Goal: Task Accomplishment & Management: Use online tool/utility

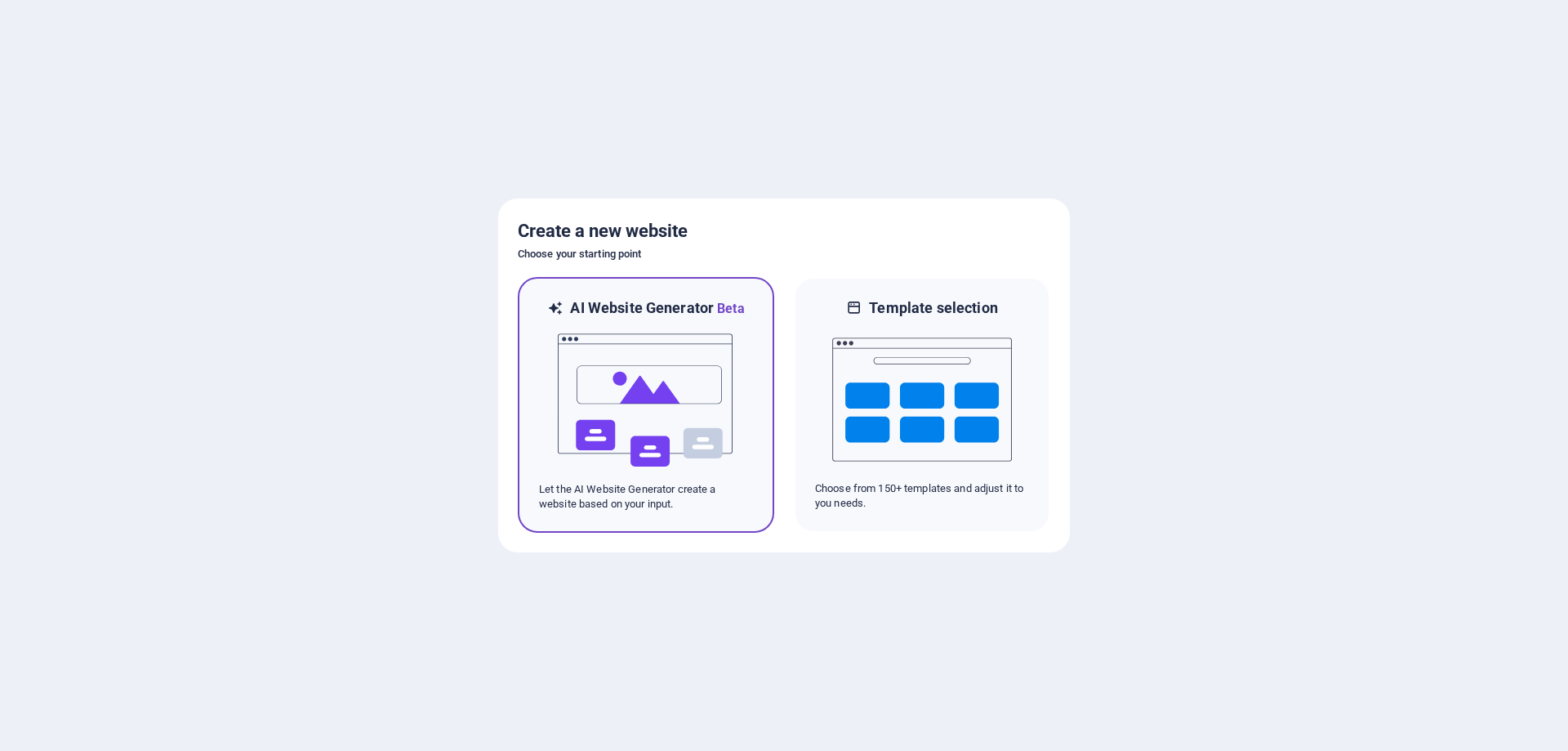
click at [649, 425] on img at bounding box center [646, 401] width 180 height 164
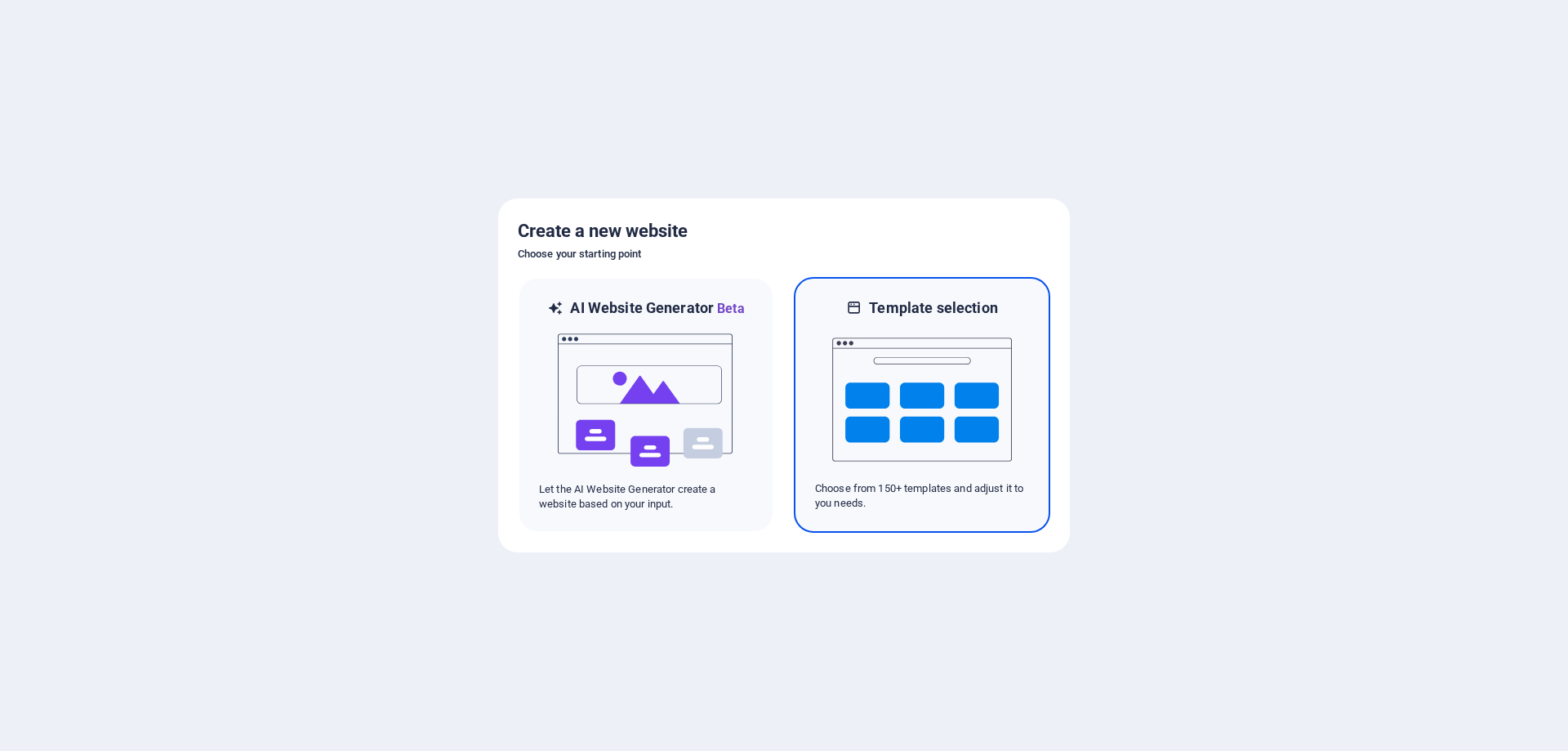
click at [937, 418] on img at bounding box center [922, 400] width 180 height 164
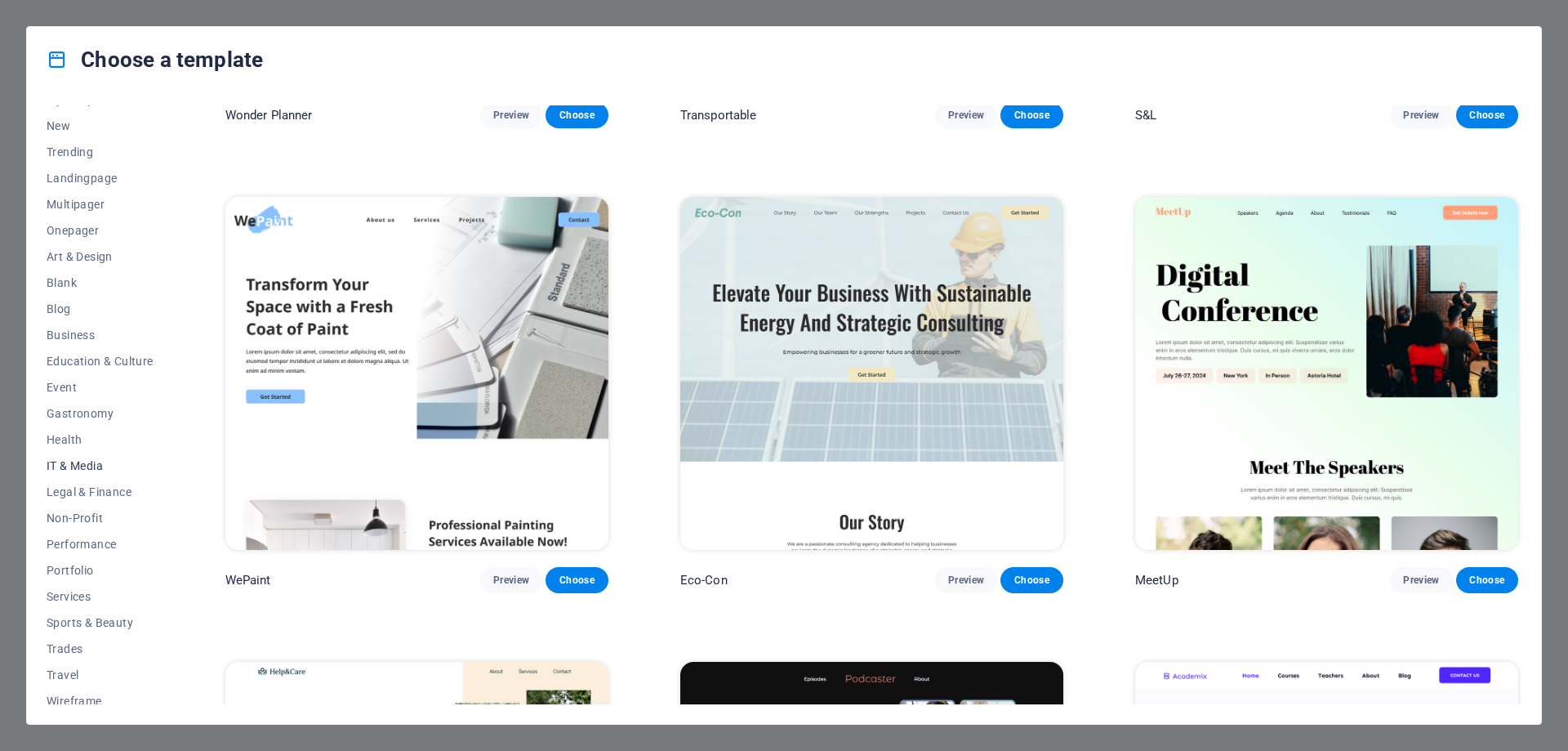
scroll to position [55, 0]
click at [101, 532] on span "Performance" at bounding box center [100, 534] width 107 height 13
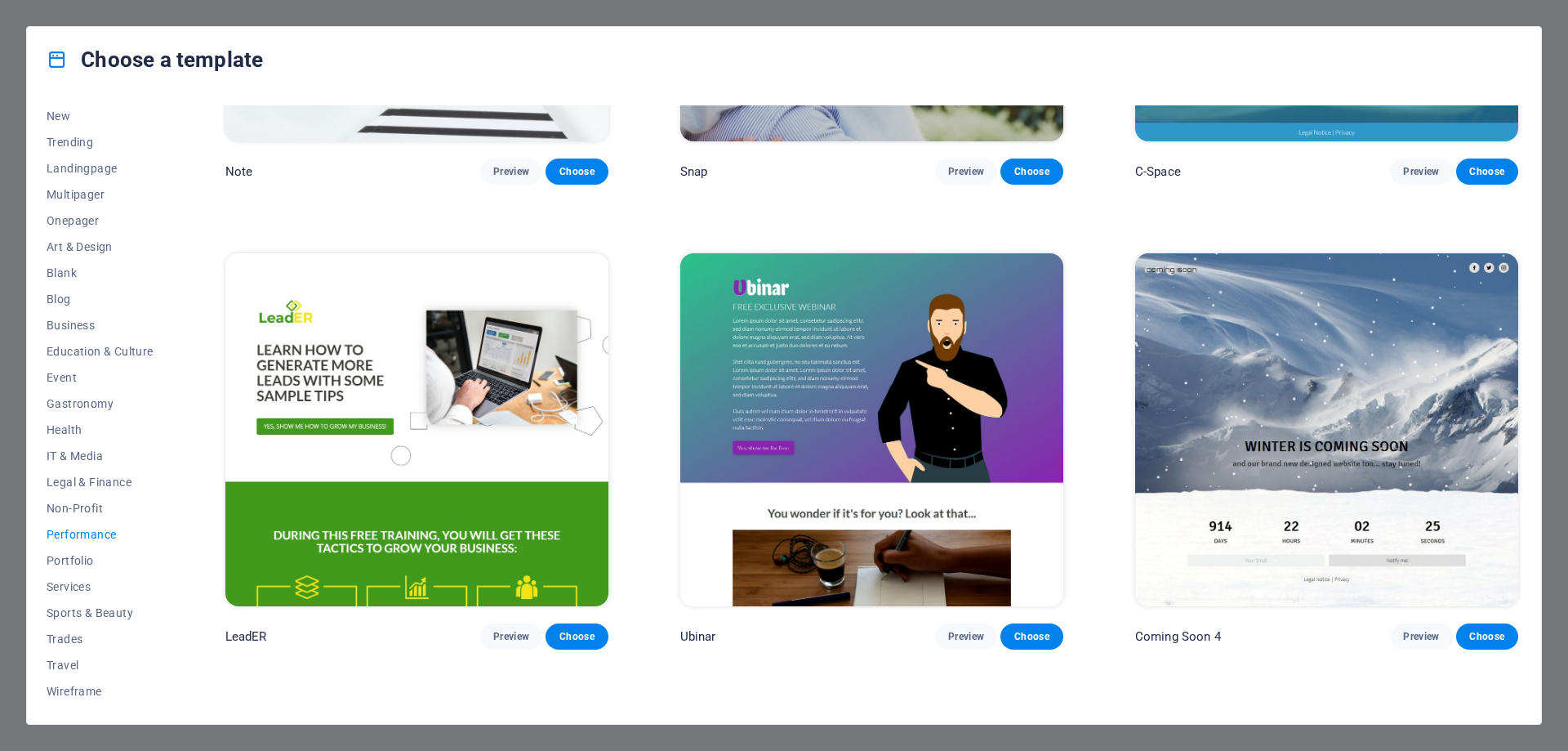
scroll to position [2116, 0]
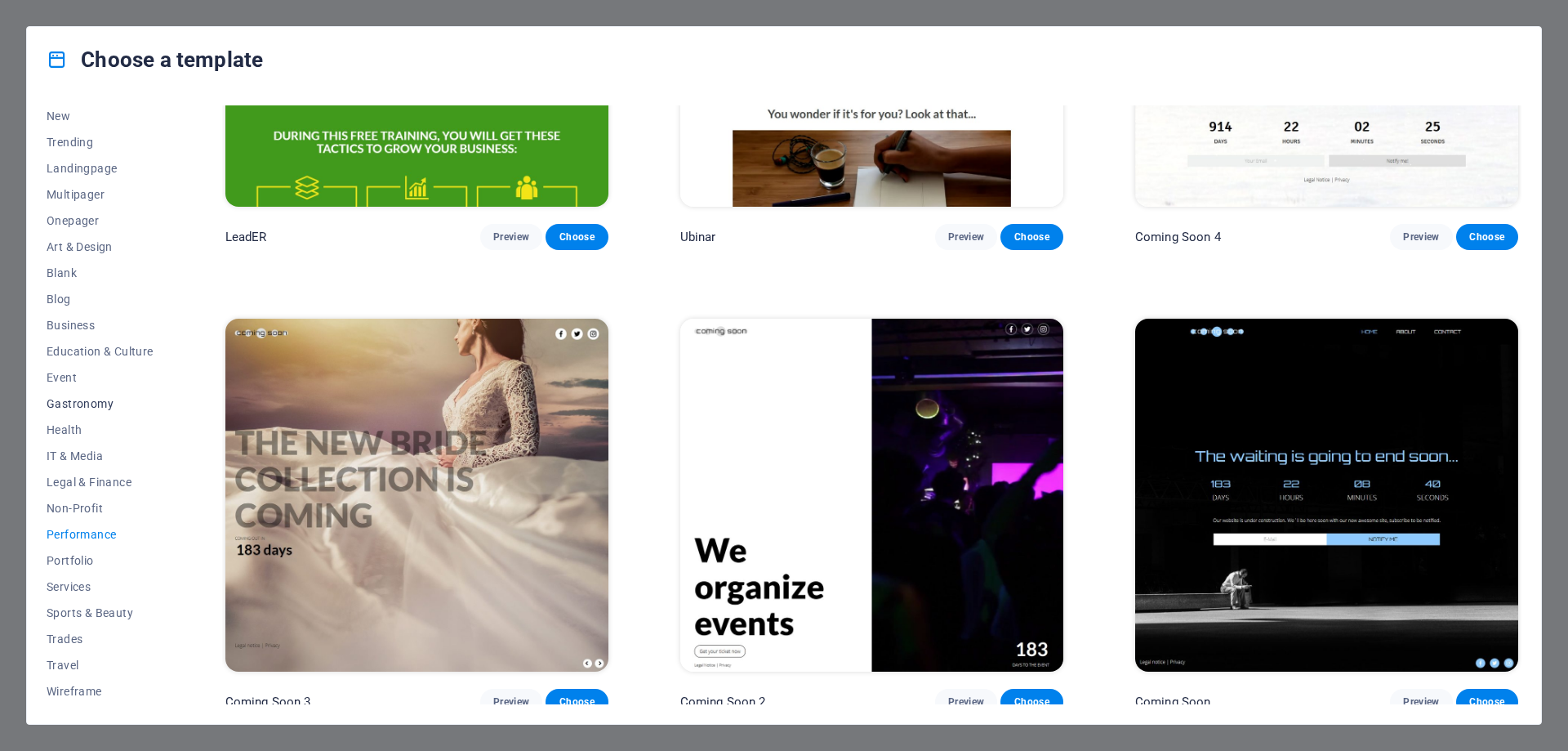
click at [93, 402] on span "Gastronomy" at bounding box center [100, 403] width 107 height 13
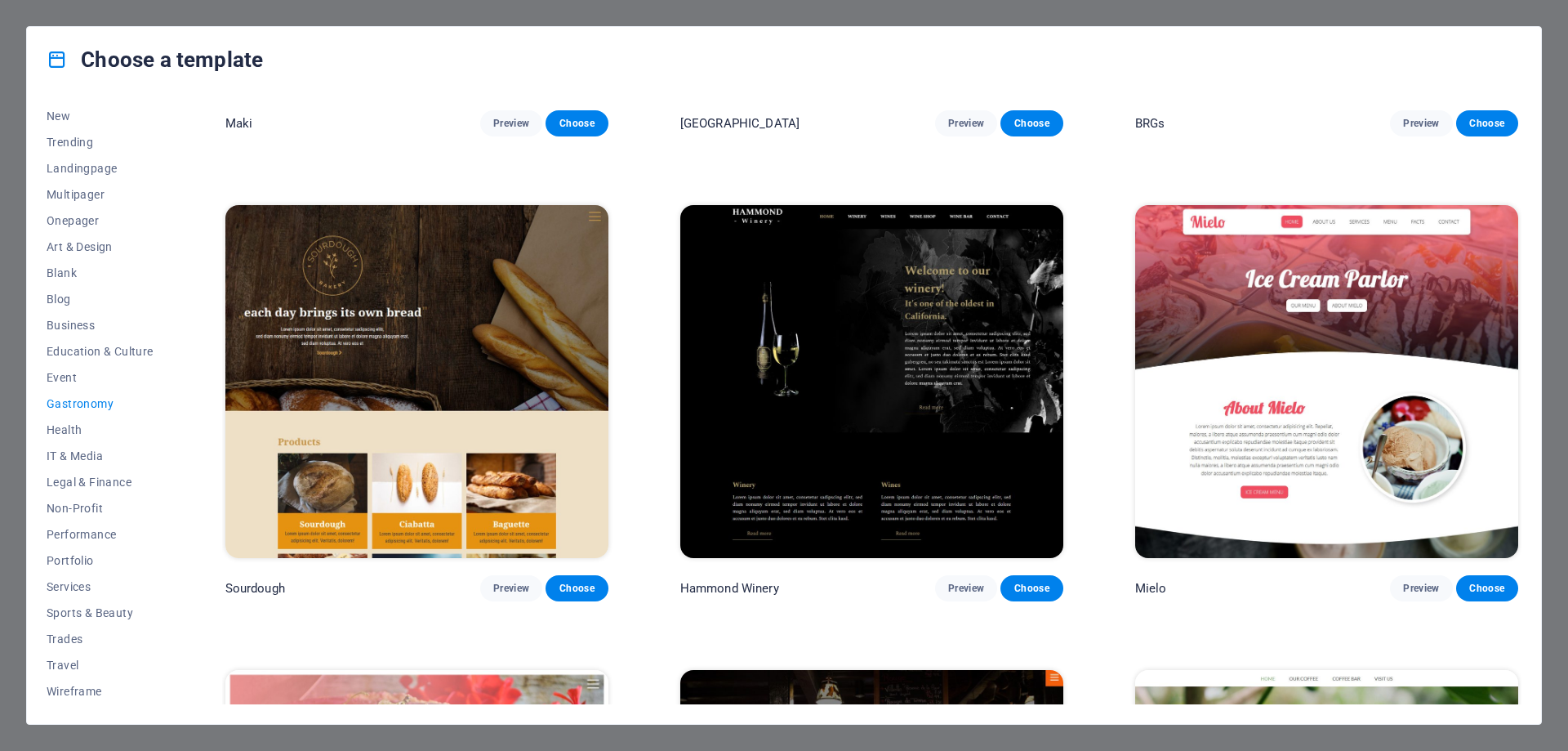
scroll to position [1298, 0]
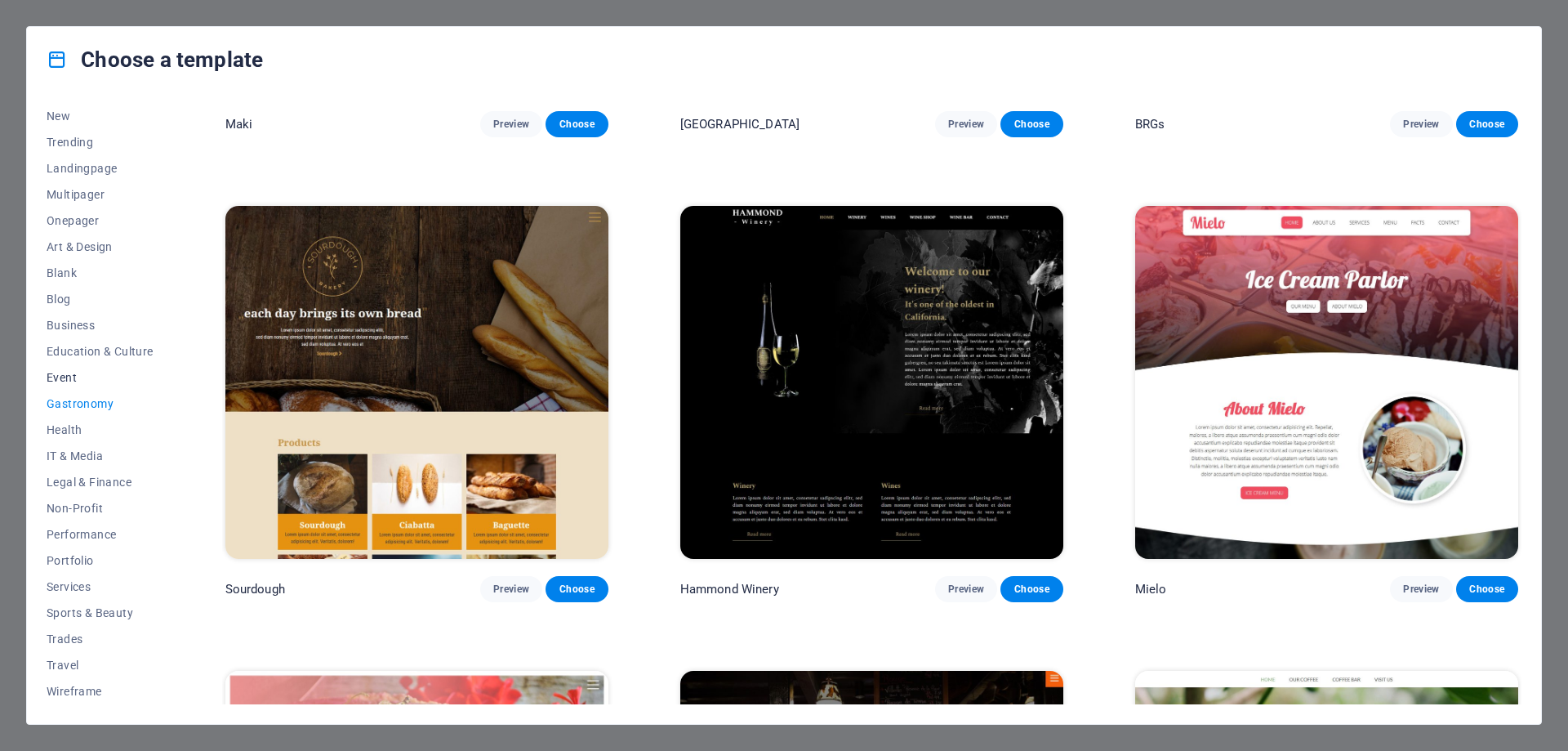
click at [66, 376] on span "Event" at bounding box center [100, 377] width 107 height 13
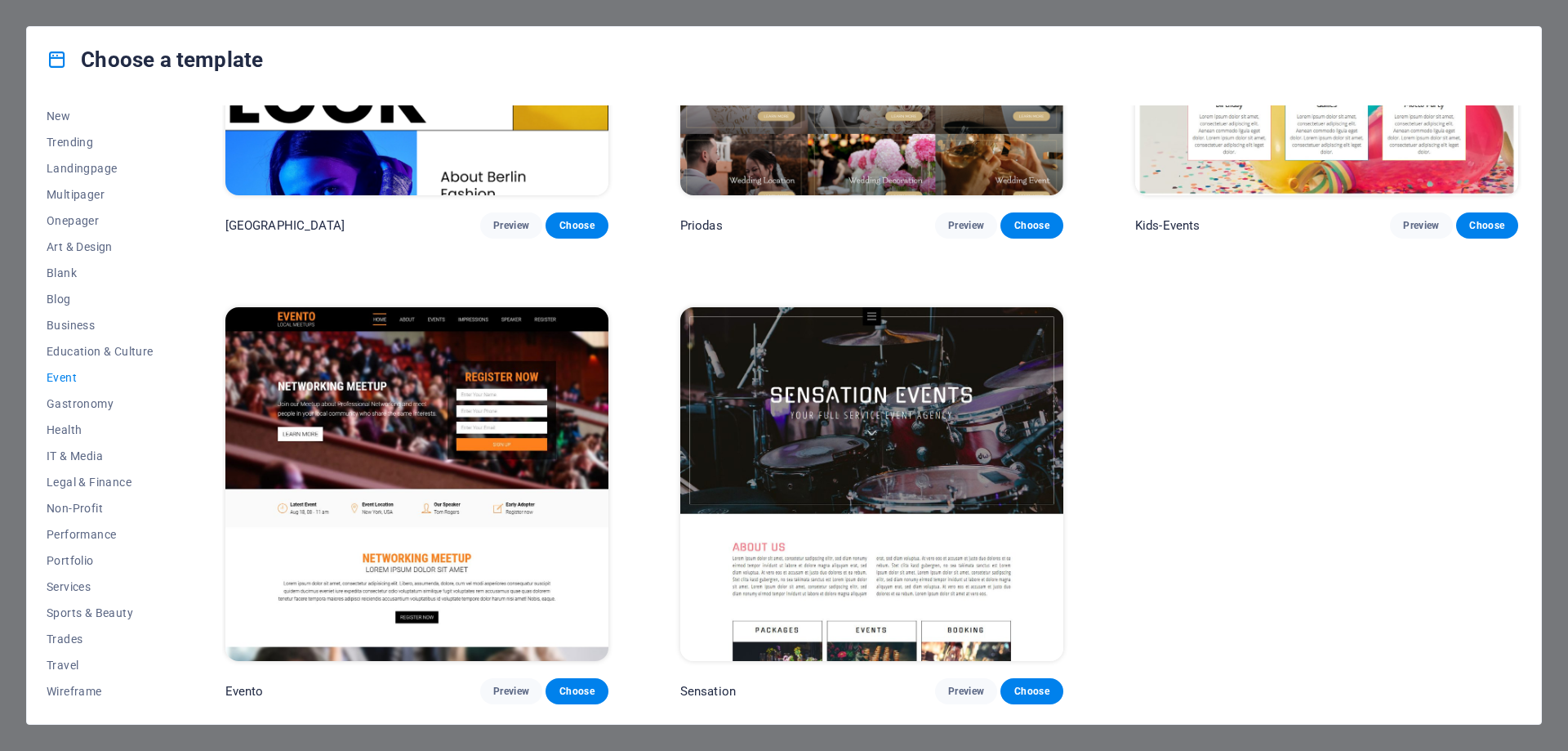
scroll to position [0, 0]
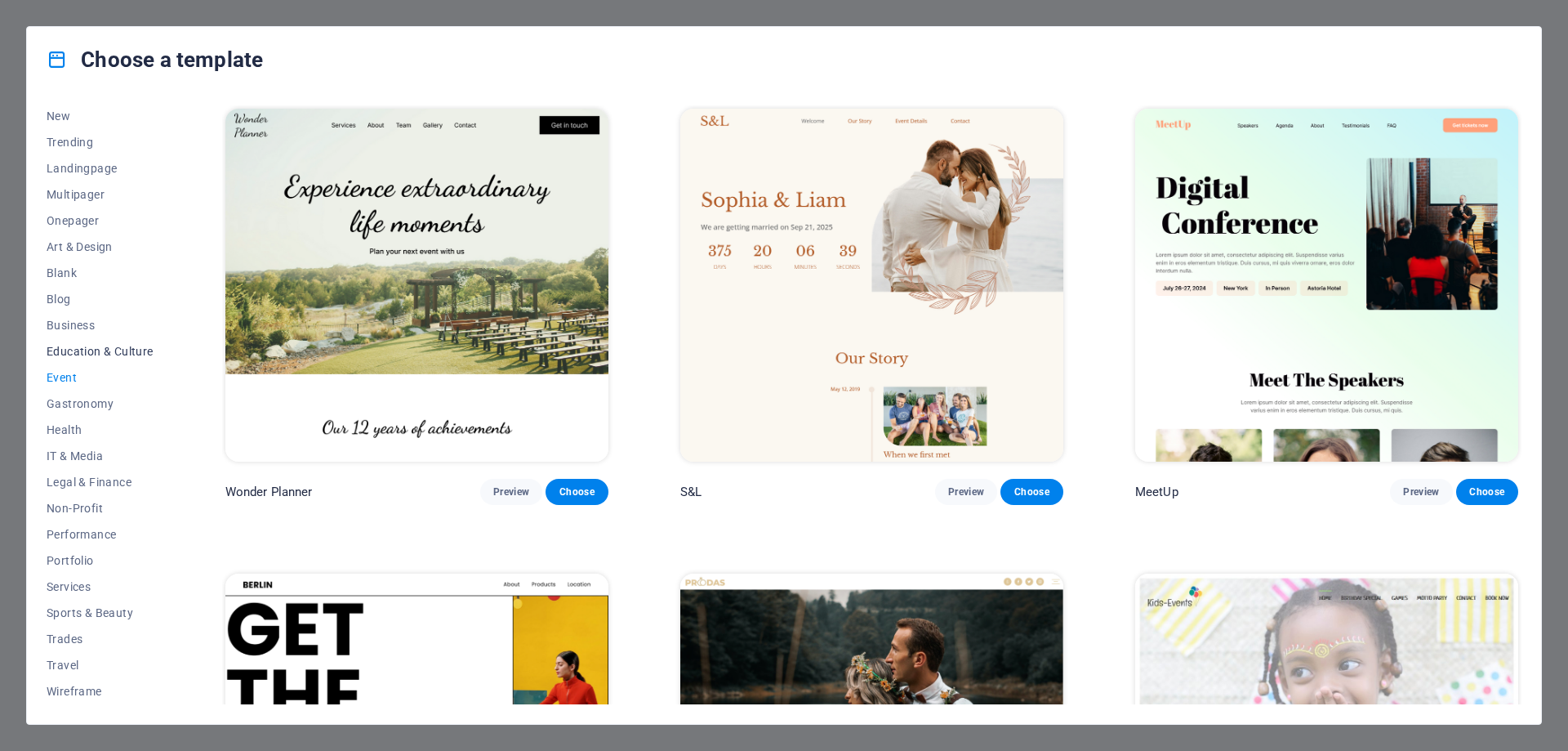
click at [115, 346] on span "Education & Culture" at bounding box center [100, 350] width 107 height 13
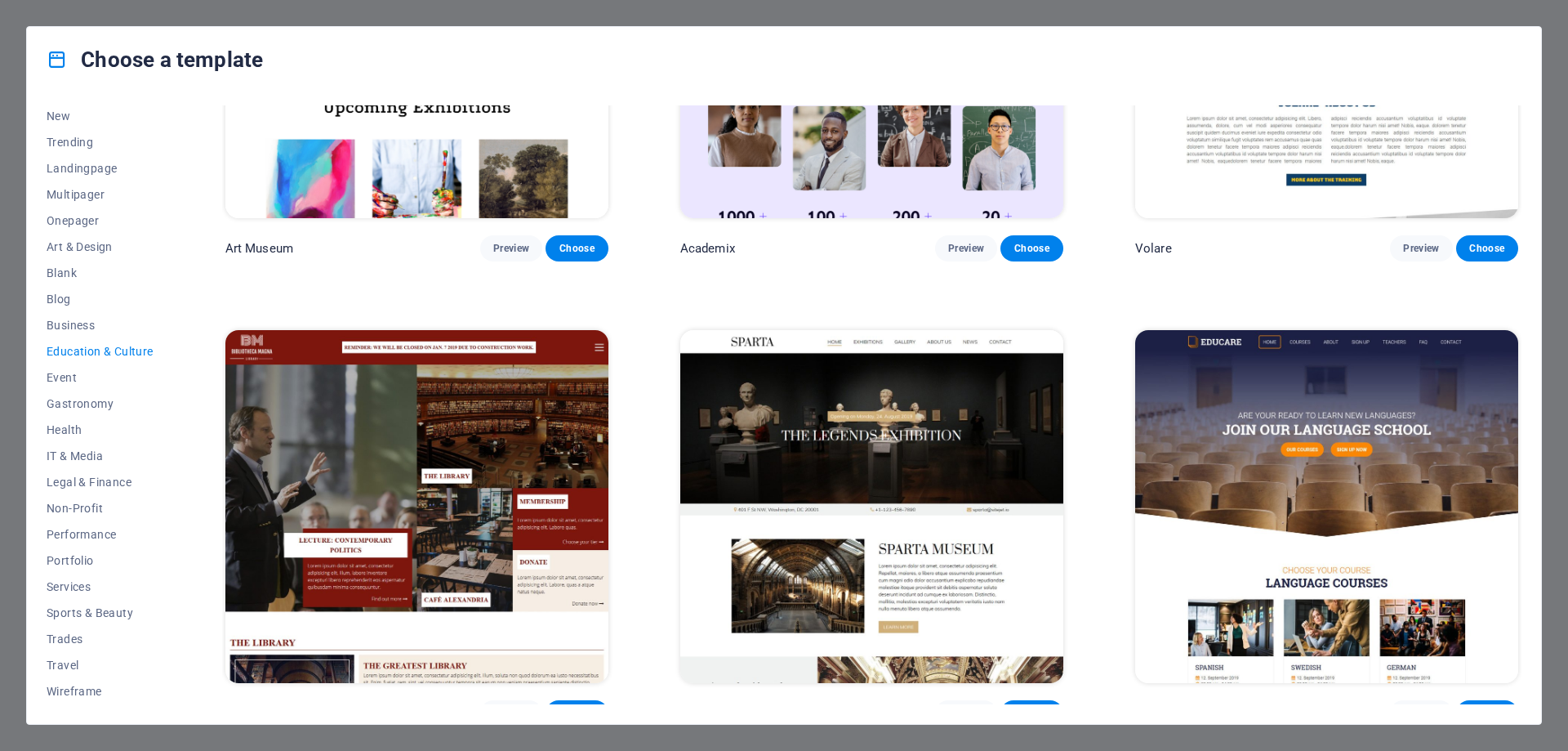
scroll to position [245, 0]
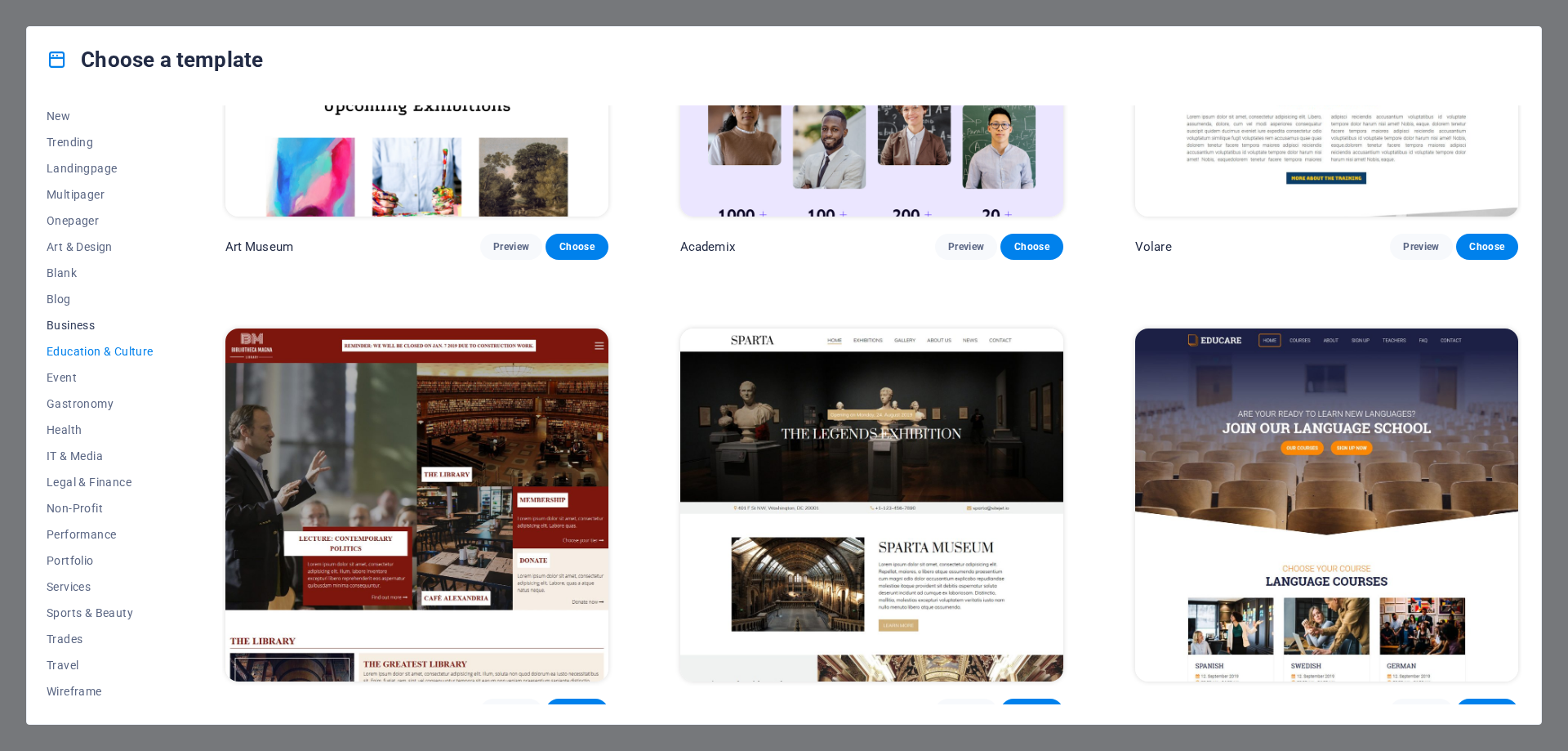
click at [78, 322] on span "Business" at bounding box center [100, 325] width 107 height 13
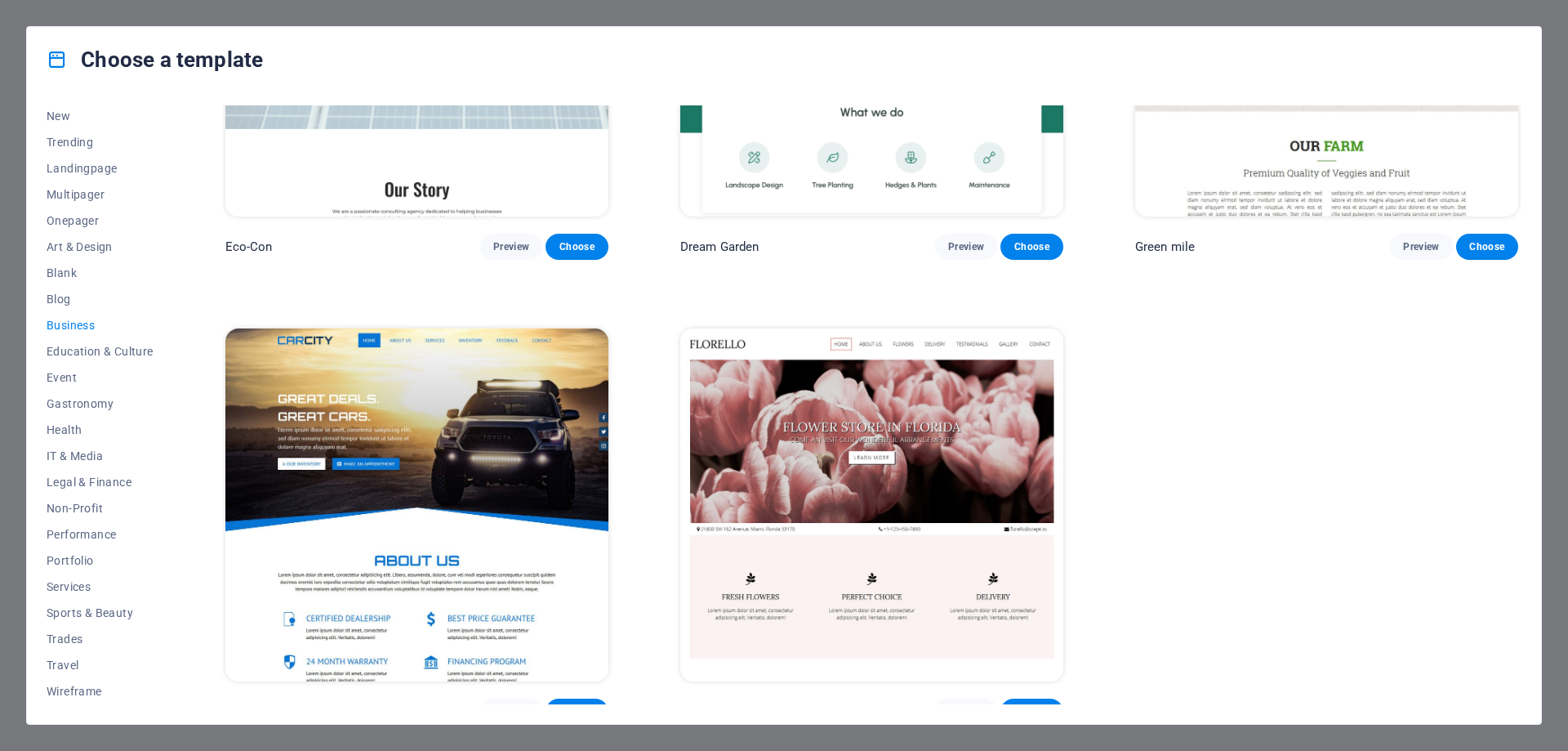
scroll to position [0, 0]
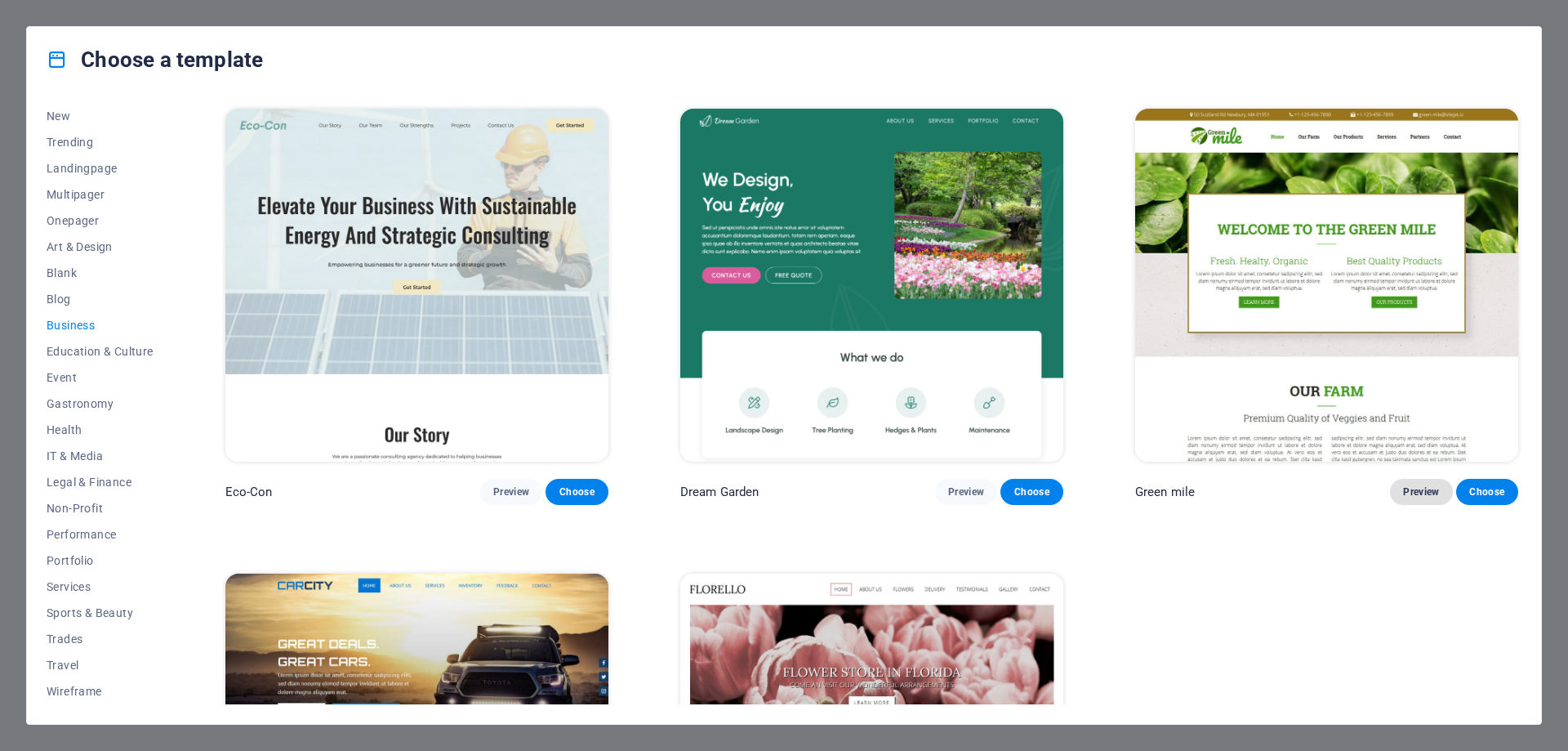
click at [1429, 488] on span "Preview" at bounding box center [1421, 491] width 36 height 13
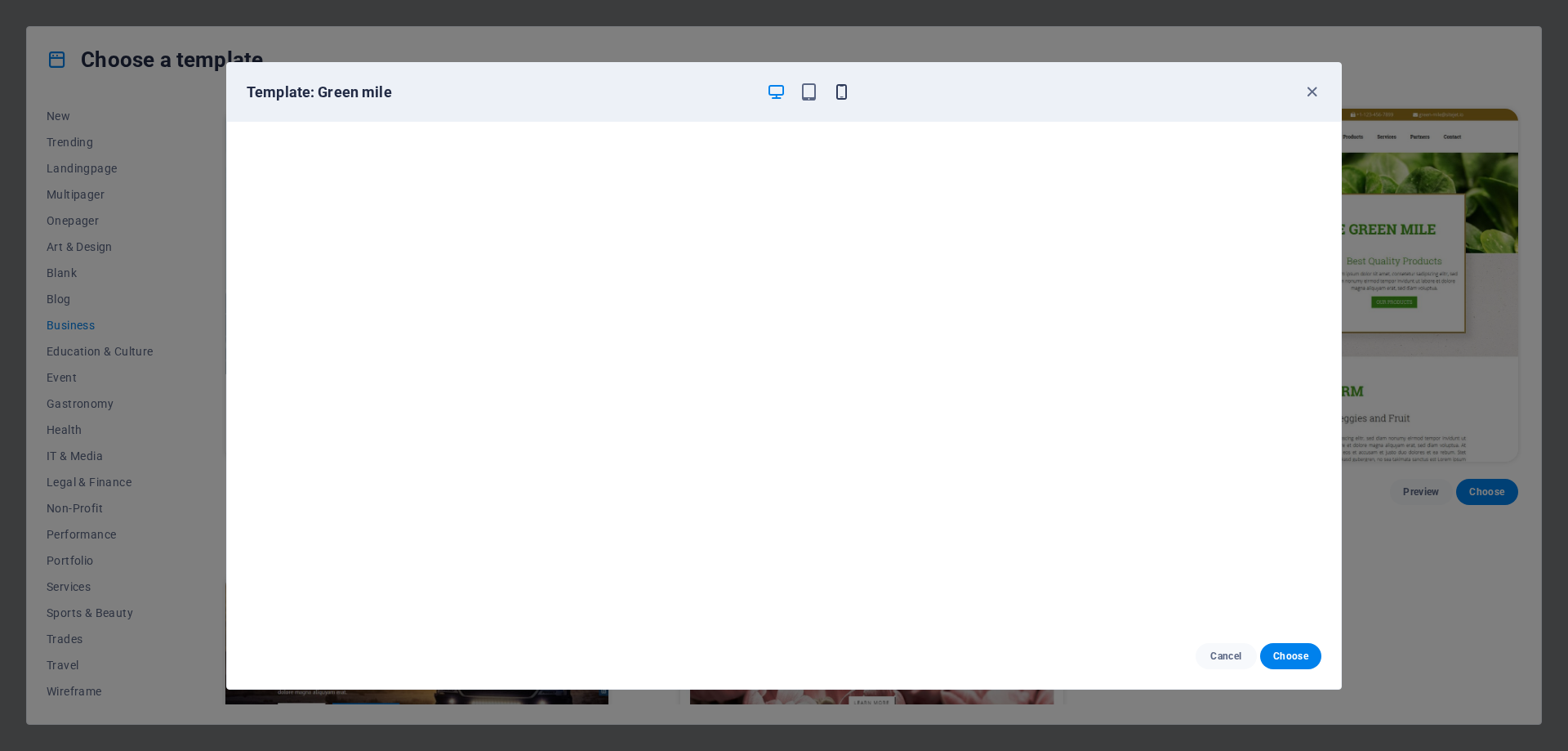
click at [840, 94] on icon "button" at bounding box center [841, 92] width 19 height 19
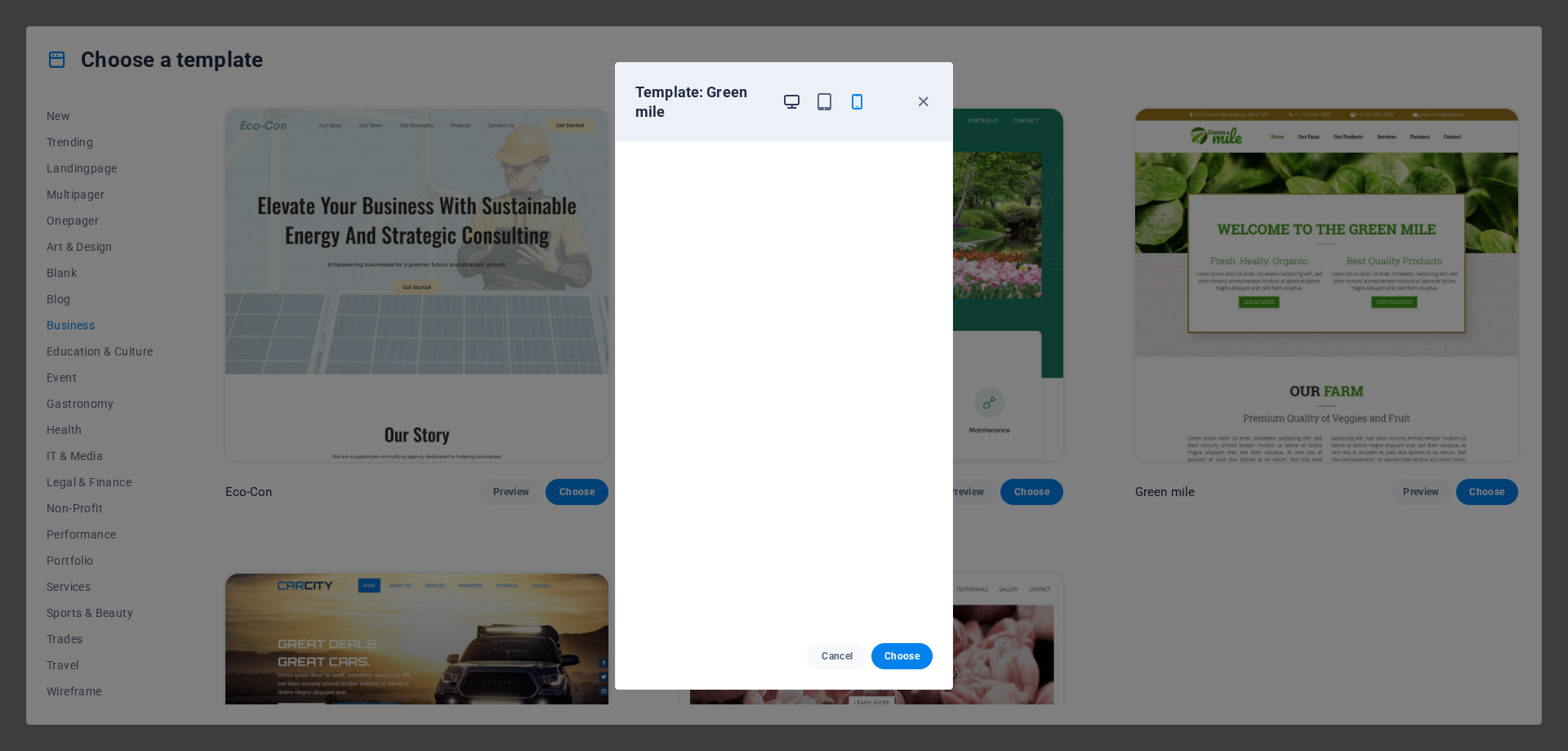
click at [794, 96] on icon "button" at bounding box center [792, 102] width 19 height 19
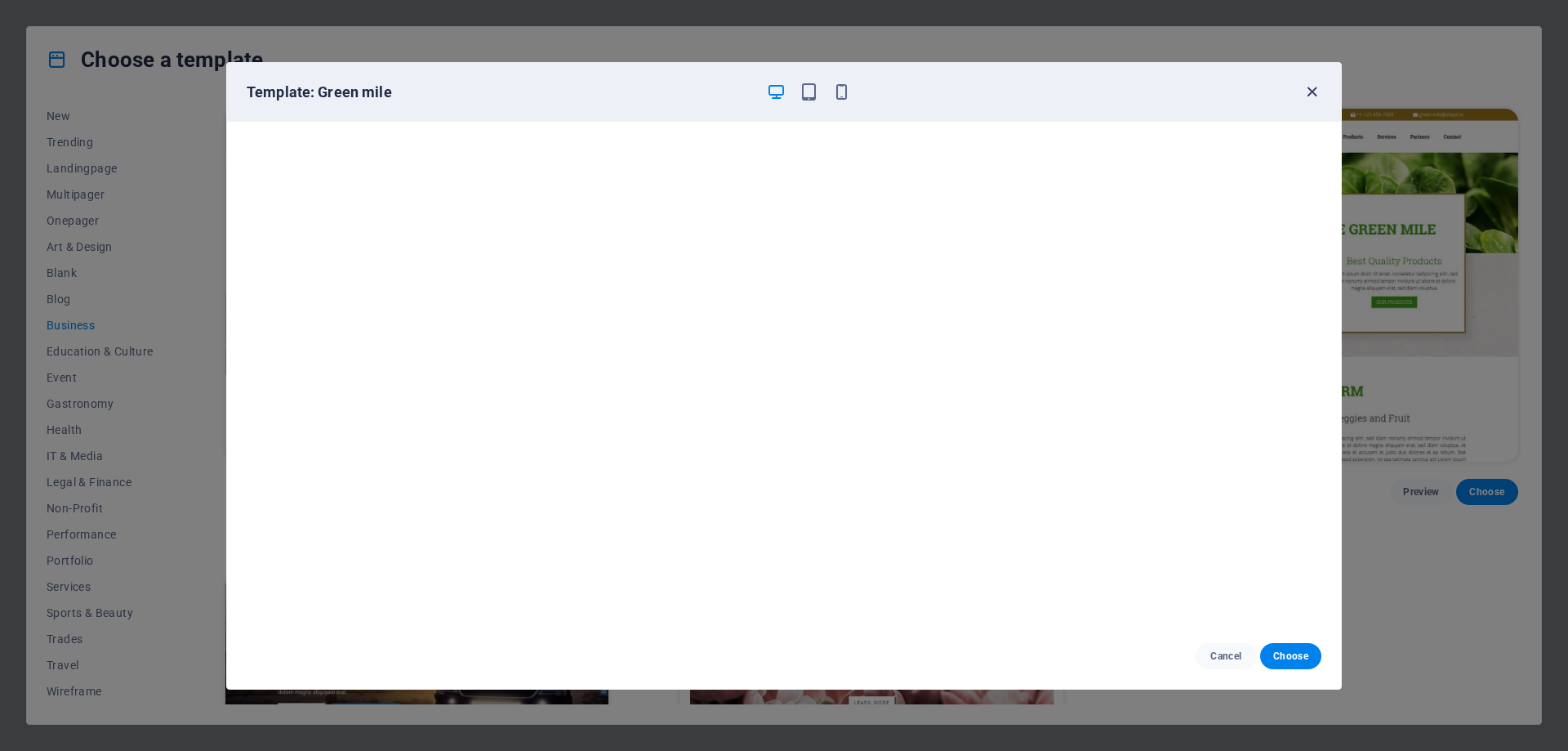
click at [1314, 91] on icon "button" at bounding box center [1312, 92] width 19 height 19
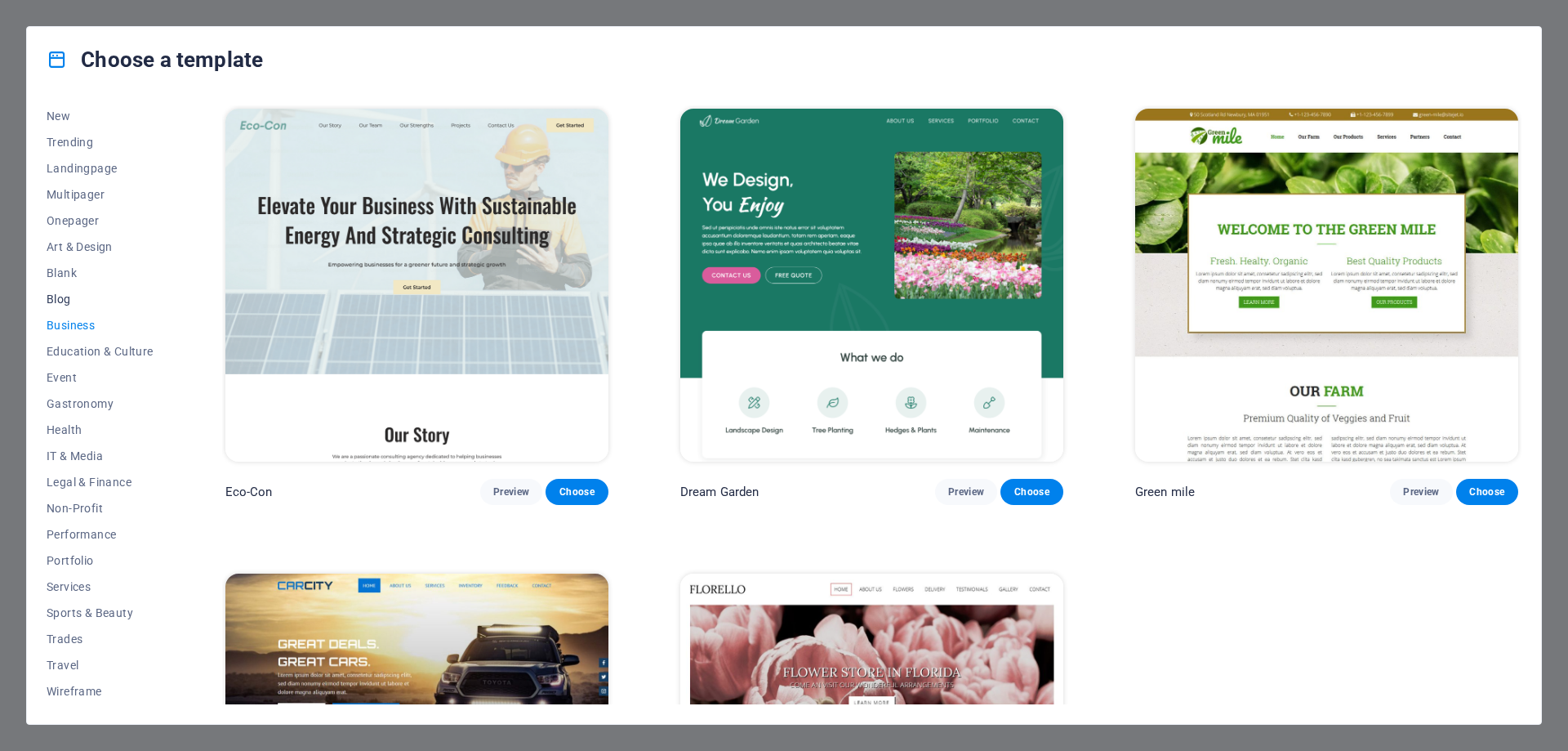
click at [61, 294] on span "Blog" at bounding box center [100, 299] width 107 height 13
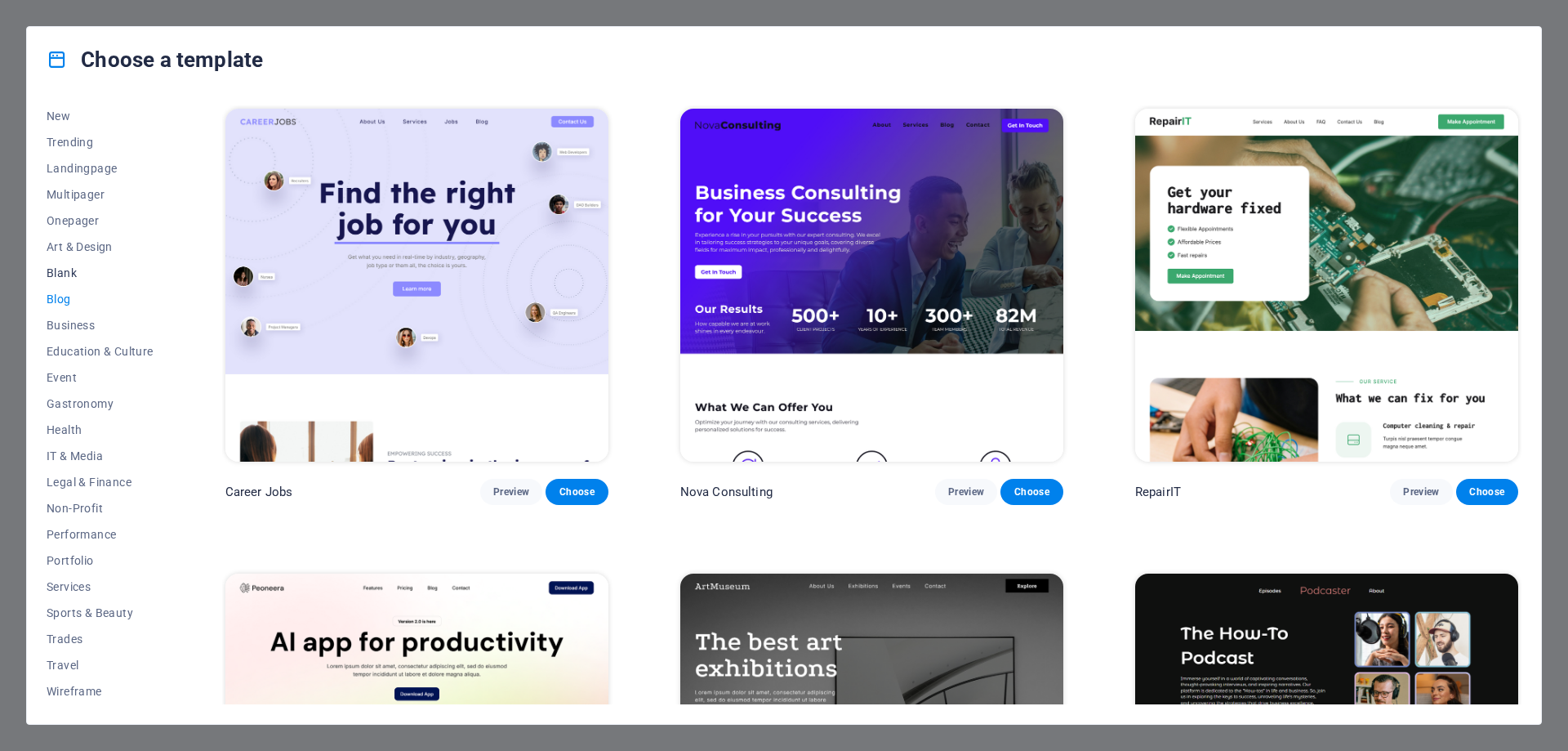
click at [69, 269] on span "Blank" at bounding box center [100, 272] width 107 height 13
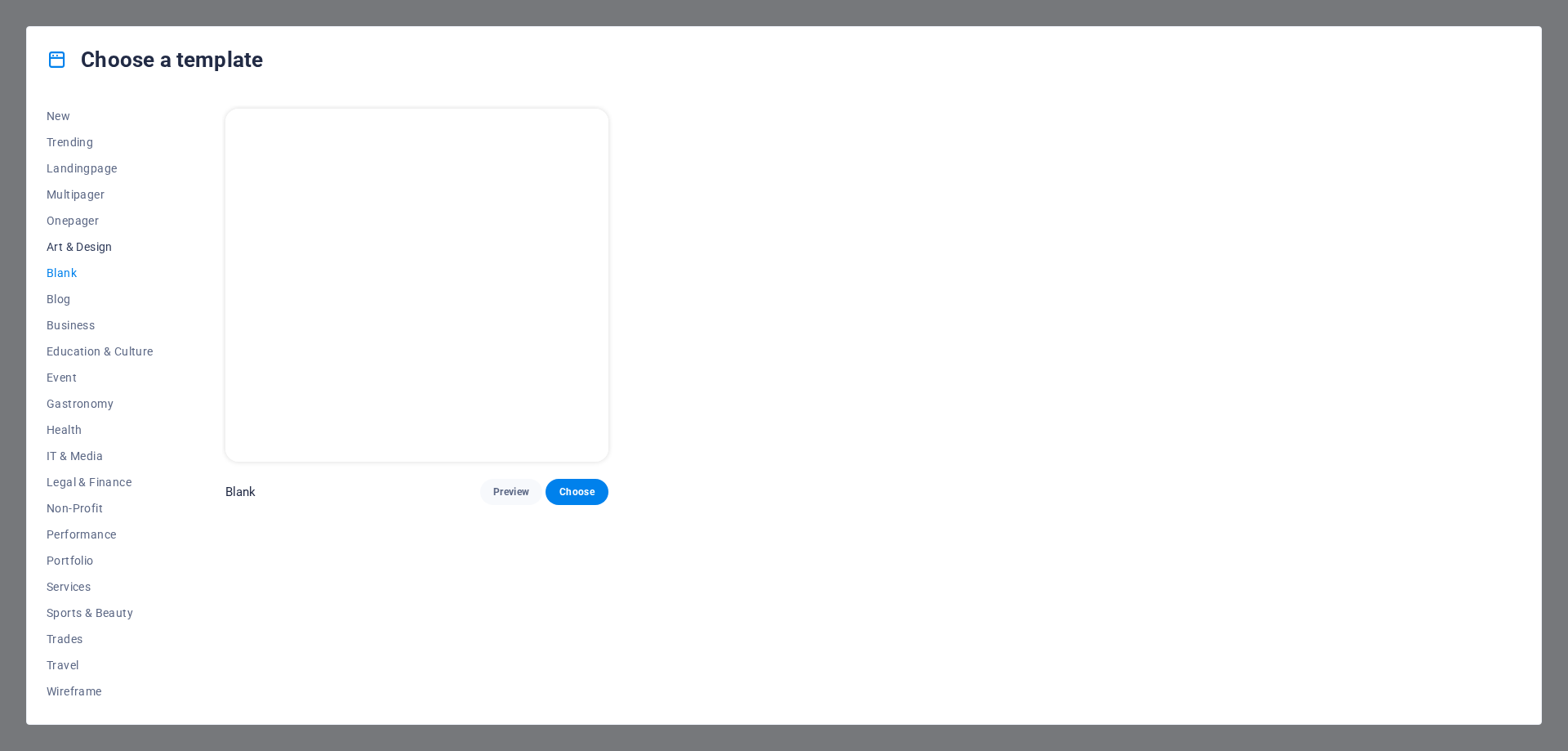
click at [98, 243] on span "Art & Design" at bounding box center [100, 246] width 107 height 13
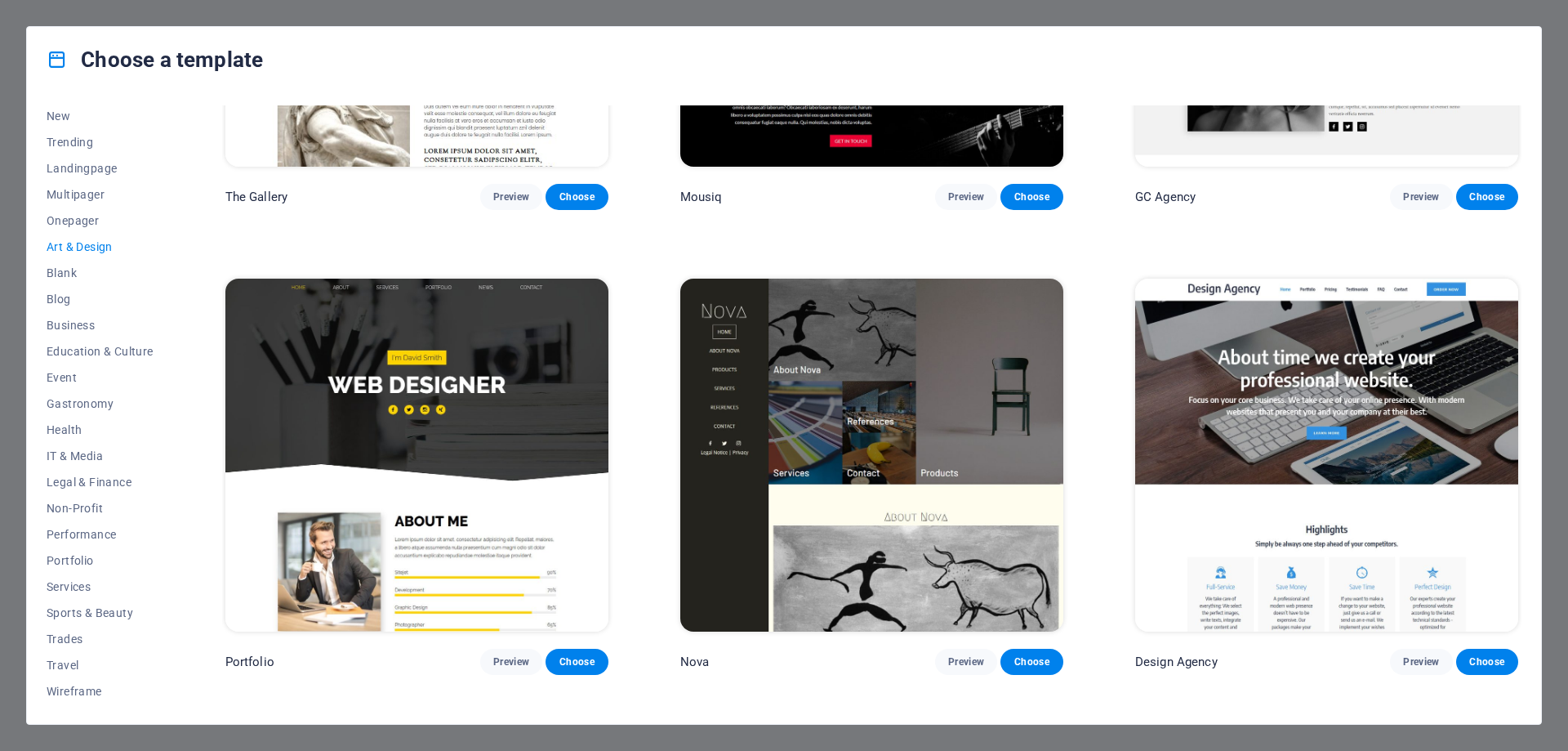
scroll to position [1652, 0]
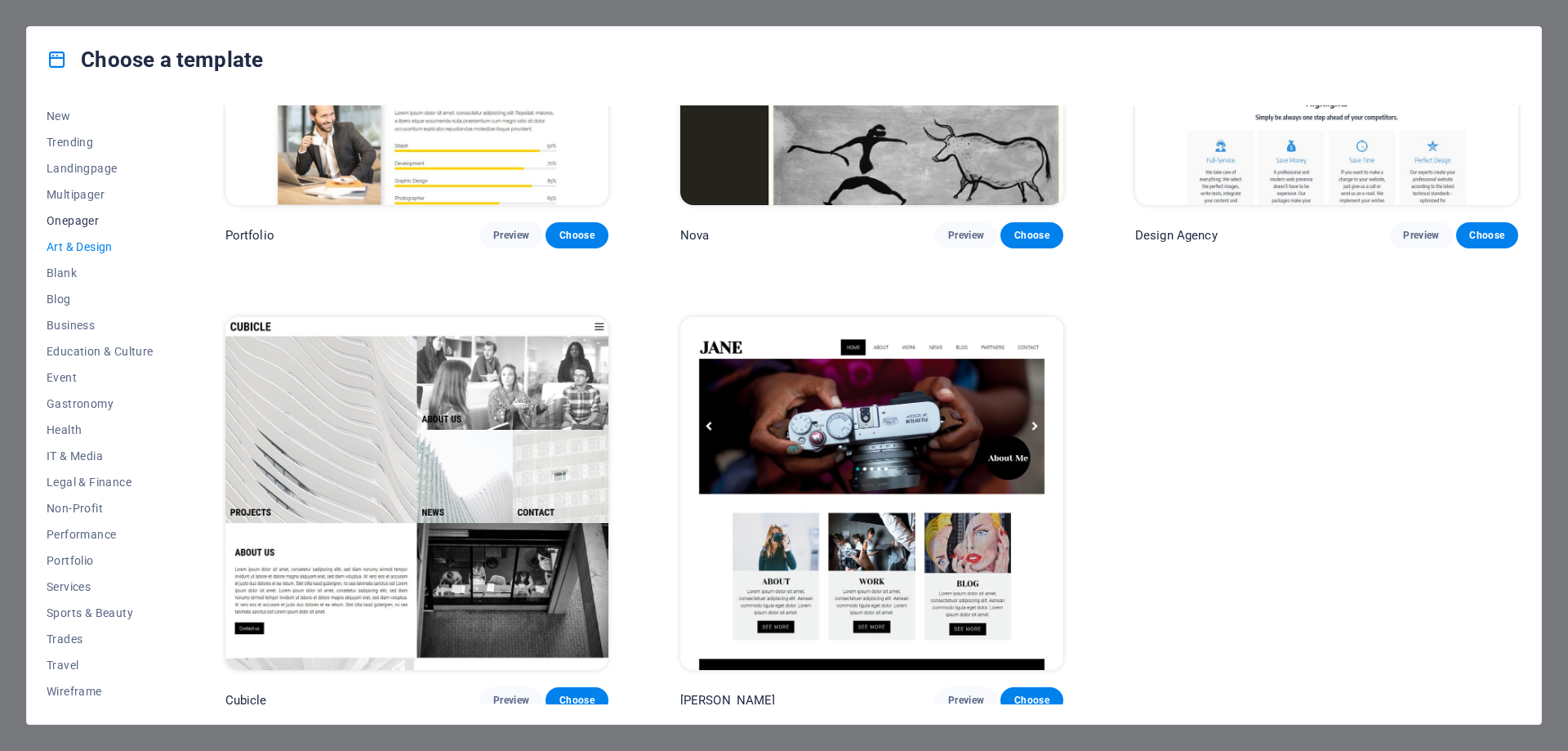
click at [74, 217] on span "Onepager" at bounding box center [100, 220] width 107 height 13
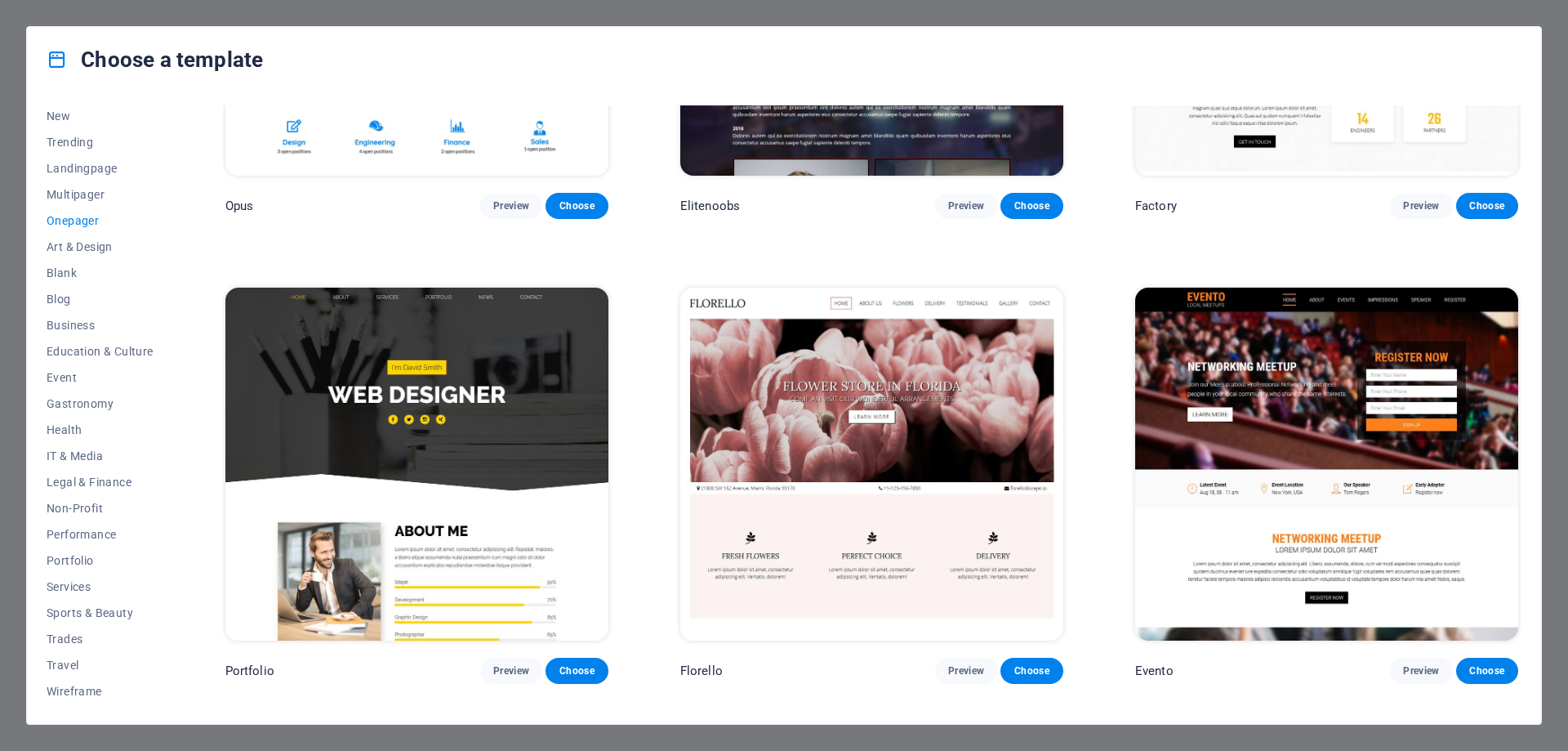
scroll to position [7787, 0]
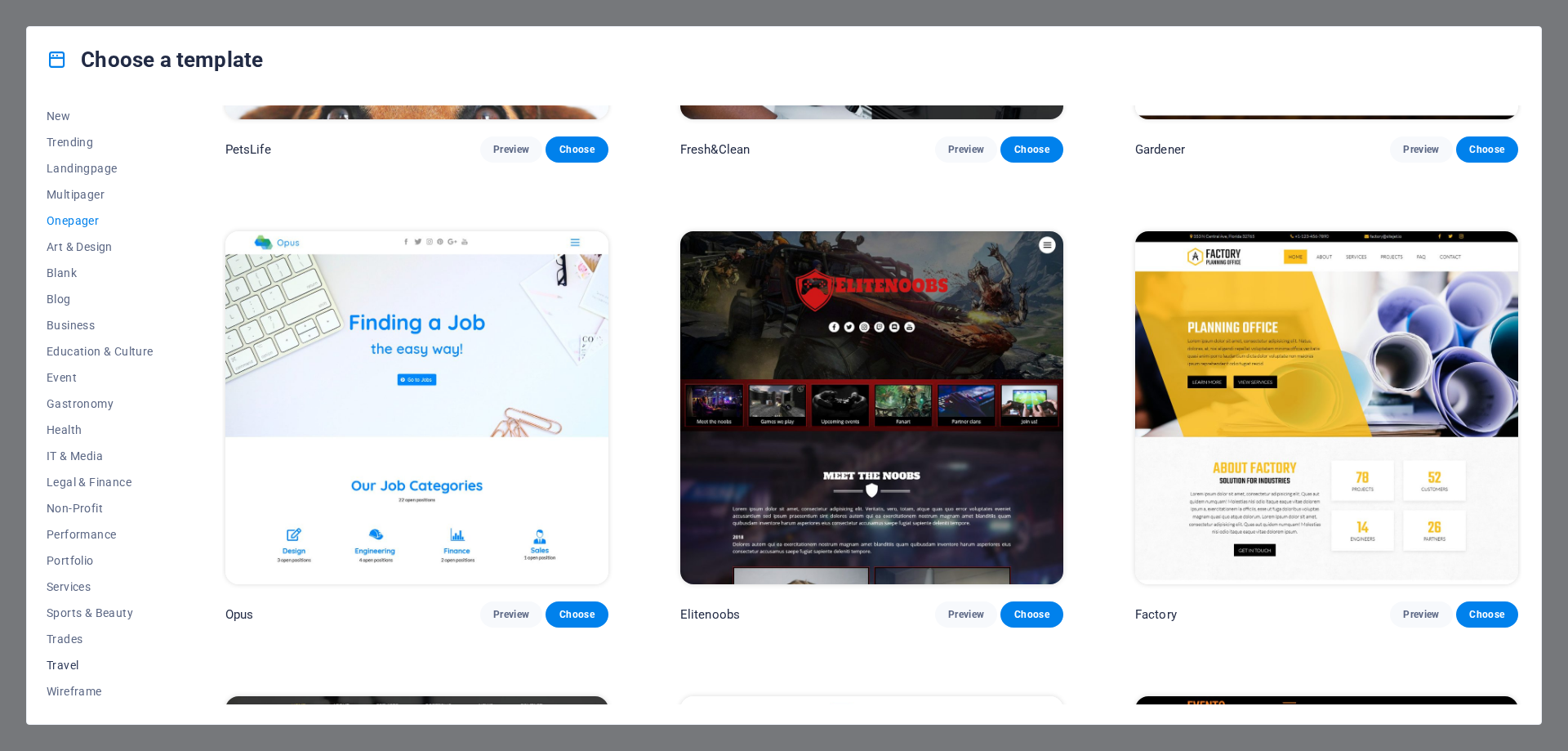
click at [62, 661] on span "Travel" at bounding box center [100, 664] width 107 height 13
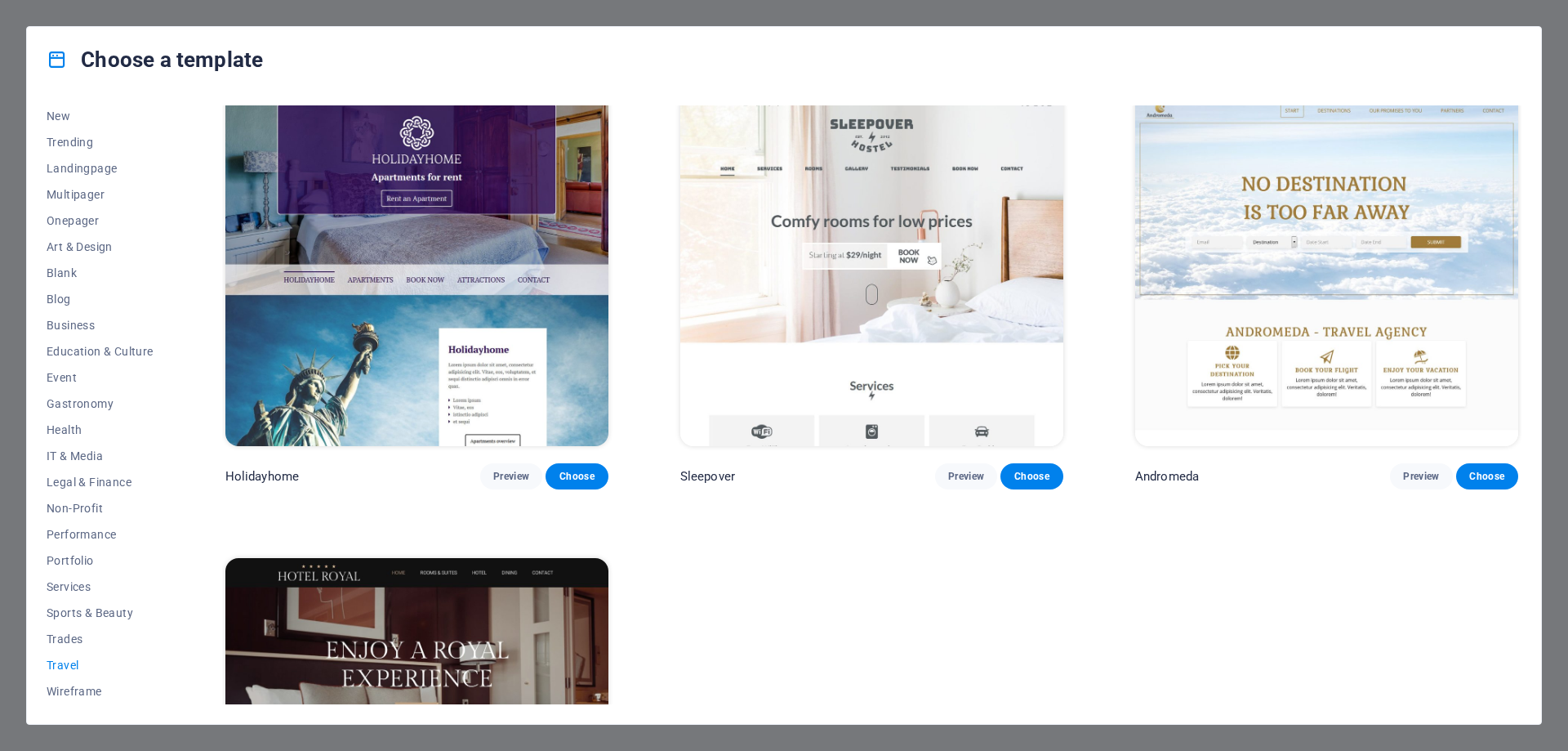
scroll to position [399, 0]
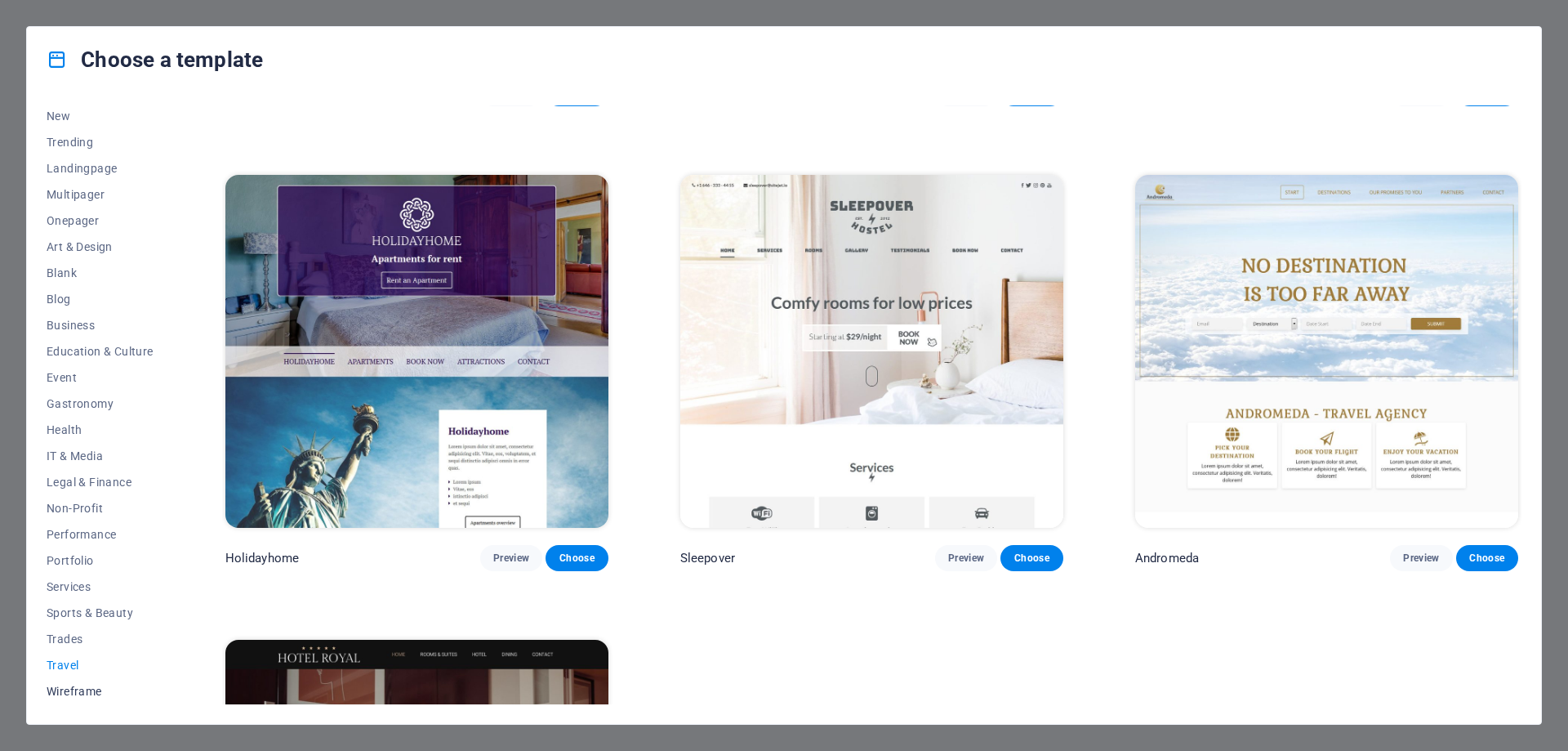
click at [92, 688] on span "Wireframe" at bounding box center [100, 691] width 107 height 13
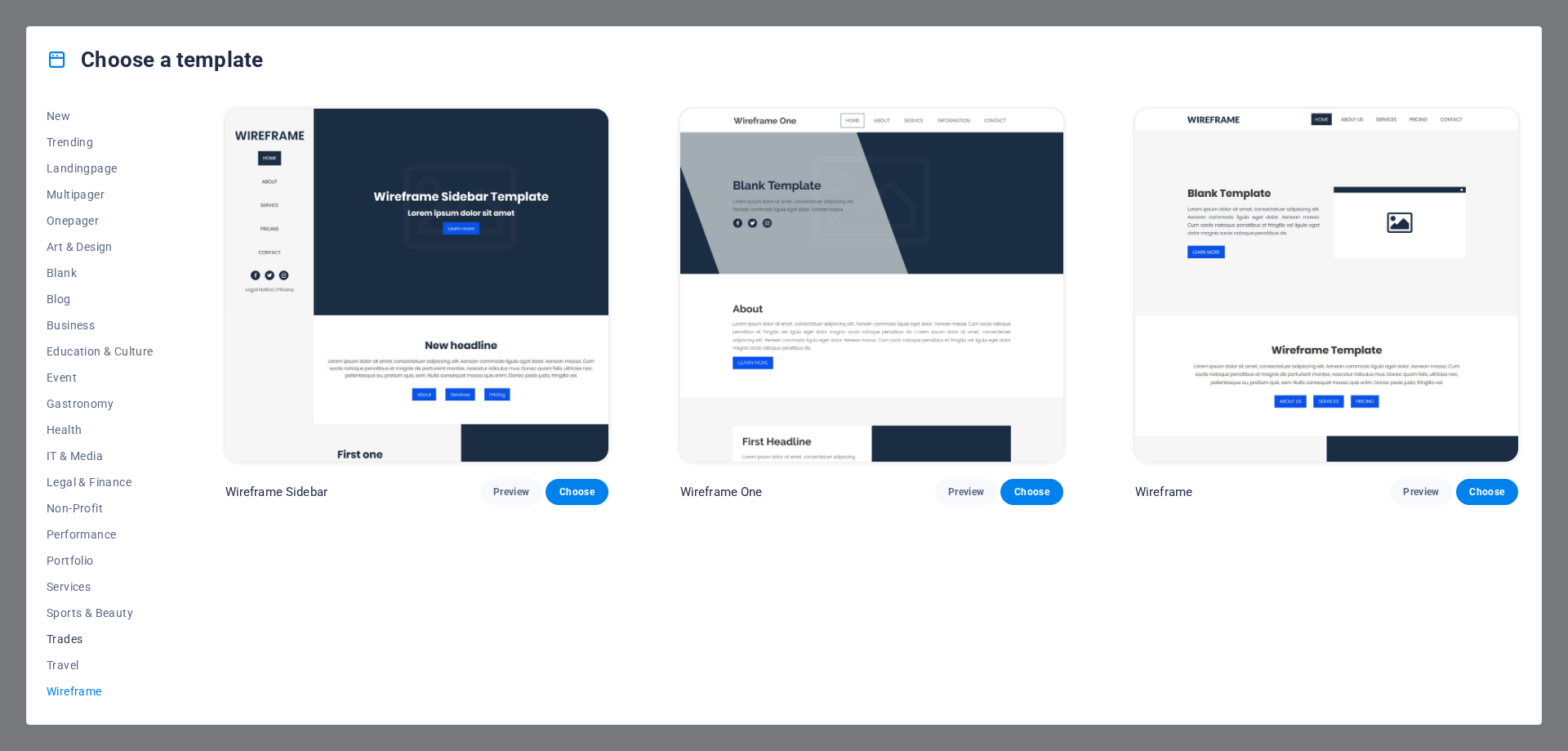
click at [70, 637] on span "Trades" at bounding box center [100, 638] width 107 height 13
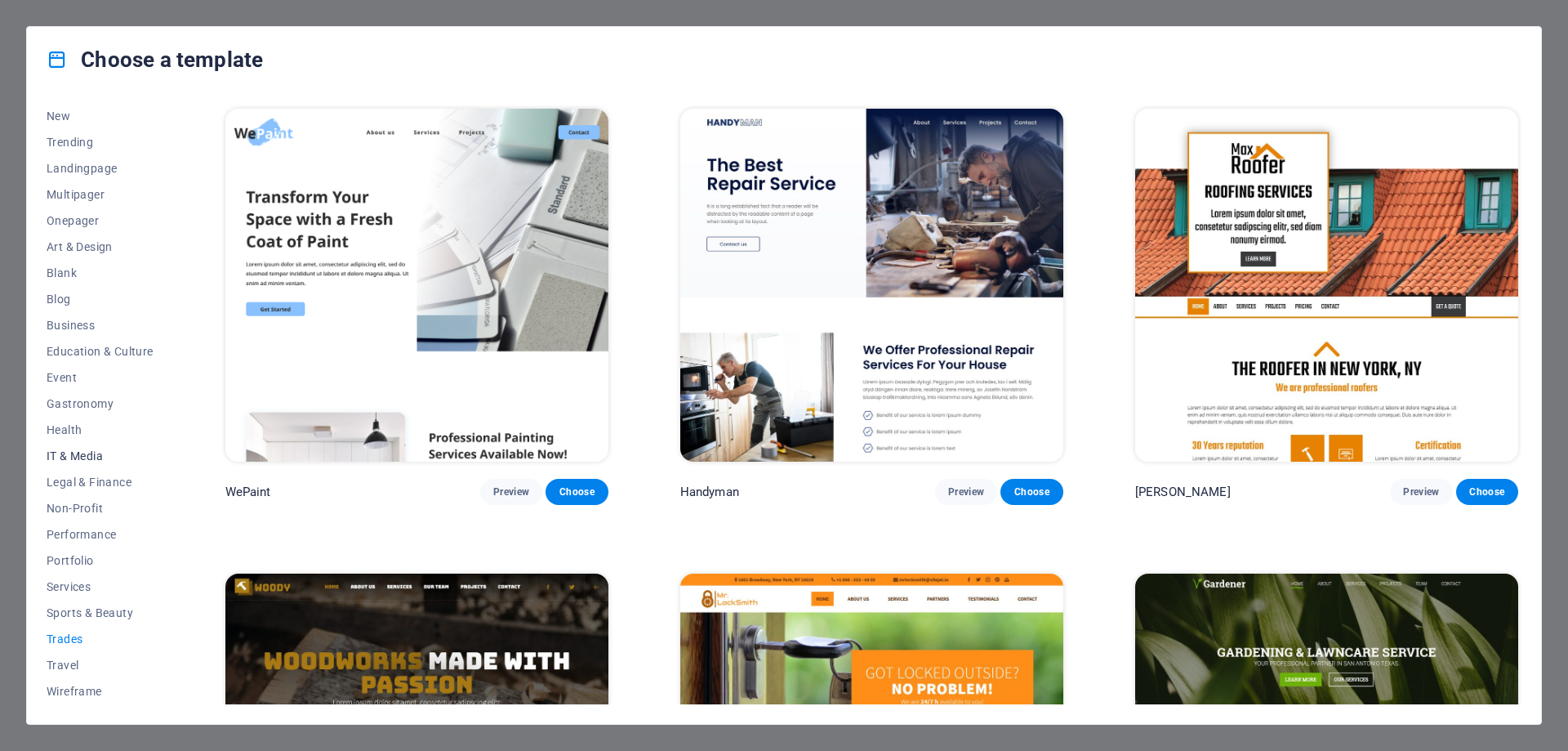
click at [89, 456] on span "IT & Media" at bounding box center [100, 456] width 107 height 13
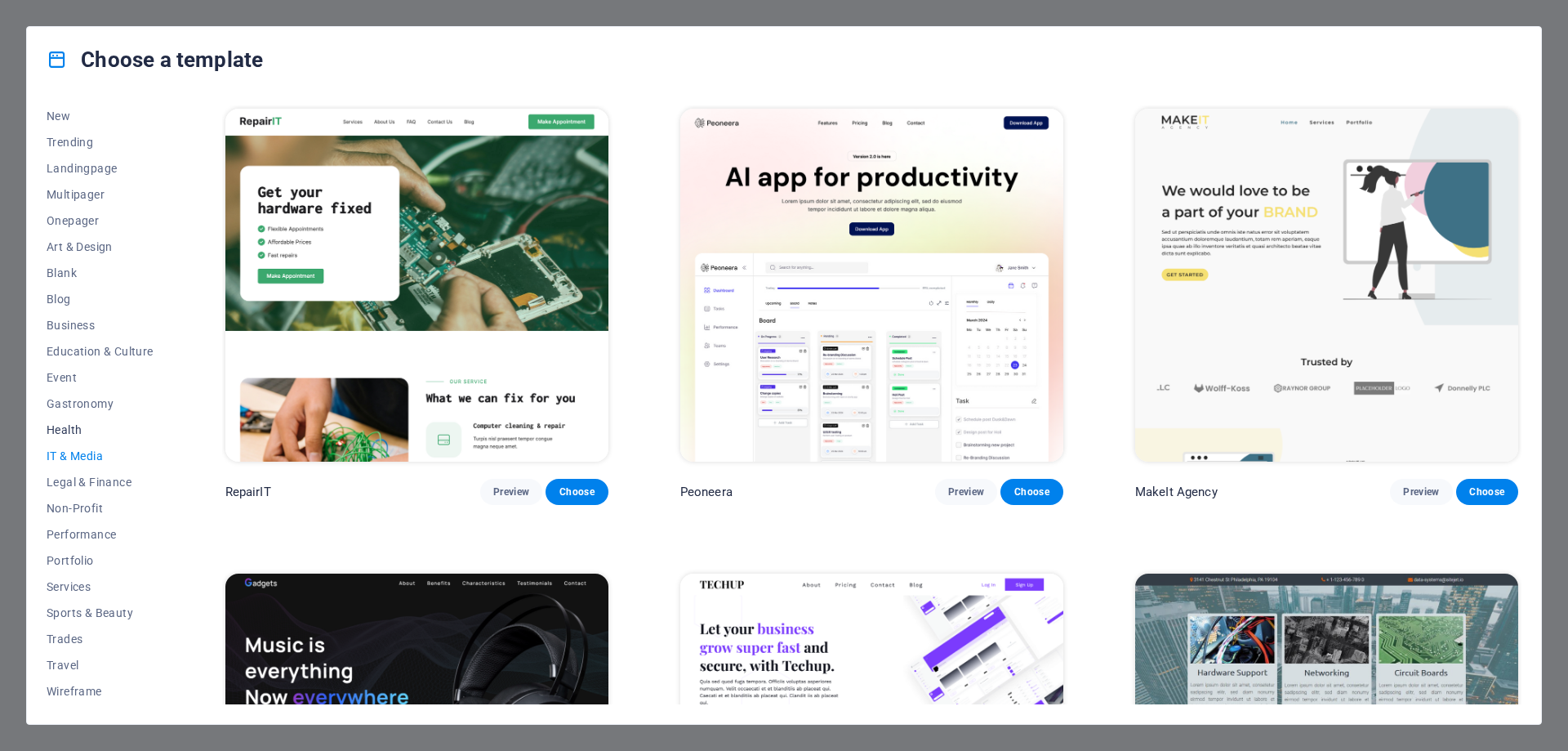
click at [61, 431] on span "Health" at bounding box center [100, 429] width 107 height 13
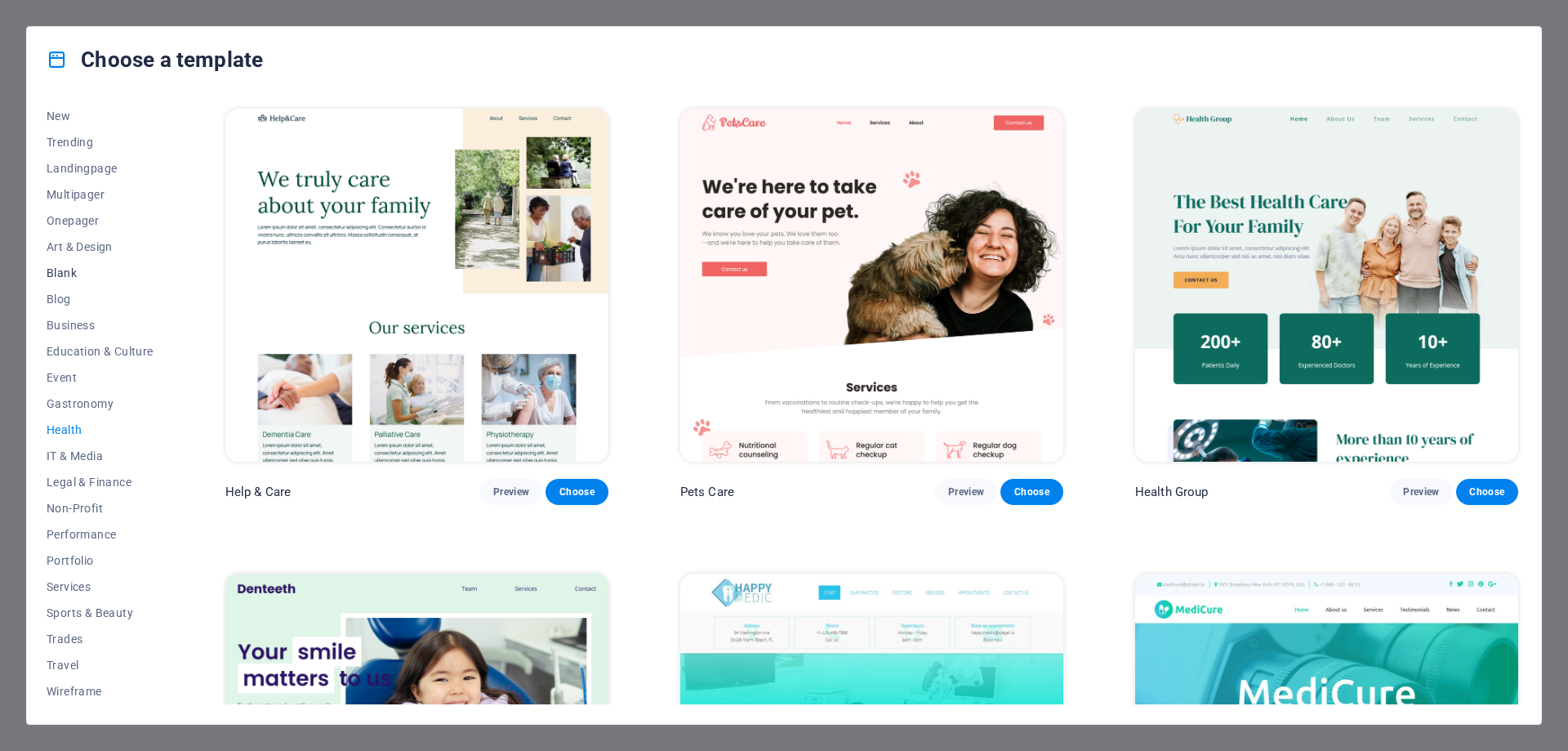
click at [84, 243] on span "Art & Design" at bounding box center [100, 246] width 107 height 13
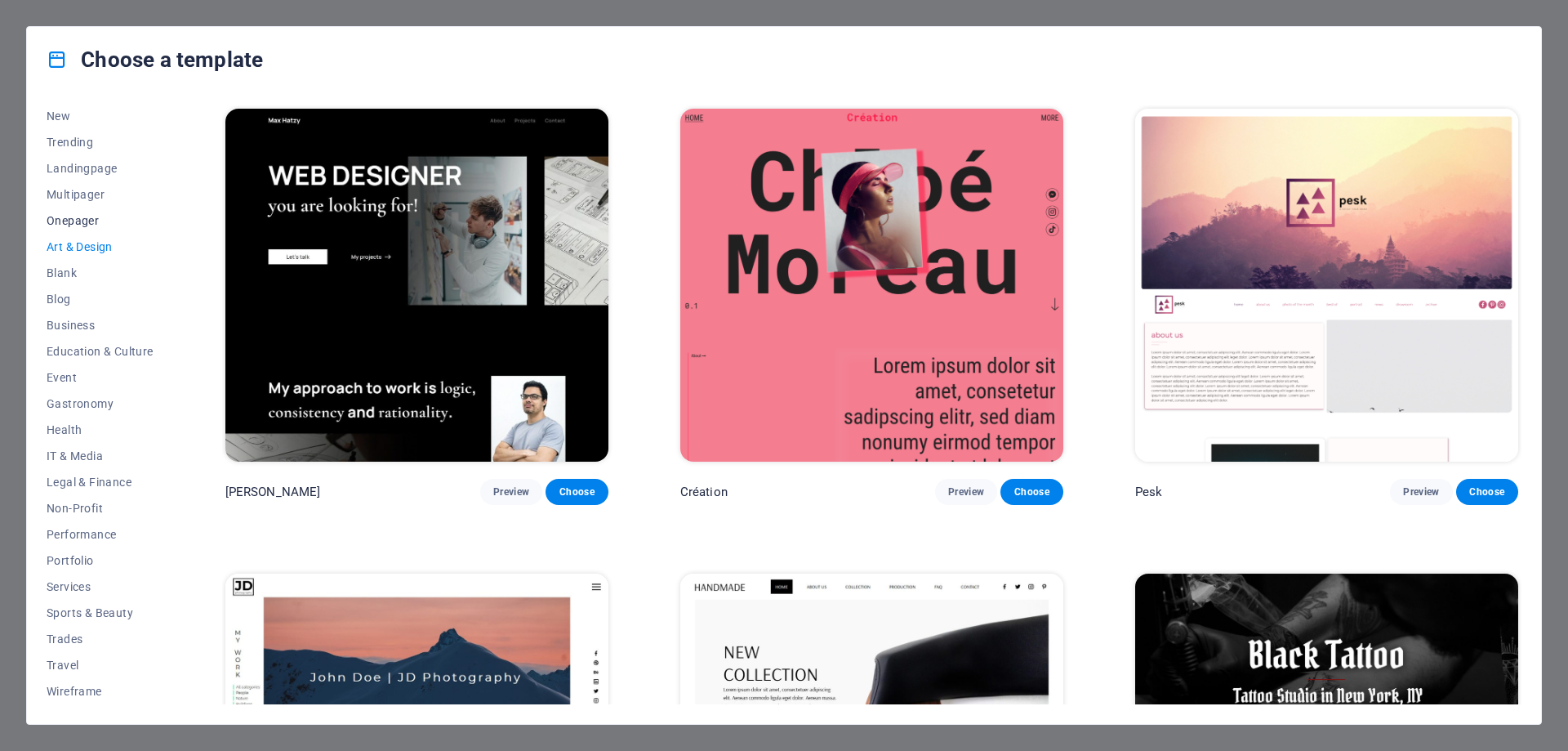
click at [74, 219] on span "Onepager" at bounding box center [100, 220] width 107 height 13
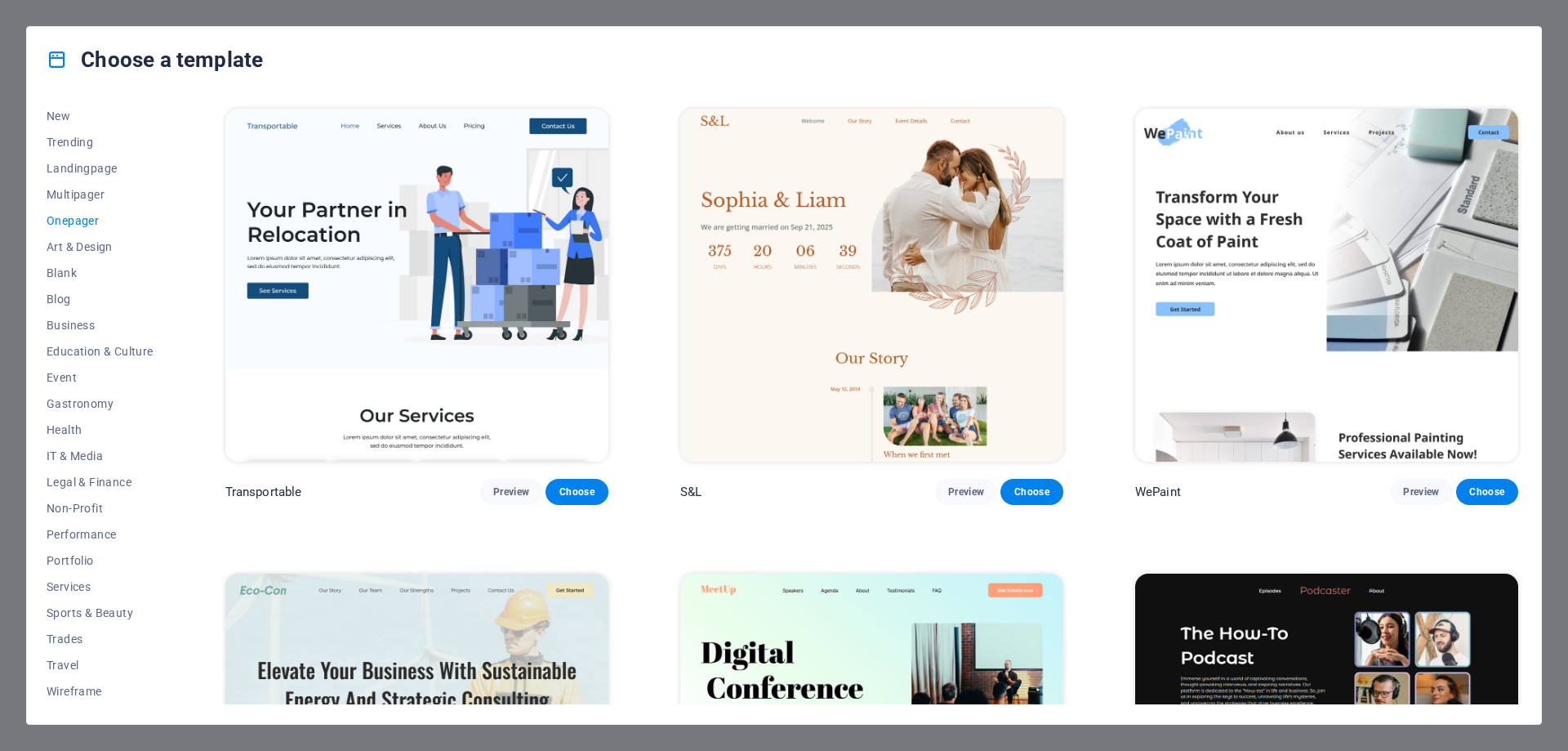
click at [76, 193] on span "Multipager" at bounding box center [100, 194] width 107 height 13
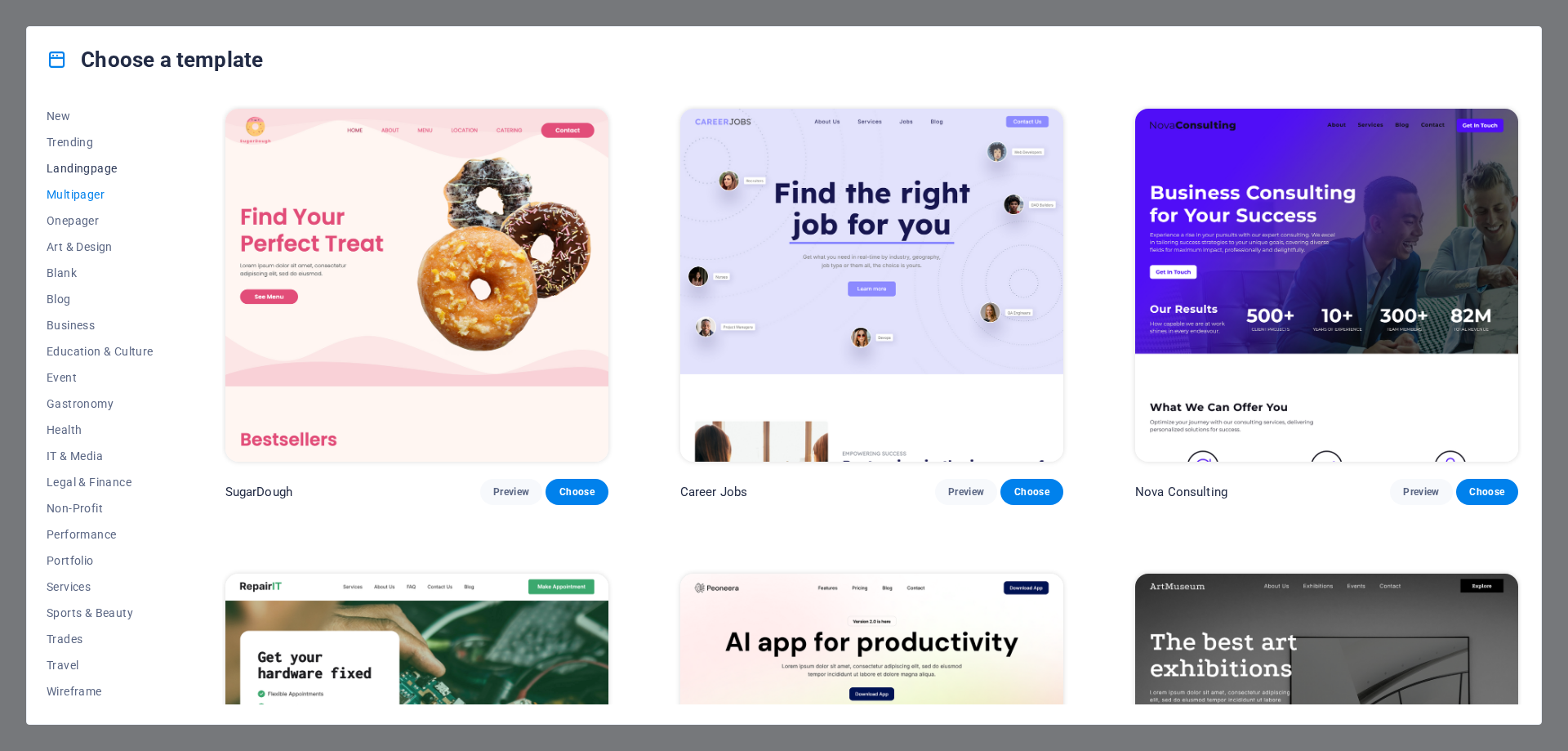
click at [104, 165] on span "Landingpage" at bounding box center [100, 168] width 107 height 13
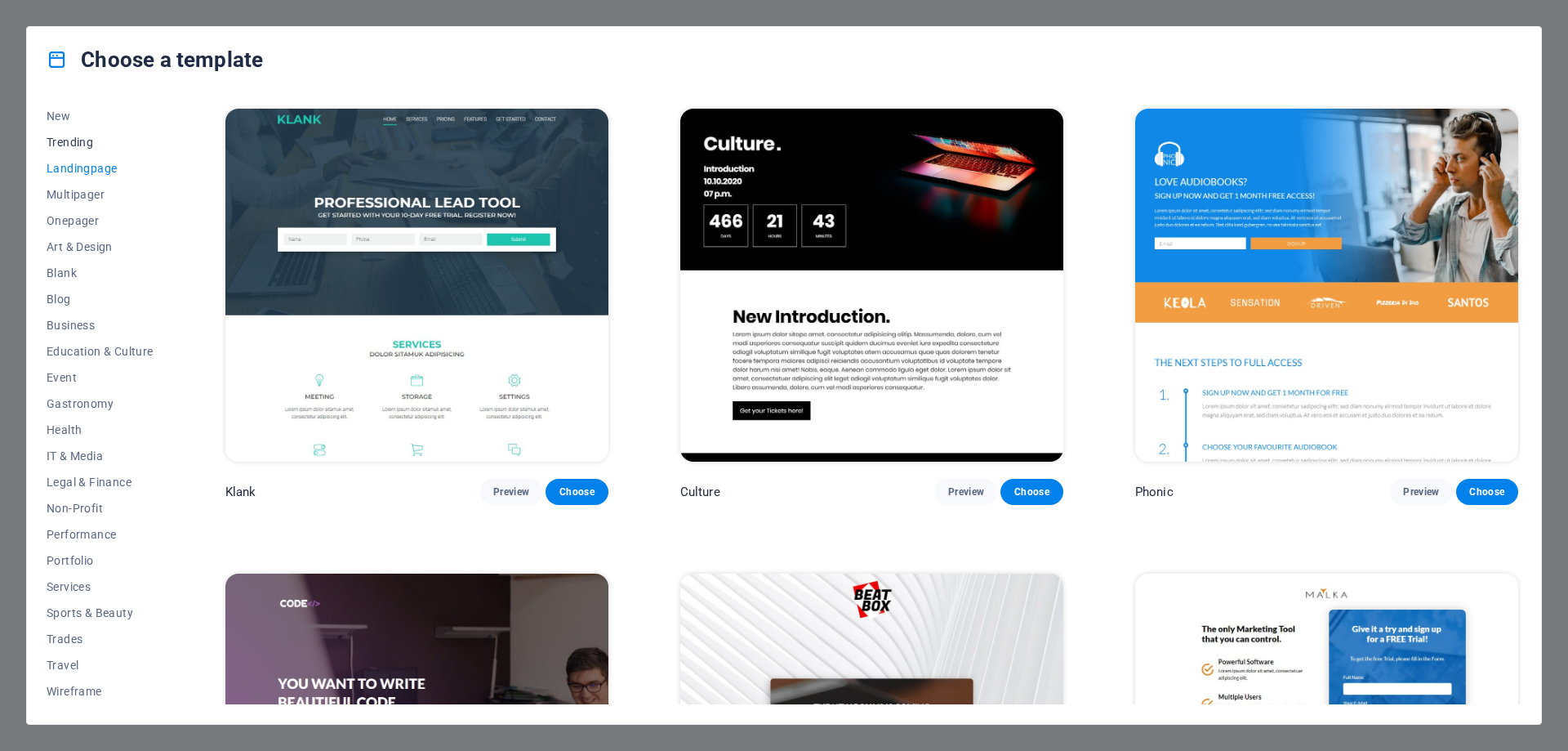
click at [73, 137] on span "Trending" at bounding box center [100, 142] width 107 height 13
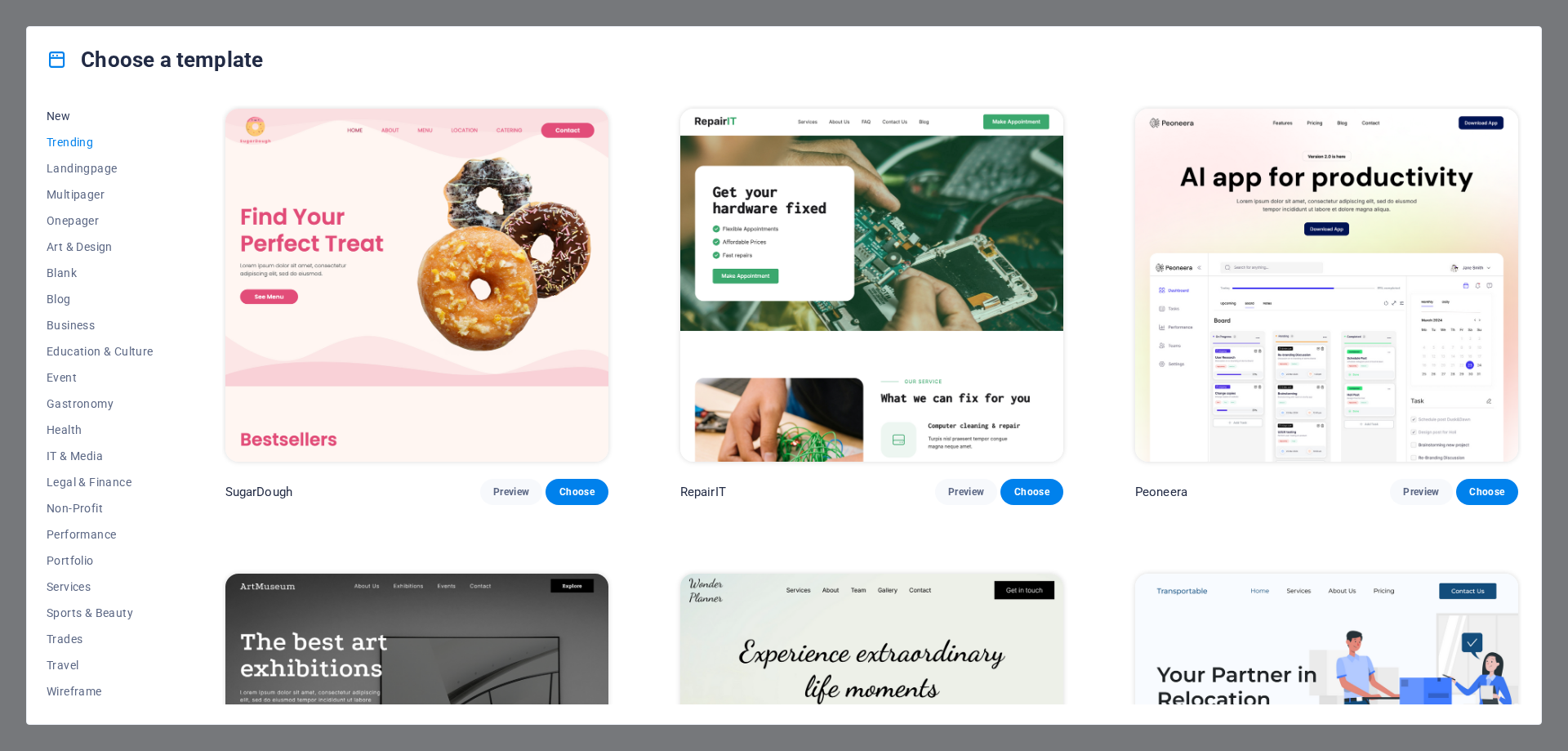
click at [63, 116] on span "New" at bounding box center [100, 115] width 107 height 13
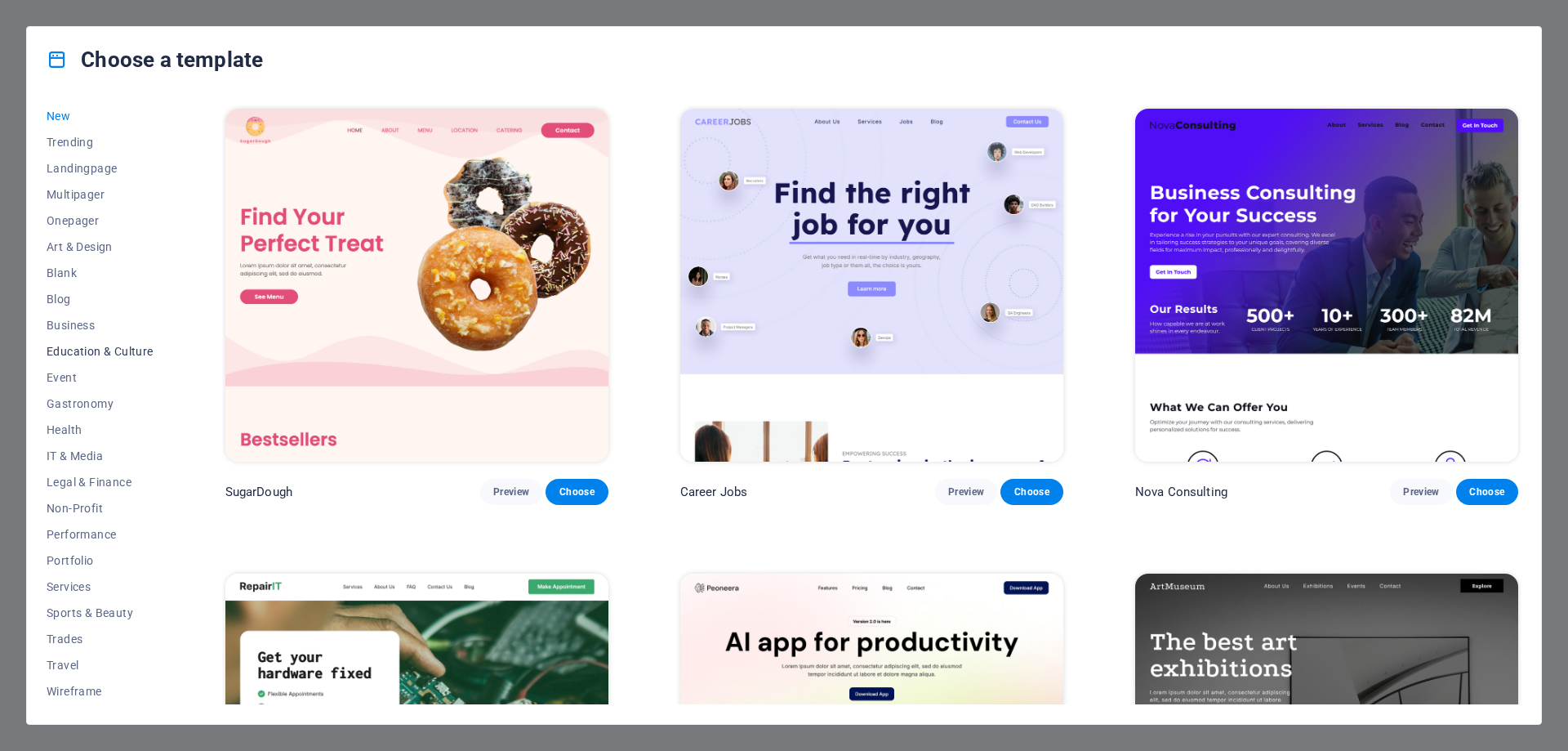
click at [116, 352] on span "Education & Culture" at bounding box center [100, 350] width 107 height 13
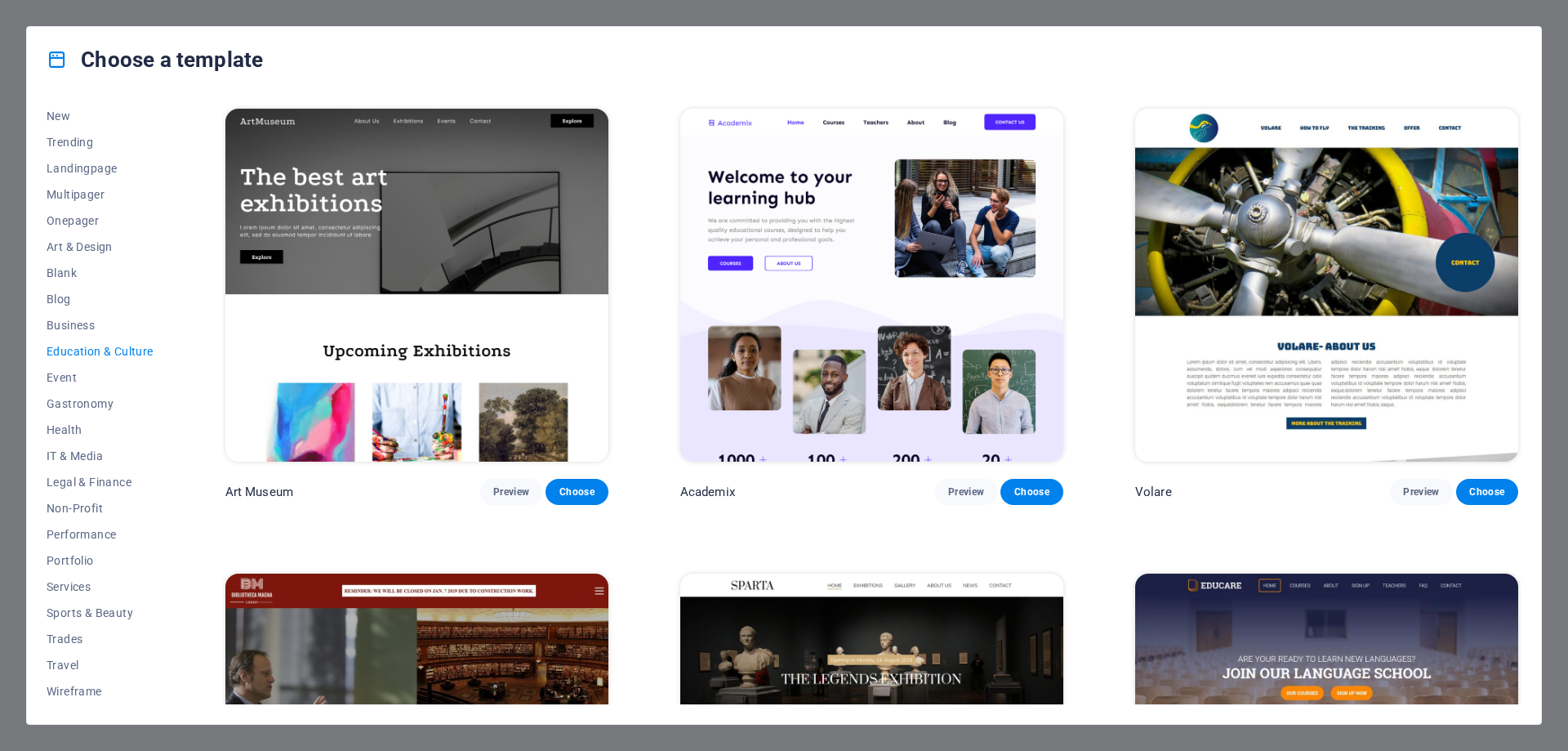
click at [1274, 632] on img at bounding box center [1327, 750] width 383 height 353
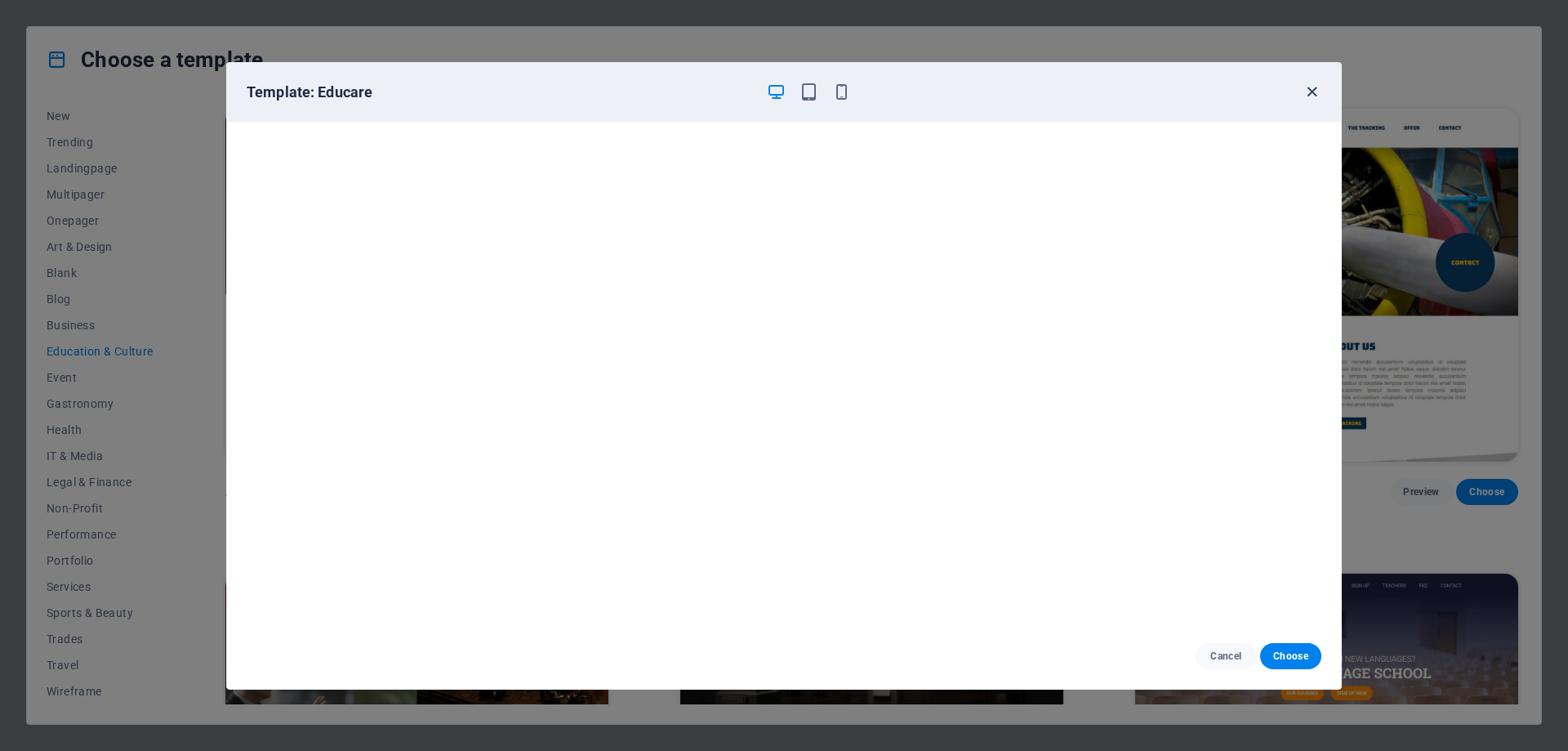
click at [1314, 89] on icon "button" at bounding box center [1312, 92] width 19 height 19
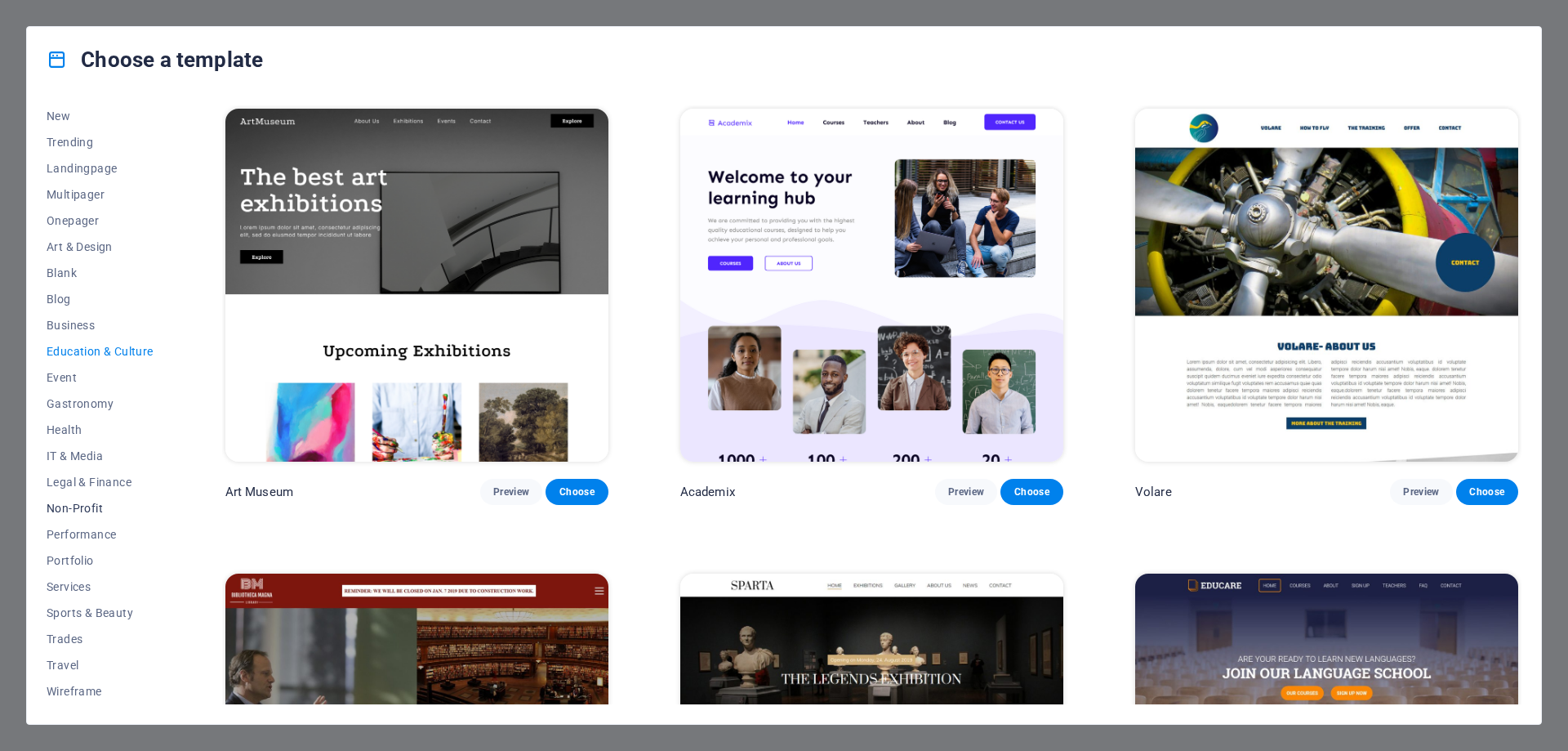
click at [83, 506] on span "Non-Profit" at bounding box center [100, 507] width 107 height 13
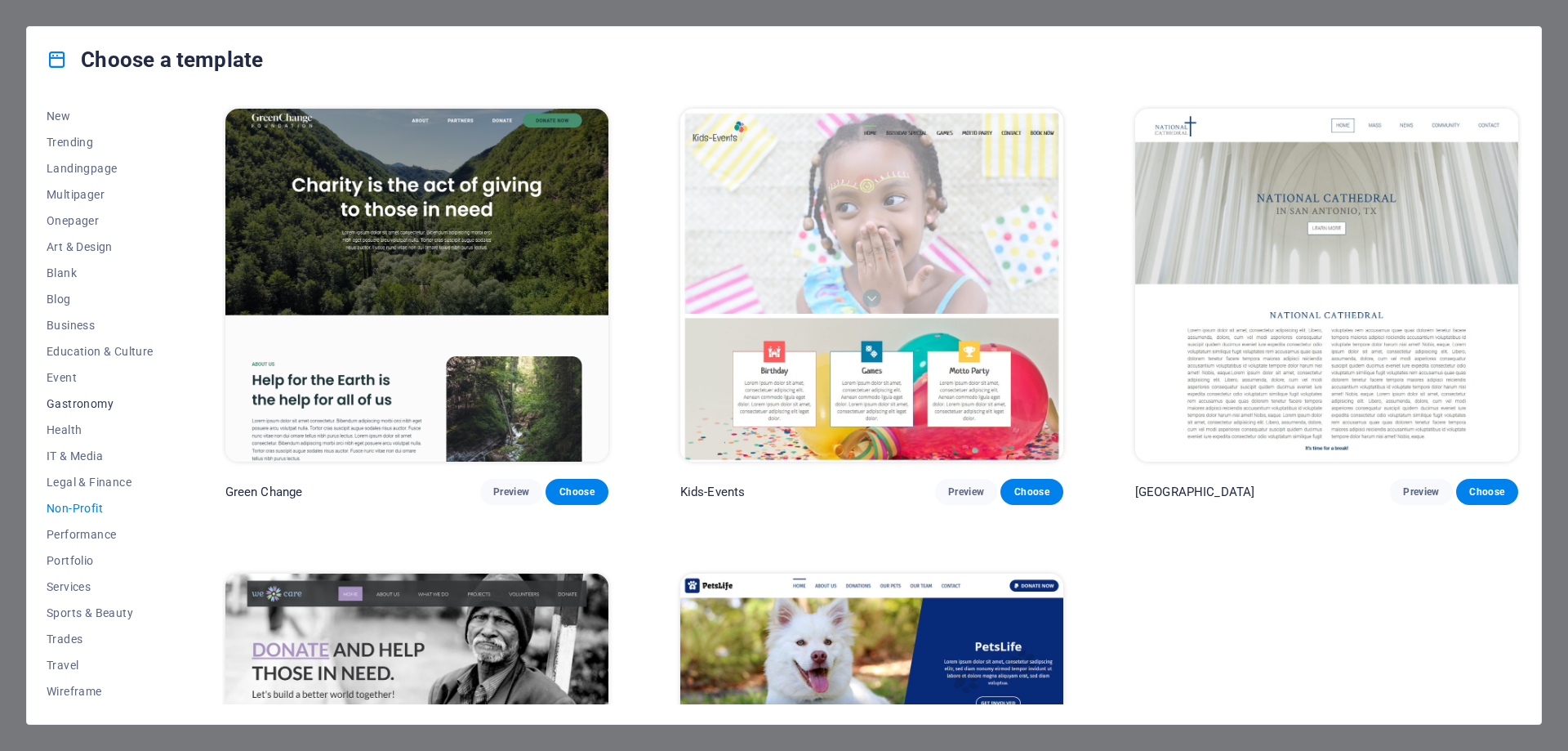
click at [95, 395] on button "Gastronomy" at bounding box center [100, 403] width 107 height 26
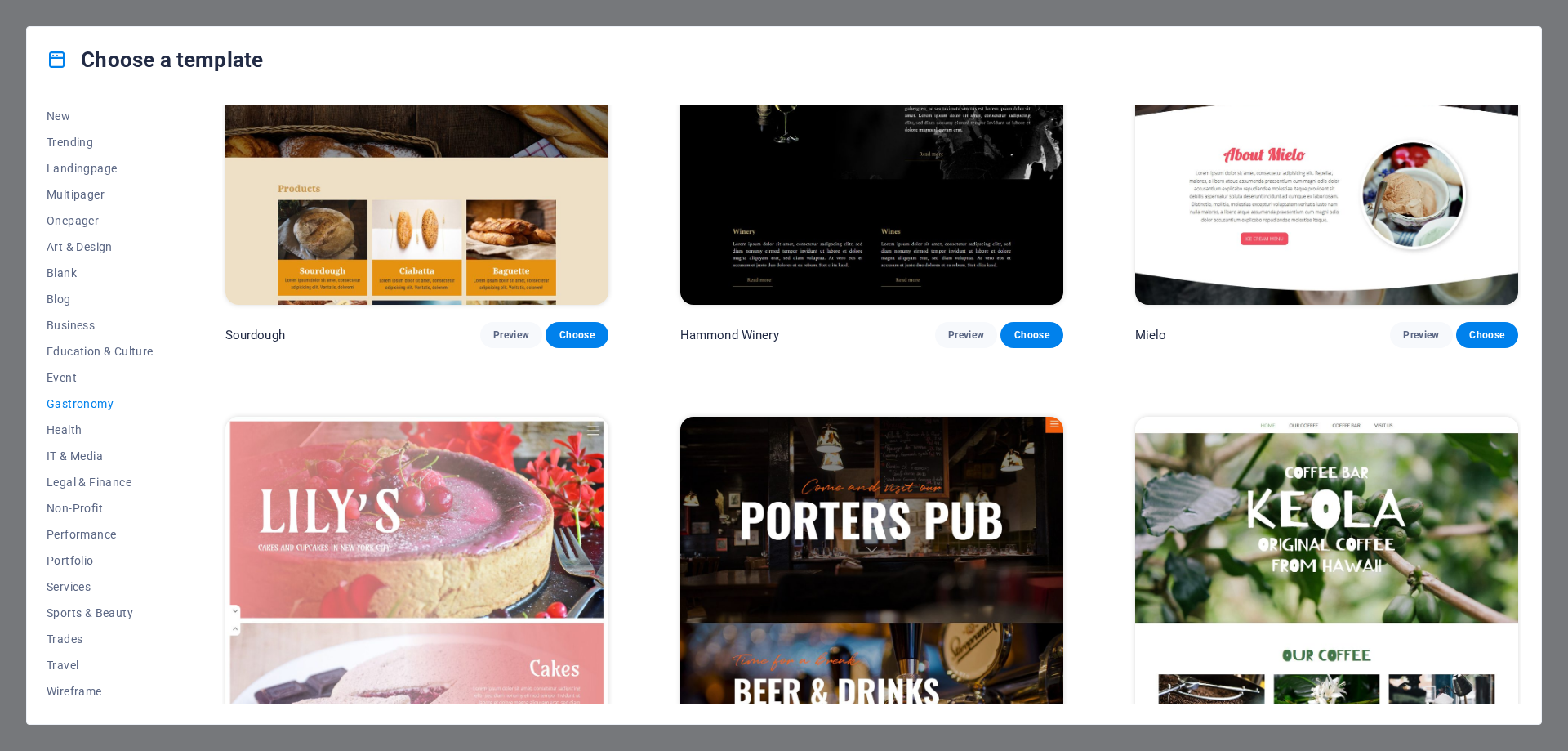
scroll to position [1962, 0]
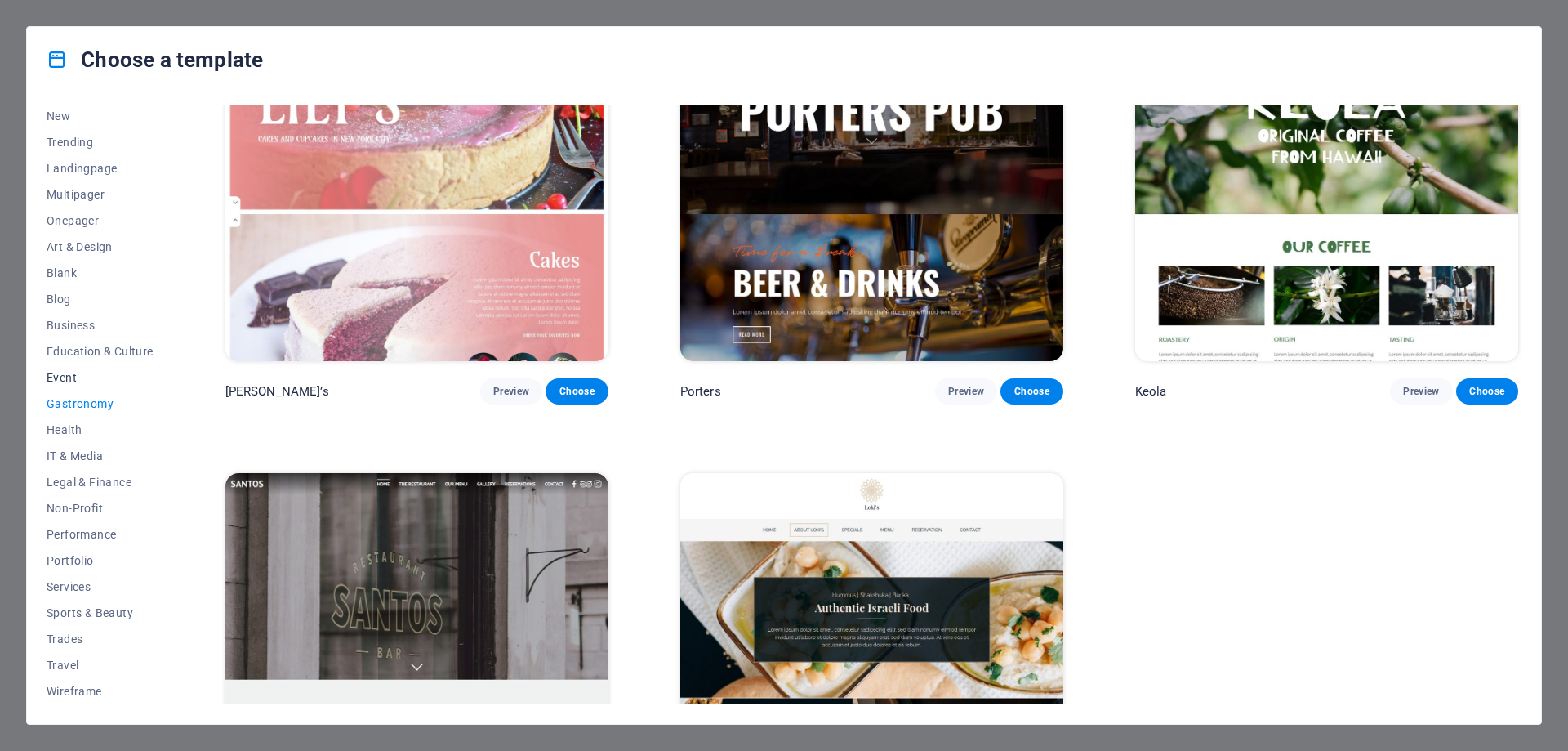
click at [61, 375] on span "Event" at bounding box center [100, 377] width 107 height 13
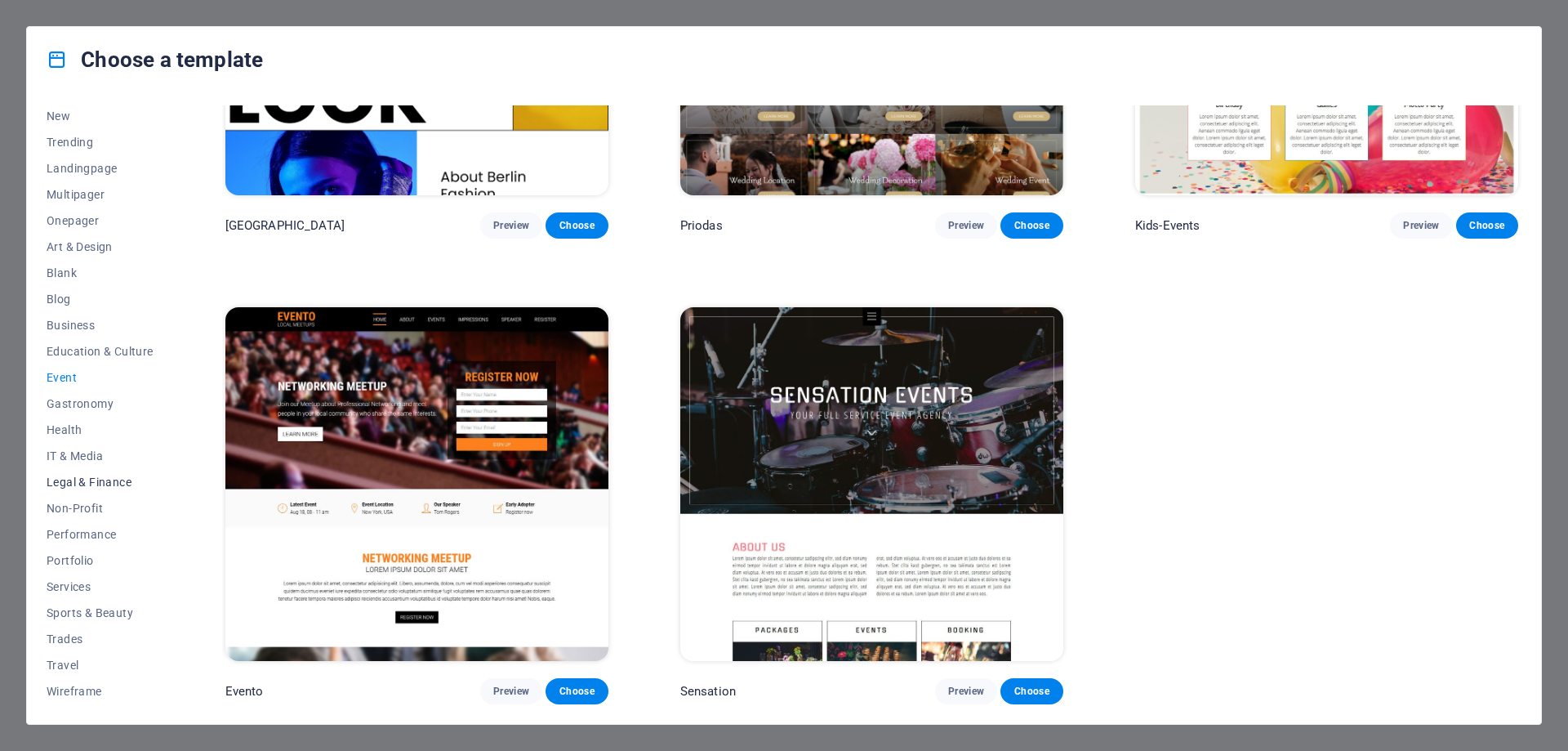
scroll to position [0, 0]
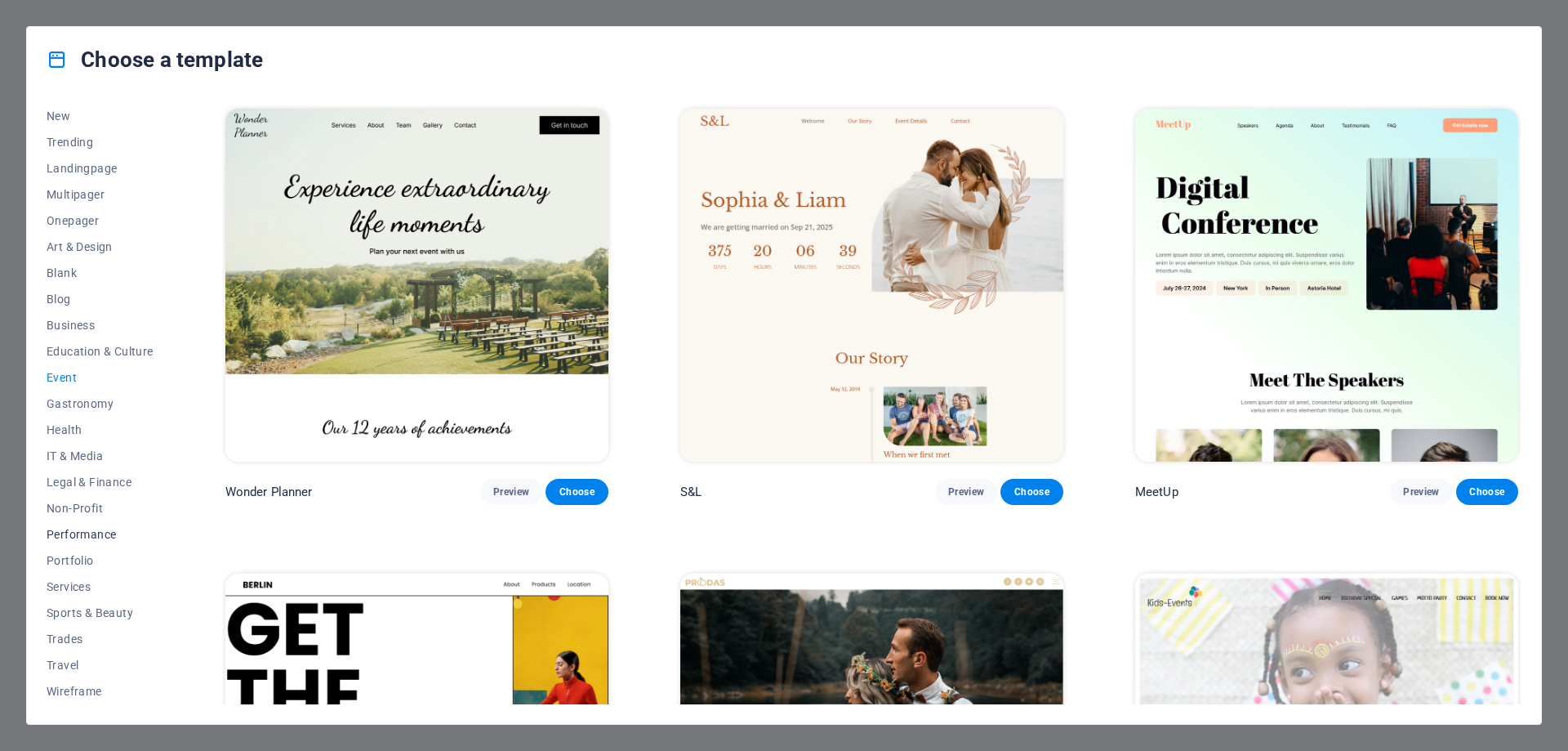
click at [105, 528] on span "Performance" at bounding box center [100, 534] width 107 height 13
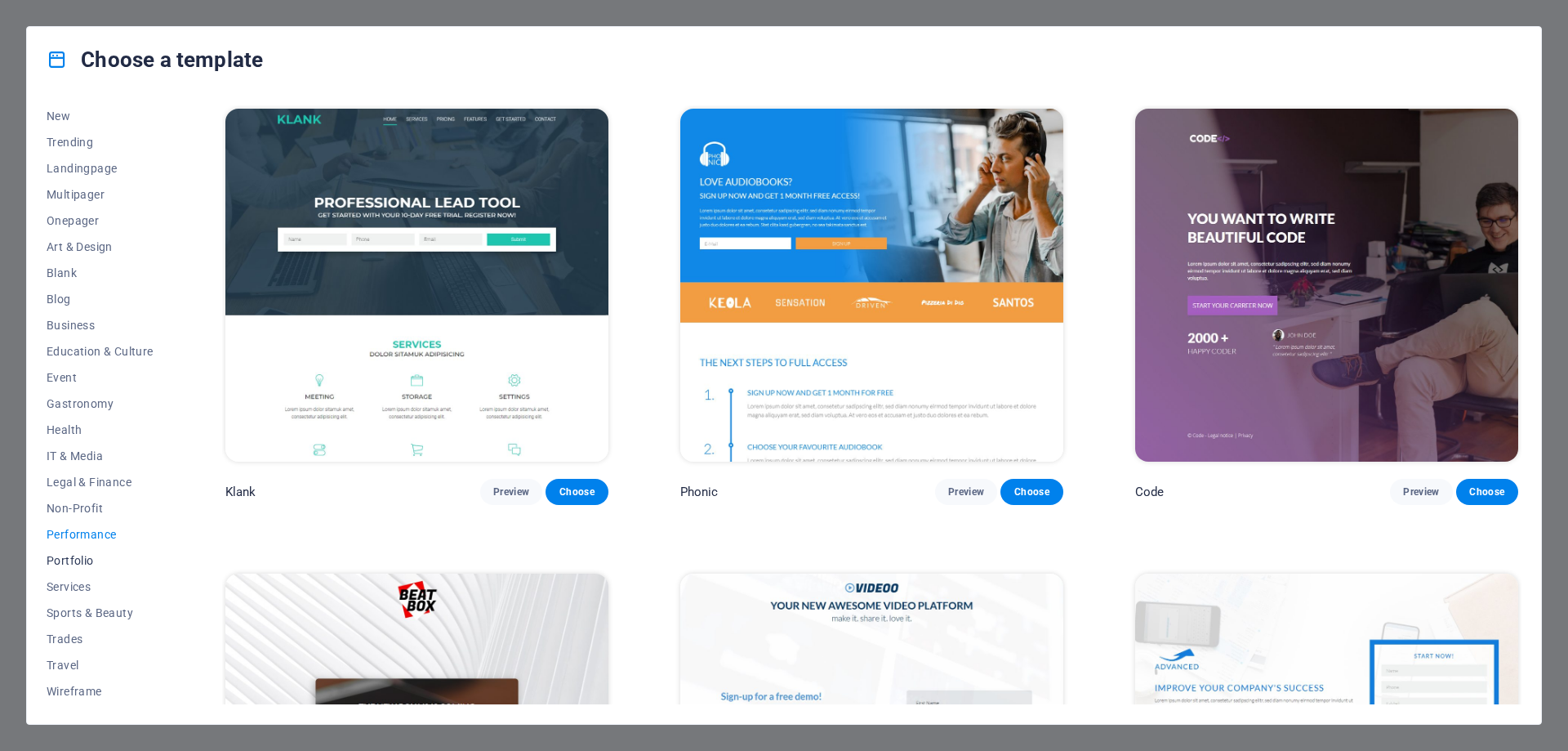
click at [83, 563] on span "Portfolio" at bounding box center [100, 560] width 107 height 13
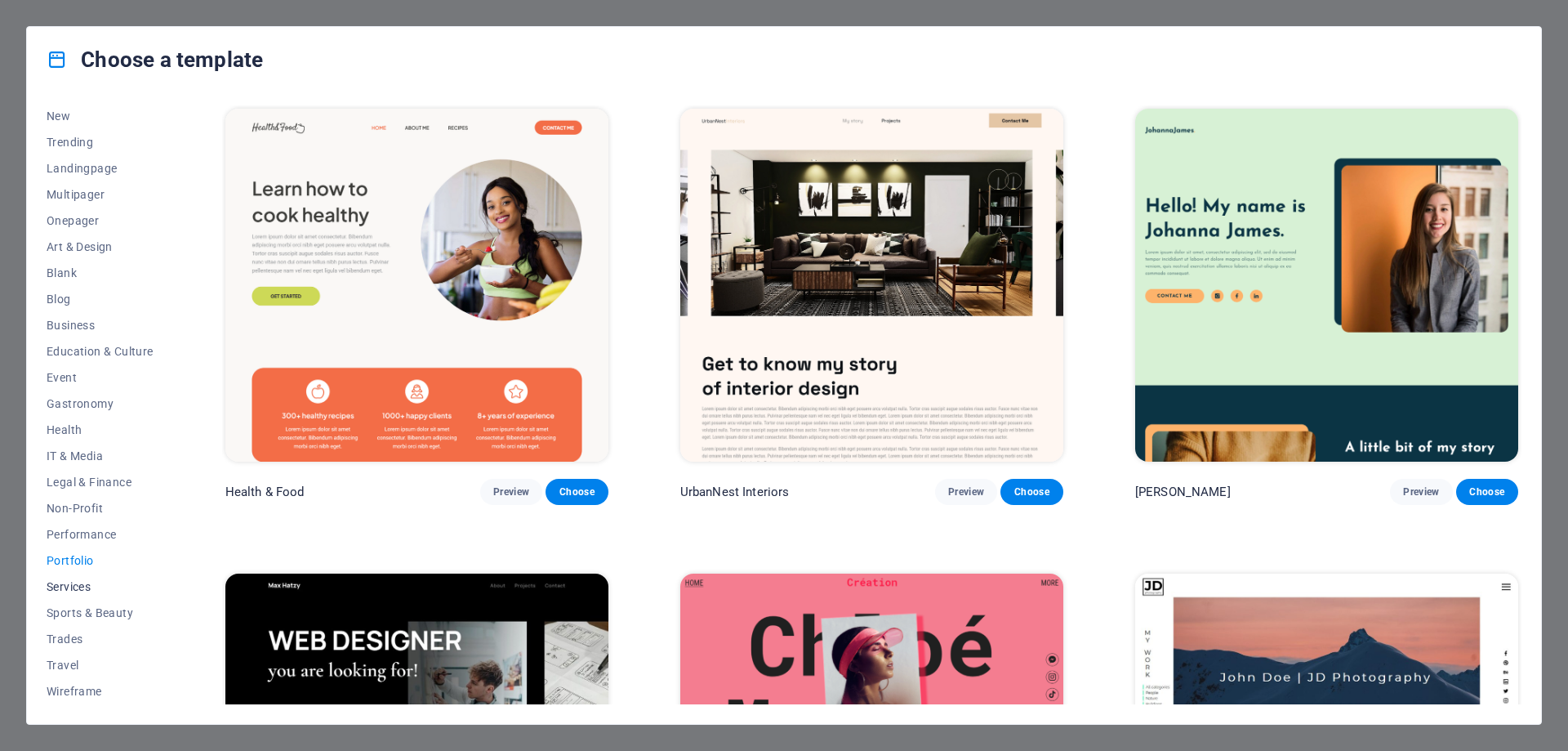
click at [84, 586] on span "Services" at bounding box center [100, 586] width 107 height 13
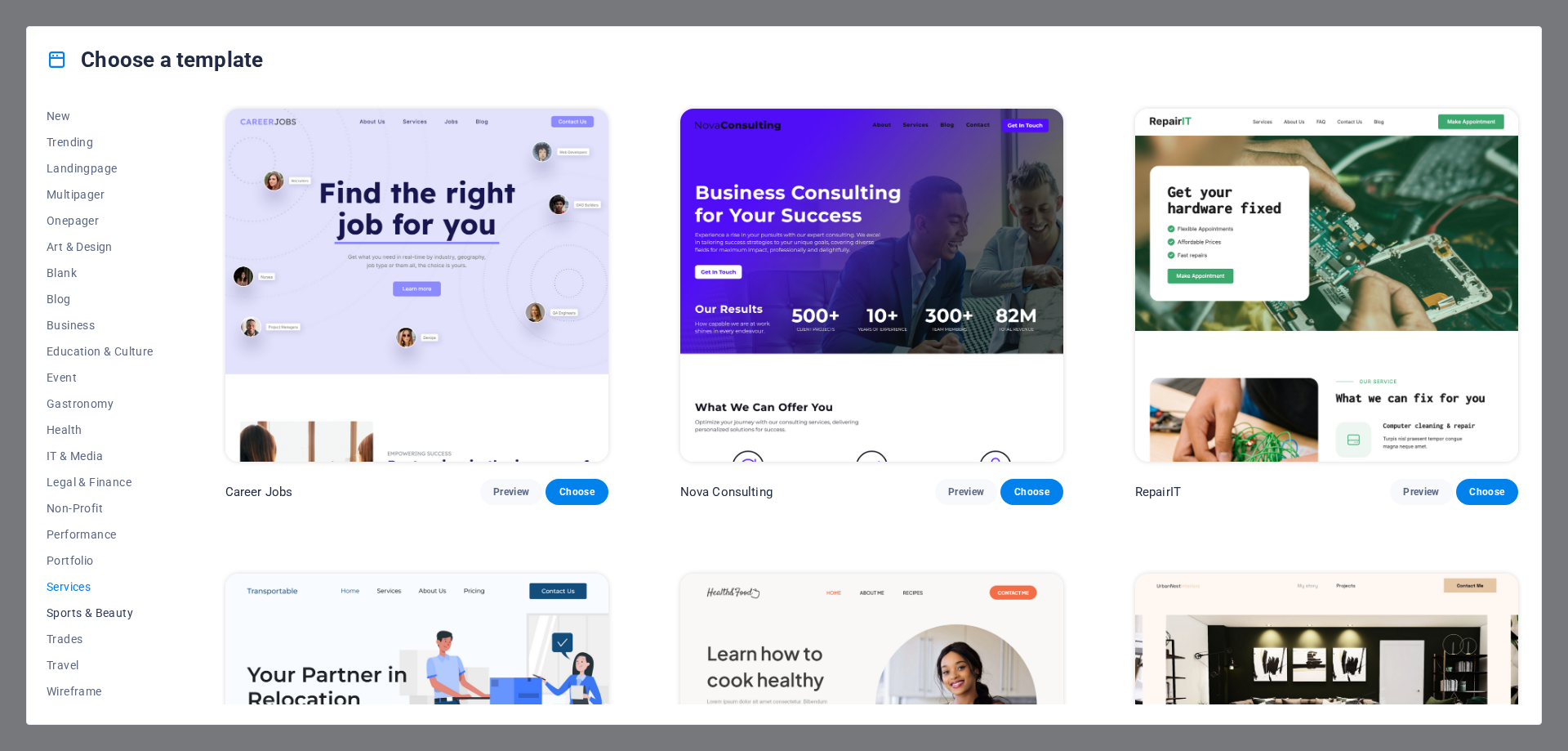
click at [86, 608] on span "Sports & Beauty" at bounding box center [100, 613] width 107 height 13
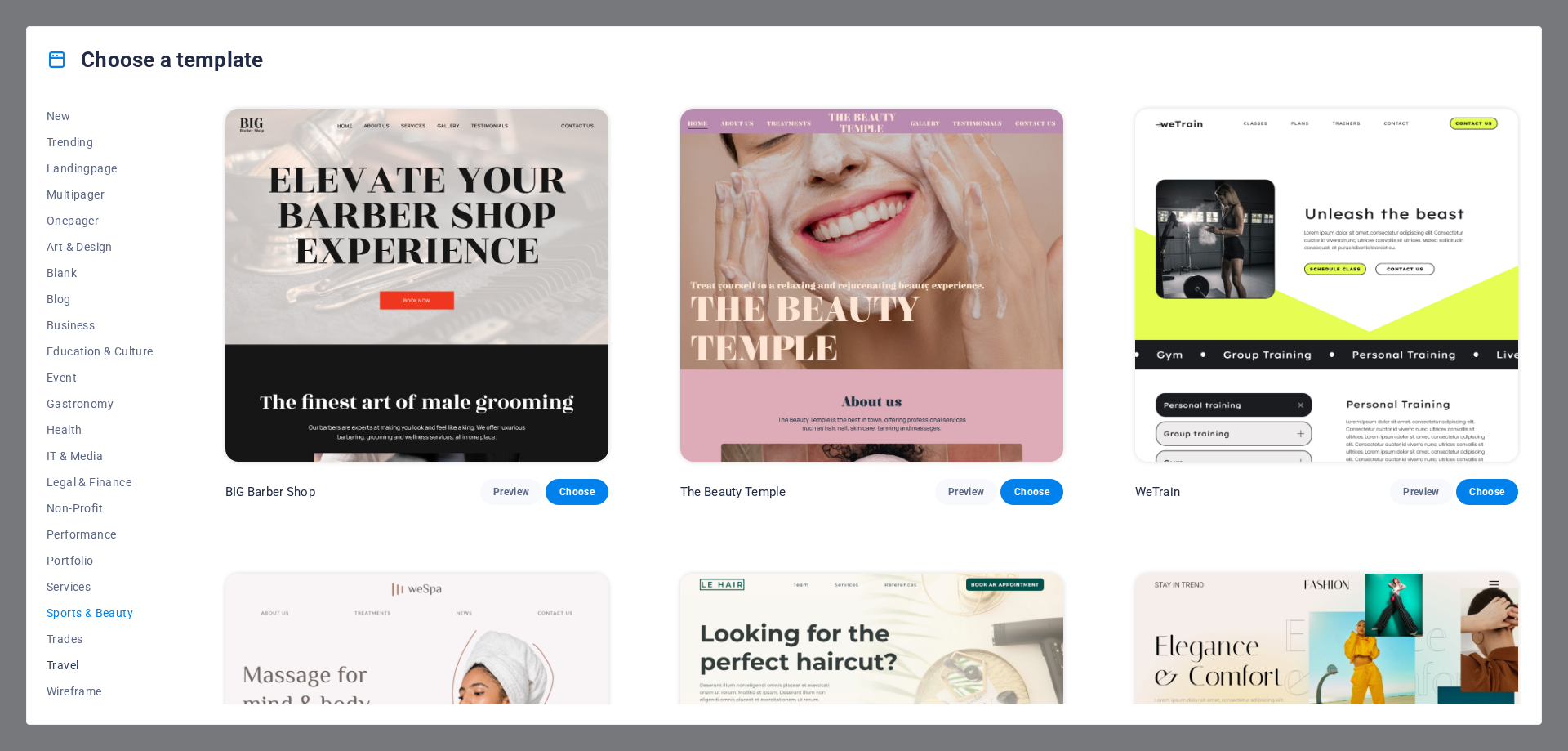
click at [66, 665] on span "Travel" at bounding box center [100, 664] width 107 height 13
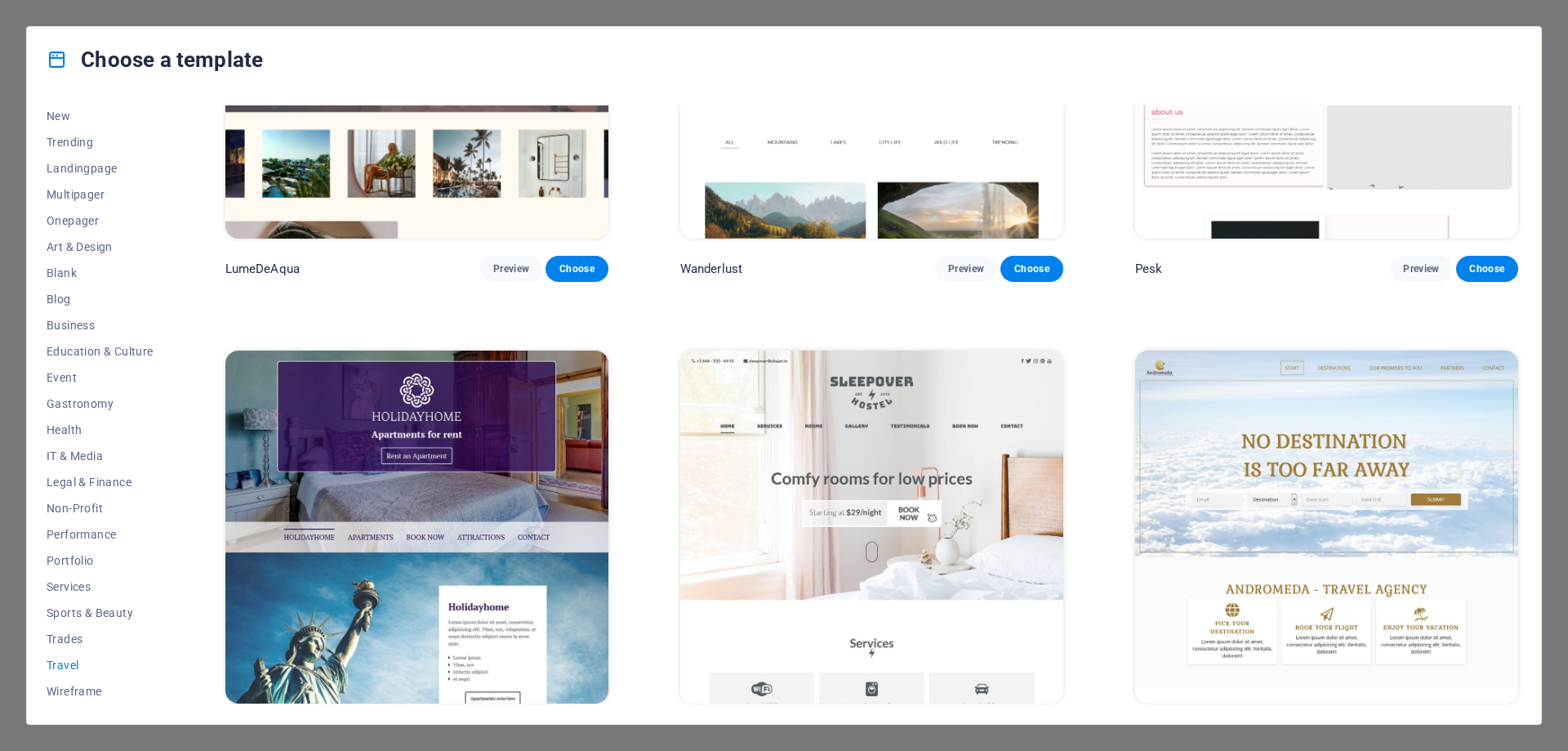
scroll to position [409, 0]
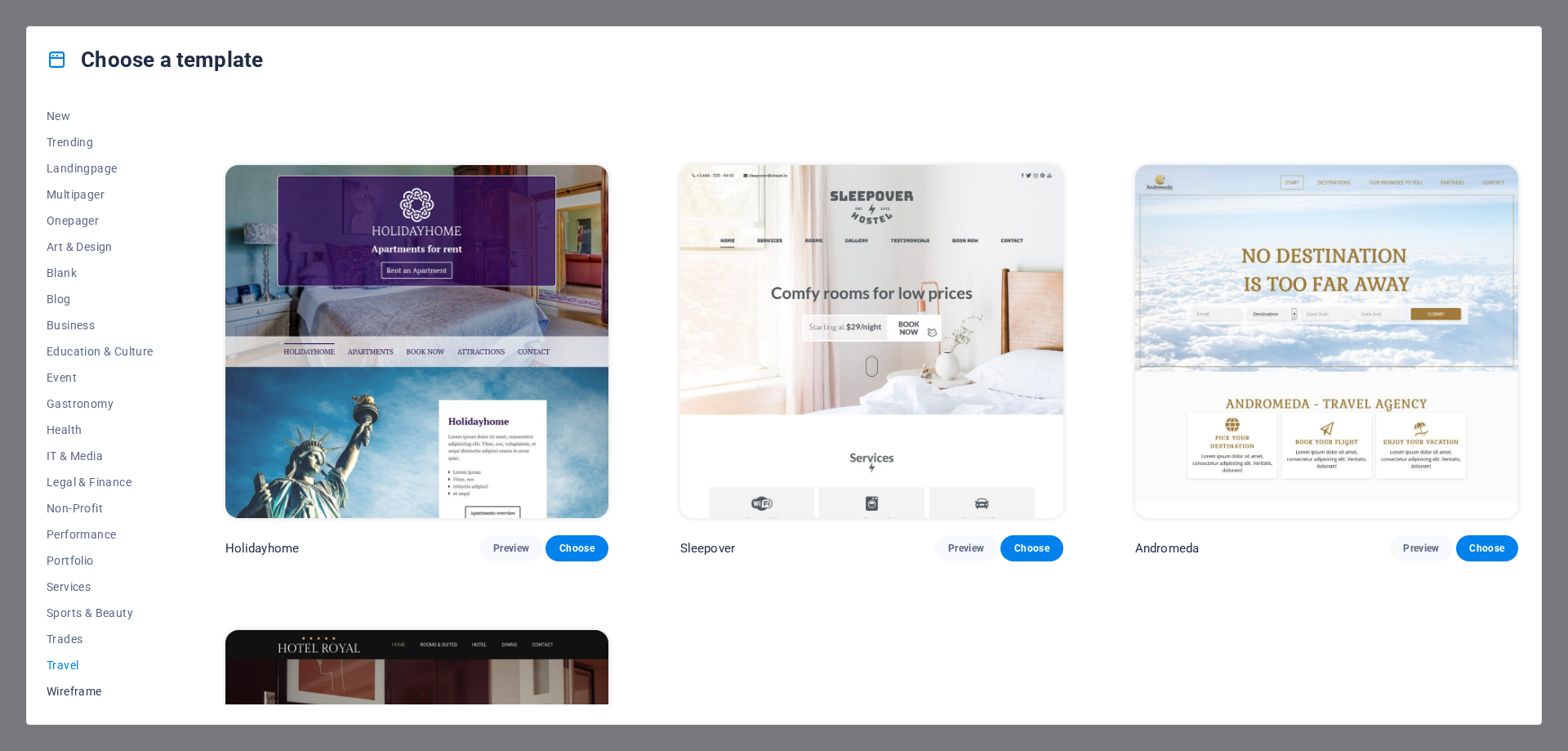
click at [77, 689] on span "Wireframe" at bounding box center [100, 691] width 107 height 13
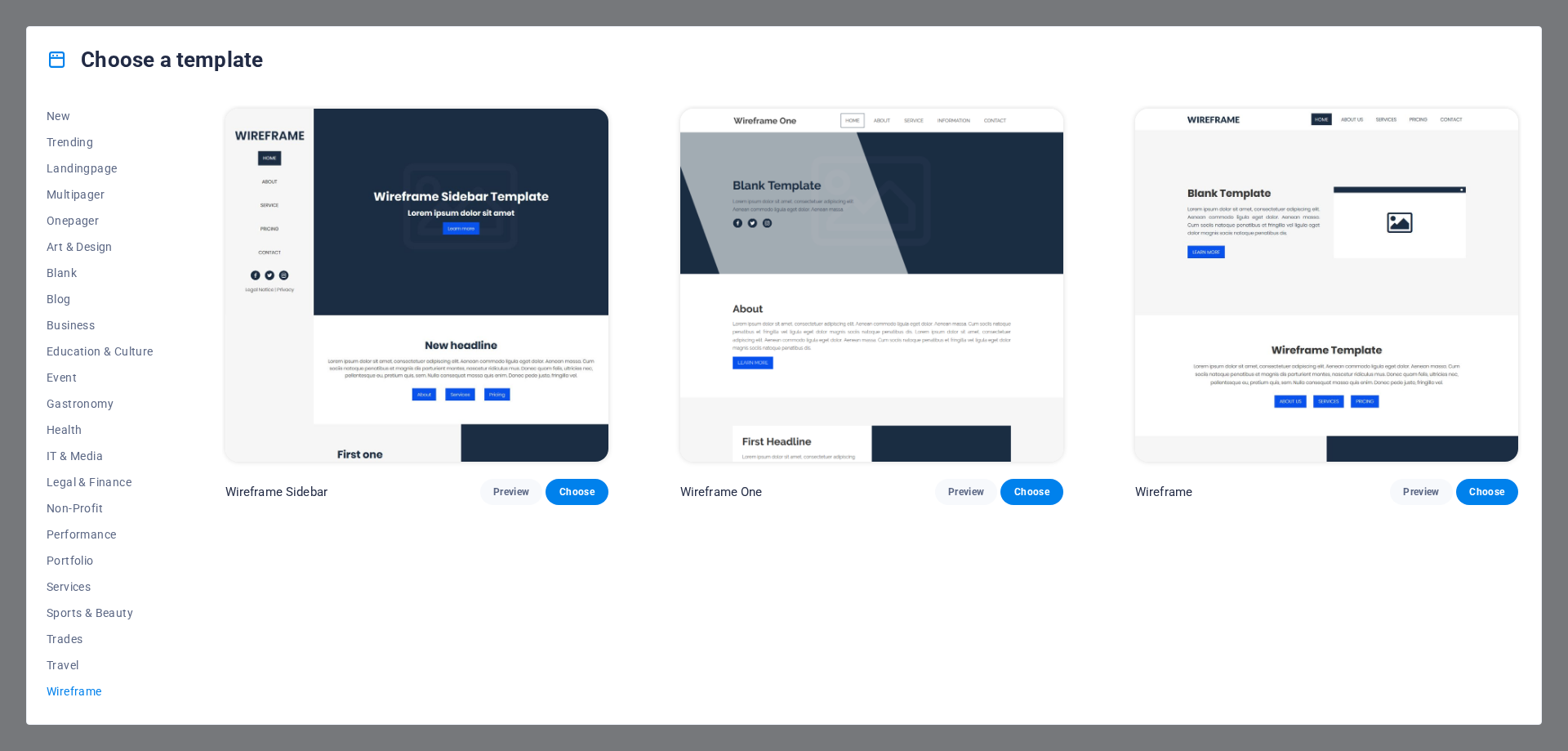
scroll to position [0, 0]
click at [97, 483] on span "Legal & Finance" at bounding box center [100, 482] width 107 height 13
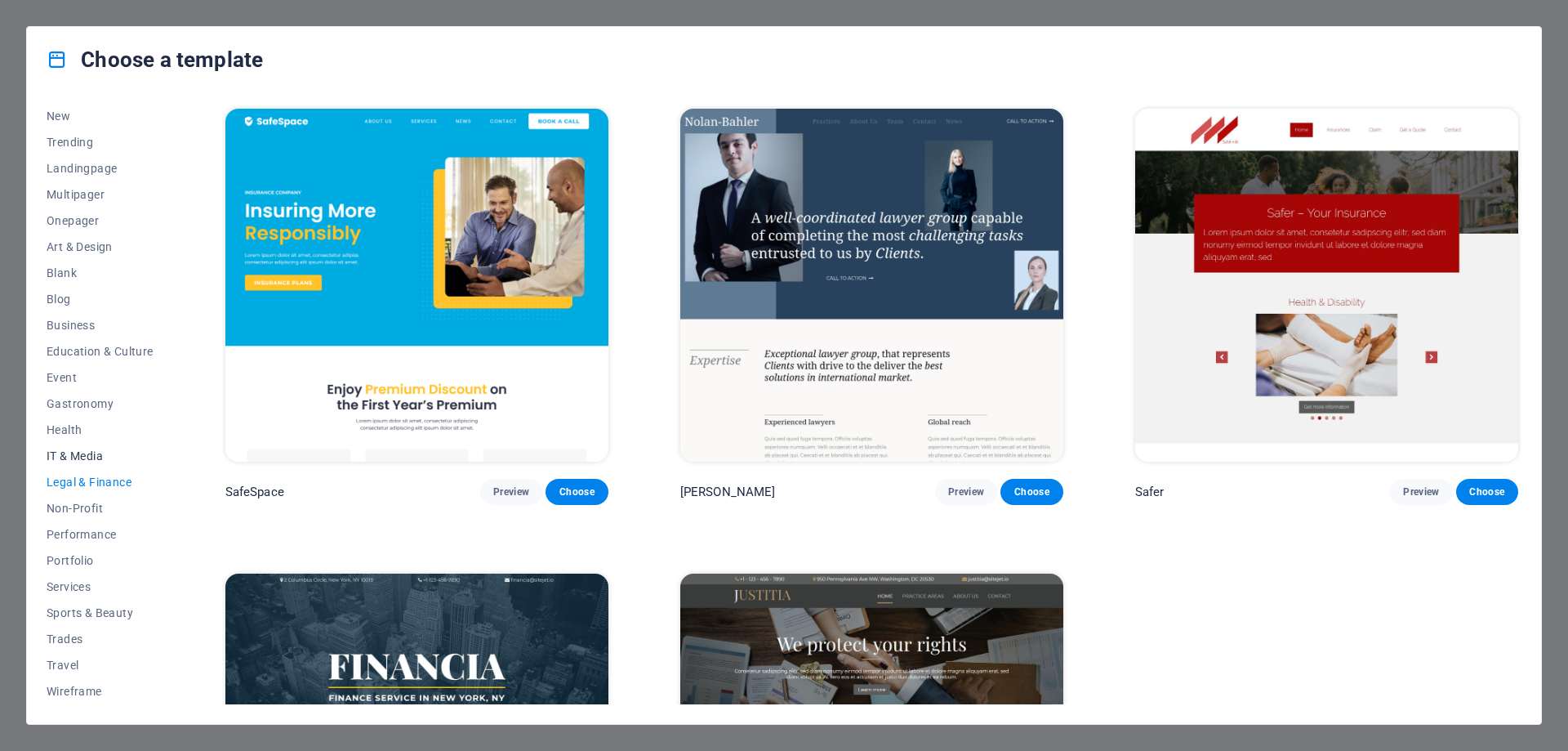
click at [98, 453] on span "IT & Media" at bounding box center [100, 456] width 107 height 13
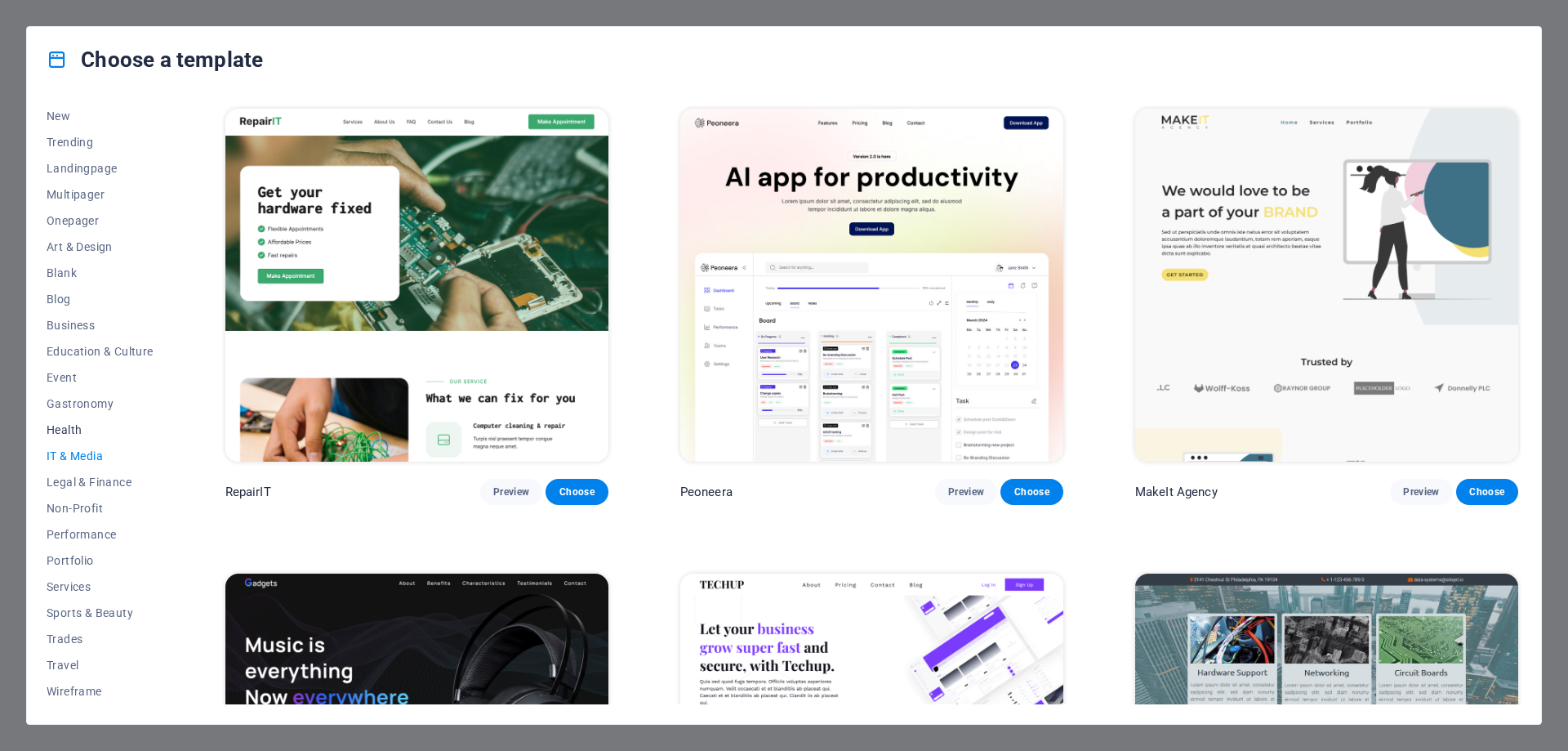
click at [72, 427] on span "Health" at bounding box center [100, 429] width 107 height 13
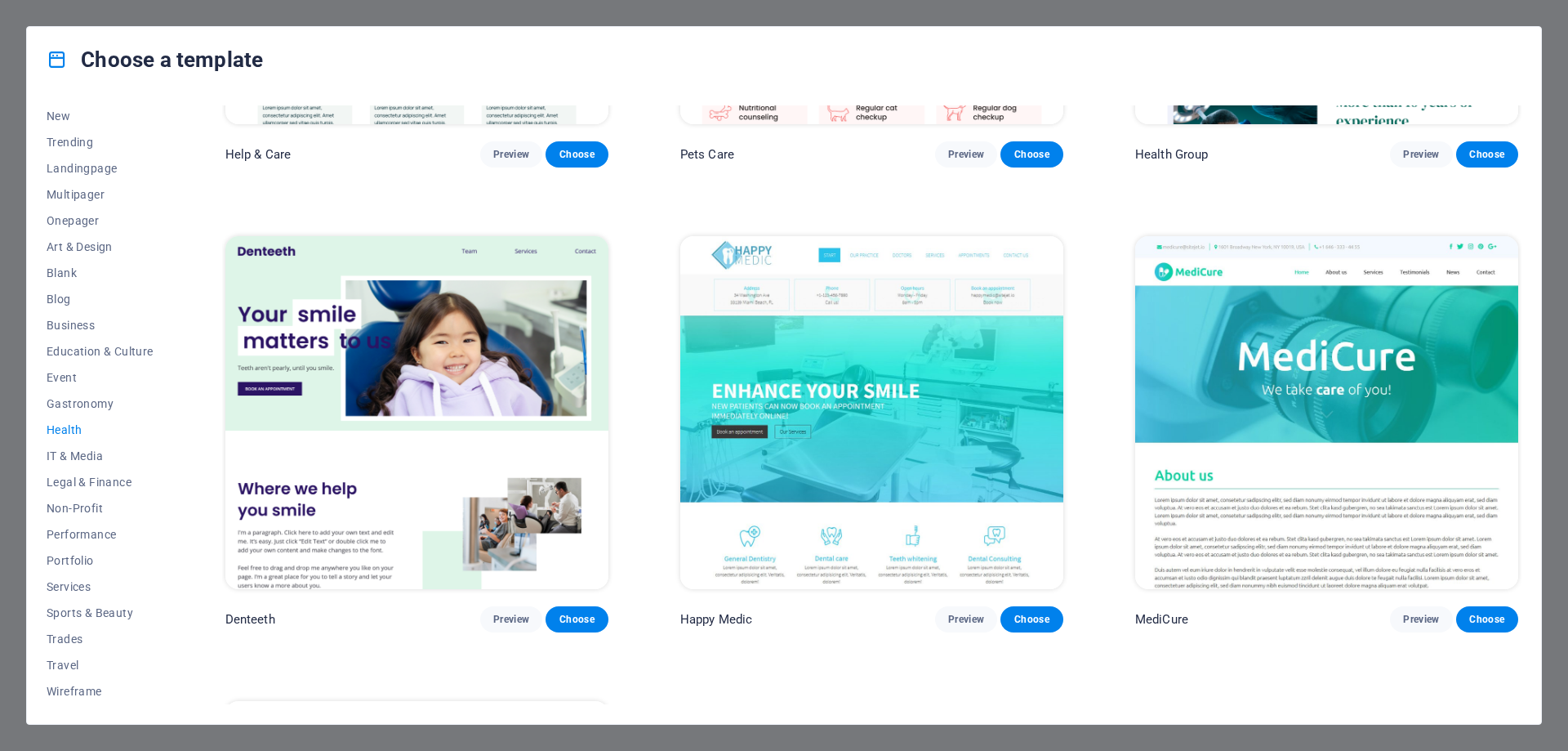
scroll to position [409, 0]
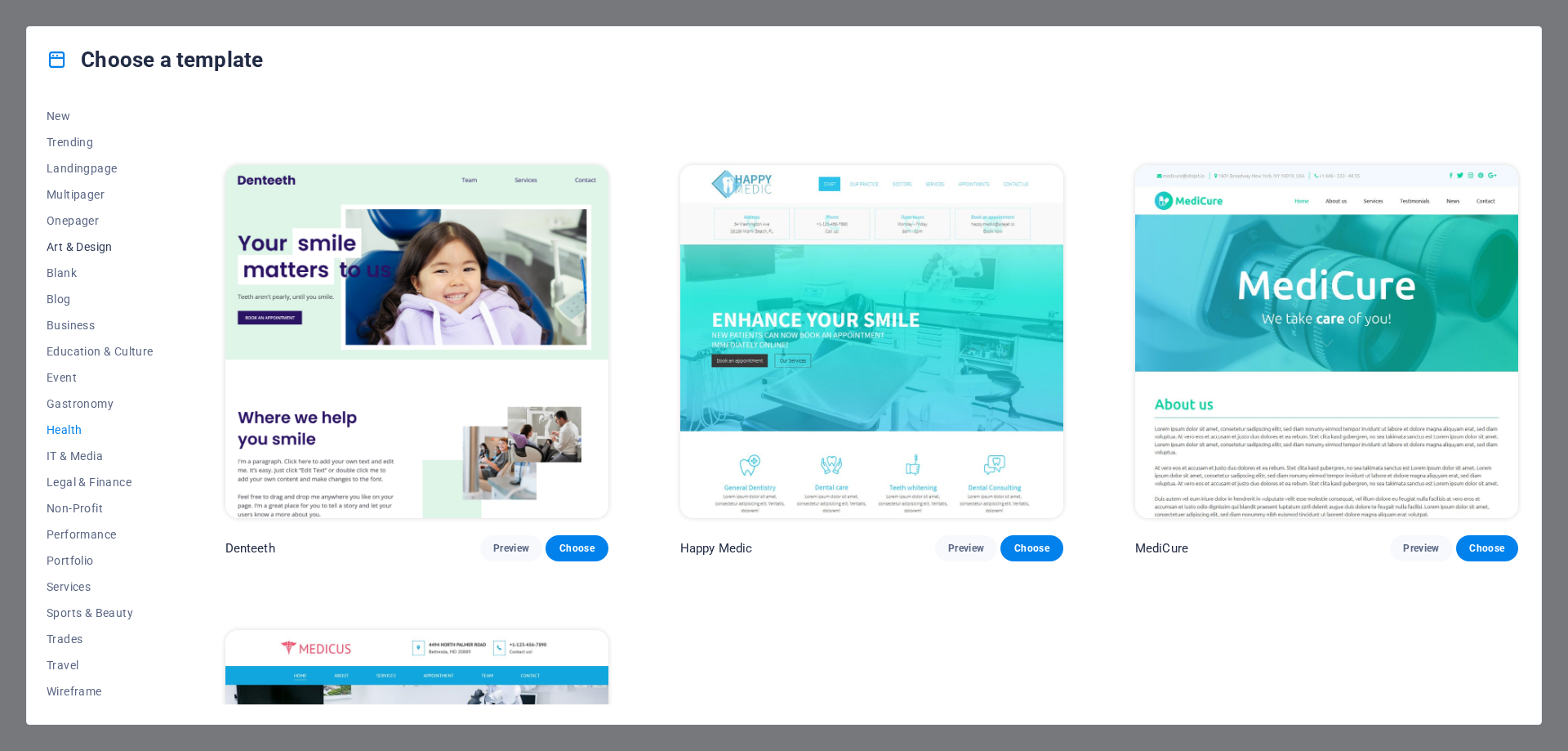
click at [84, 242] on span "Art & Design" at bounding box center [100, 246] width 107 height 13
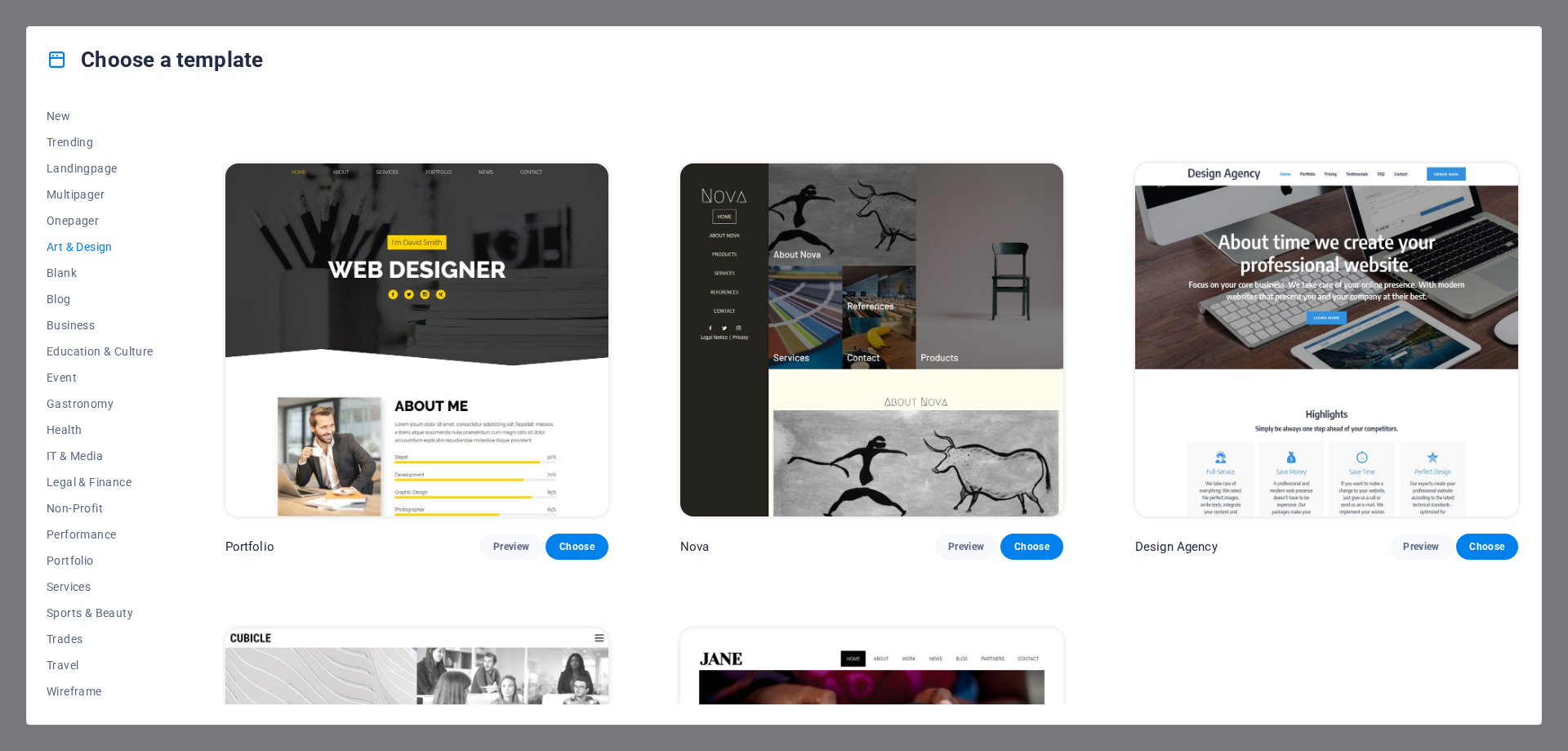
scroll to position [1471, 0]
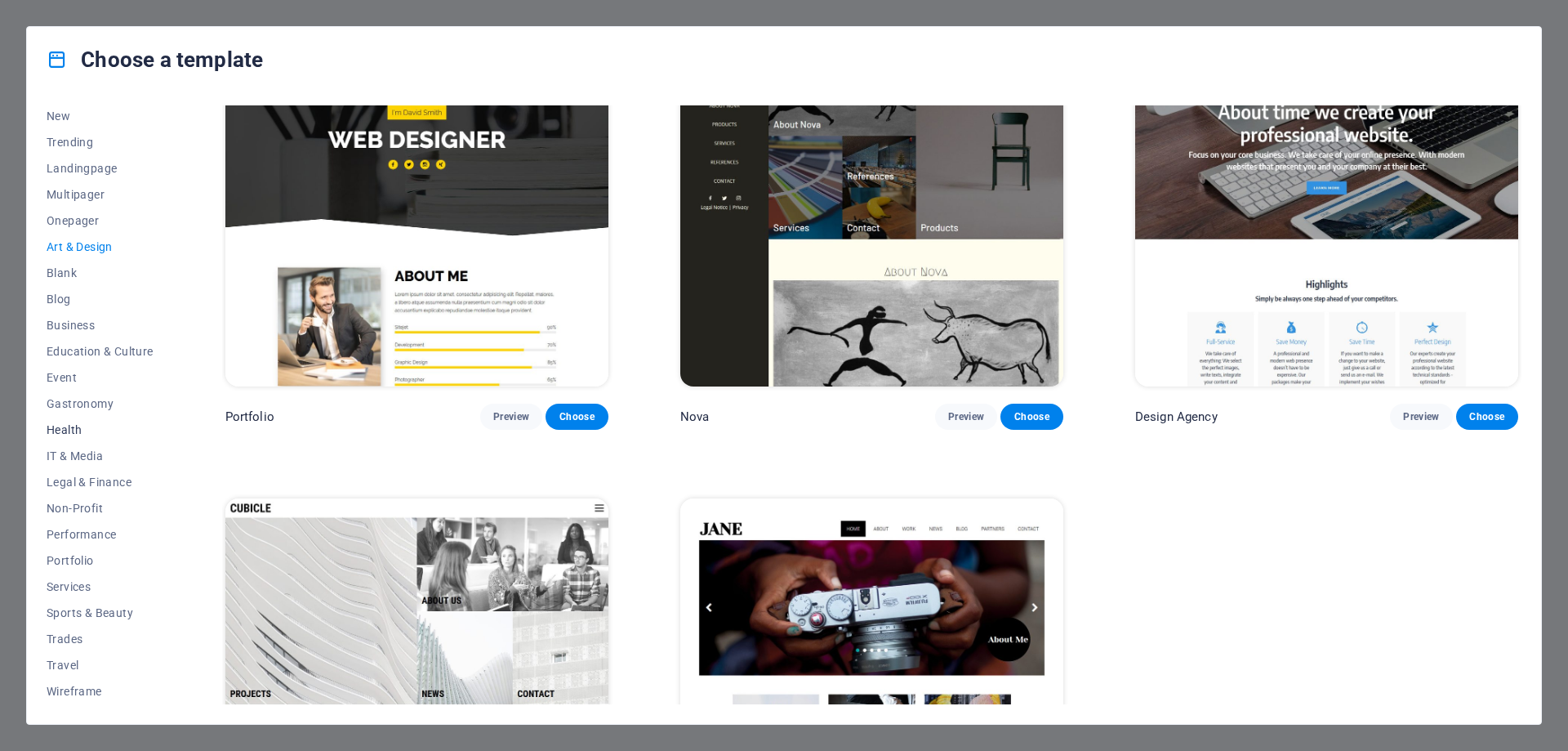
click at [69, 431] on span "Health" at bounding box center [100, 429] width 107 height 13
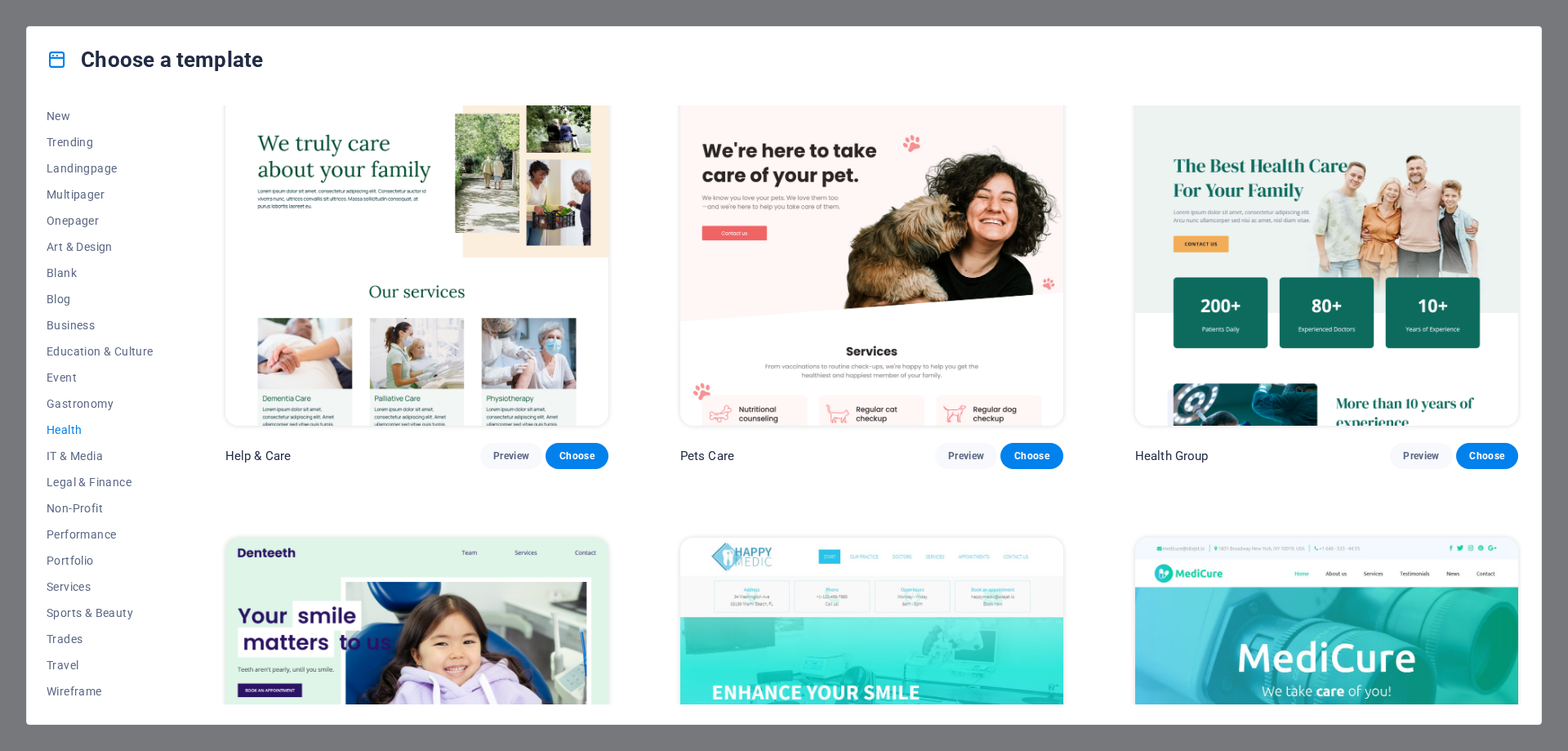
scroll to position [0, 0]
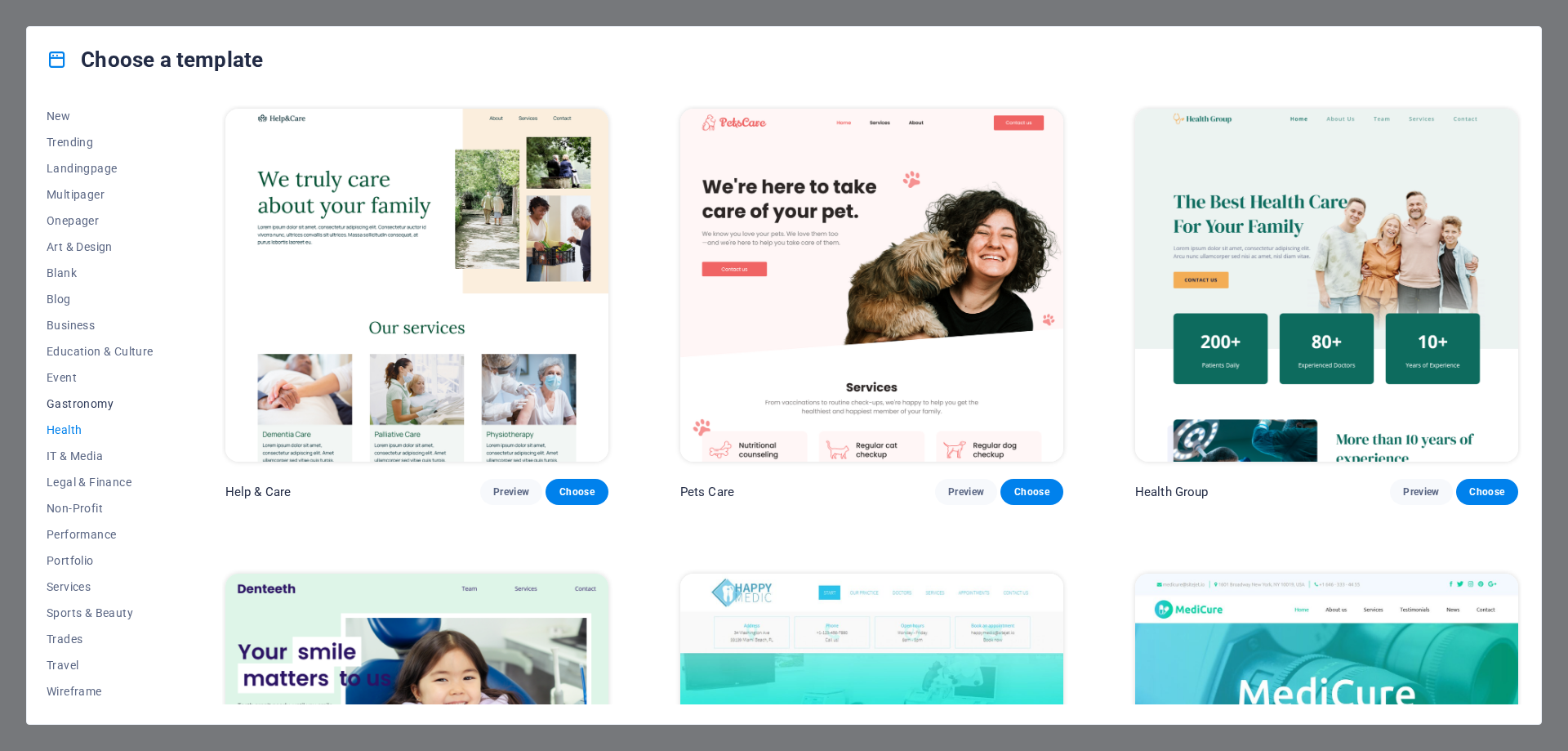
click at [89, 401] on span "Gastronomy" at bounding box center [100, 403] width 107 height 13
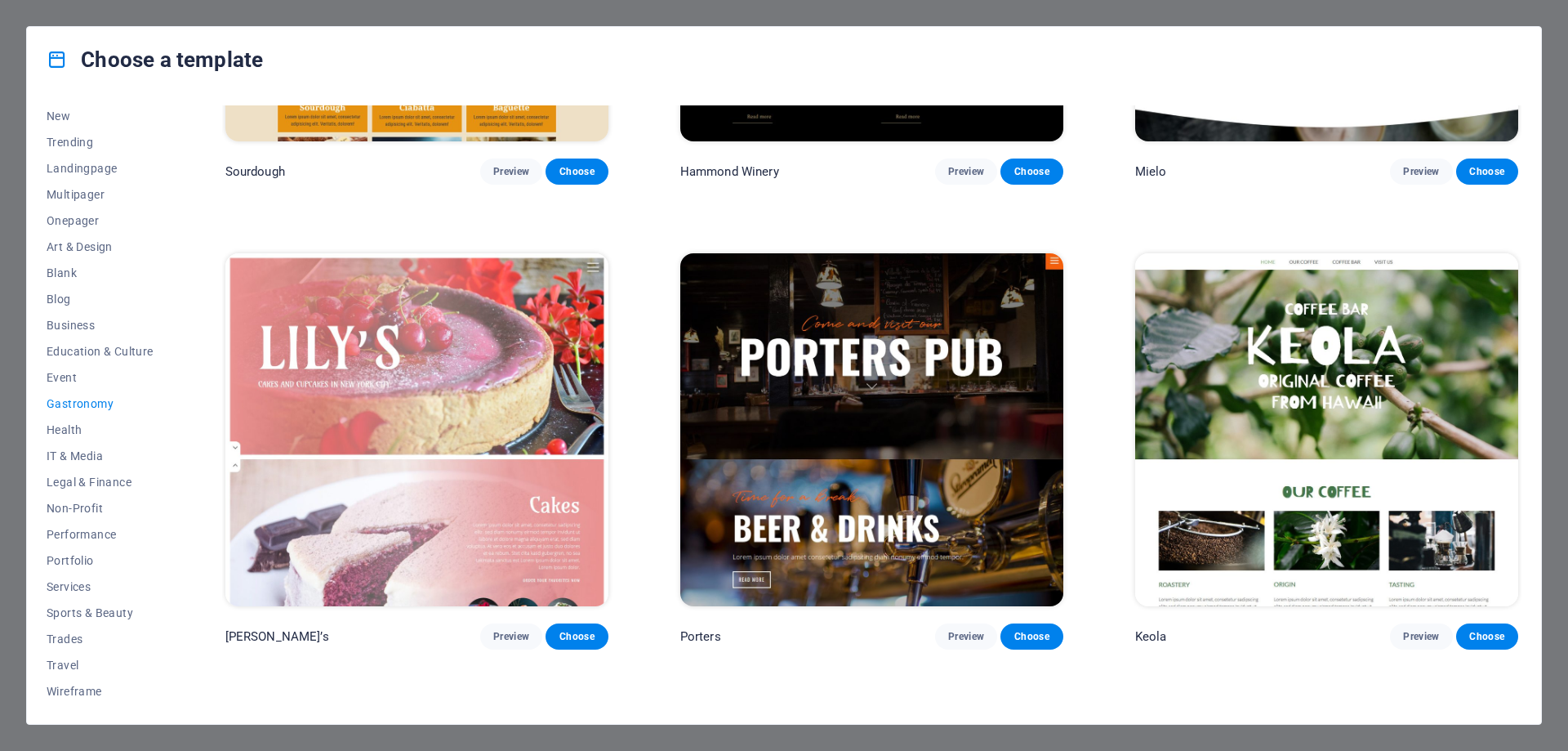
scroll to position [2116, 0]
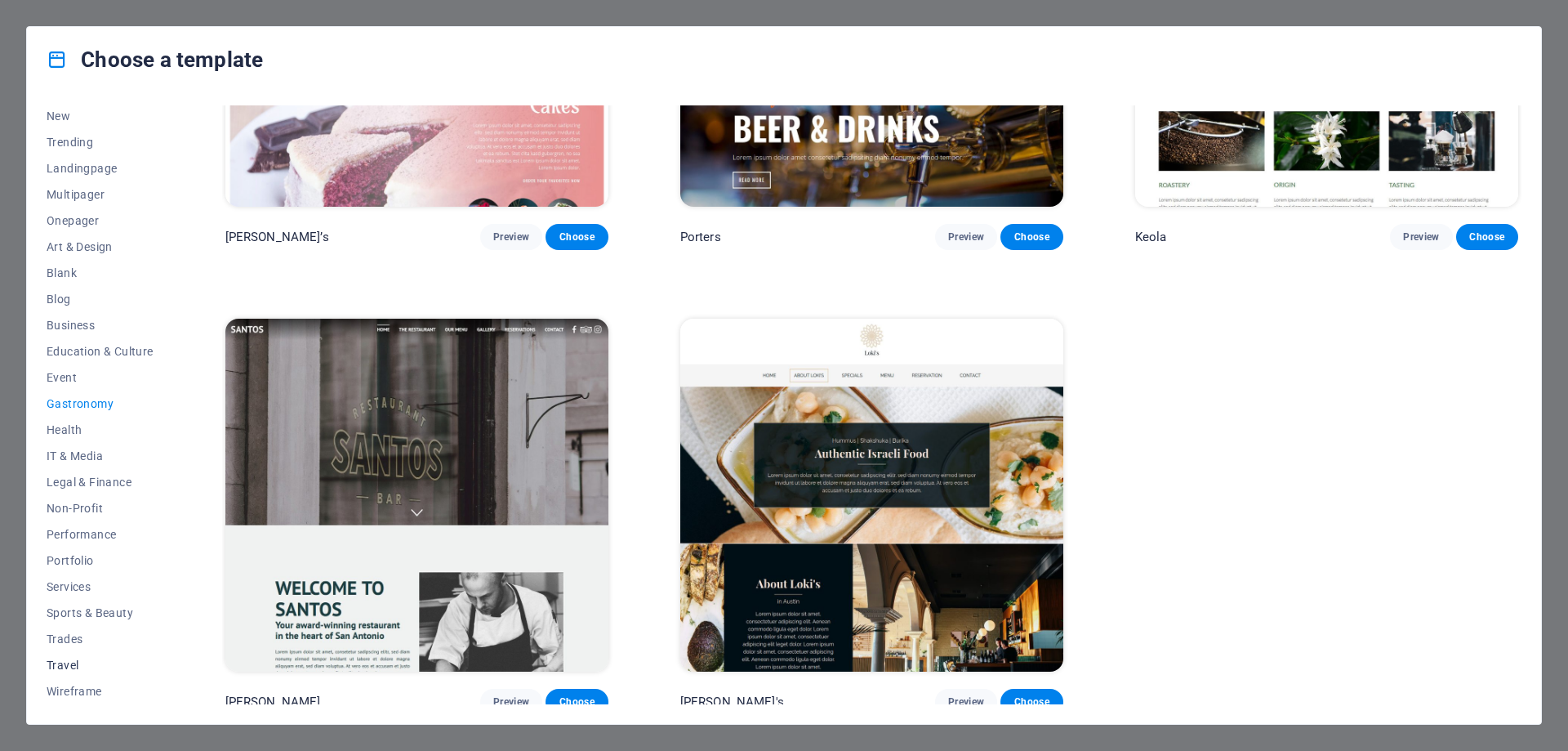
click at [66, 664] on span "Travel" at bounding box center [100, 664] width 107 height 13
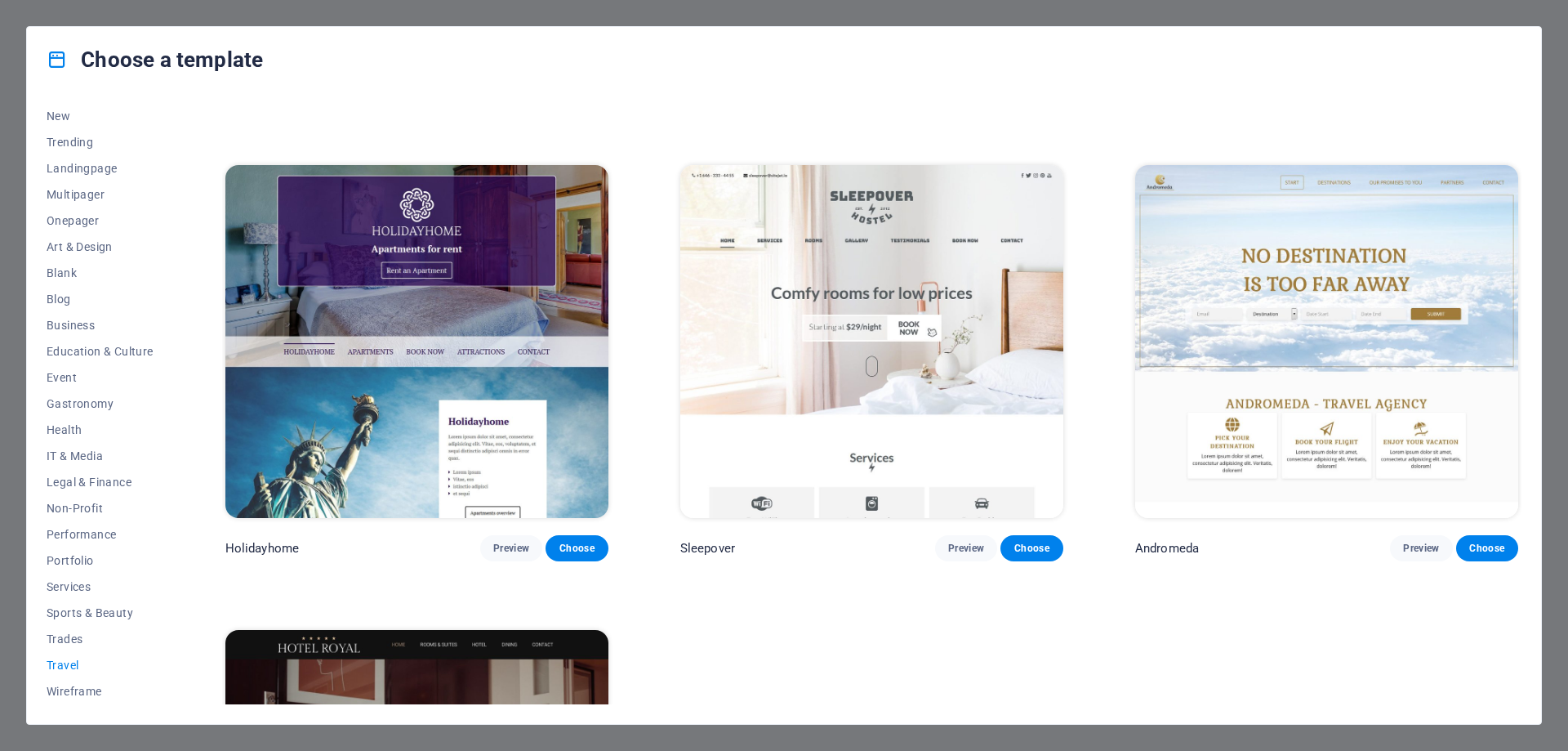
scroll to position [726, 0]
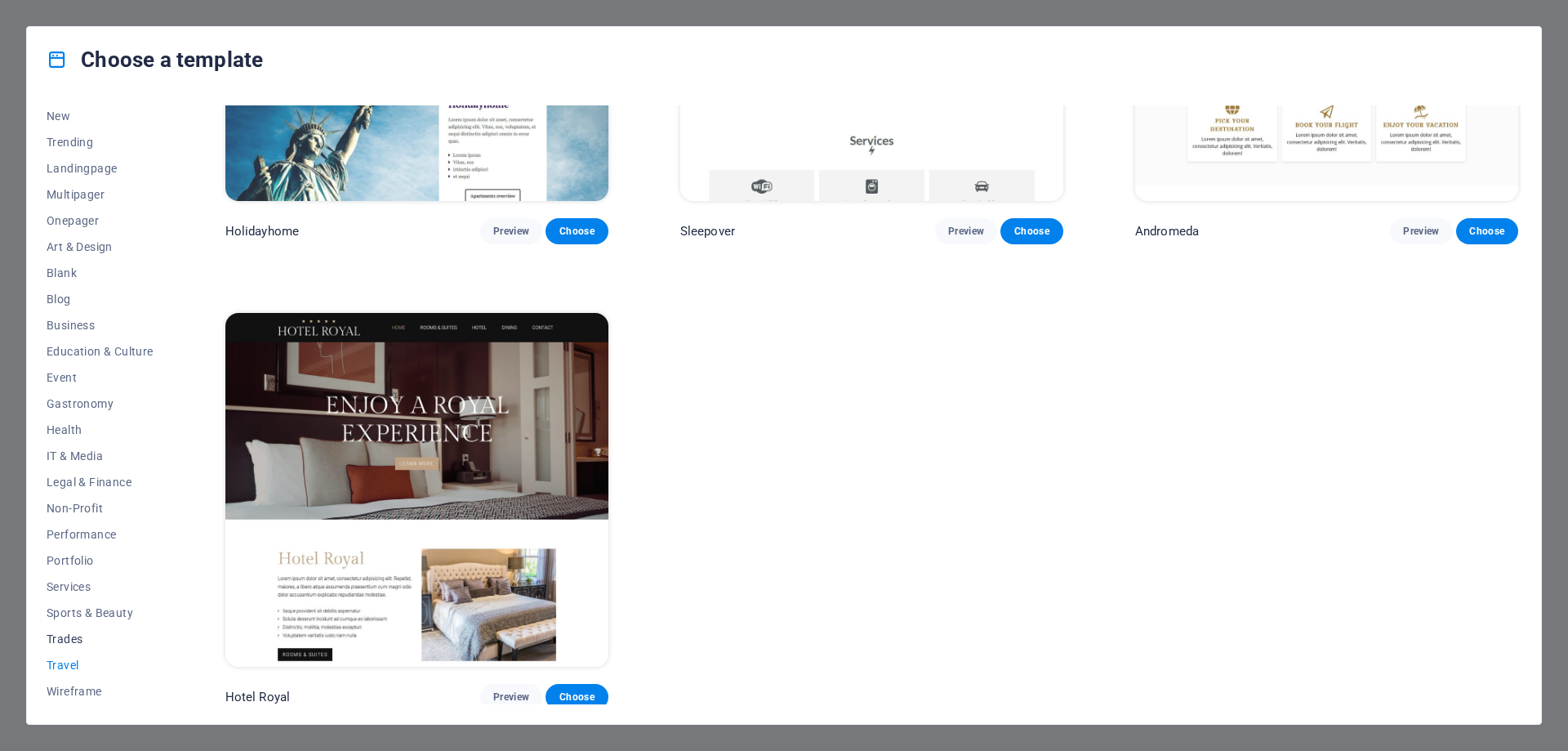
click at [75, 634] on span "Trades" at bounding box center [100, 638] width 107 height 13
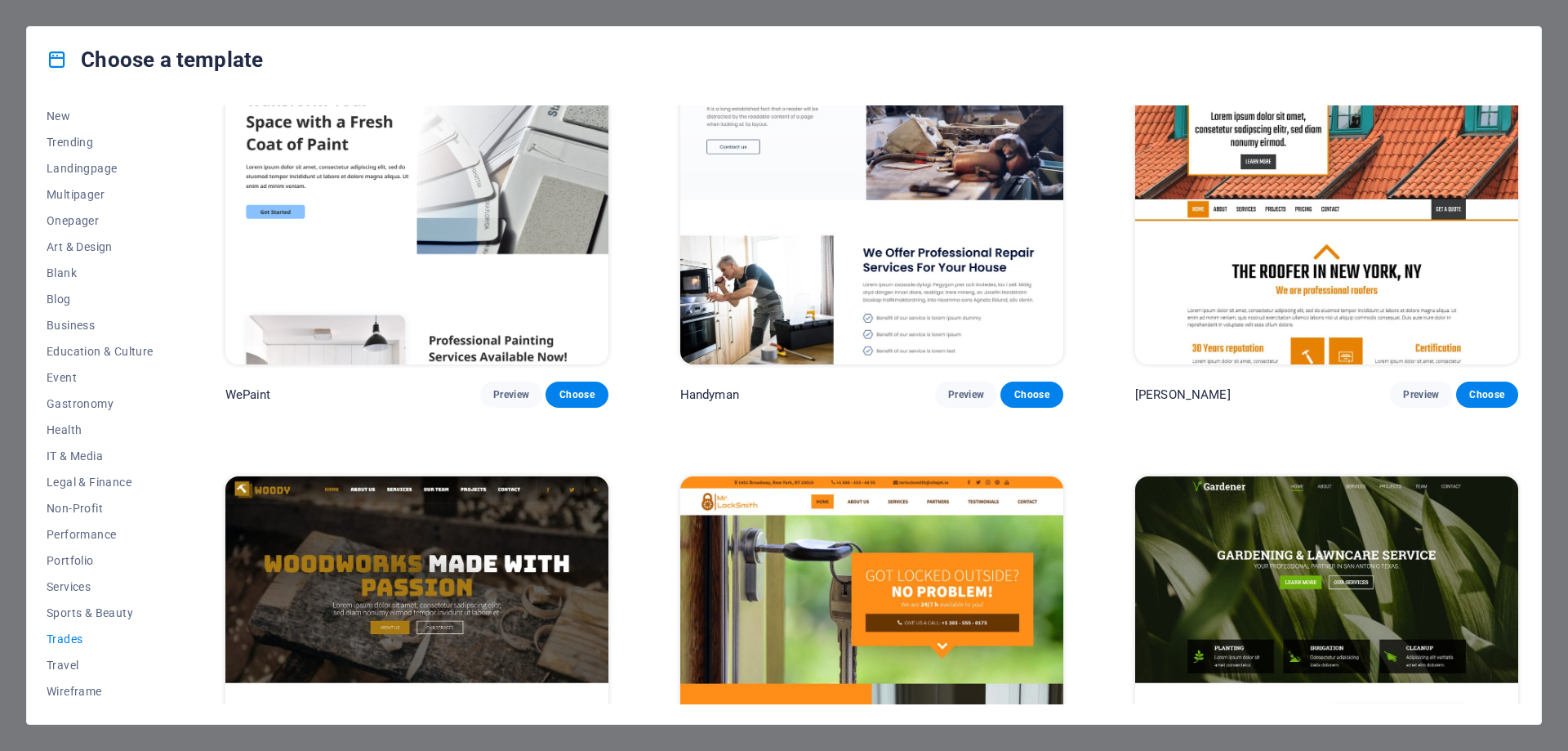
scroll to position [0, 0]
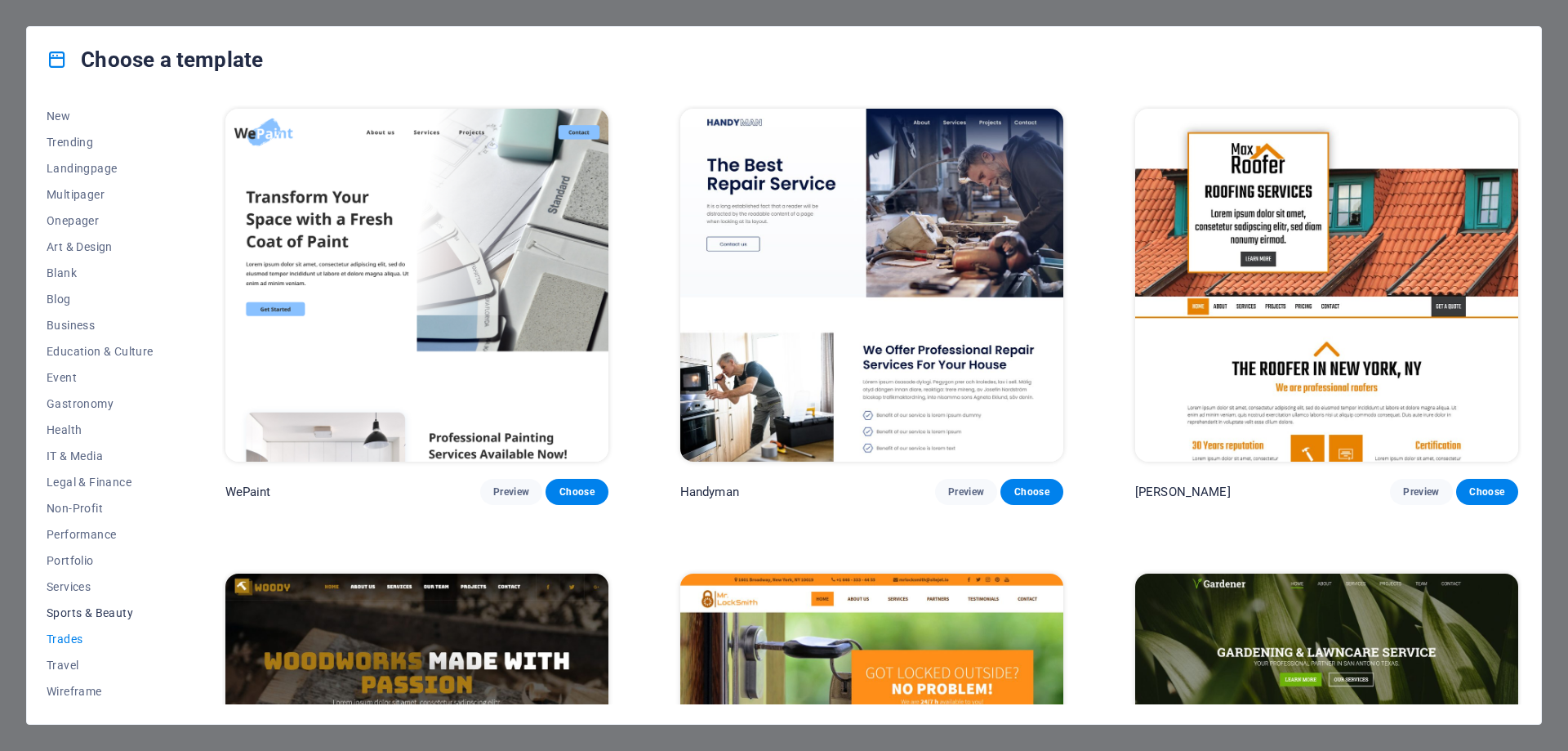
click at [92, 614] on span "Sports & Beauty" at bounding box center [100, 613] width 107 height 13
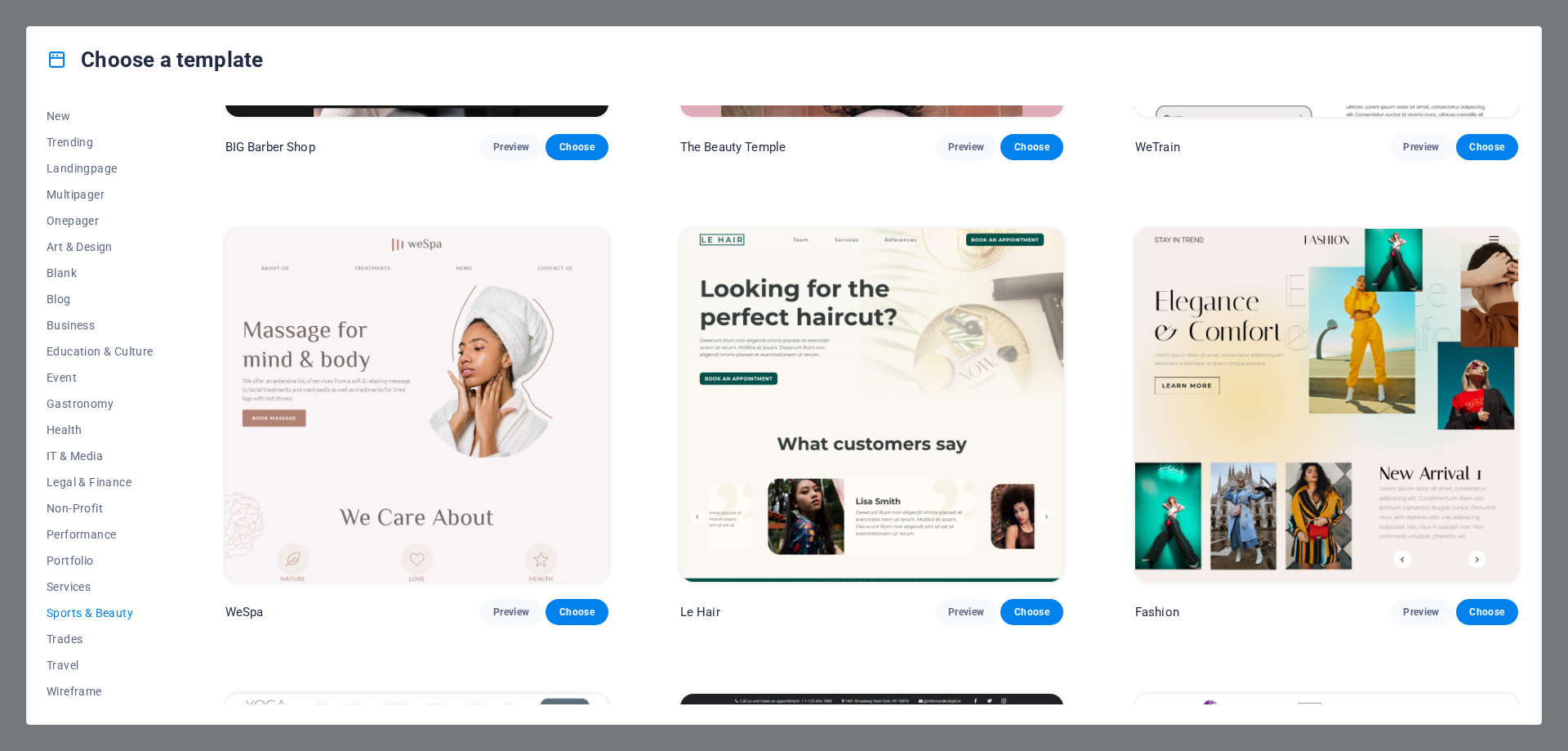
scroll to position [754, 0]
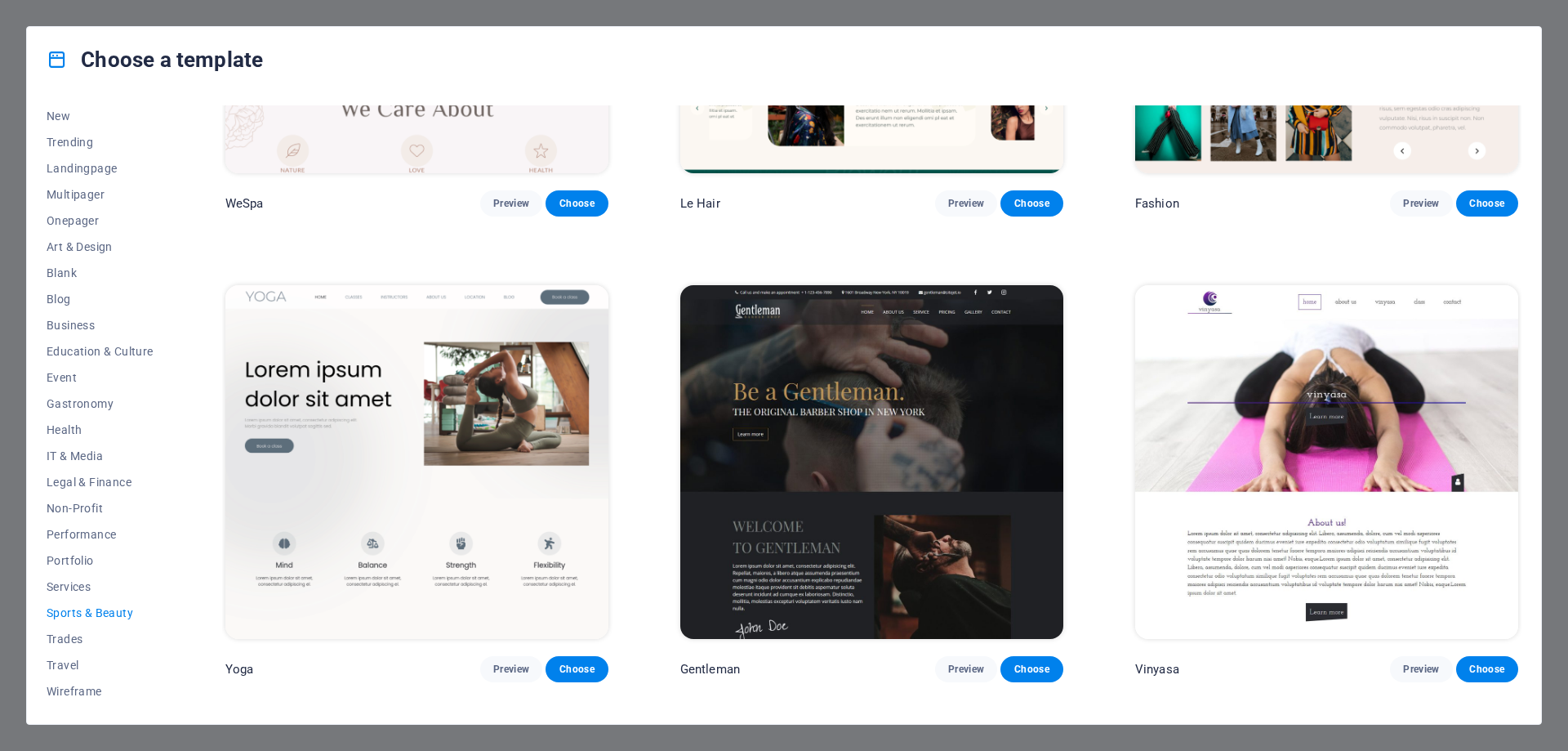
click at [576, 526] on img at bounding box center [417, 462] width 383 height 353
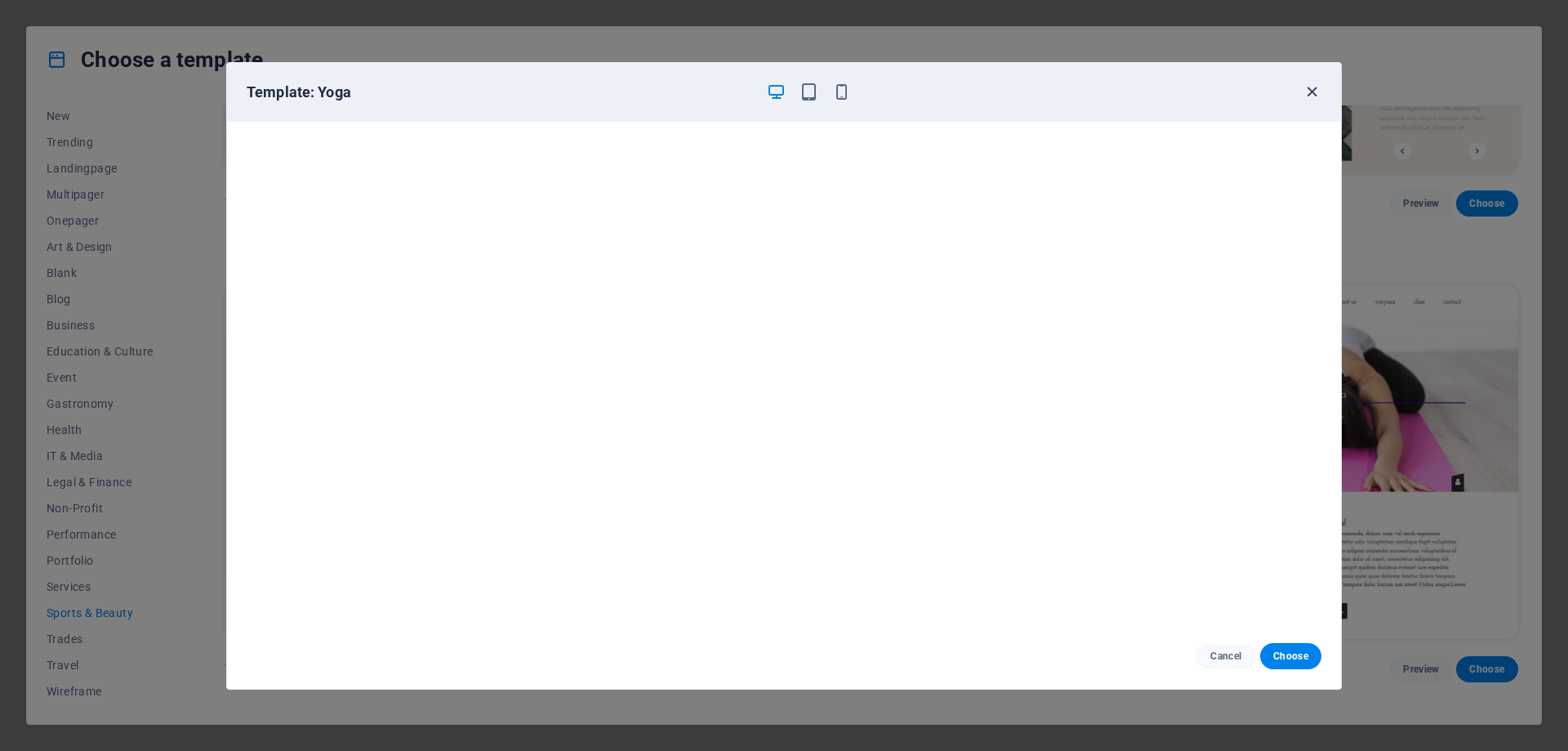
click at [1309, 90] on icon "button" at bounding box center [1312, 92] width 19 height 19
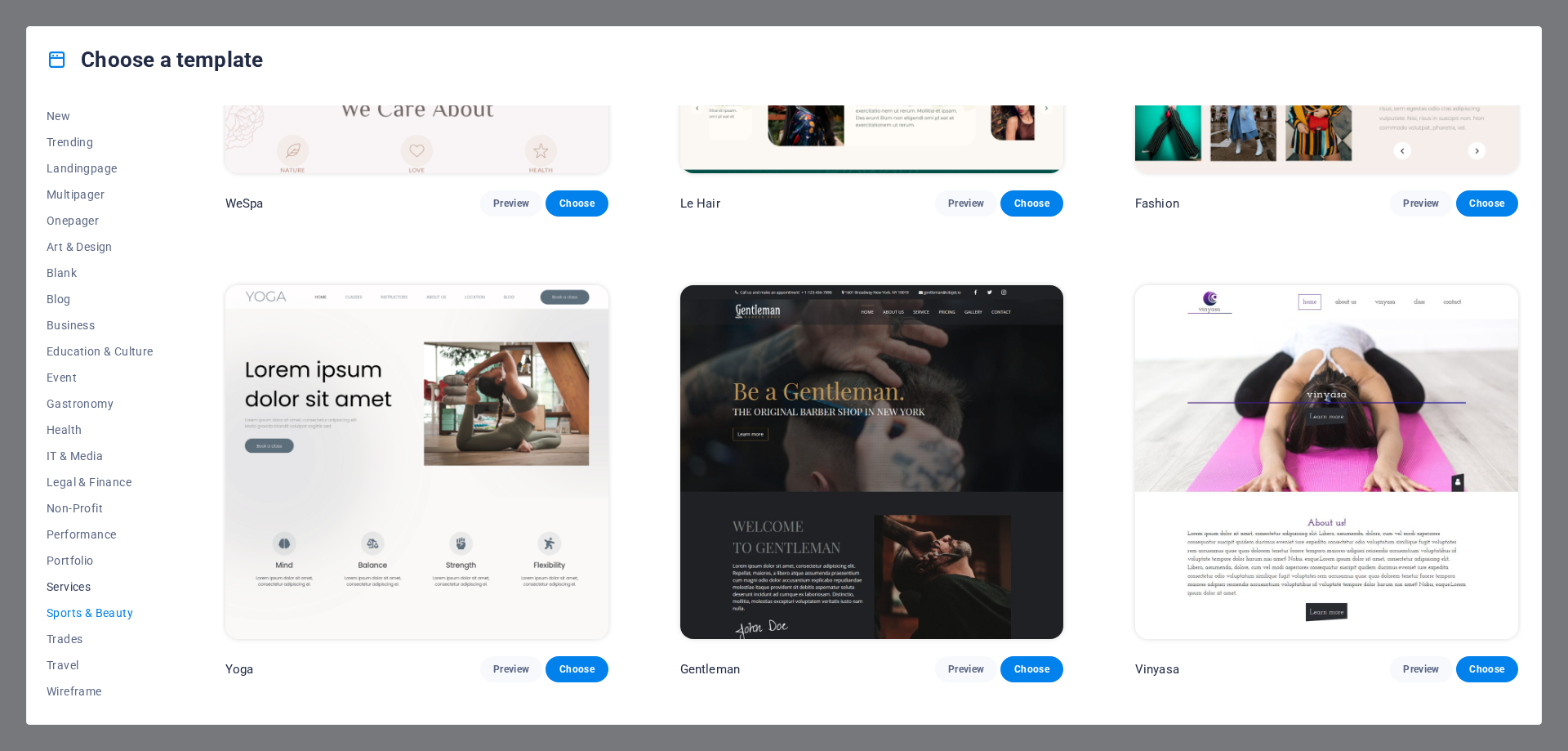
click at [73, 581] on span "Services" at bounding box center [100, 586] width 107 height 13
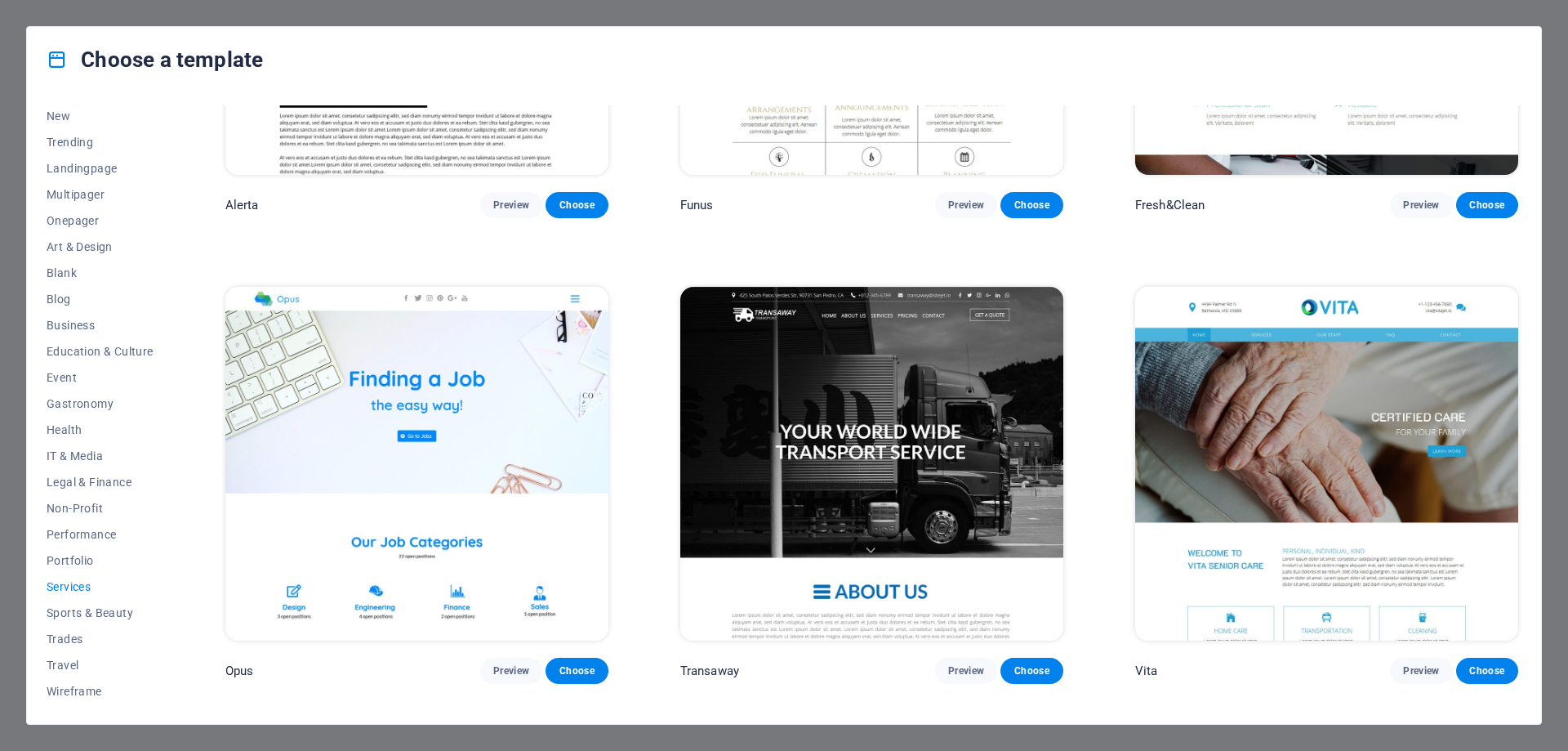
scroll to position [2615, 0]
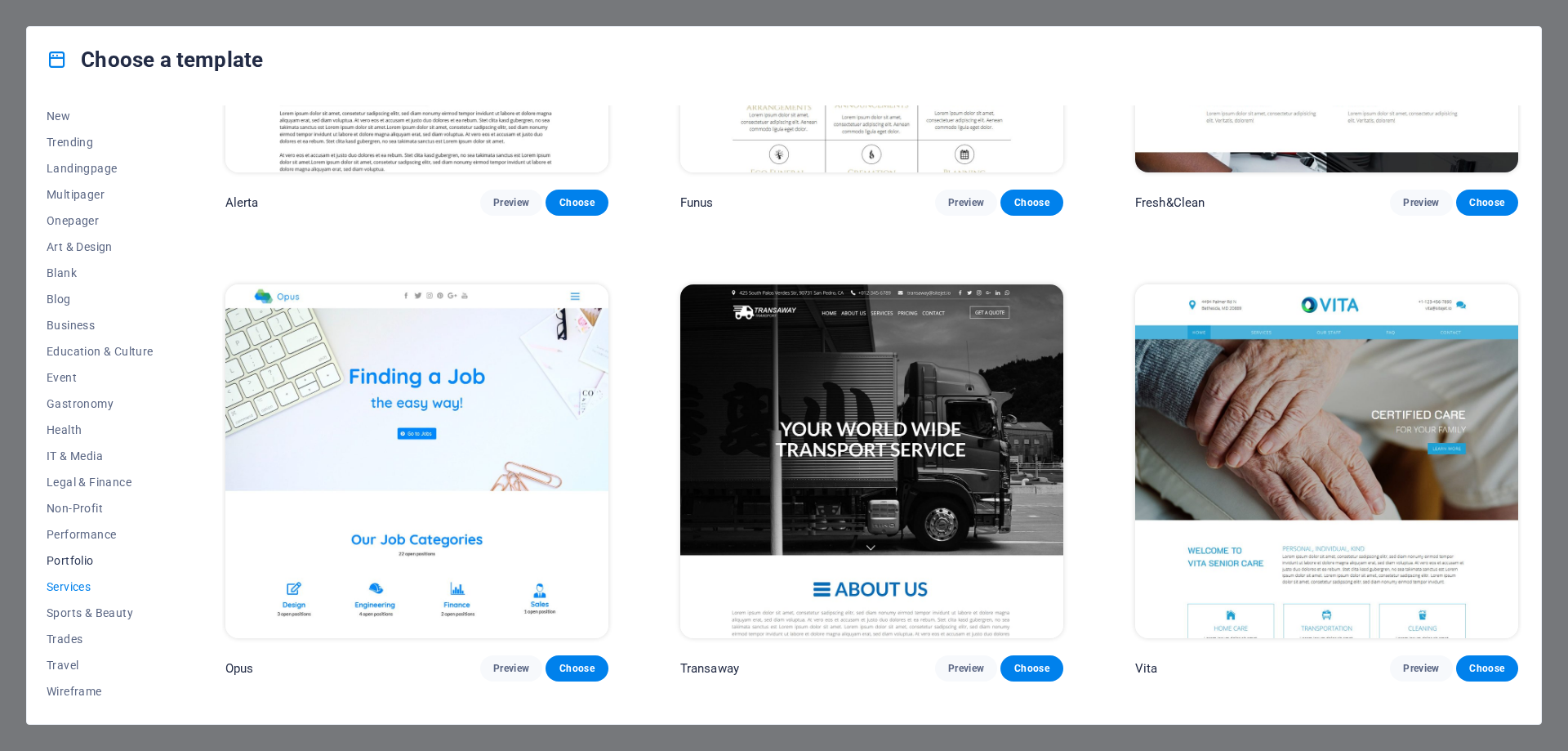
click at [70, 558] on span "Portfolio" at bounding box center [100, 560] width 107 height 13
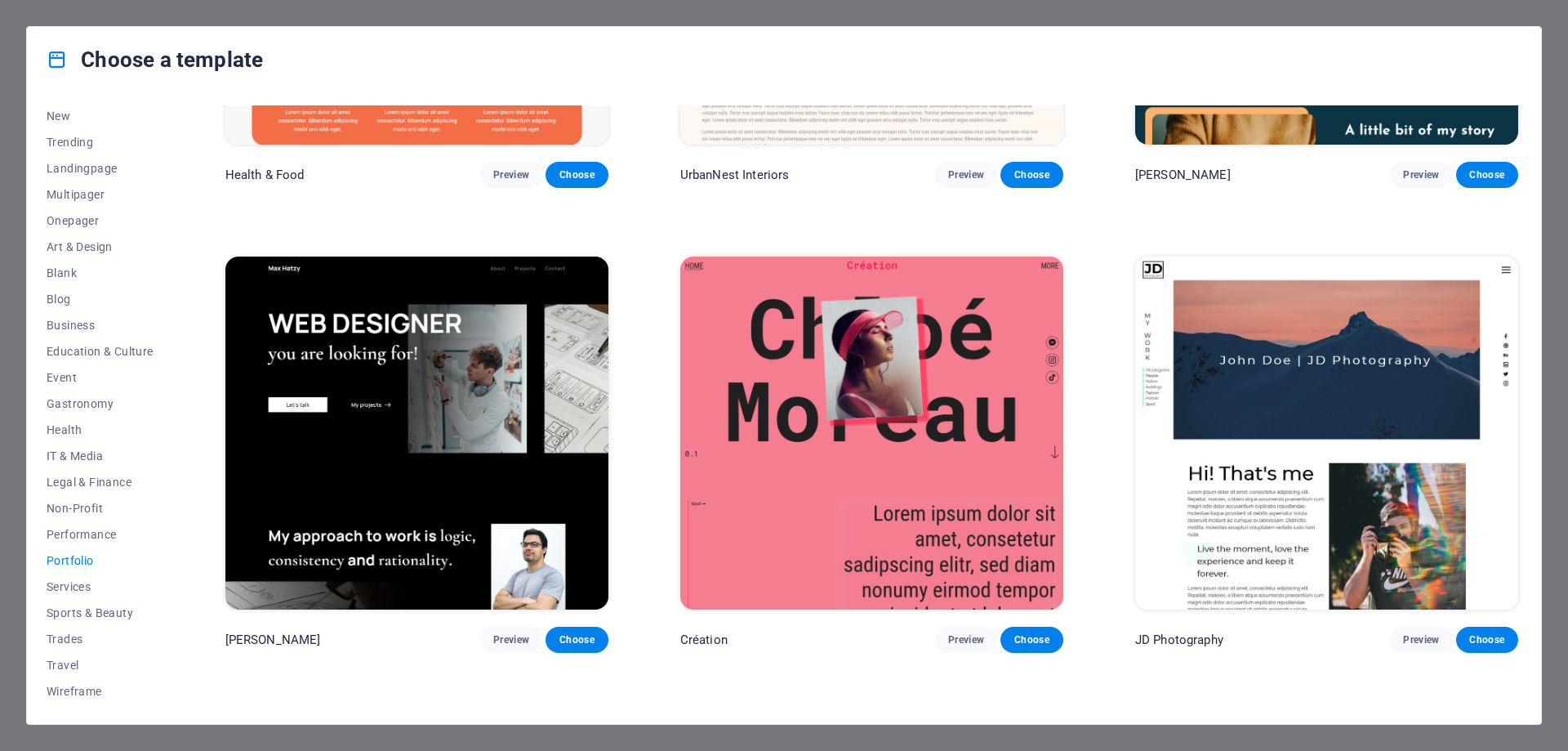
scroll to position [0, 0]
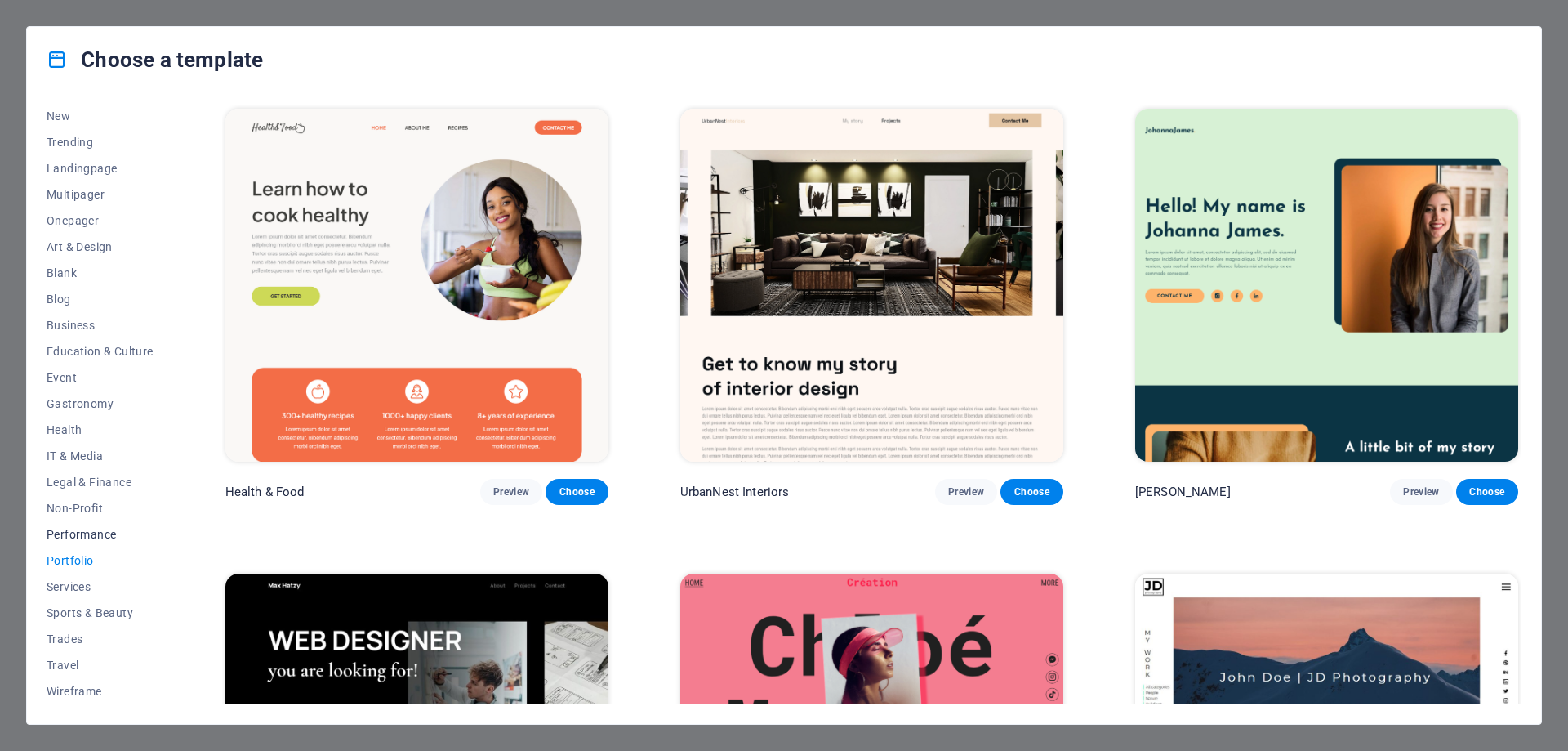
click at [98, 535] on span "Performance" at bounding box center [100, 534] width 107 height 13
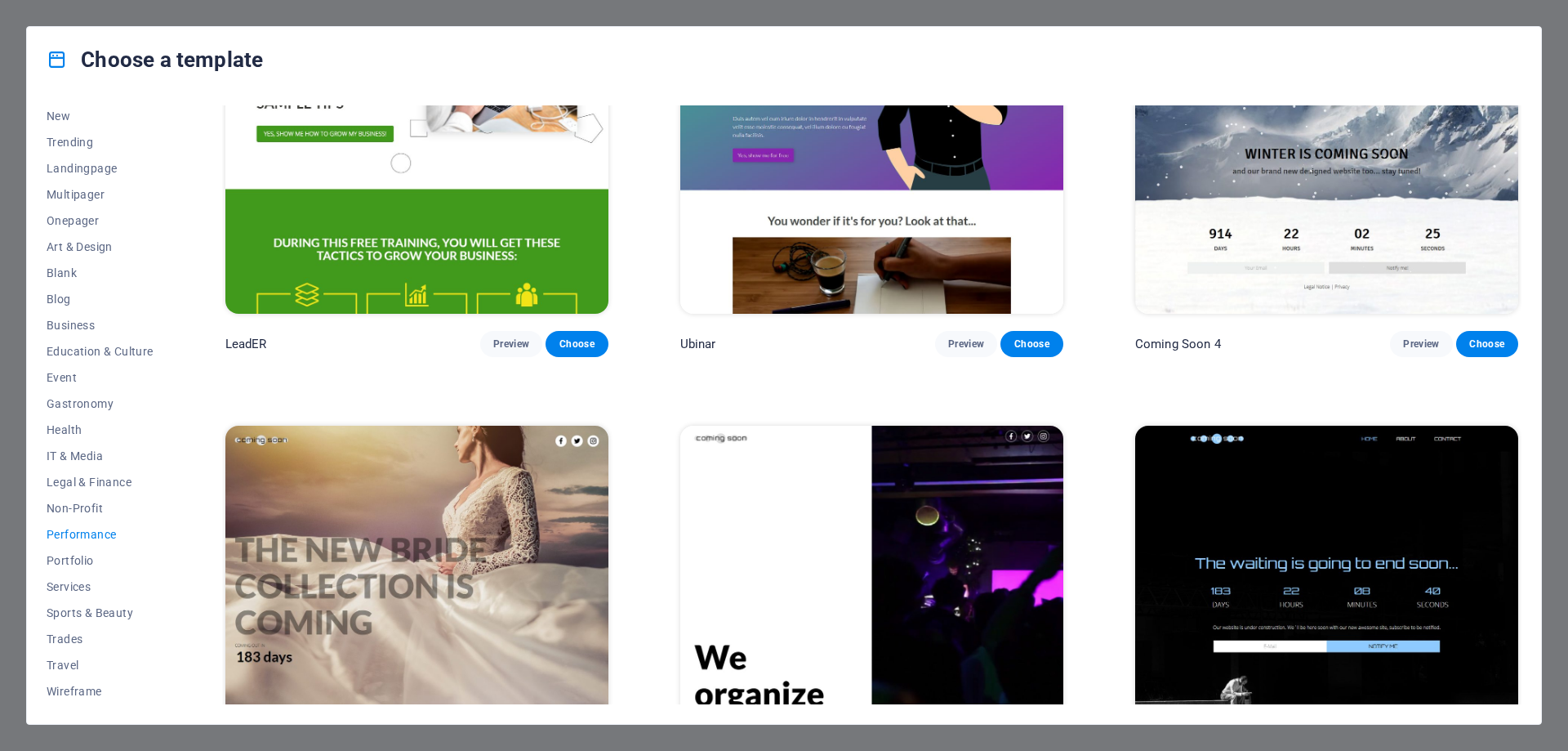
scroll to position [2116, 0]
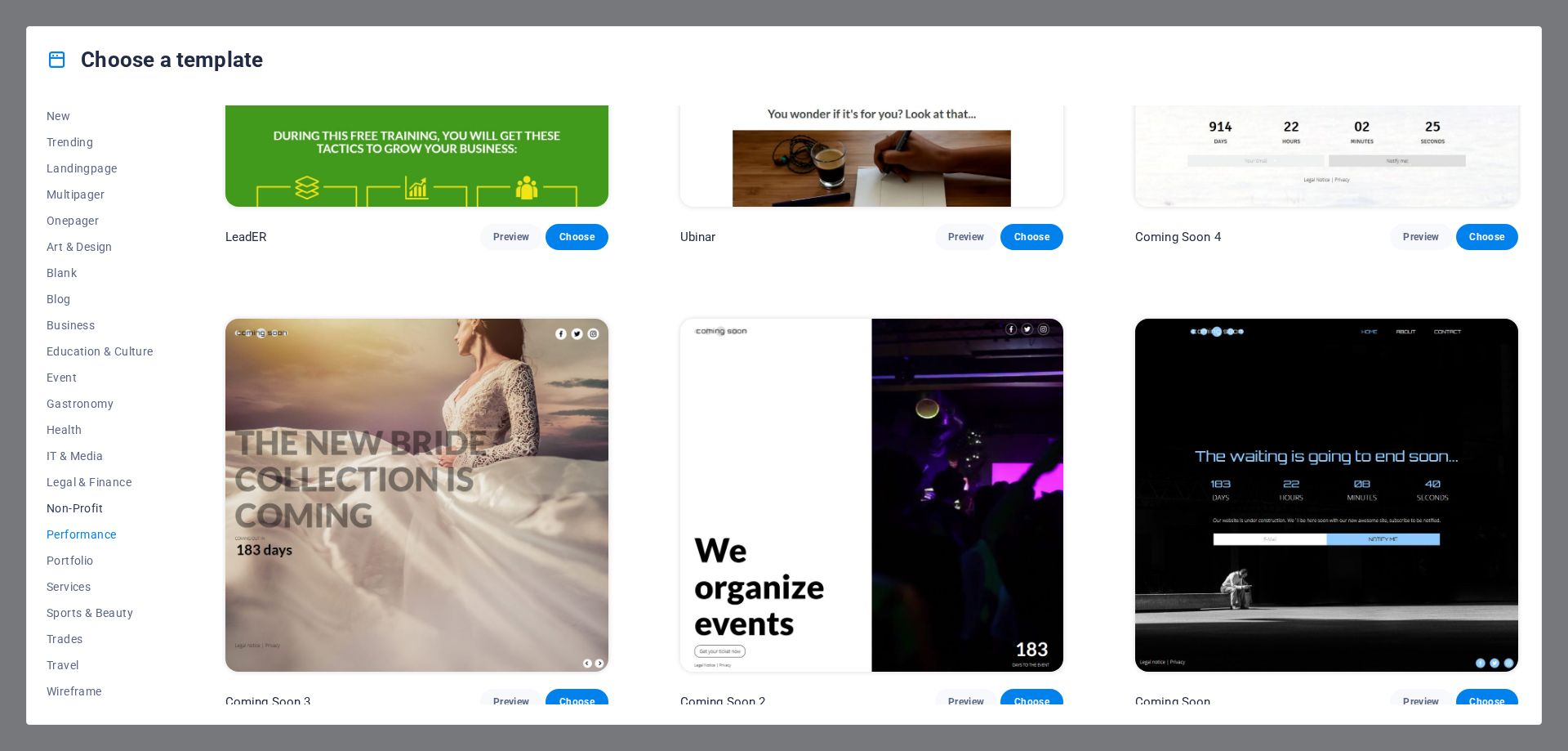
click at [93, 510] on span "Non-Profit" at bounding box center [100, 507] width 107 height 13
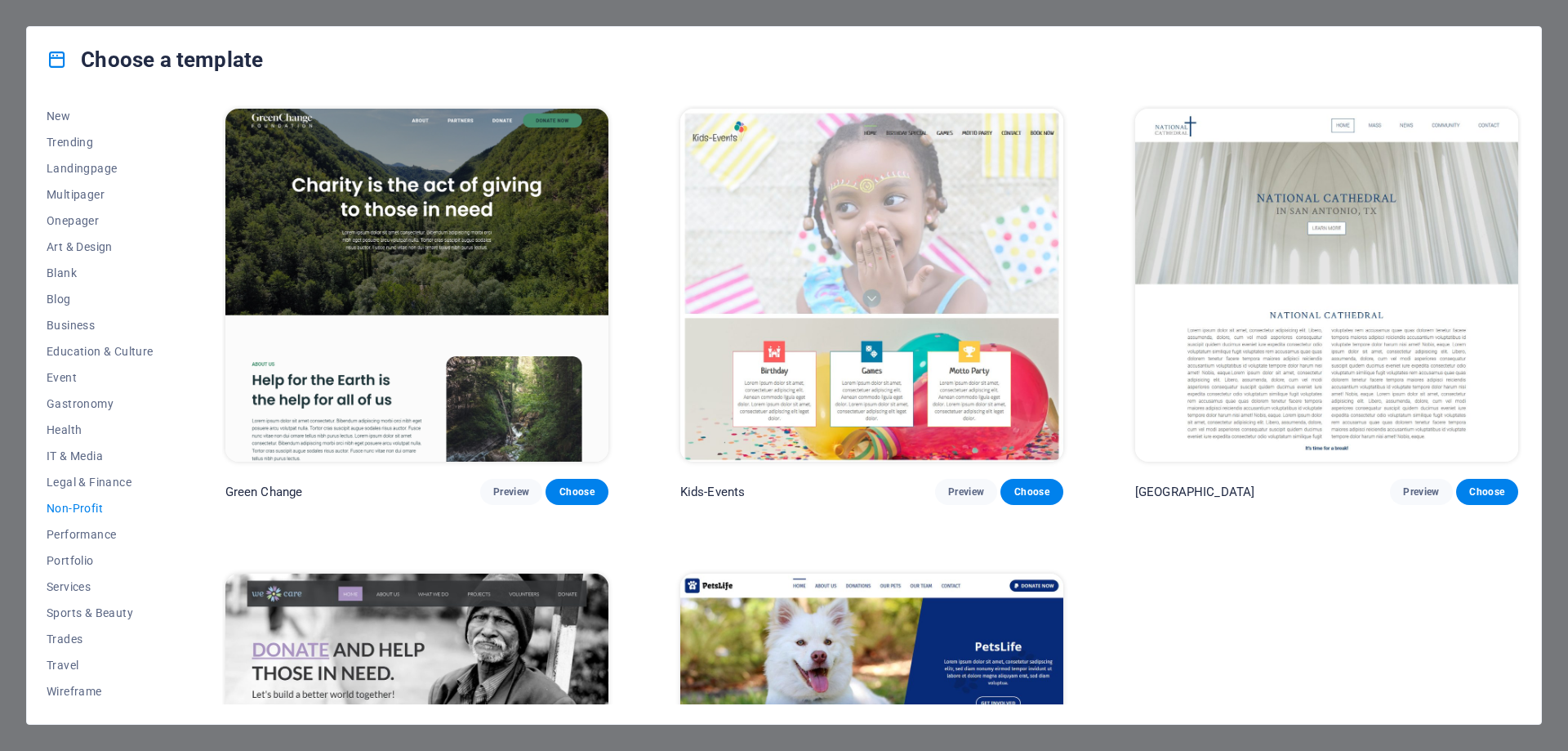
scroll to position [262, 0]
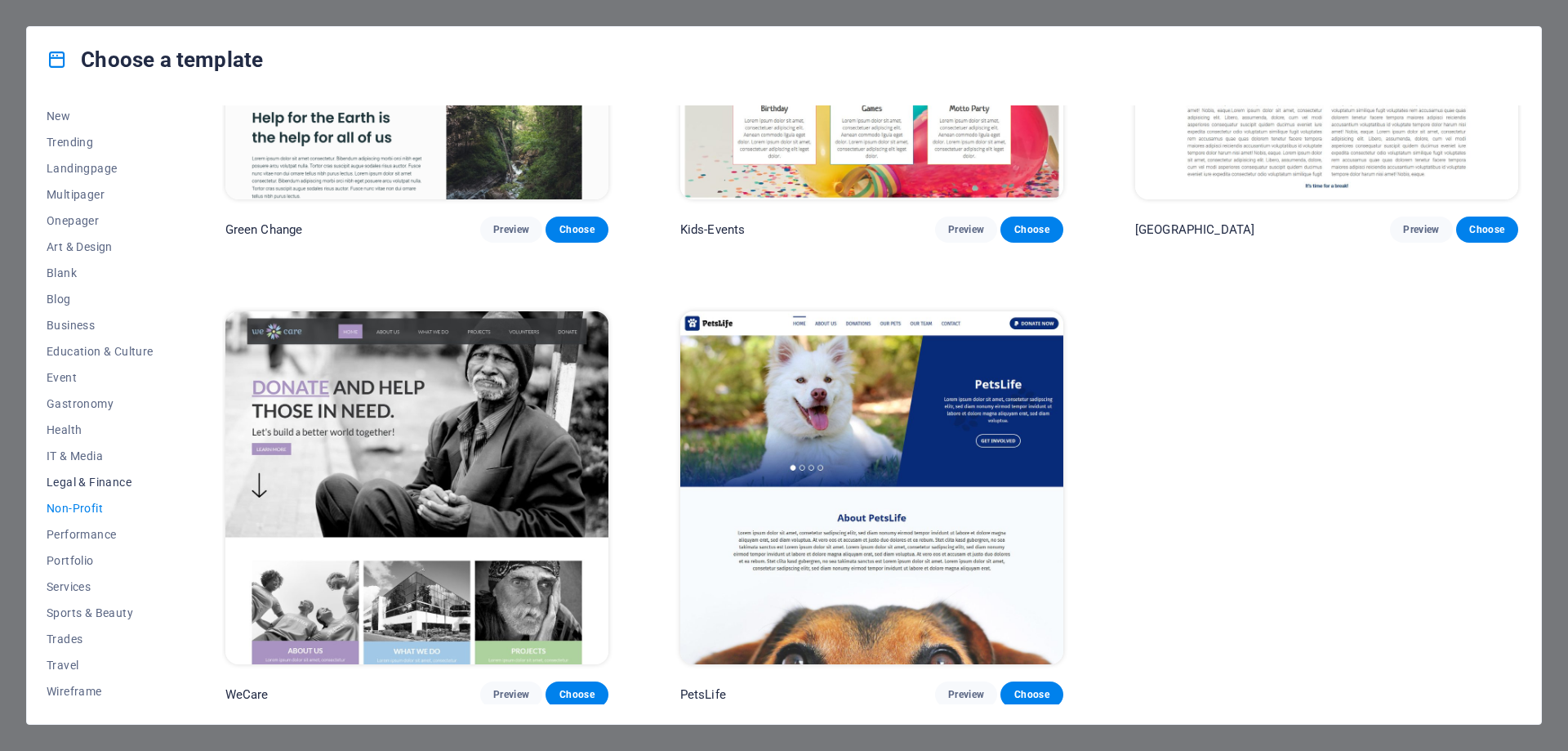
click at [80, 477] on span "Legal & Finance" at bounding box center [100, 482] width 107 height 13
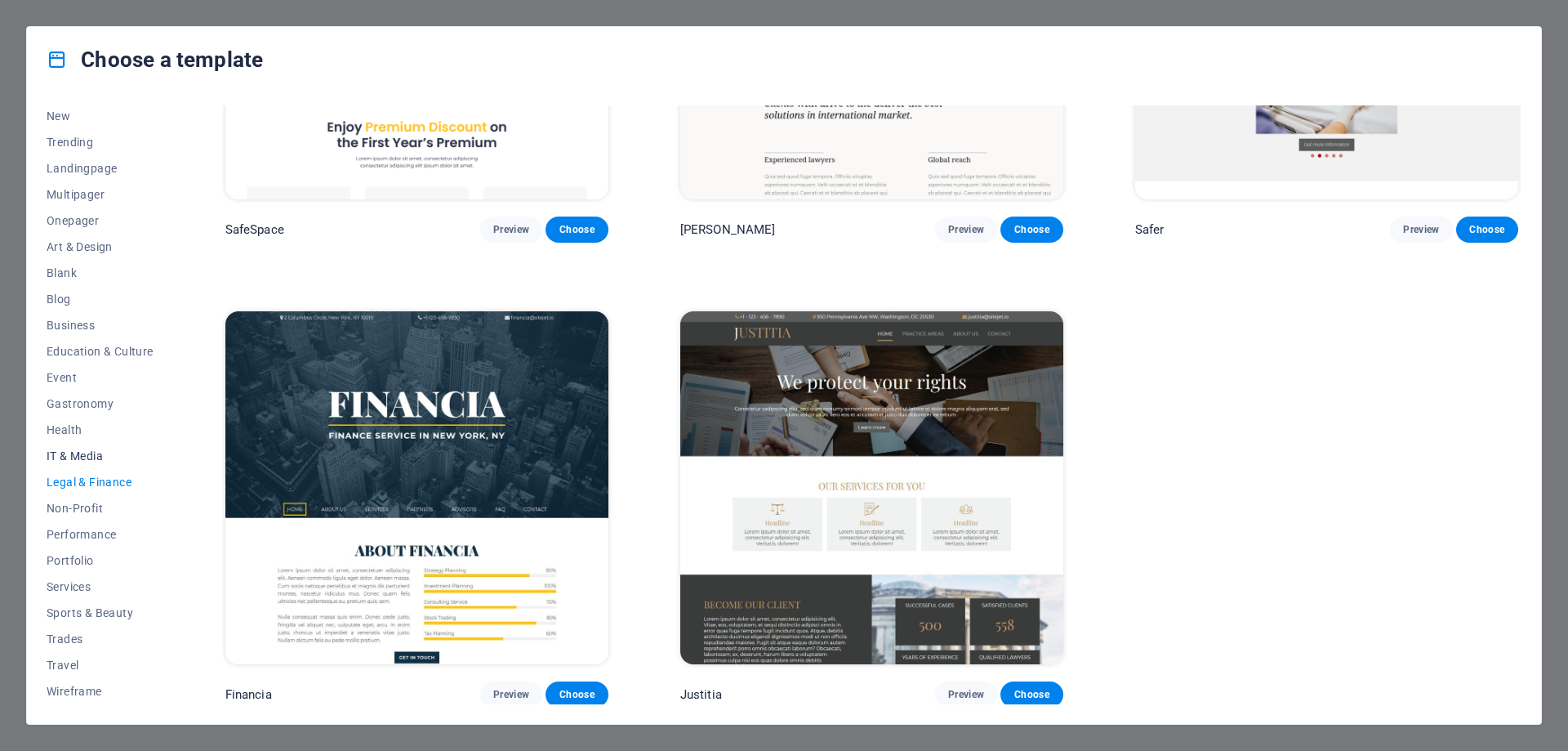
click at [69, 455] on span "IT & Media" at bounding box center [100, 456] width 107 height 13
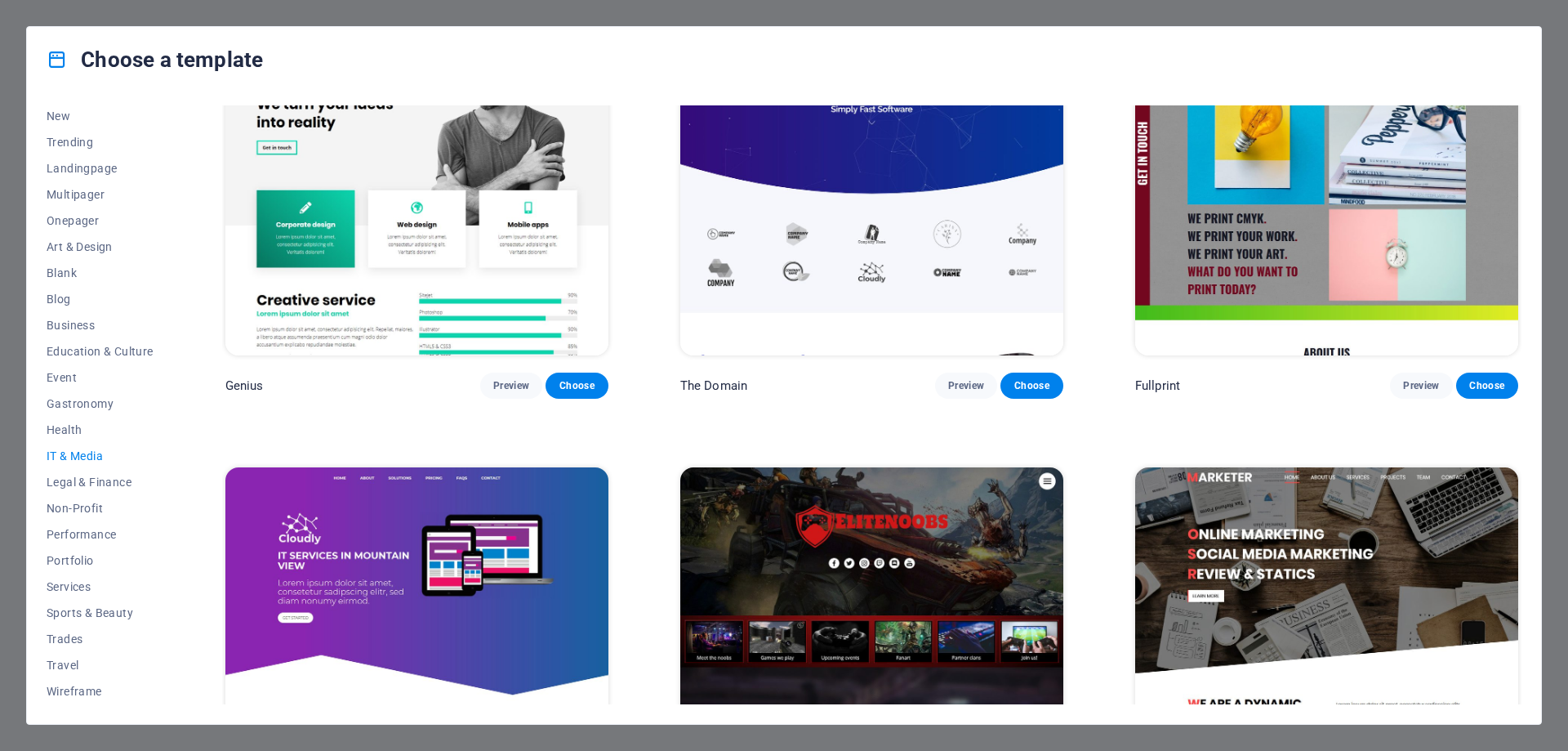
scroll to position [1189, 0]
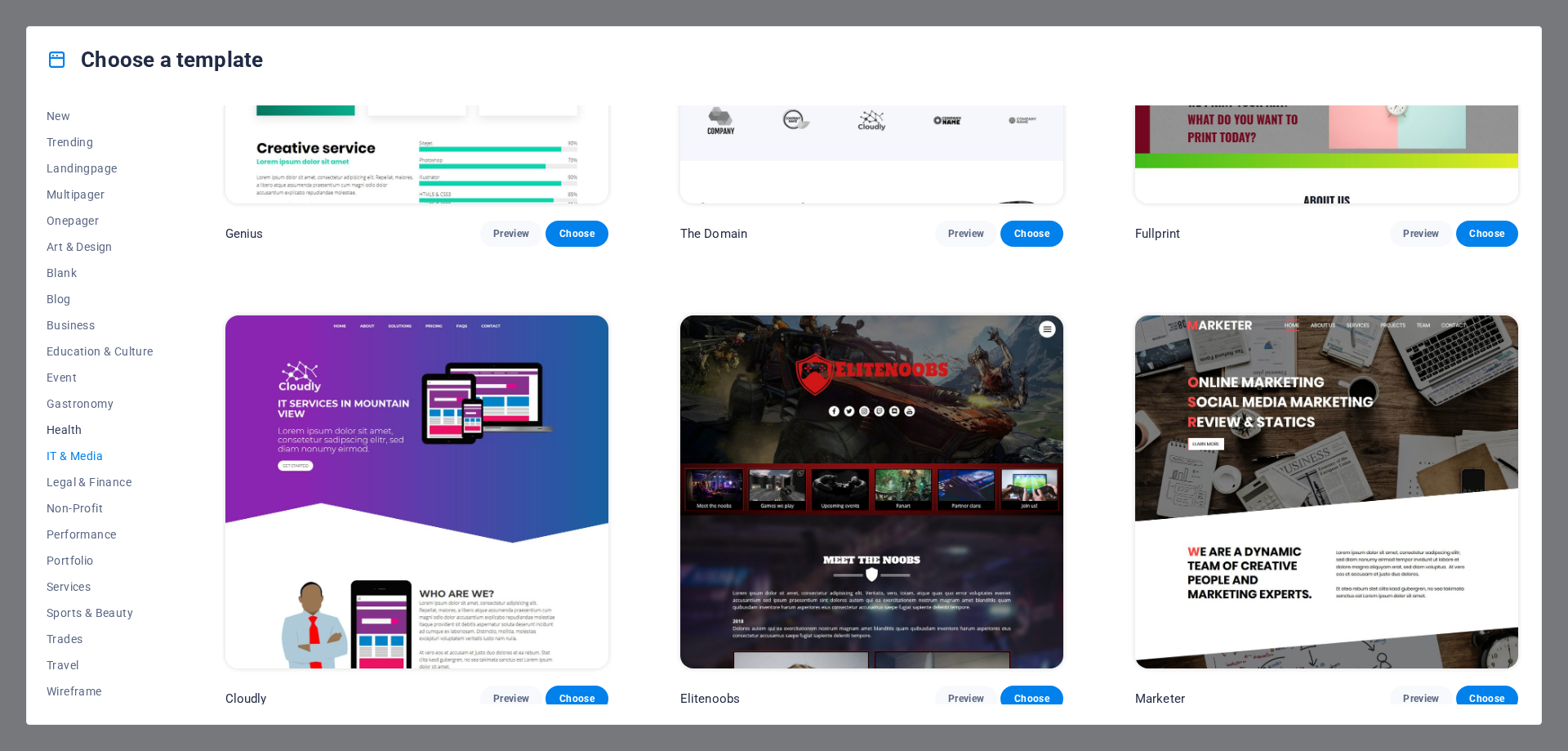
click at [52, 430] on span "Health" at bounding box center [100, 429] width 107 height 13
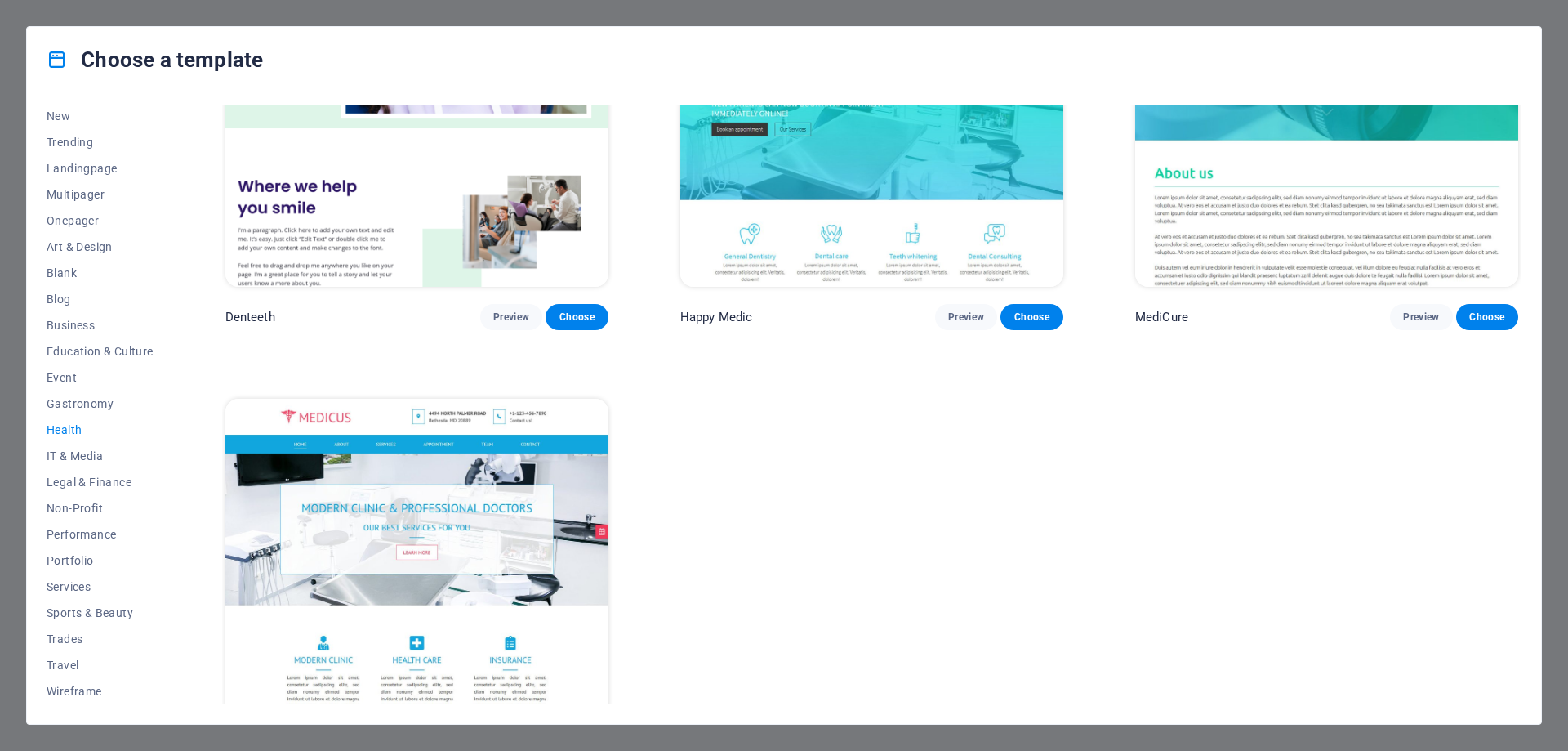
scroll to position [726, 0]
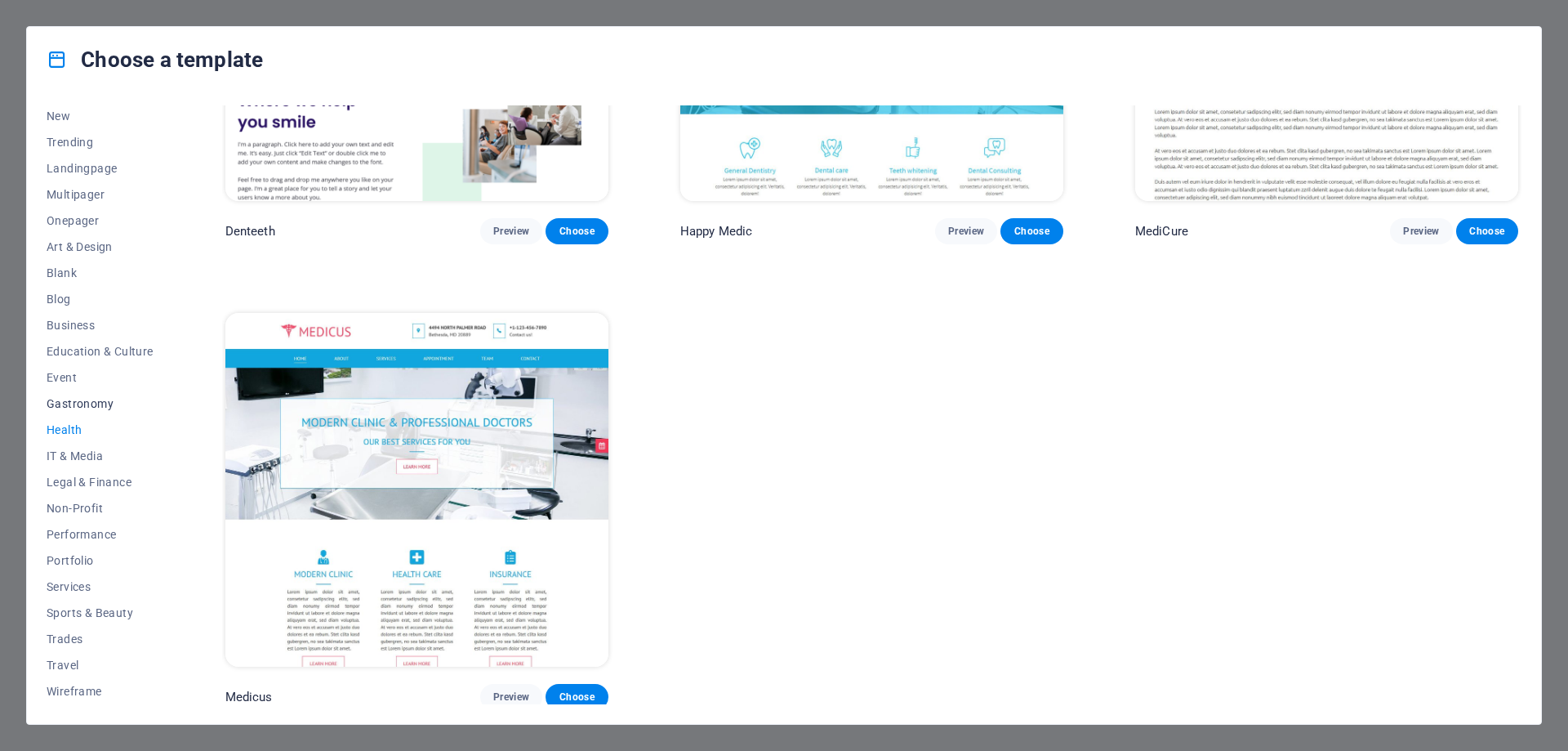
click at [82, 404] on span "Gastronomy" at bounding box center [100, 403] width 107 height 13
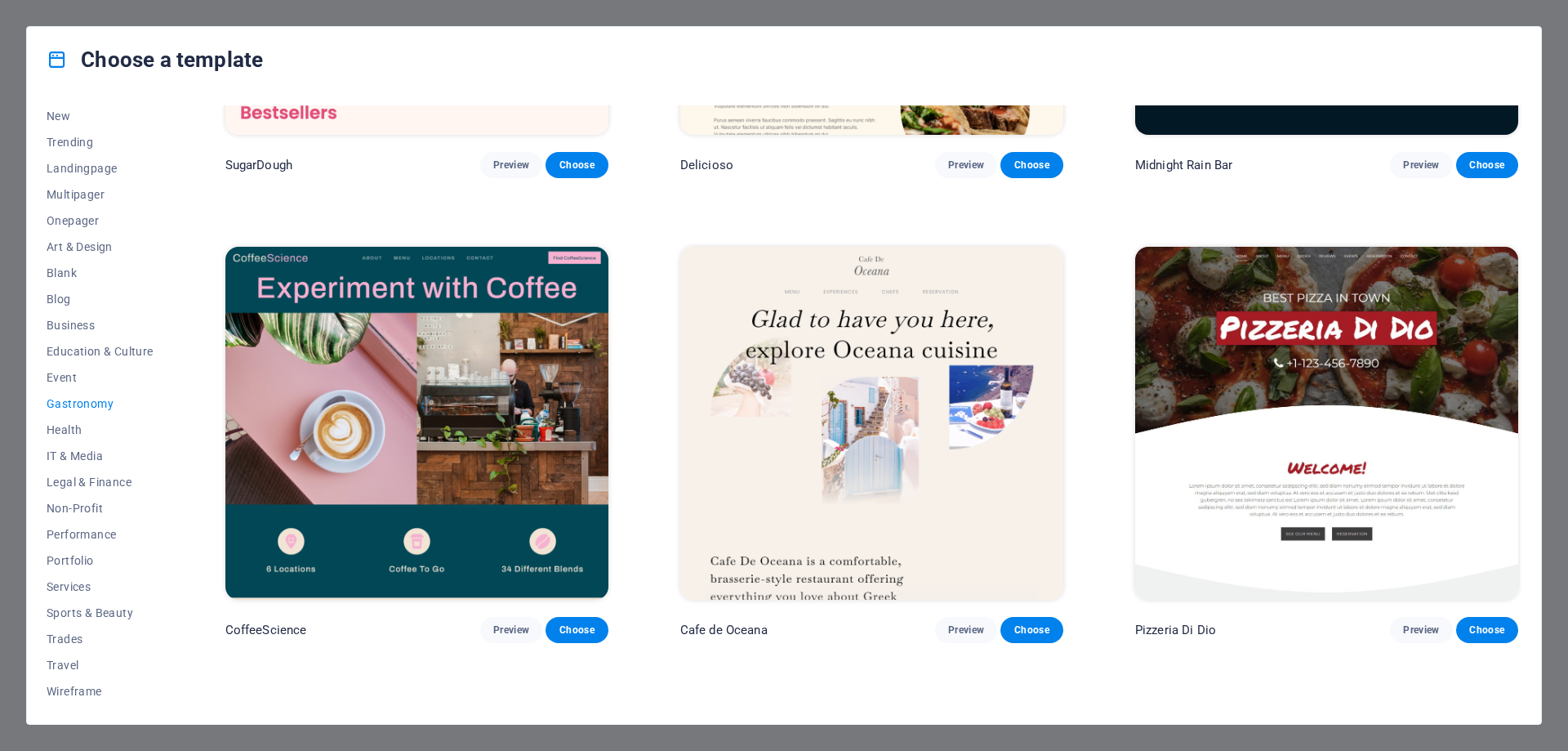
scroll to position [0, 0]
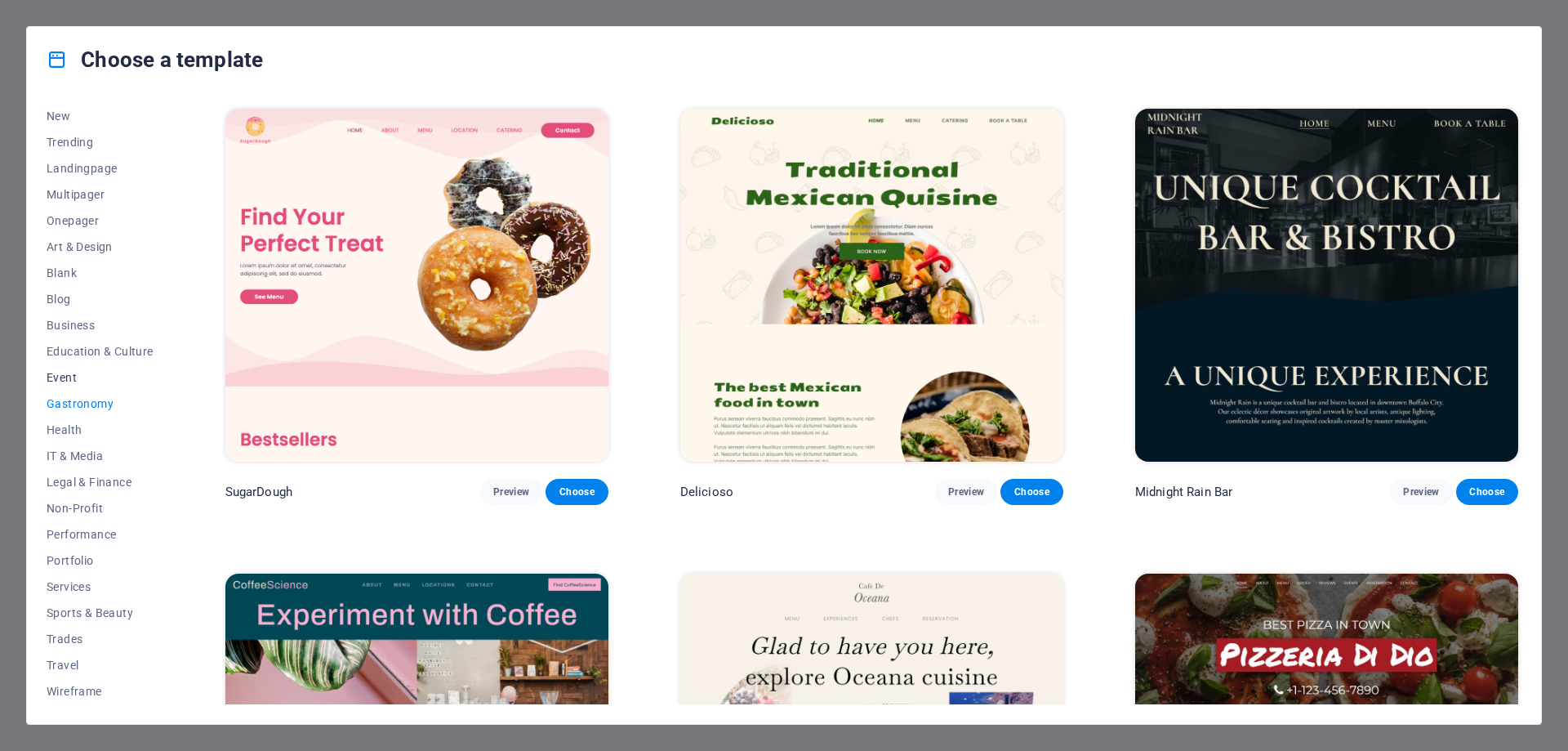
drag, startPoint x: 27, startPoint y: 375, endPoint x: 64, endPoint y: 366, distance: 38.1
click at [33, 368] on div "All Templates My Templates New Trending Landingpage Multipager Onepager Art & D…" at bounding box center [784, 408] width 1515 height 632
click at [62, 371] on span "Event" at bounding box center [100, 377] width 107 height 13
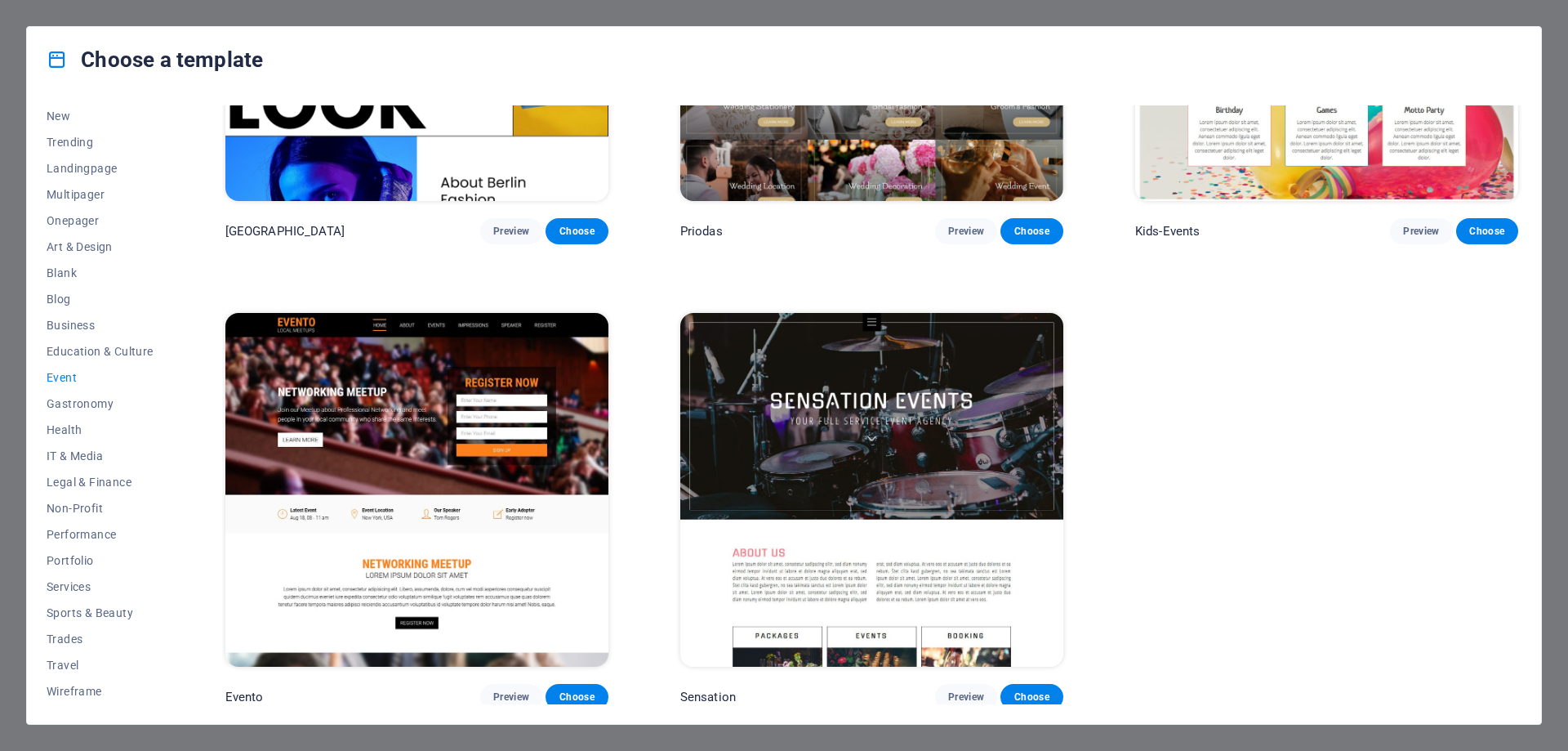
scroll to position [317, 0]
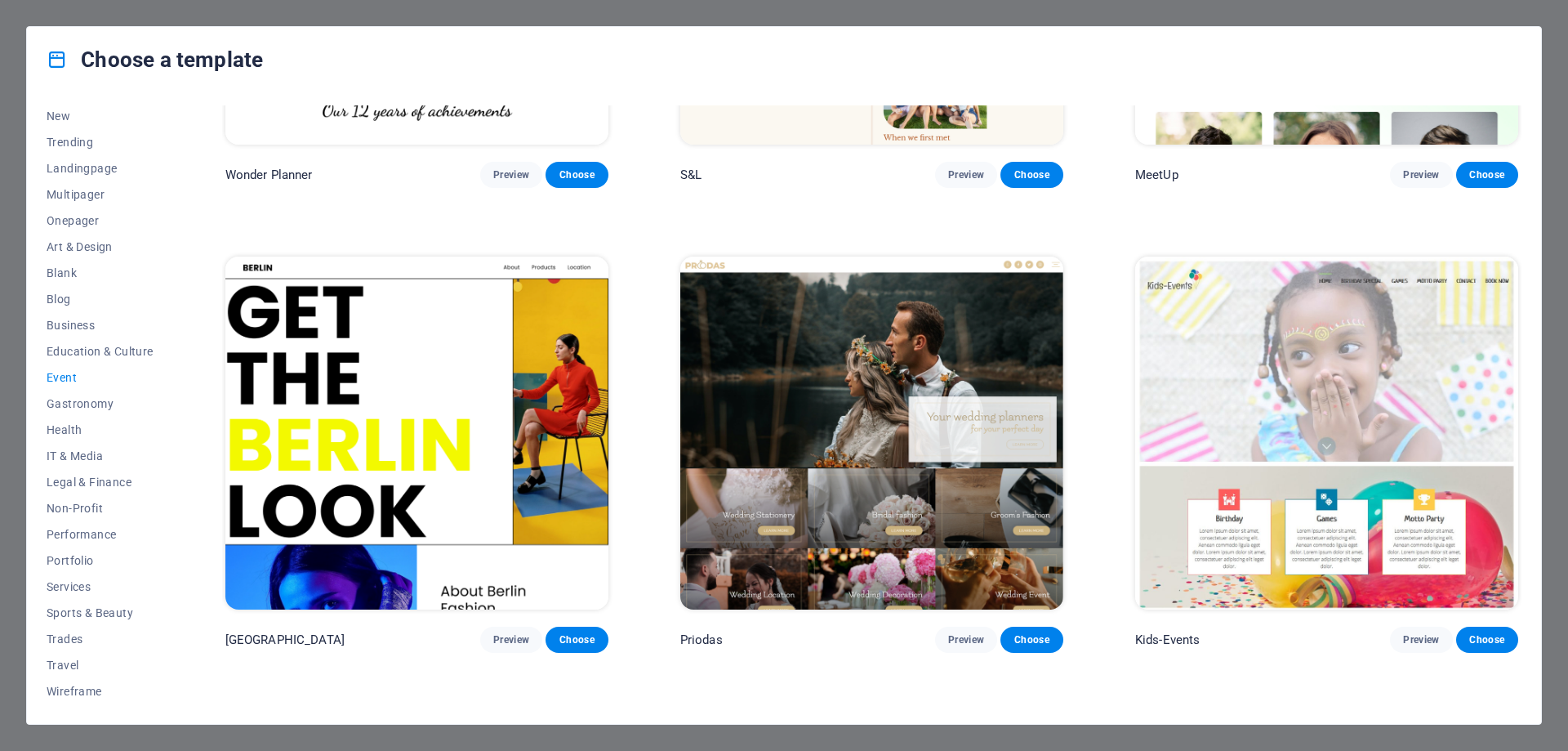
click at [98, 351] on span "Education & Culture" at bounding box center [100, 350] width 107 height 13
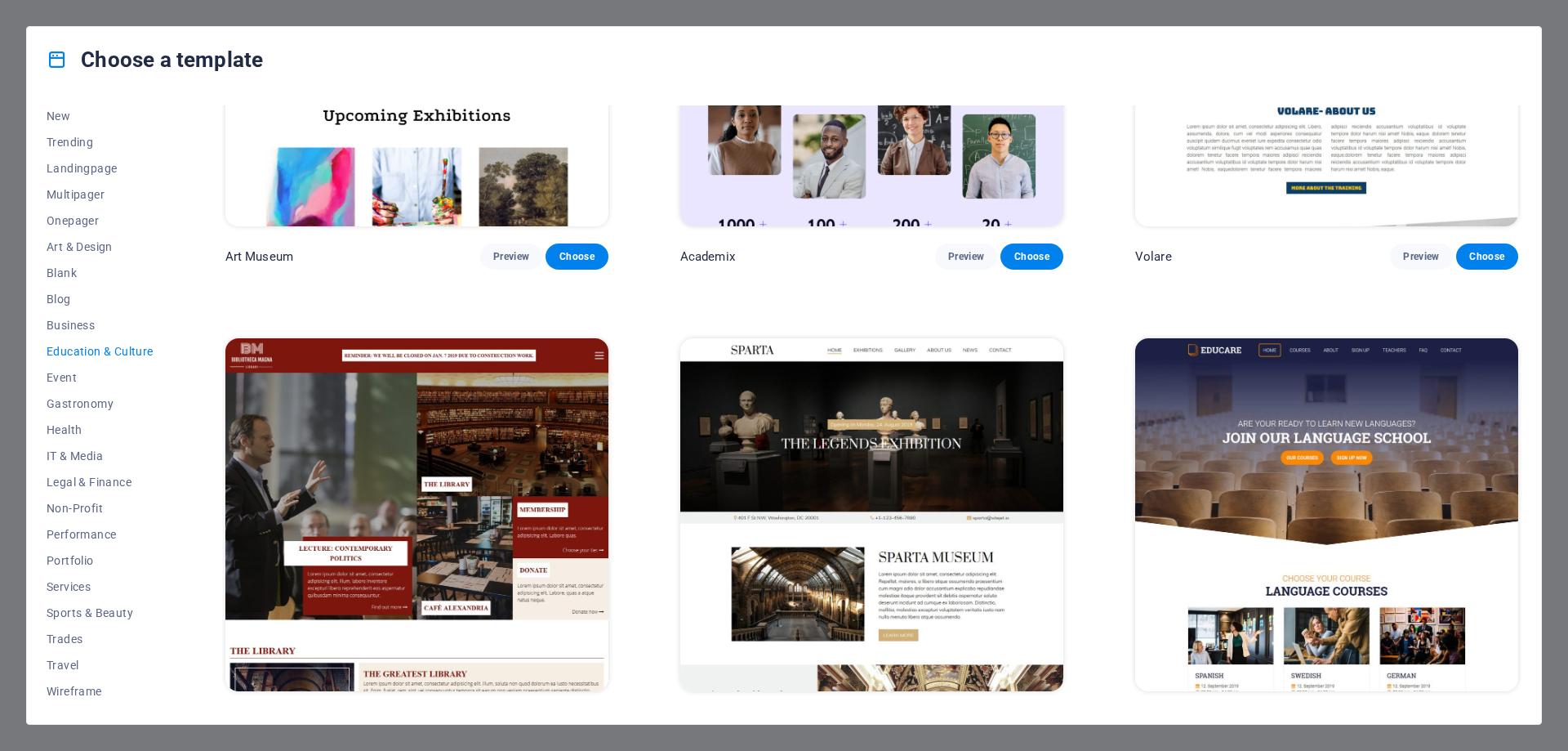
scroll to position [0, 0]
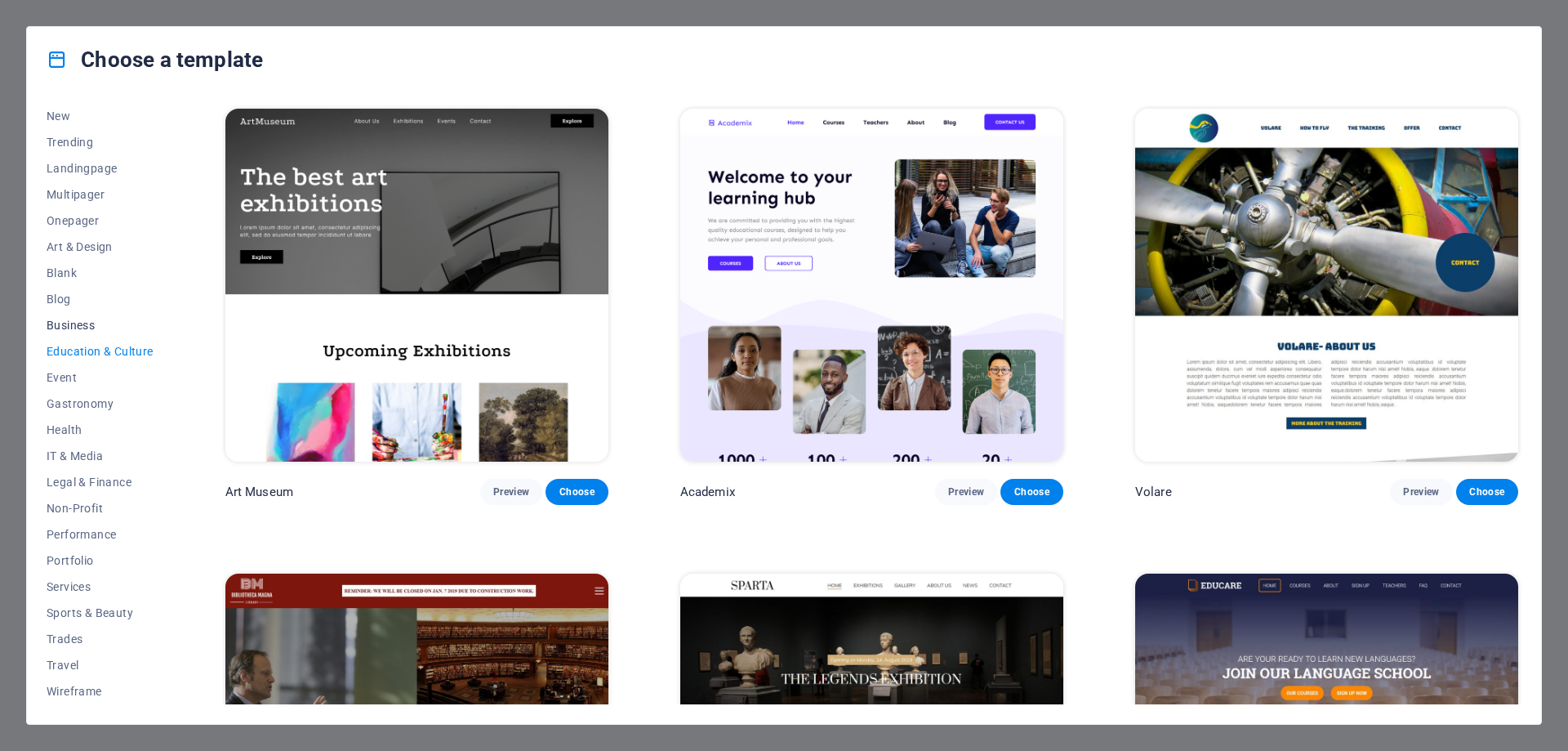
drag, startPoint x: 78, startPoint y: 325, endPoint x: 92, endPoint y: 328, distance: 14.3
click at [77, 325] on span "Business" at bounding box center [100, 325] width 107 height 13
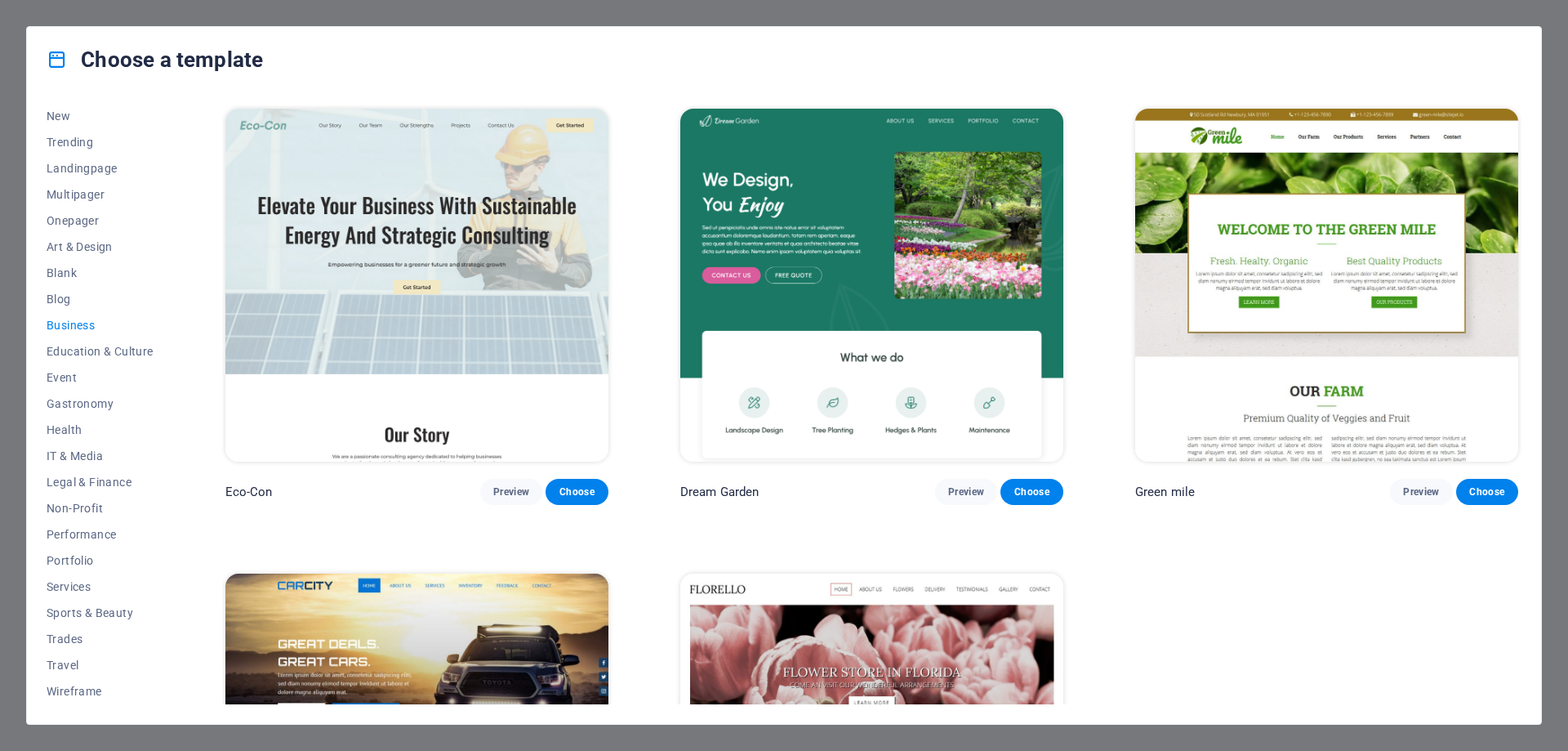
click at [869, 659] on img at bounding box center [872, 750] width 383 height 353
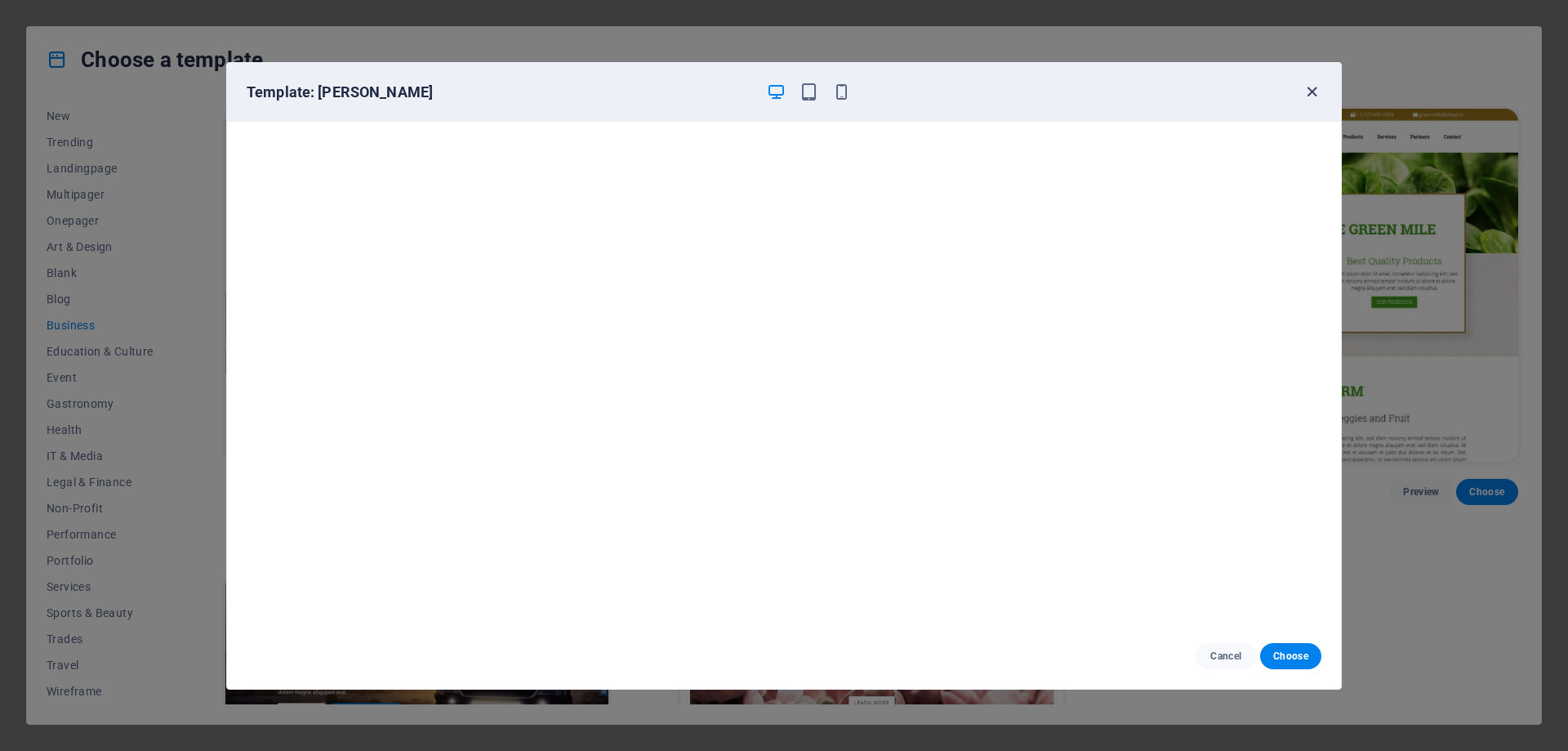
click at [1311, 89] on icon "button" at bounding box center [1312, 92] width 19 height 19
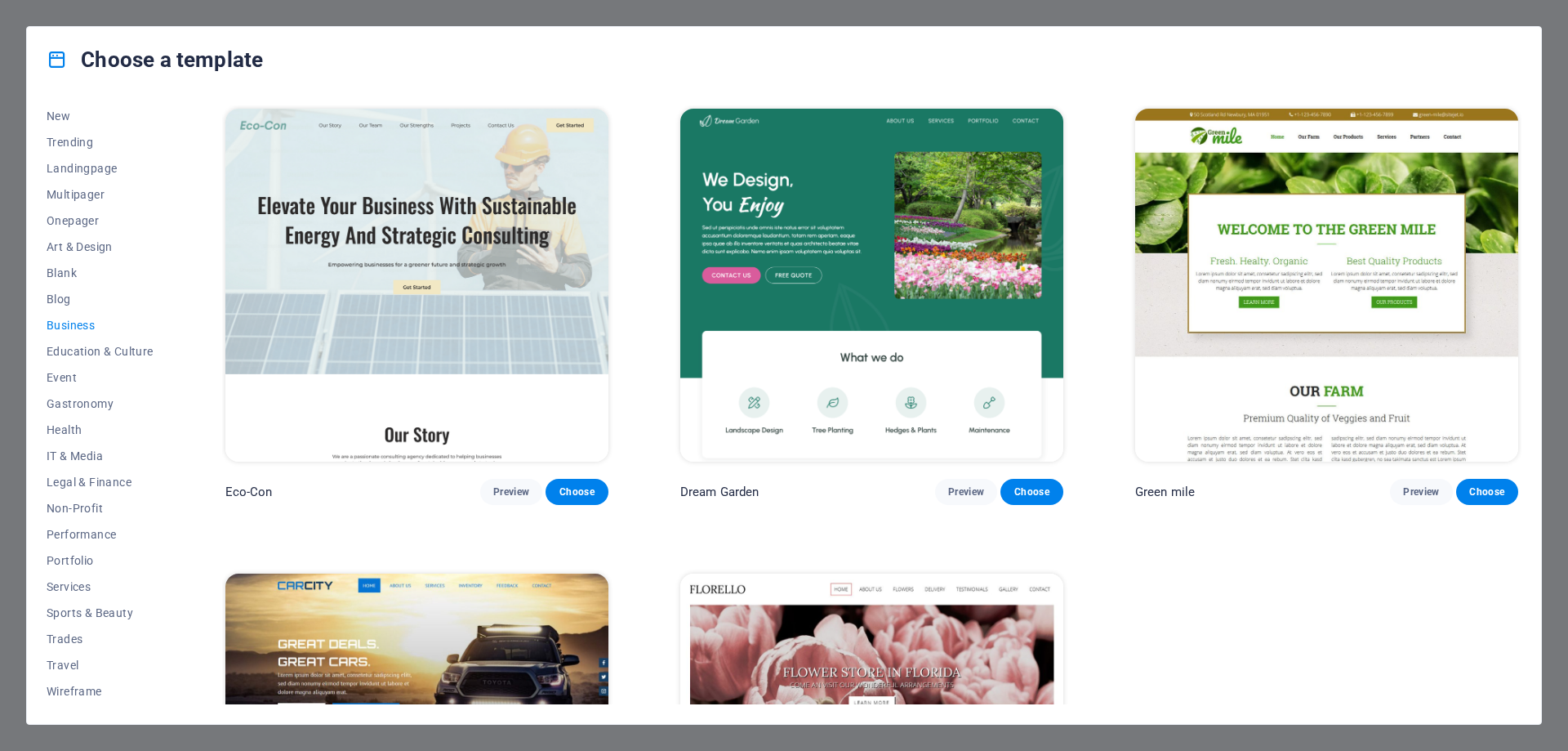
click at [1348, 314] on img at bounding box center [1327, 285] width 383 height 353
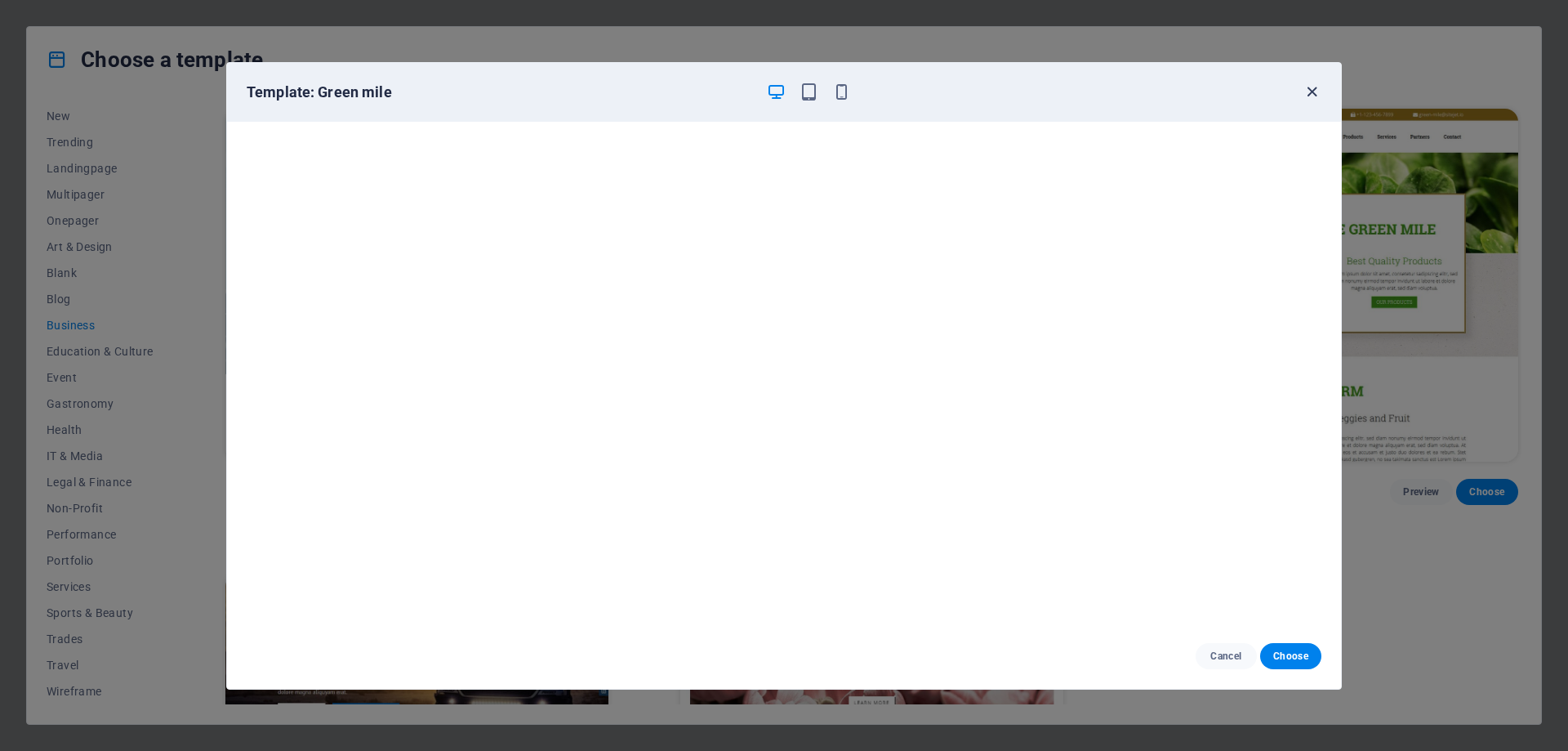
click at [1313, 90] on icon "button" at bounding box center [1312, 92] width 19 height 19
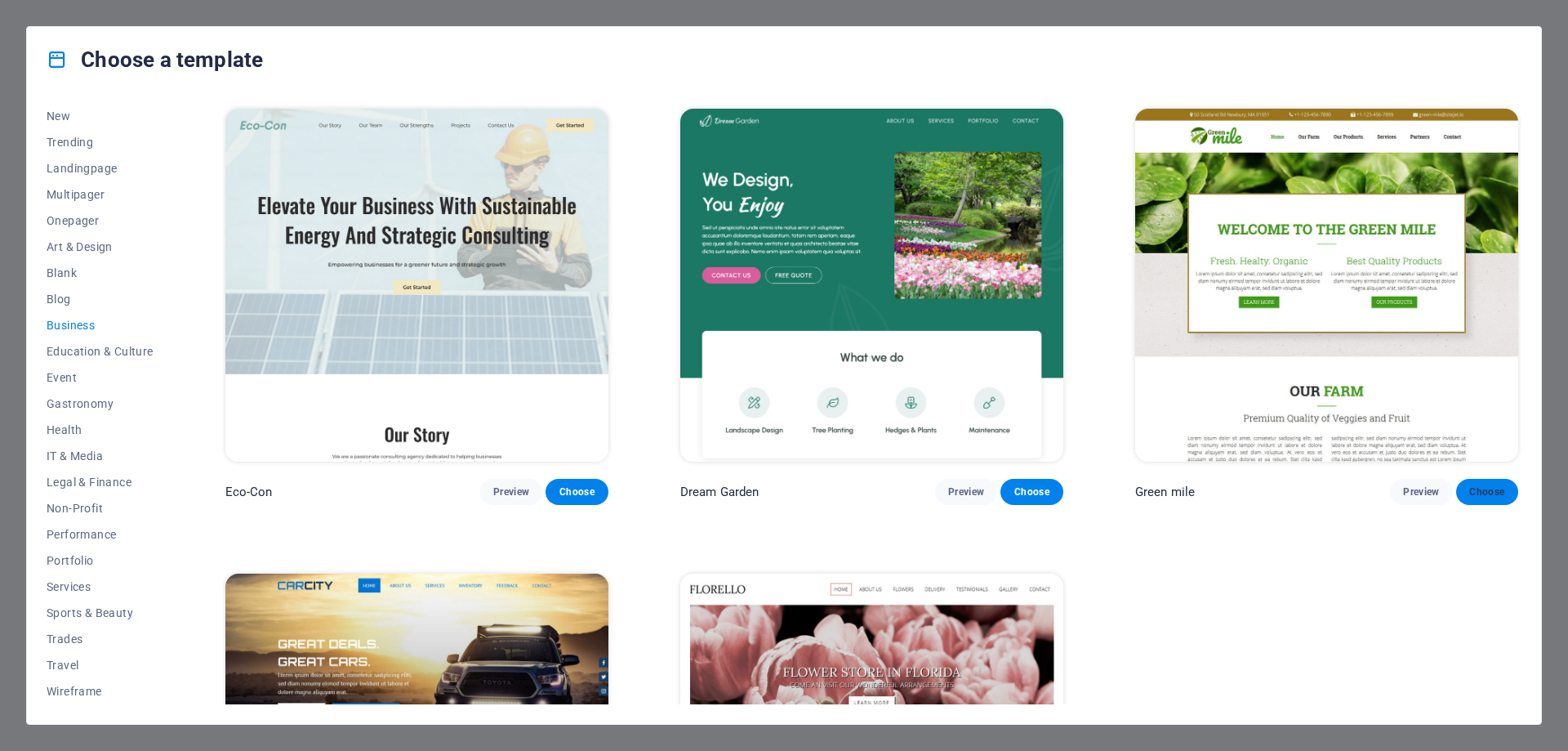
click at [1480, 488] on span "Choose" at bounding box center [1487, 491] width 36 height 13
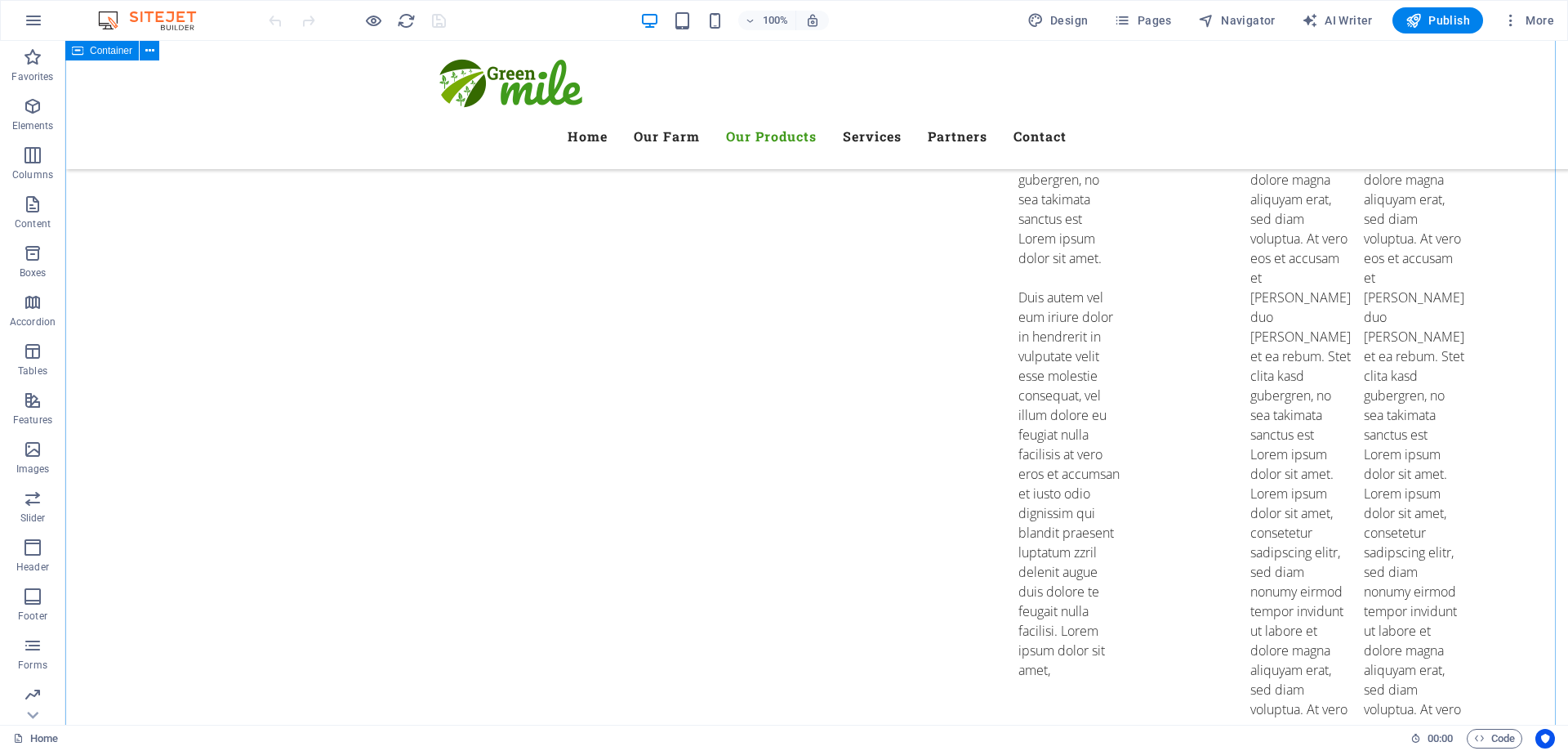
scroll to position [4495, 0]
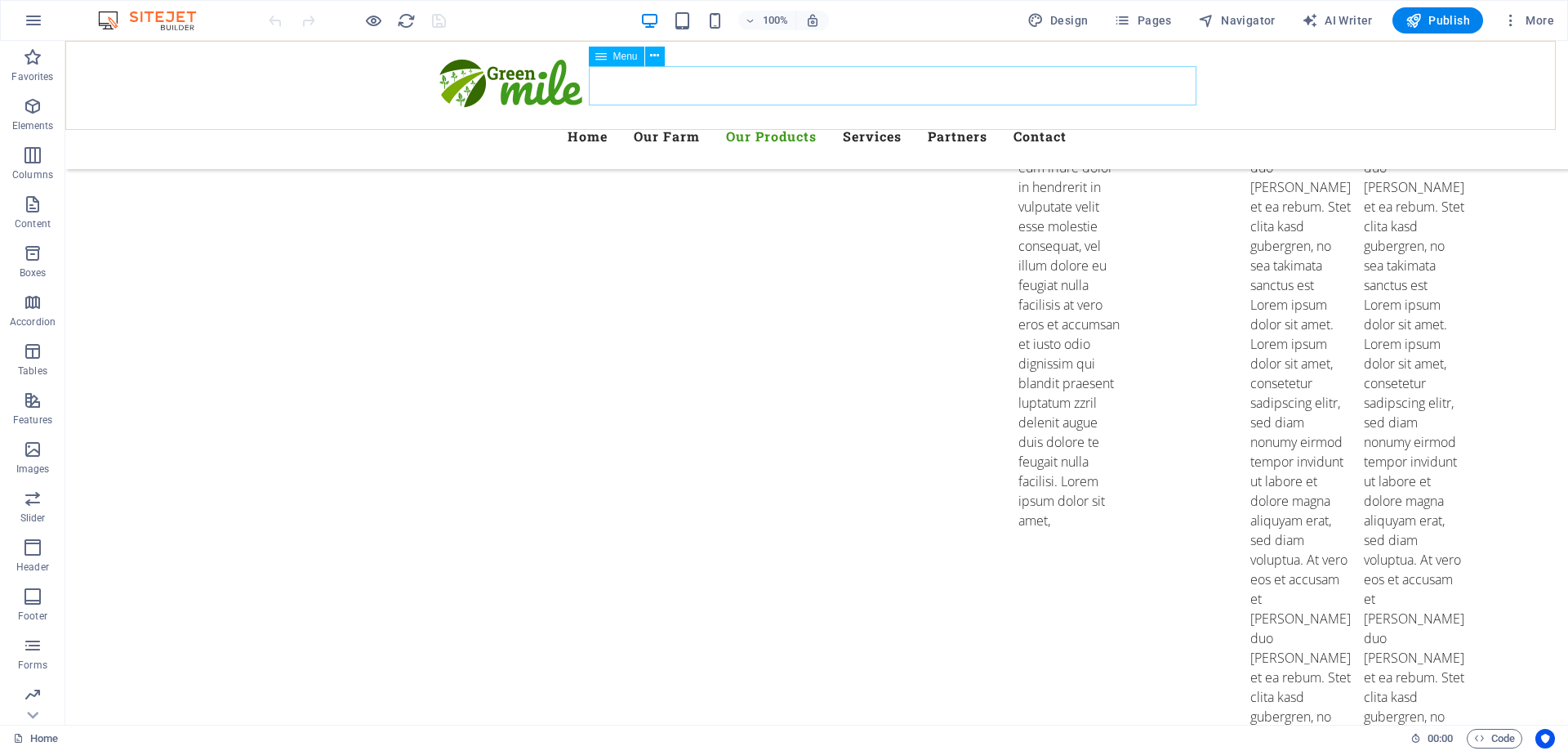
click at [933, 117] on nav "Home Our Farm Our Products Services Partners Contact" at bounding box center [817, 137] width 771 height 39
click at [941, 117] on nav "Home Our Farm Our Products Services Partners Contact" at bounding box center [817, 137] width 771 height 39
click at [1039, 117] on nav "Home Our Farm Our Products Services Partners Contact" at bounding box center [817, 137] width 771 height 39
click at [1122, 117] on nav "Home Our Farm Our Products Services Partners Contact" at bounding box center [817, 137] width 771 height 39
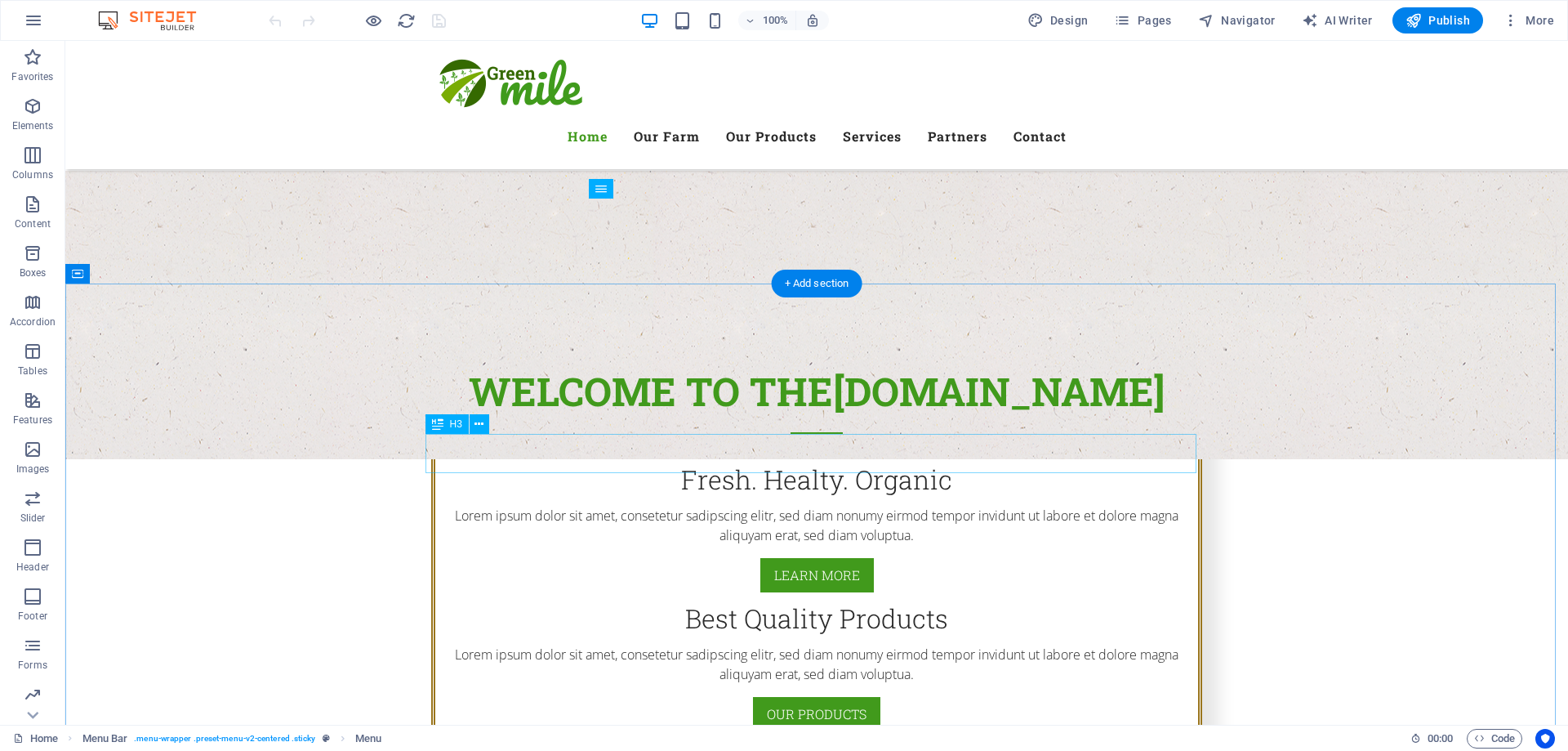
scroll to position [0, 0]
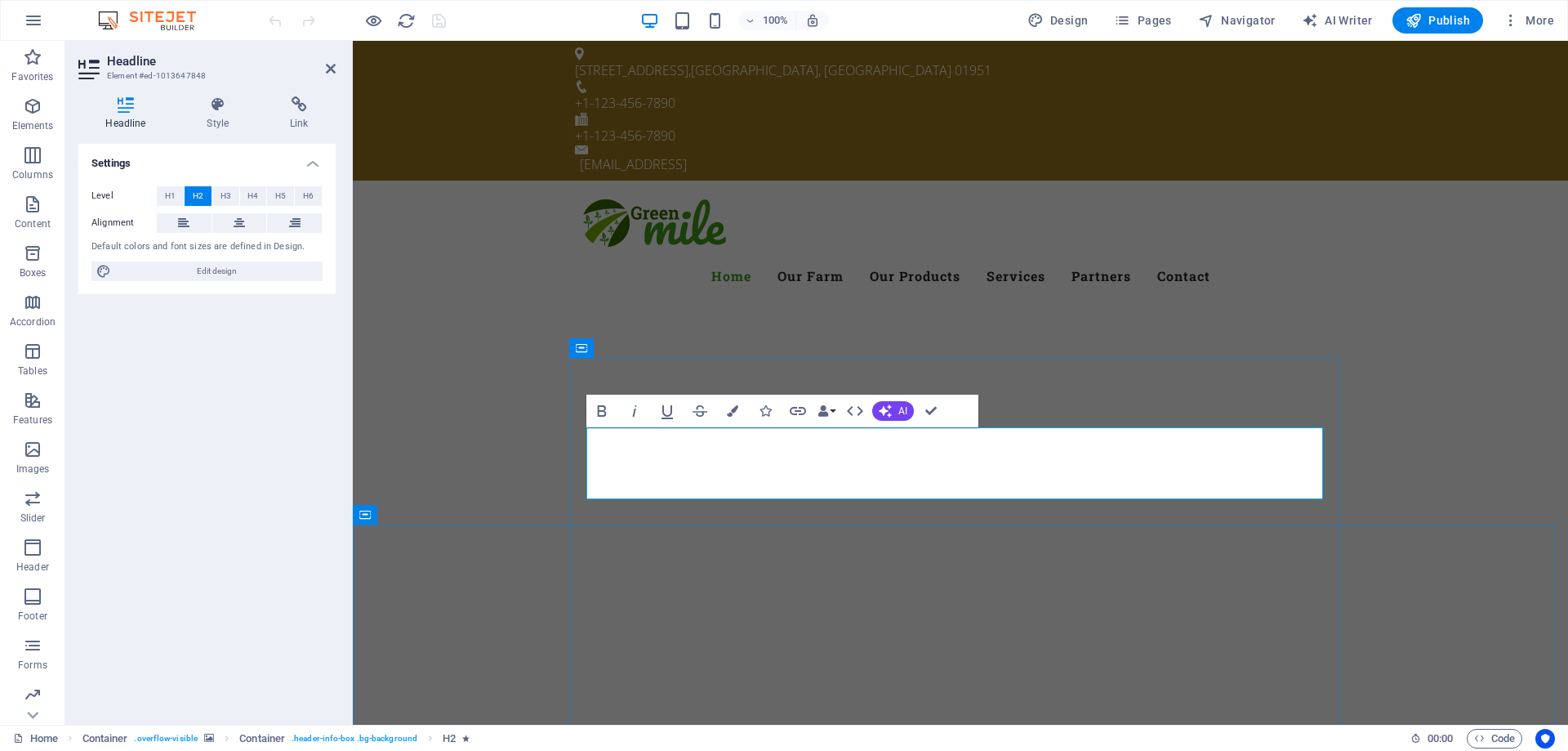
drag, startPoint x: 1125, startPoint y: 461, endPoint x: 1296, endPoint y: 458, distance: 171.0
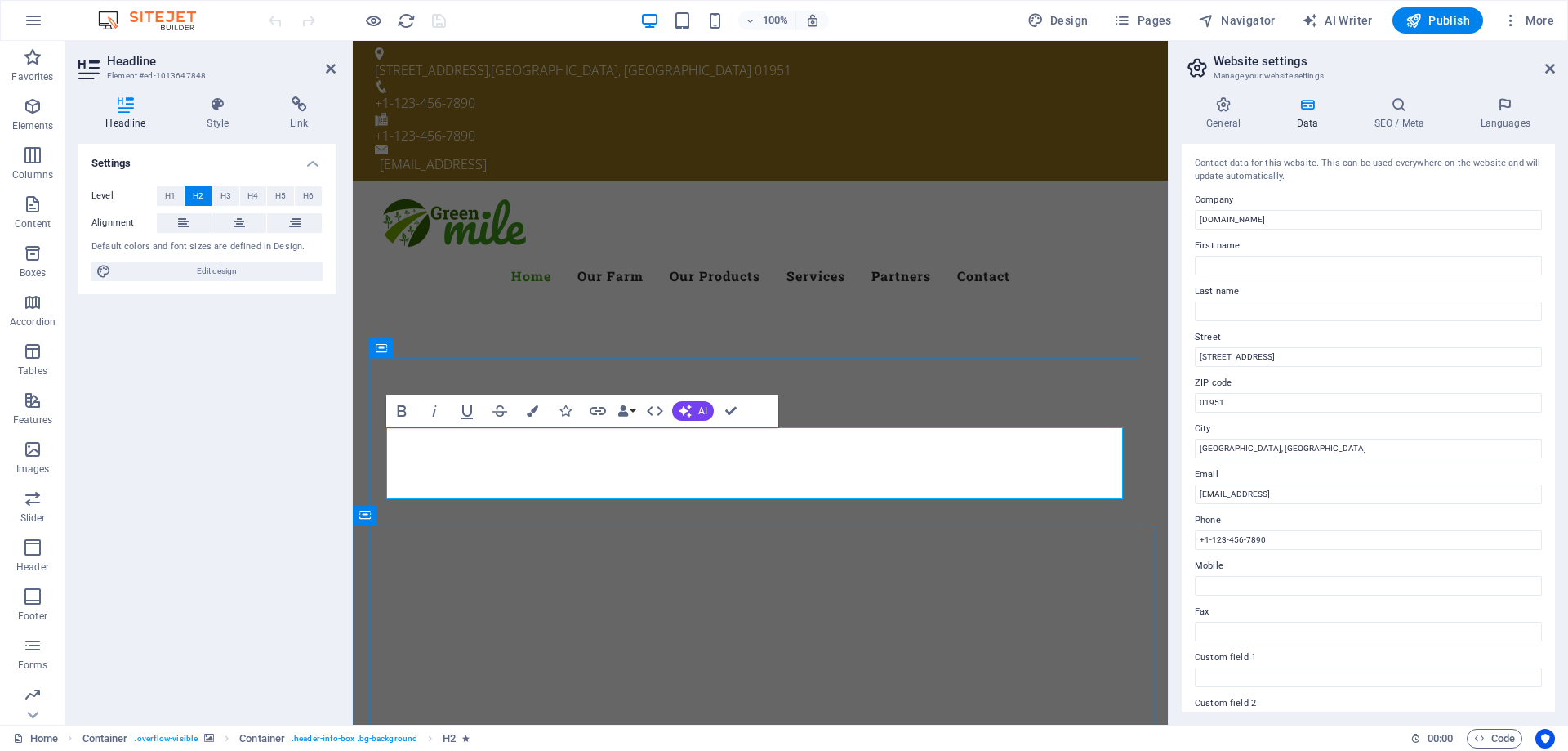
drag, startPoint x: 862, startPoint y: 457, endPoint x: 505, endPoint y: 453, distance: 357.0
click at [986, 652] on div at bounding box center [760, 717] width 815 height 131
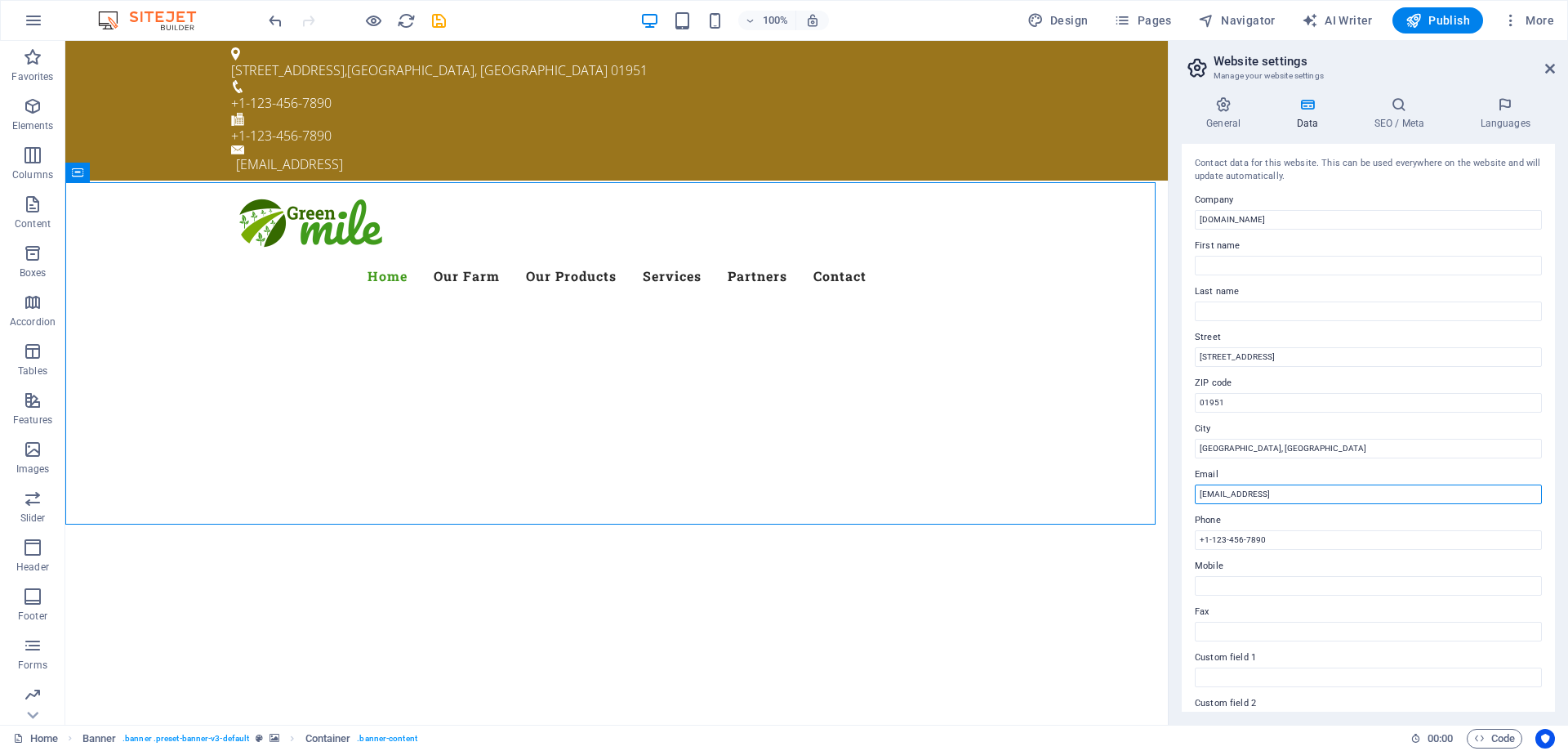
drag, startPoint x: 1456, startPoint y: 537, endPoint x: 961, endPoint y: 491, distance: 497.1
click at [1407, 499] on input "e594824b1fb93f538da1ccf874774f@cpanel.local" at bounding box center [1368, 494] width 347 height 20
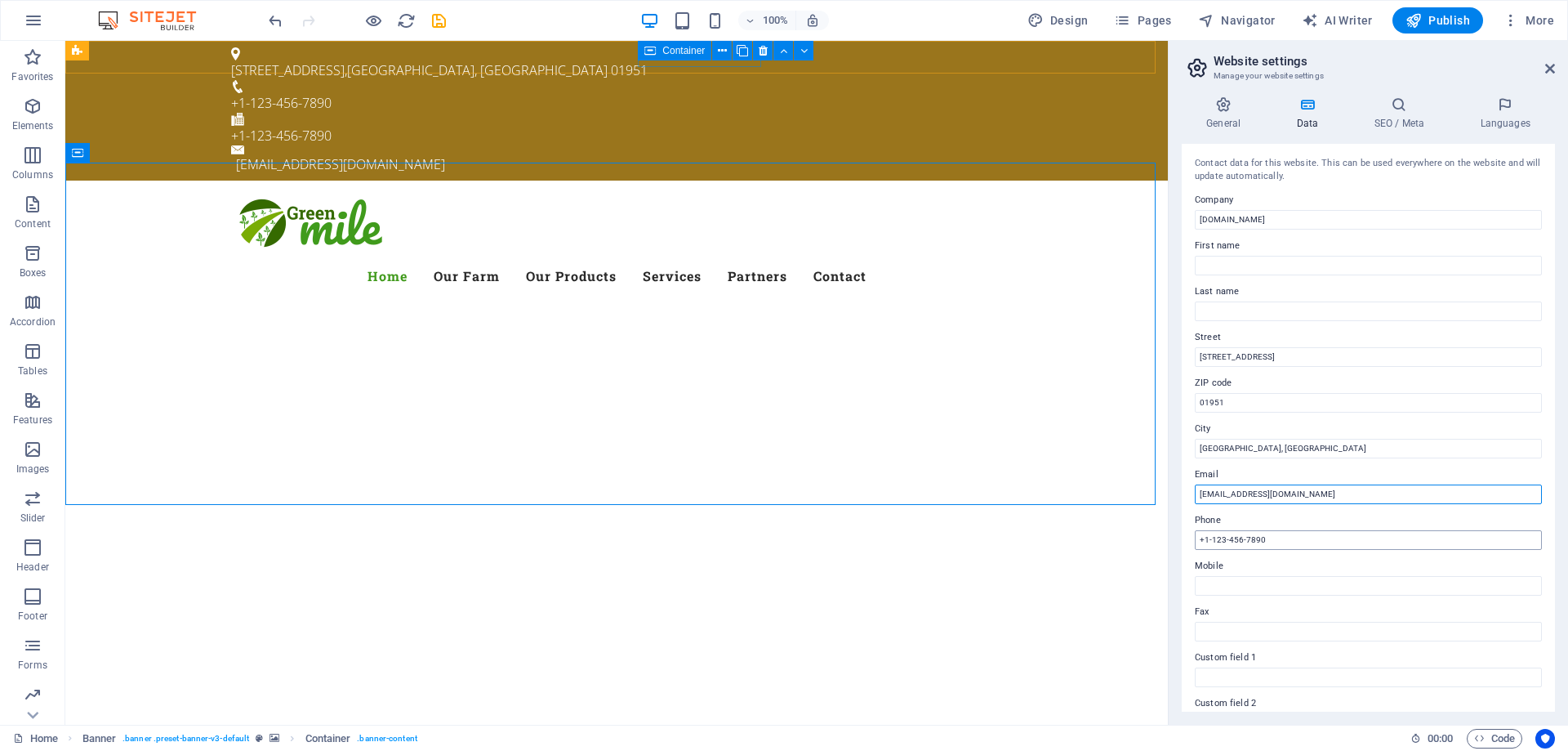
type input "[EMAIL_ADDRESS][DOMAIN_NAME]"
click at [1272, 542] on input "+1-123-456-7890" at bounding box center [1368, 540] width 347 height 20
type input "5575016763"
click at [1269, 451] on input "Newbury, MA" at bounding box center [1368, 448] width 347 height 20
type input "CDMX"
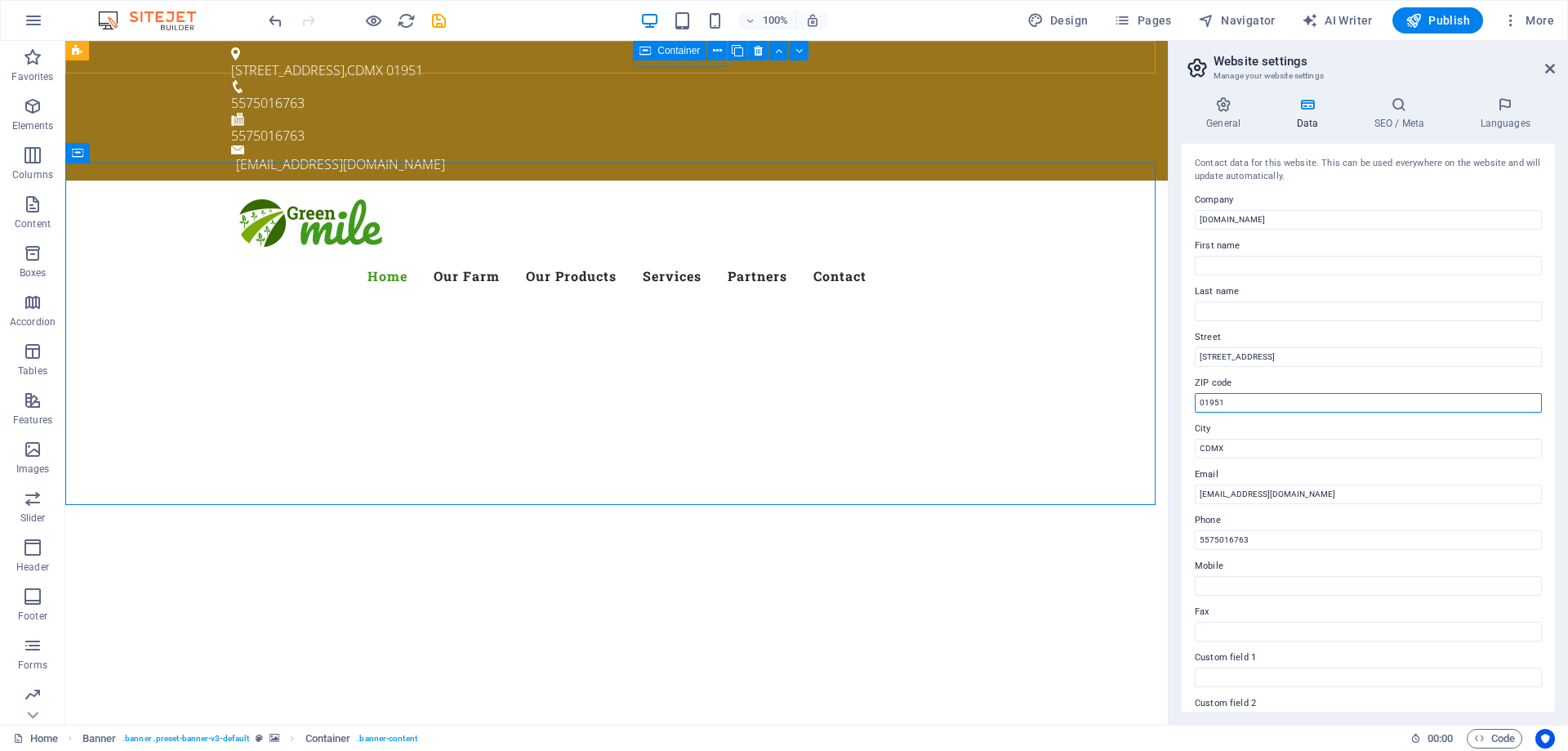
click at [1254, 404] on input "01951" at bounding box center [1368, 402] width 347 height 20
type input "2"
type input "02010"
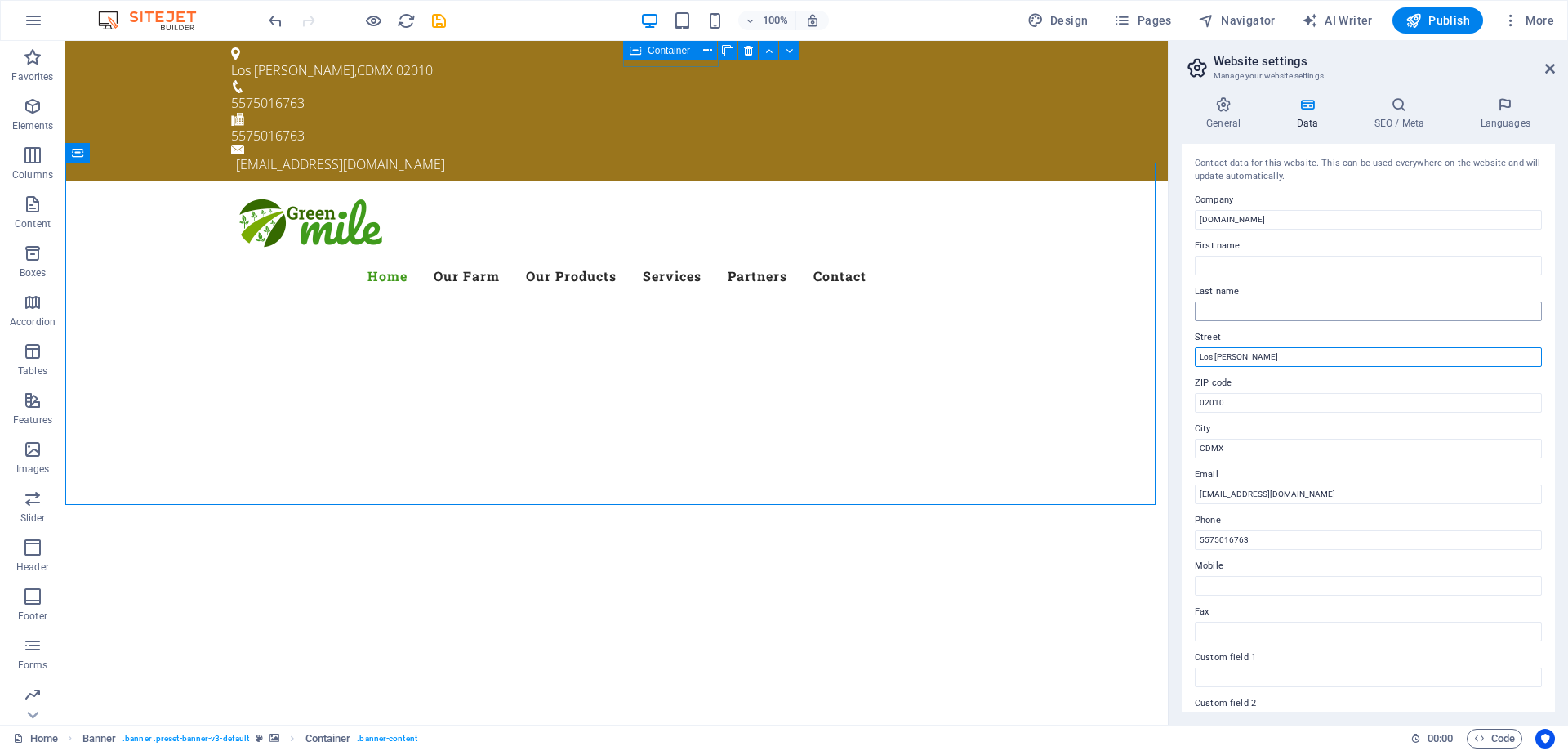
type input "Los [PERSON_NAME]"
click at [1230, 306] on input "Last name" at bounding box center [1368, 311] width 347 height 20
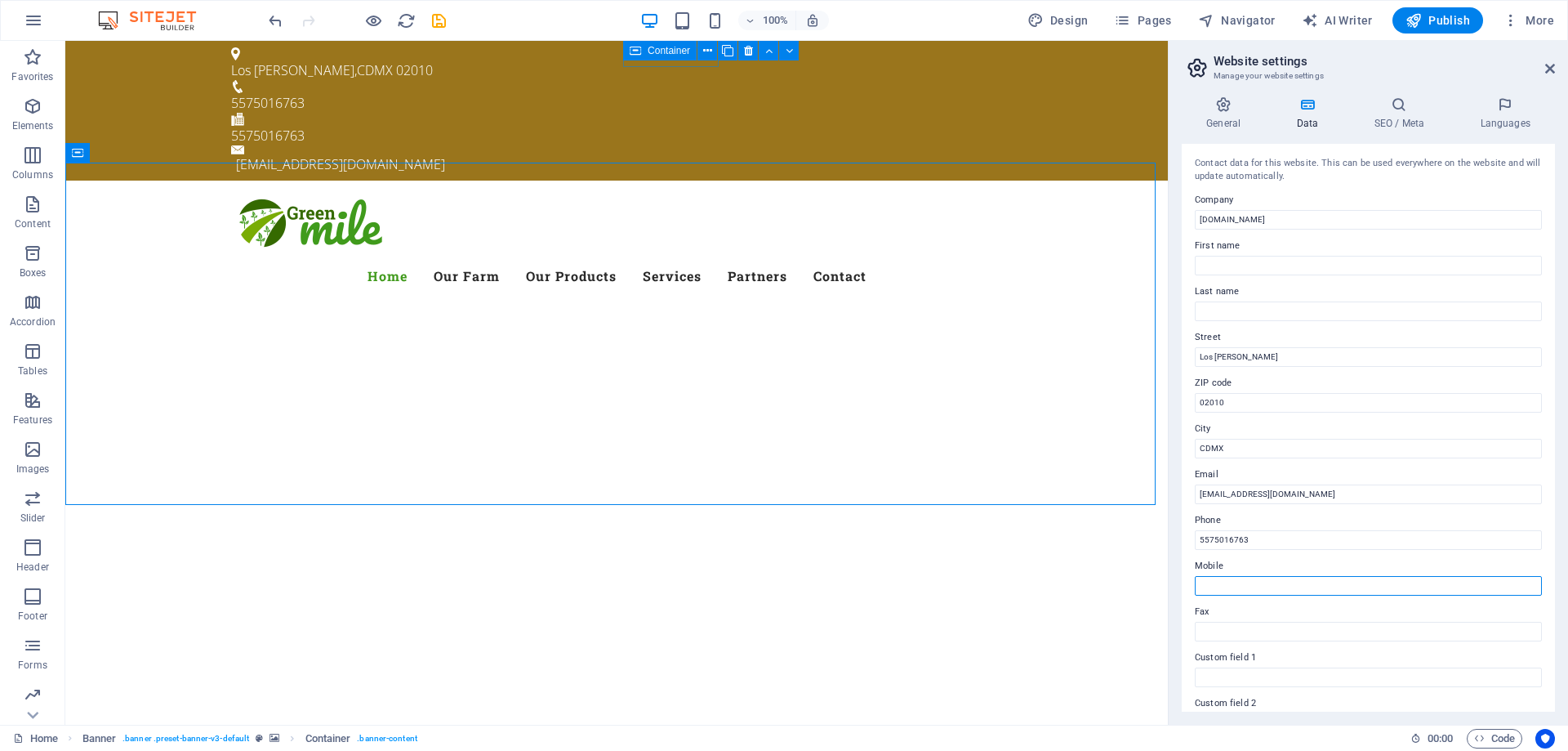
click at [1235, 591] on input "Mobile" at bounding box center [1368, 586] width 347 height 20
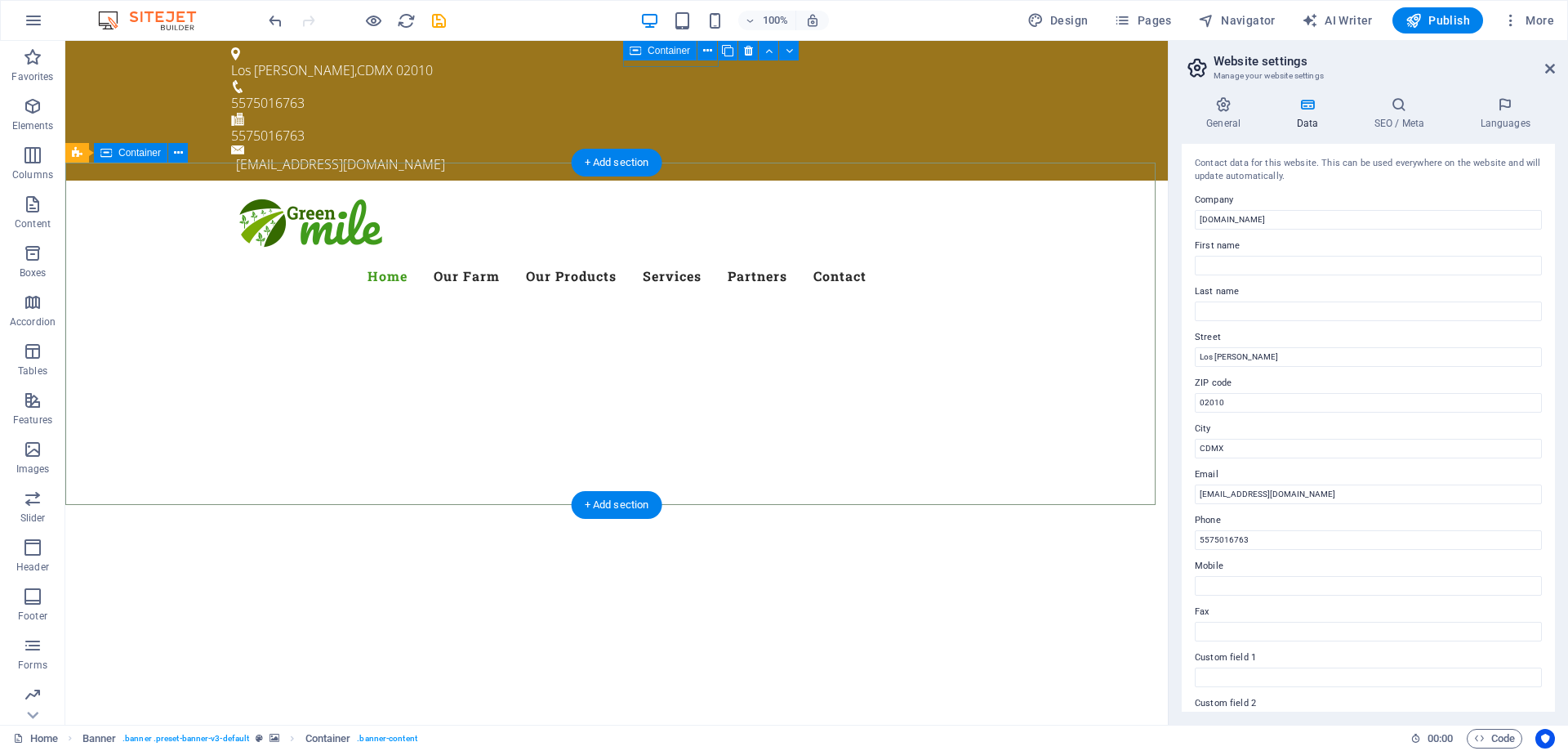
click at [1068, 652] on div at bounding box center [617, 717] width 1102 height 131
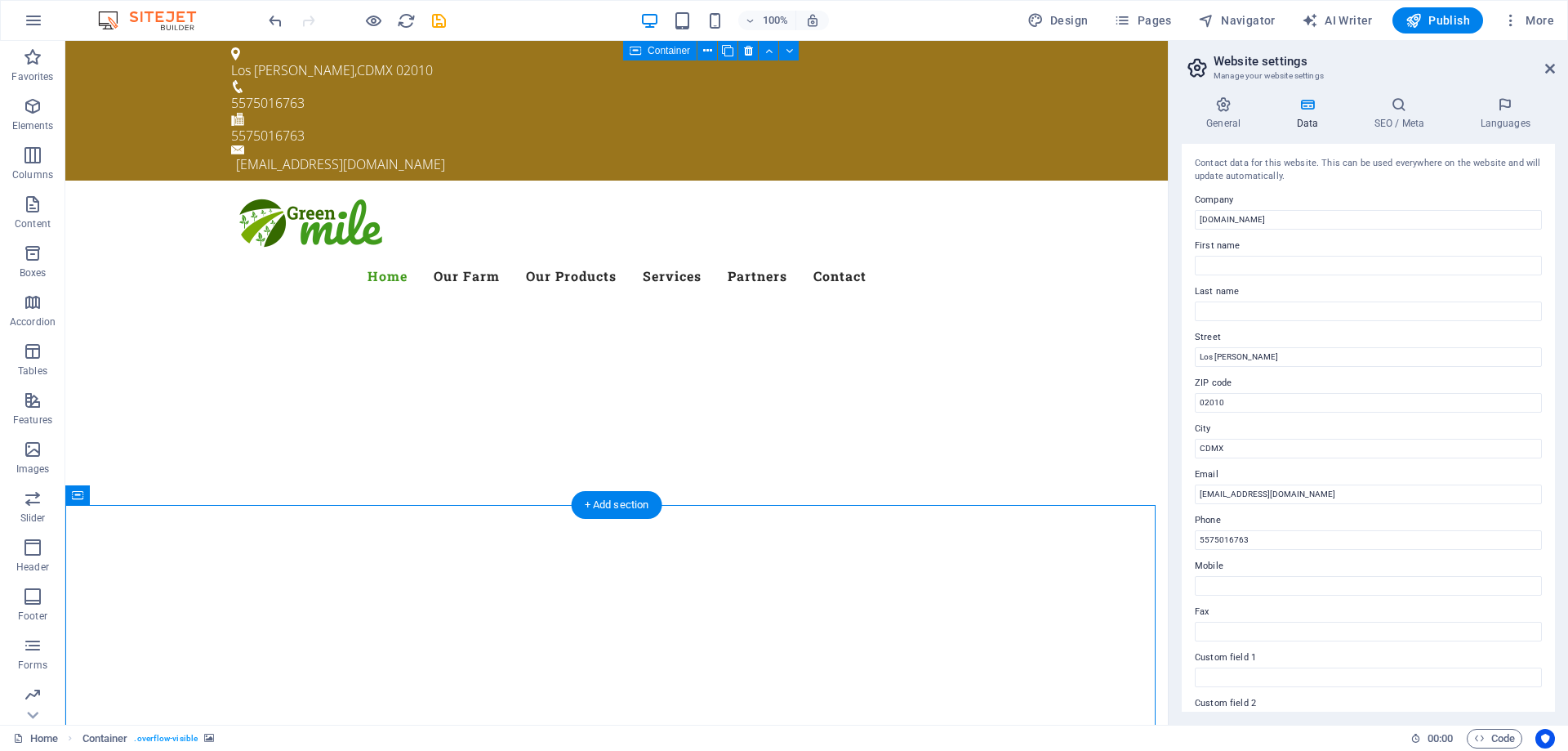
click at [1030, 652] on div at bounding box center [617, 717] width 1102 height 131
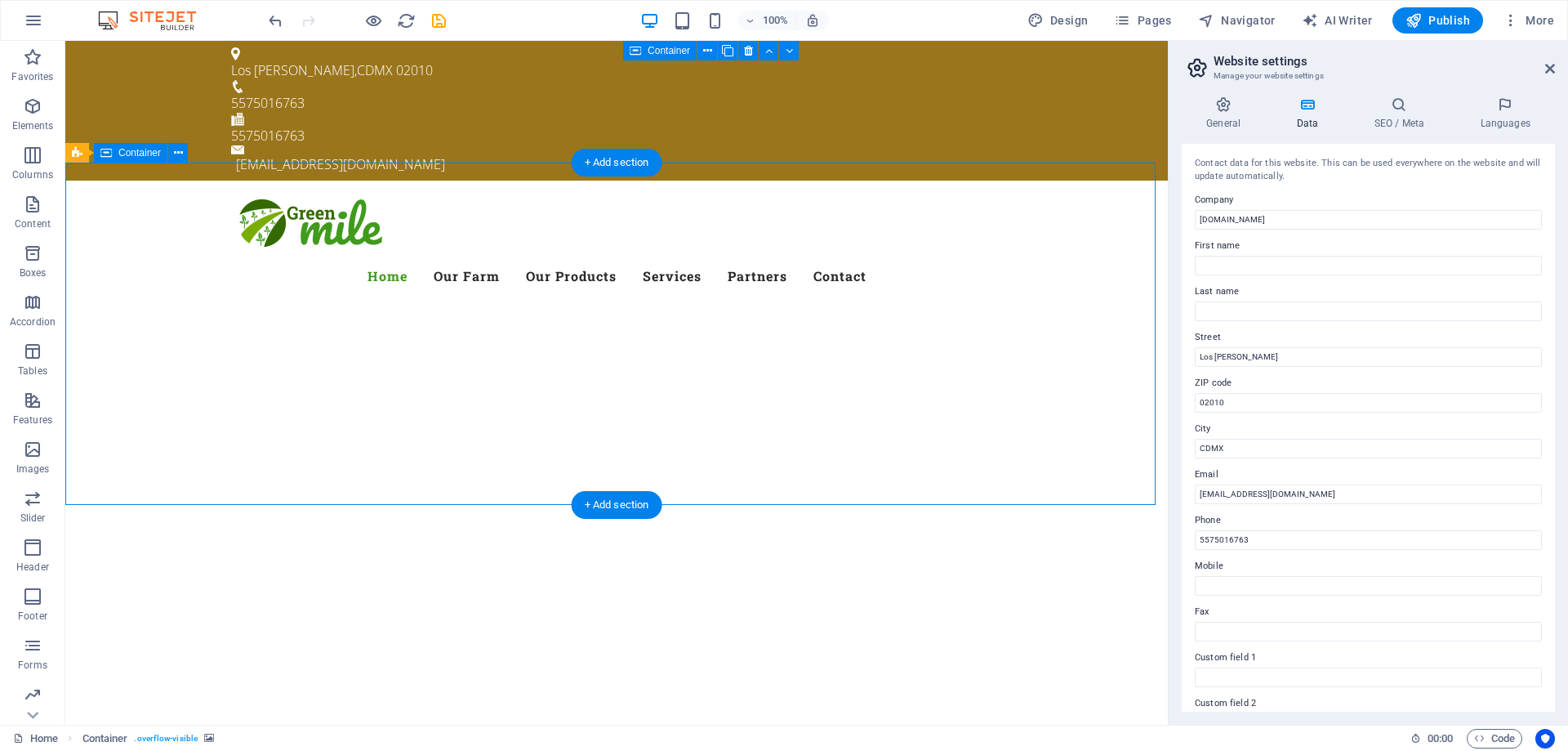
click at [1030, 652] on div at bounding box center [617, 717] width 1102 height 131
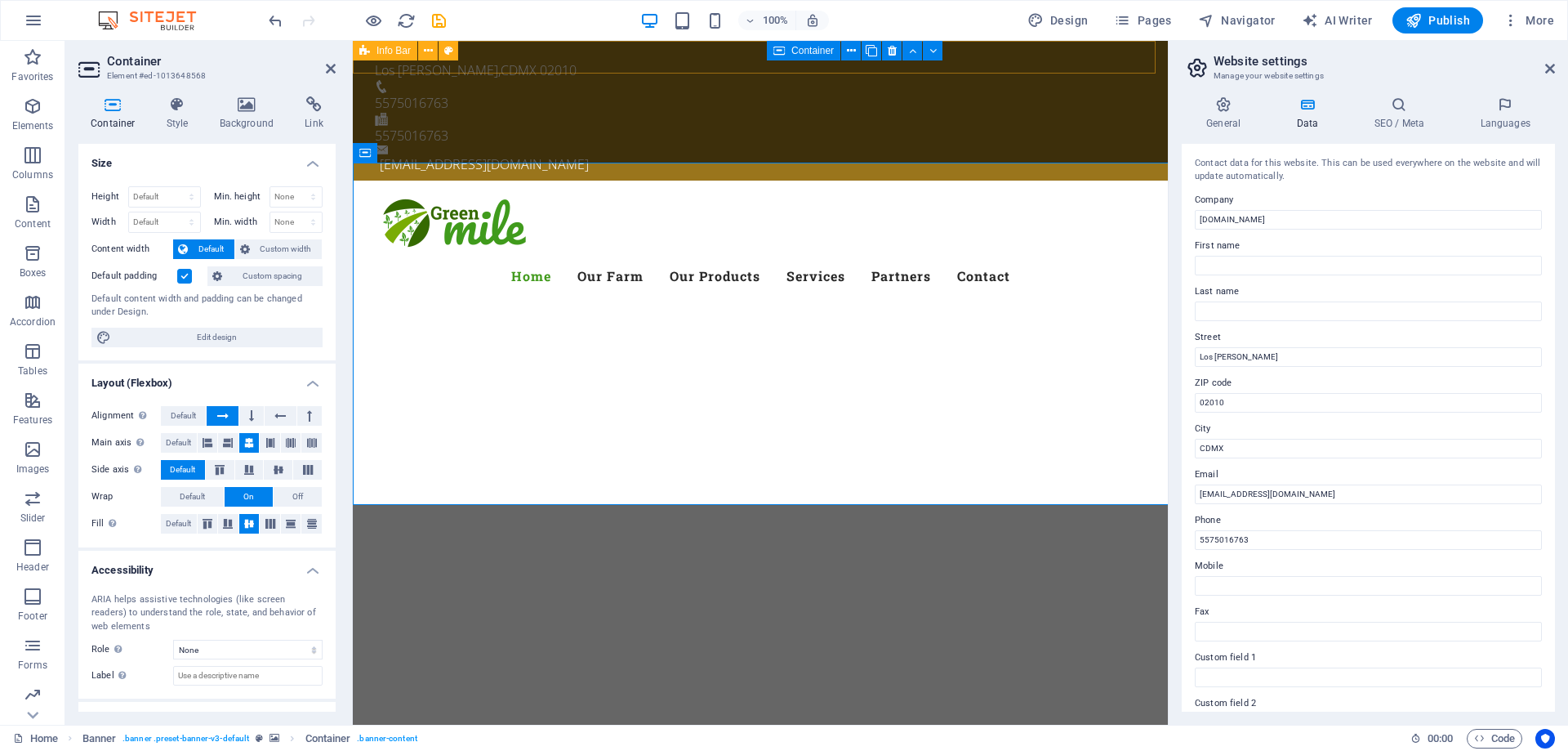
click at [663, 93] on div "5575016763" at bounding box center [754, 103] width 758 height 20
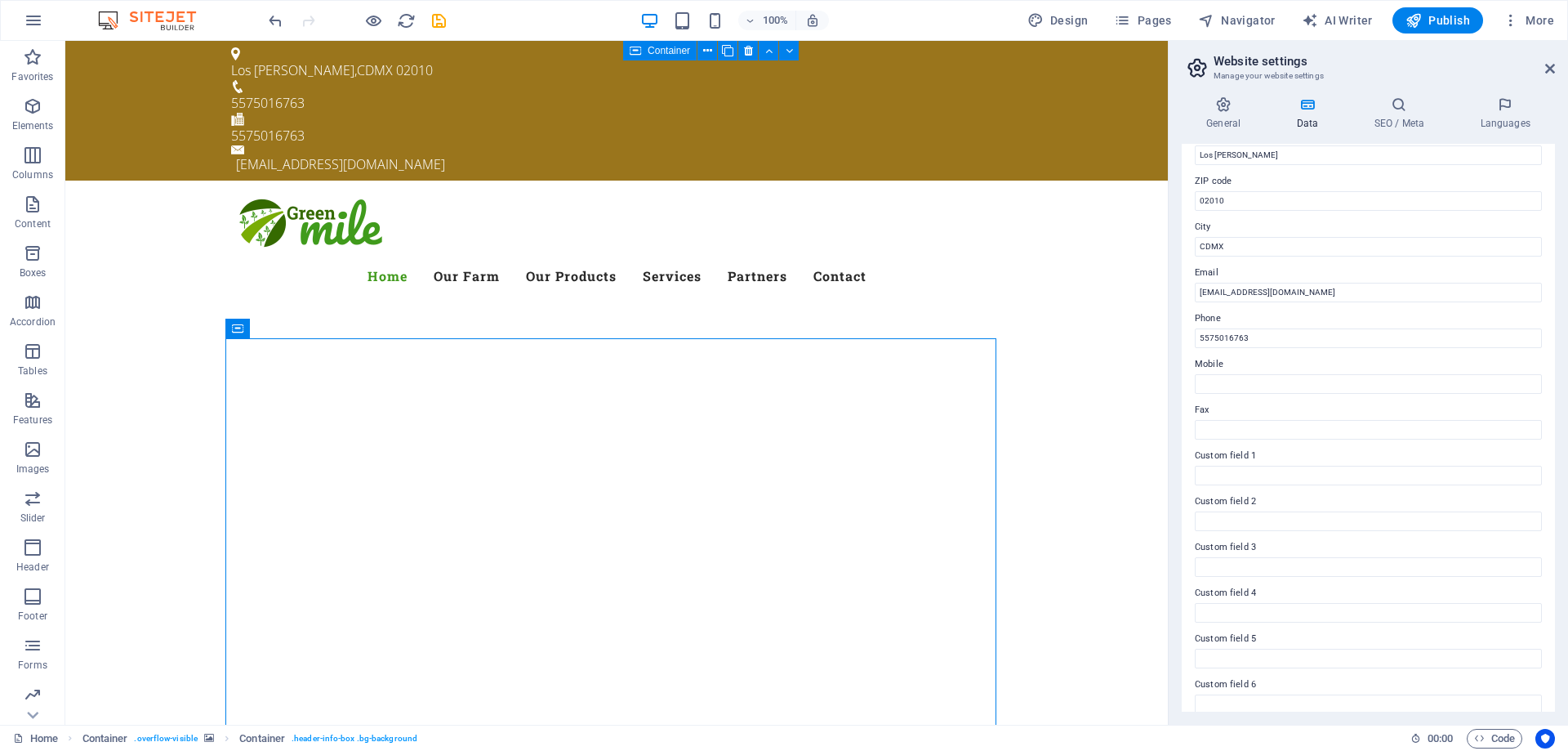
scroll to position [217, 0]
click at [1225, 108] on icon at bounding box center [1224, 104] width 83 height 16
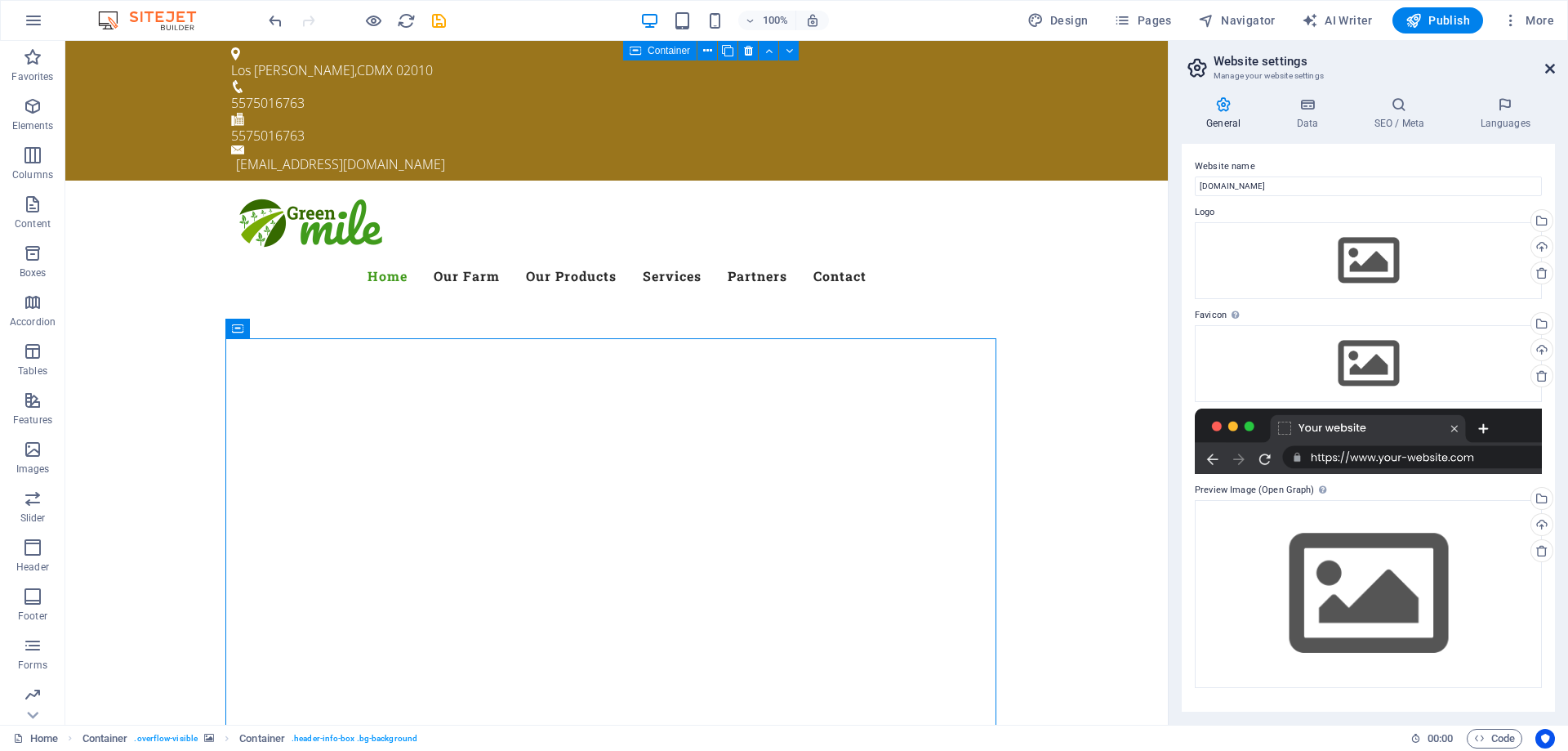
drag, startPoint x: 1549, startPoint y: 63, endPoint x: 1412, endPoint y: 87, distance: 139.1
click at [1549, 63] on icon at bounding box center [1550, 68] width 10 height 13
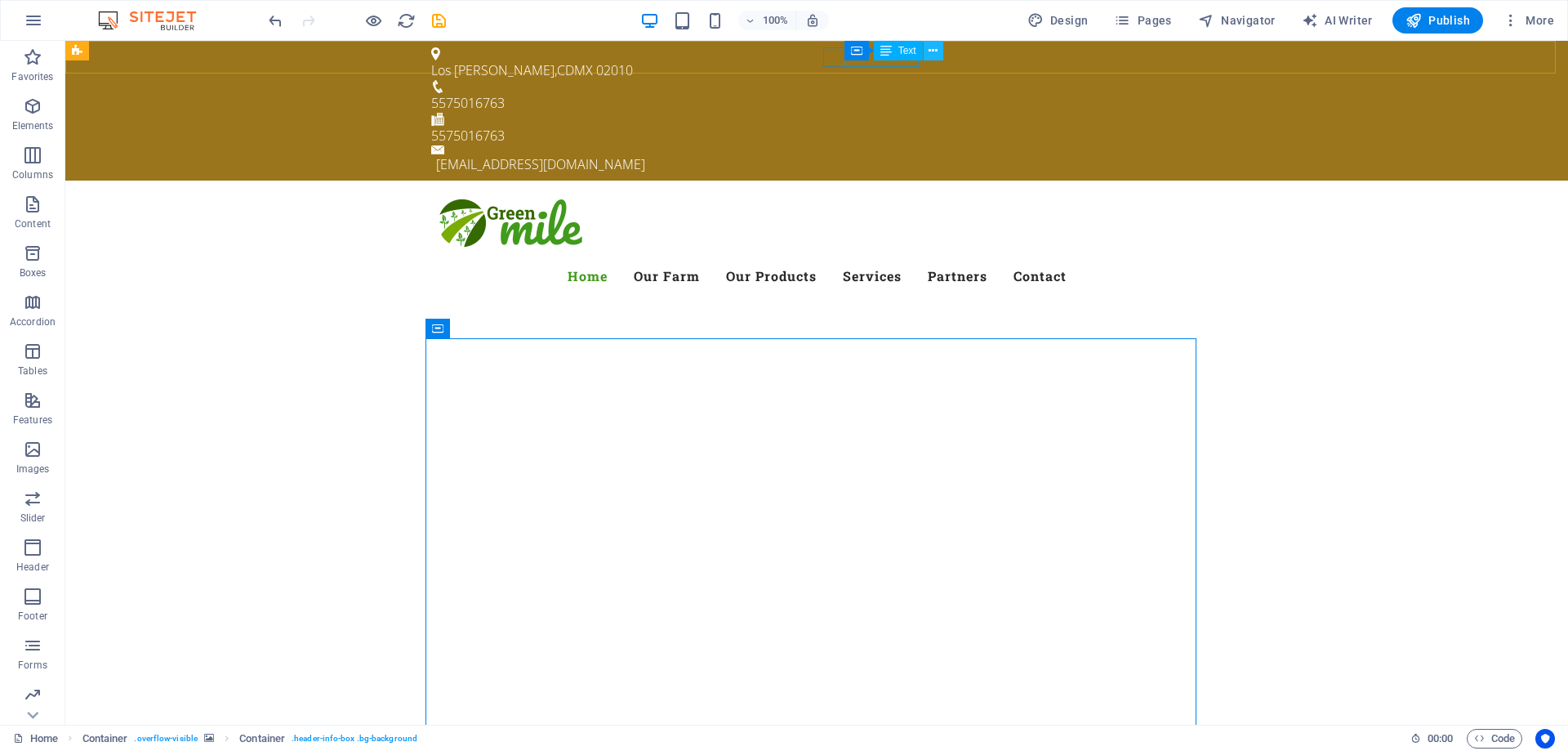
click at [934, 49] on icon at bounding box center [933, 51] width 9 height 17
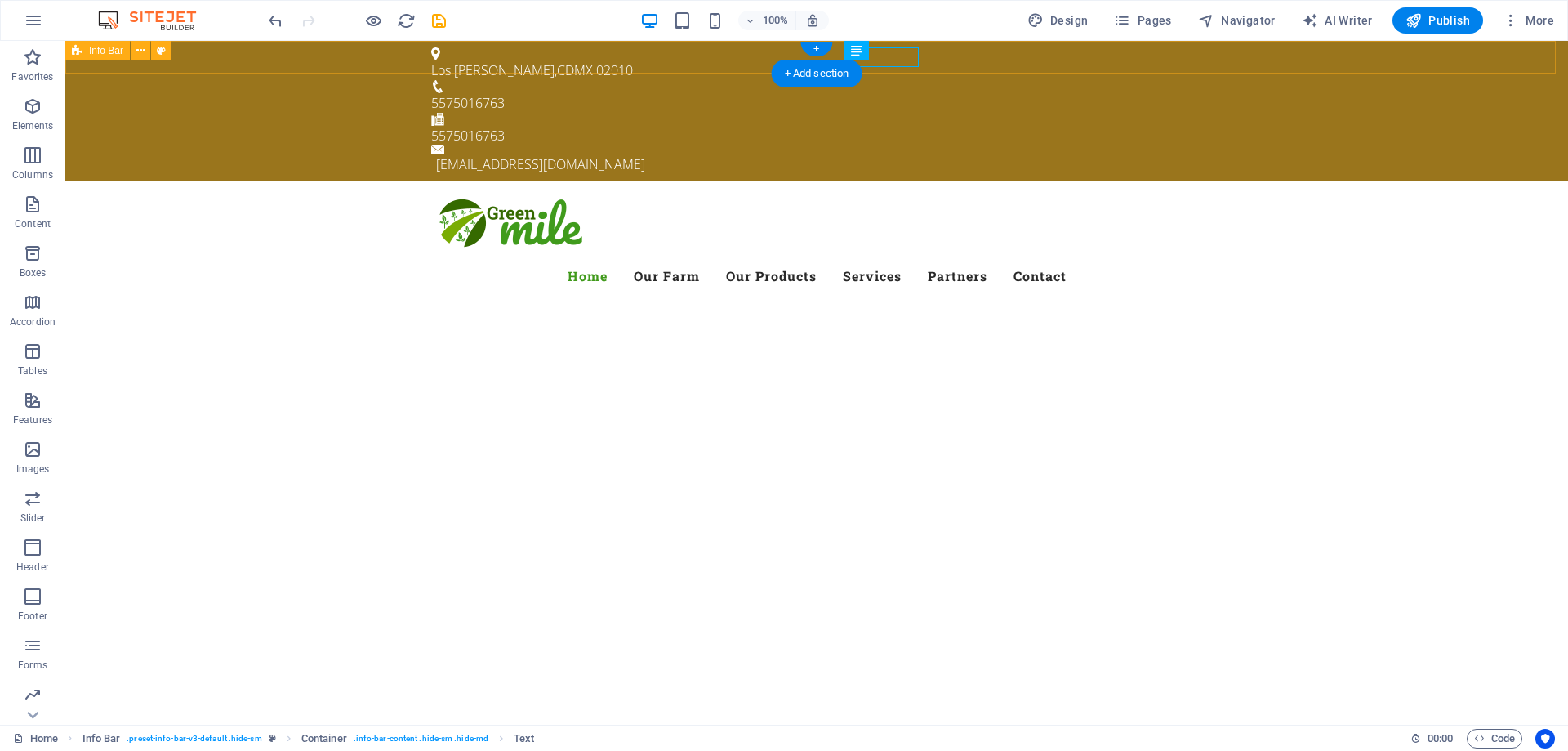
click at [941, 59] on div "Los Reyes , CDMX 02010 5575016763 5575016763 administrador@azcani.com.mx" at bounding box center [817, 110] width 1503 height 140
click at [862, 59] on div "+ Add section" at bounding box center [817, 73] width 91 height 28
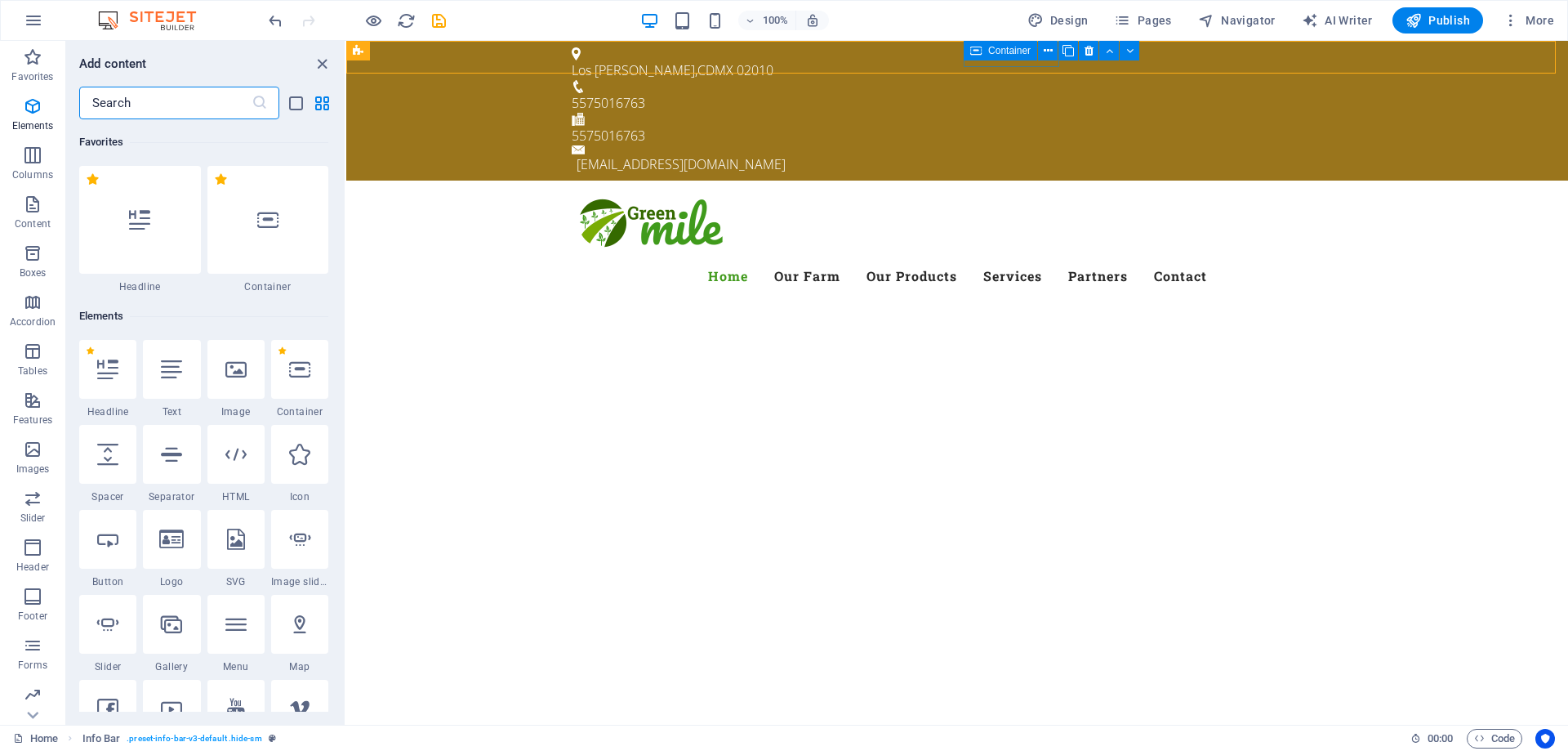
scroll to position [2860, 0]
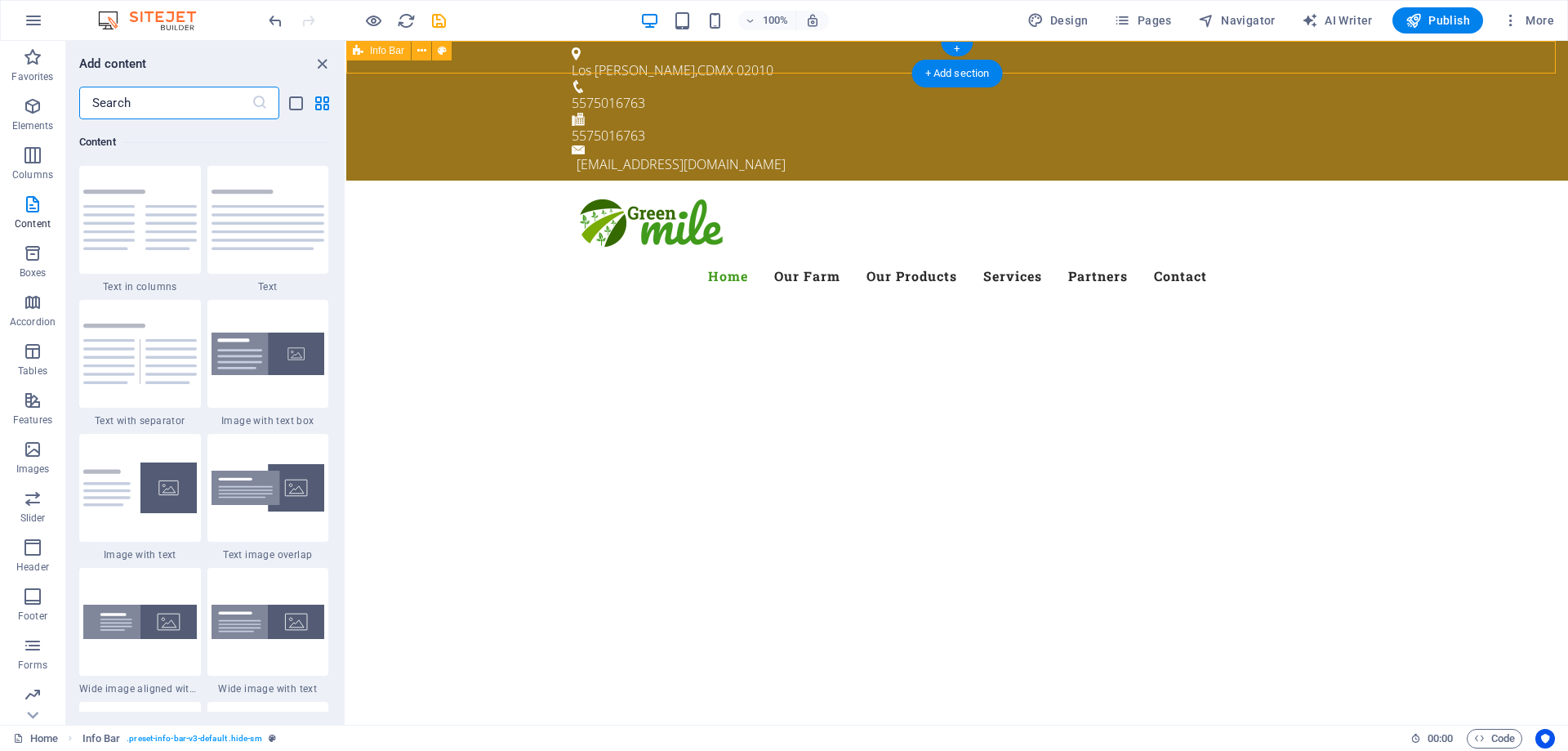
click at [862, 44] on div "Los Reyes , CDMX 02010 5575016763 5575016763 administrador@azcani.com.mx" at bounding box center [957, 110] width 1222 height 140
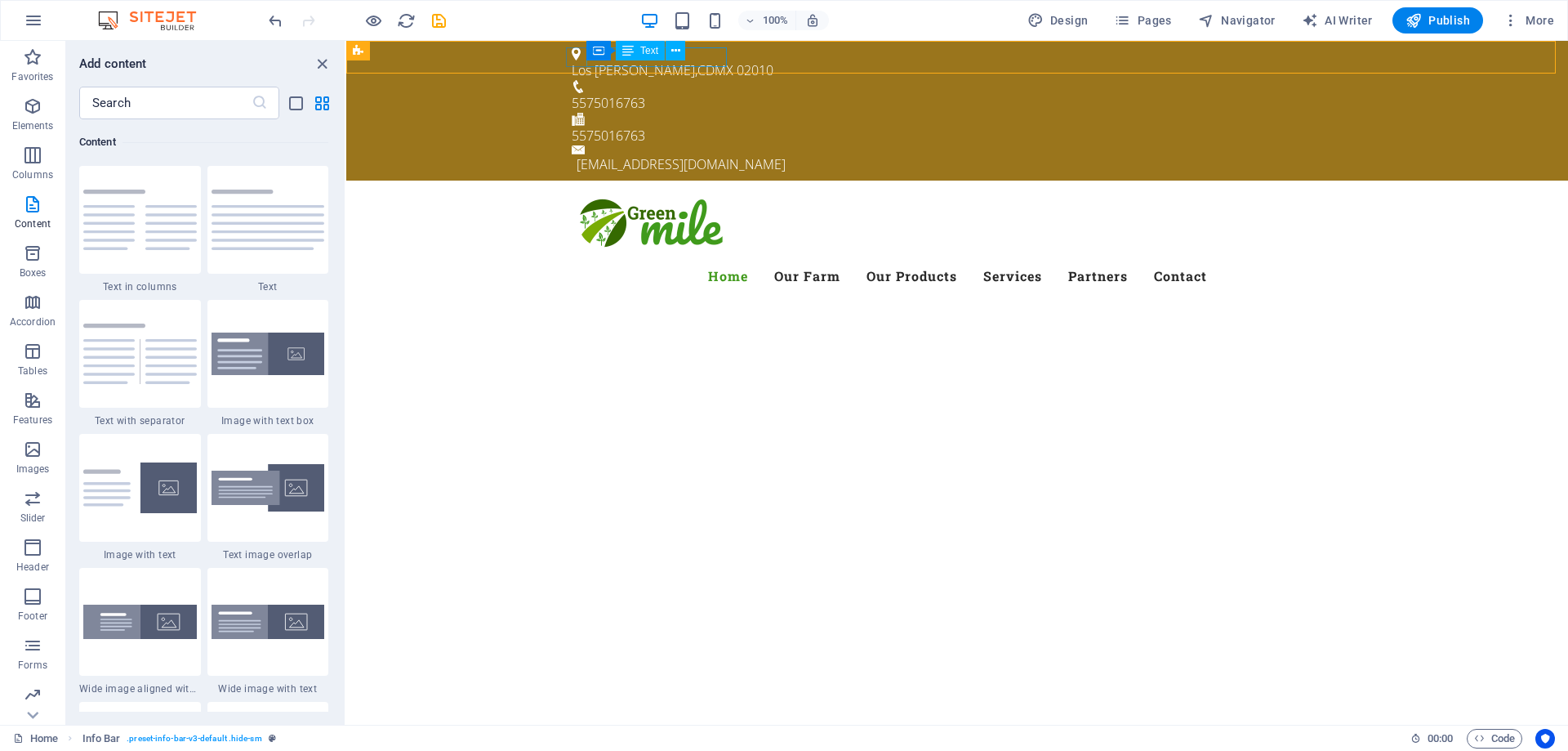
click at [690, 51] on div "Container Text" at bounding box center [641, 51] width 109 height 20
click at [703, 60] on div "Los Reyes , CDMX 02010" at bounding box center [951, 70] width 758 height 20
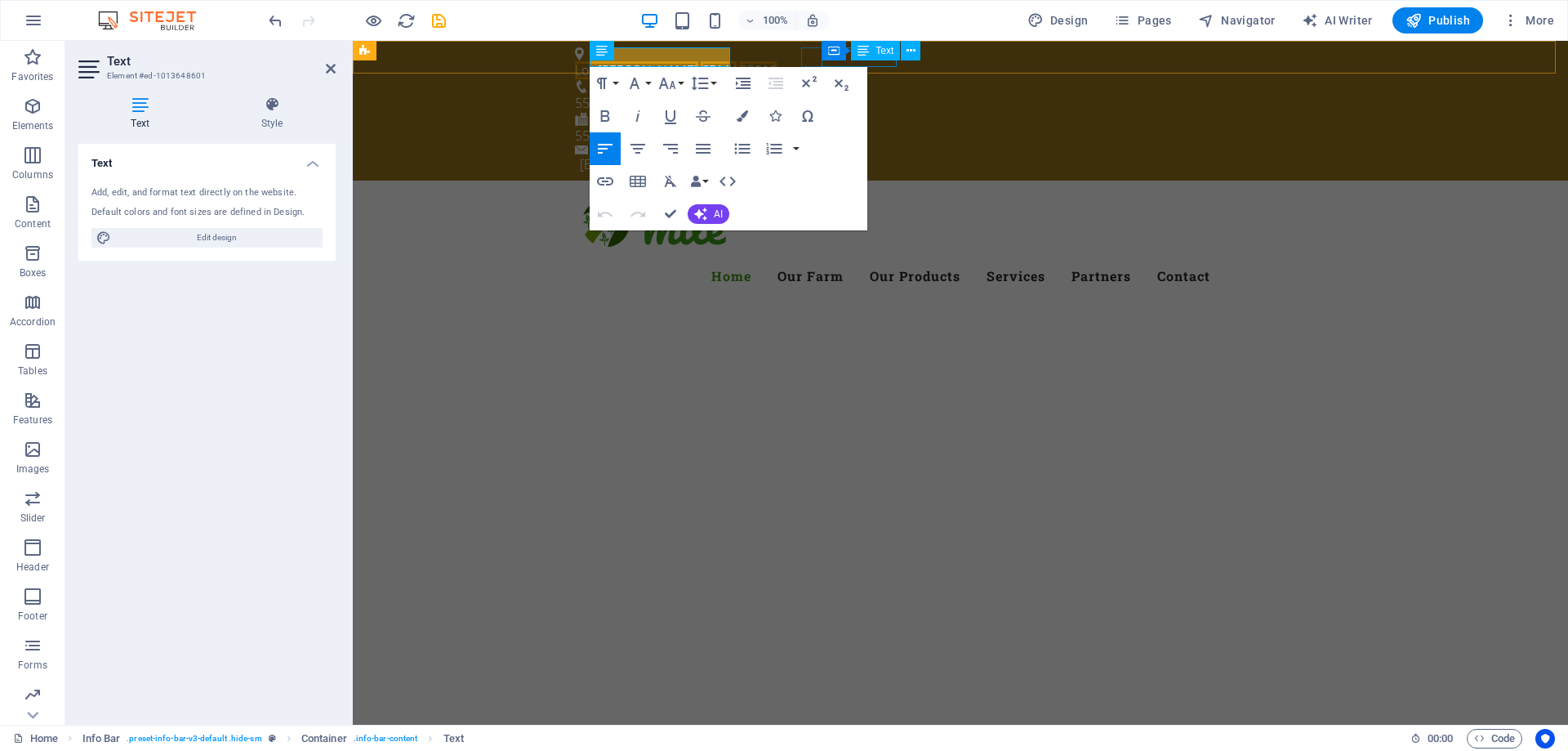
click at [883, 93] on div "5575016763" at bounding box center [954, 103] width 758 height 20
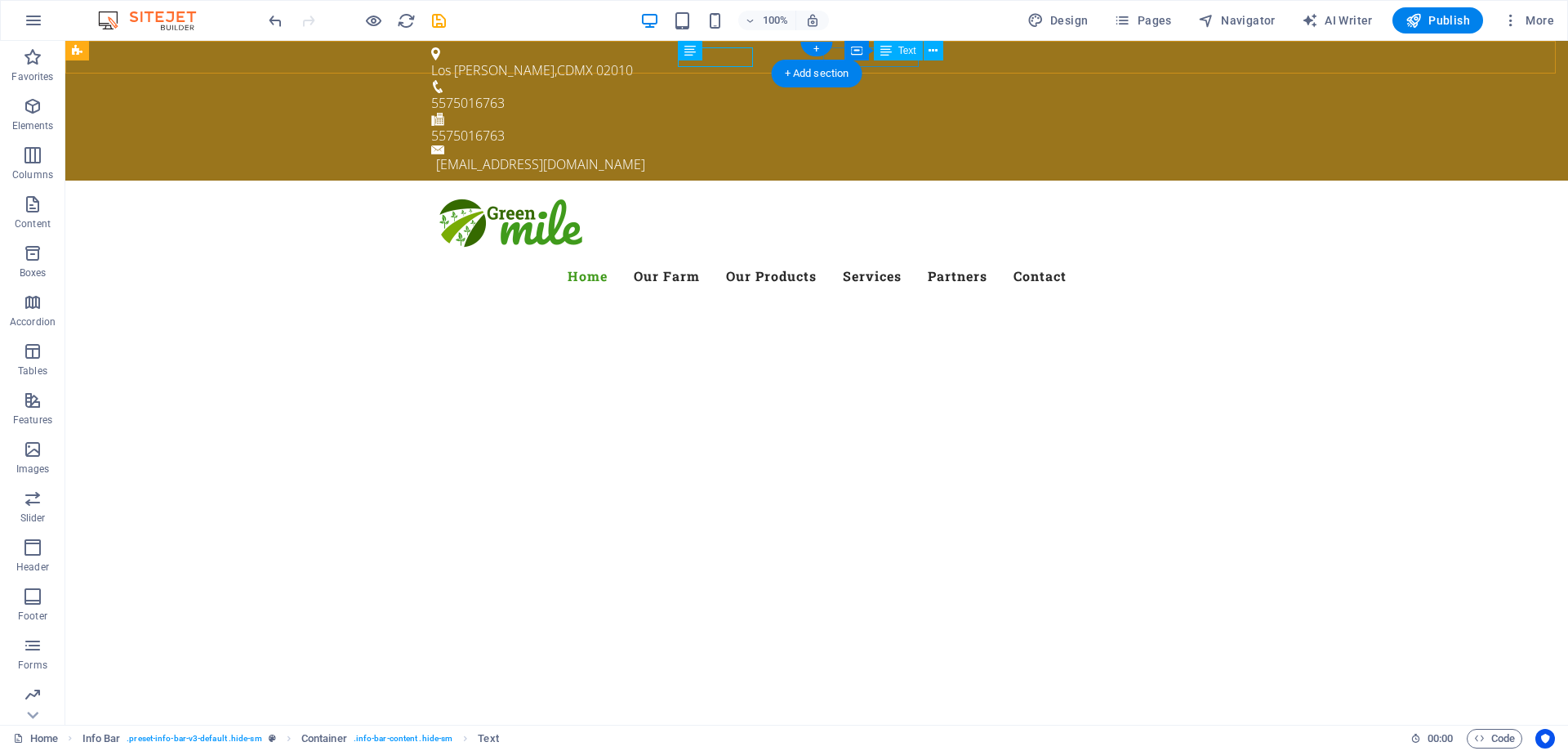
drag, startPoint x: 595, startPoint y: 62, endPoint x: 883, endPoint y: 63, distance: 288.0
click at [883, 126] on div "5575016763" at bounding box center [811, 135] width 758 height 20
click at [1248, 59] on div "Los Reyes , CDMX 02010 5575016763 5575016763 administrador@azcani.com.mx" at bounding box center [817, 110] width 1503 height 140
click at [1136, 154] on div "[EMAIL_ADDRESS][DOMAIN_NAME]" at bounding box center [818, 164] width 766 height 20
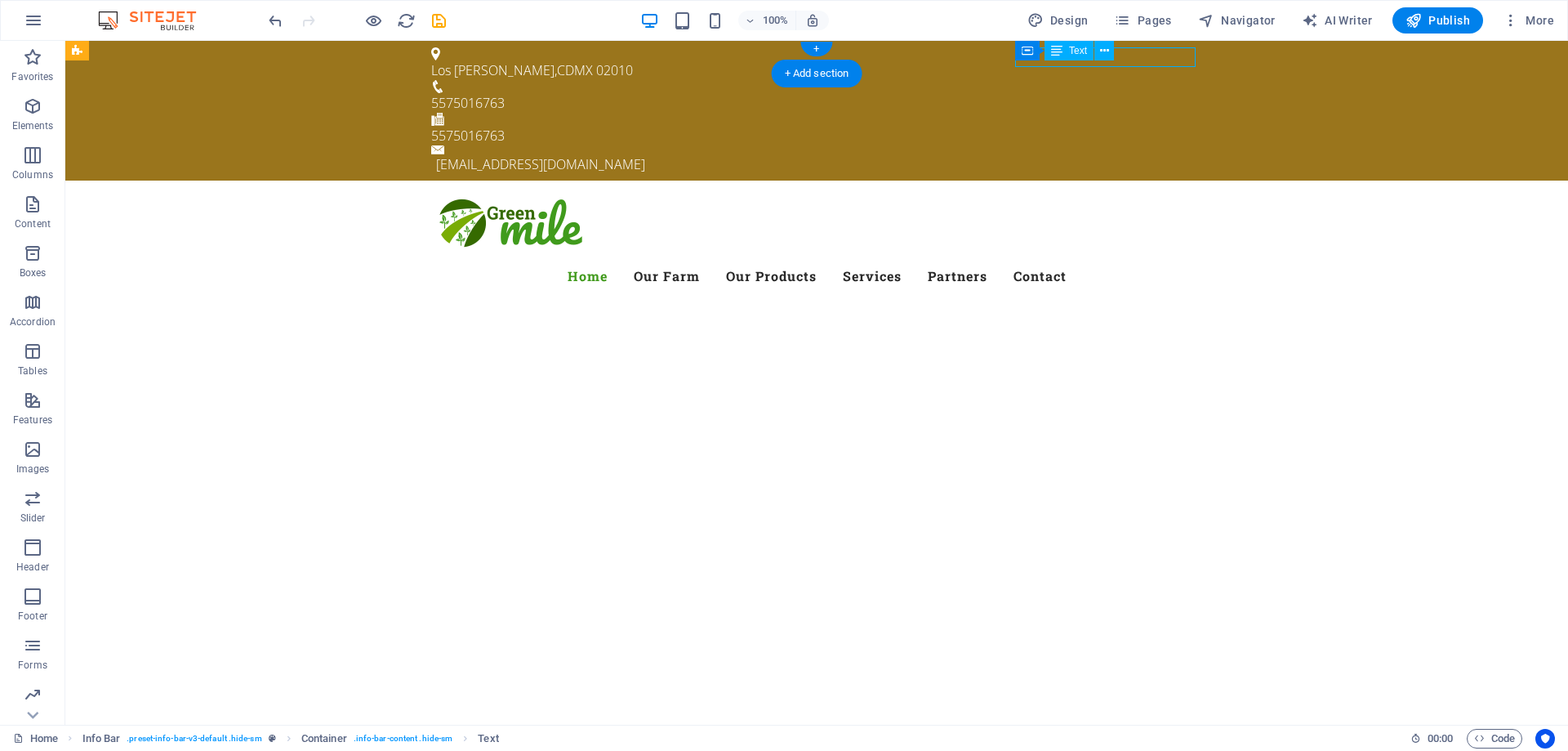
click at [849, 126] on div "5575016763" at bounding box center [811, 135] width 758 height 20
click at [0, 0] on div "Container Text" at bounding box center [0, 0] width 0 height 0
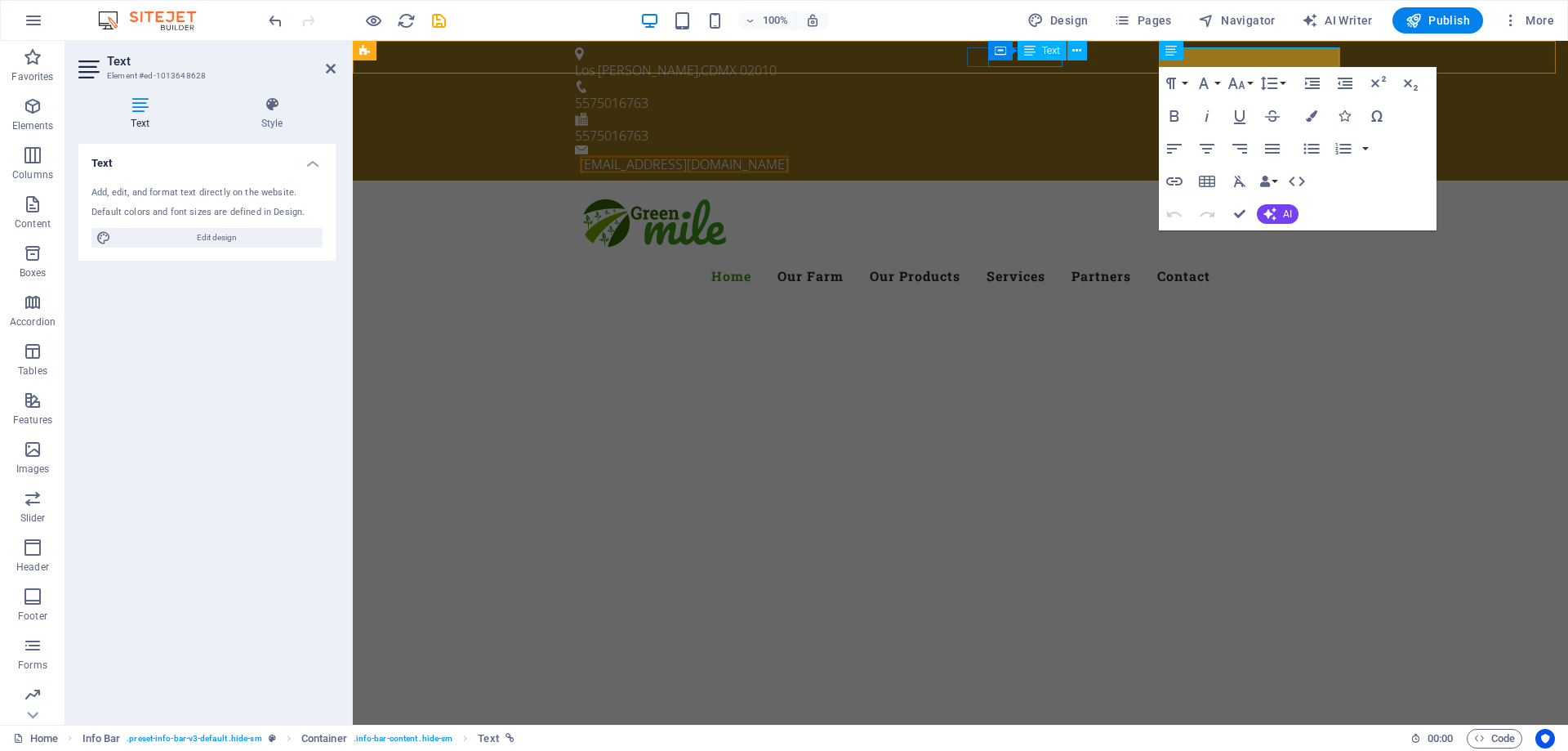
click at [1032, 59] on icon at bounding box center [1030, 50] width 11 height 20
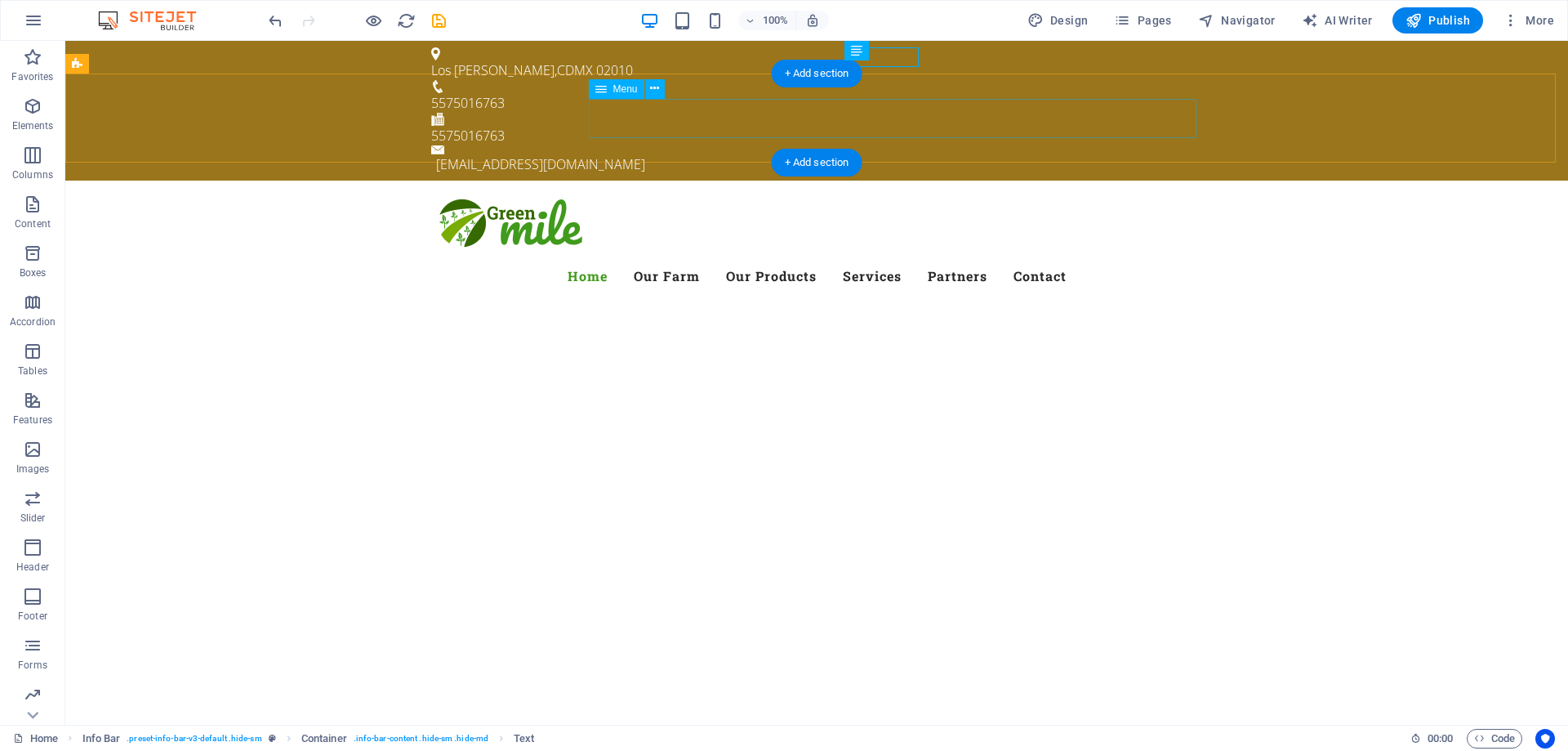
click at [669, 256] on nav "Home Our Farm Our Products Services Partners Contact" at bounding box center [817, 276] width 771 height 39
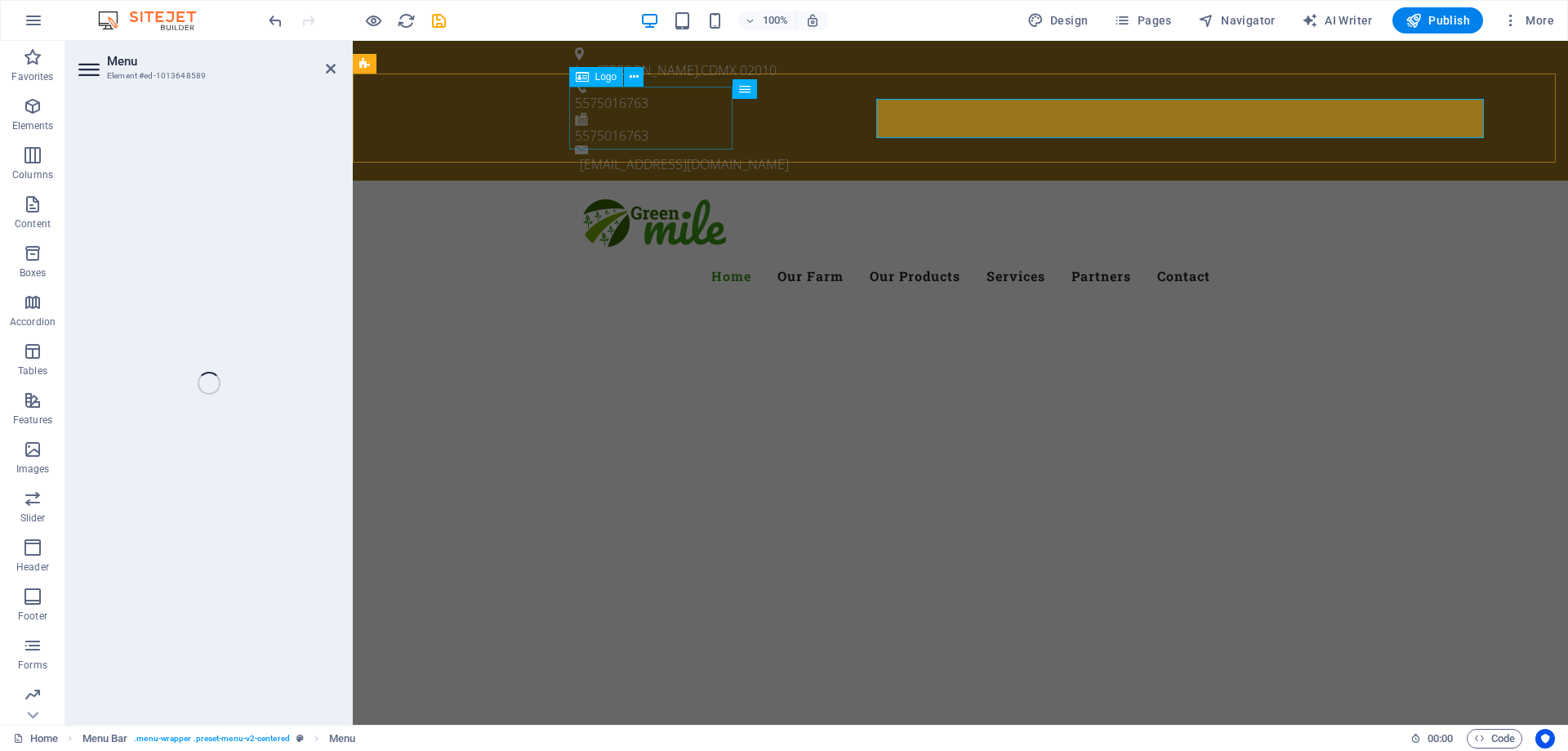
select select
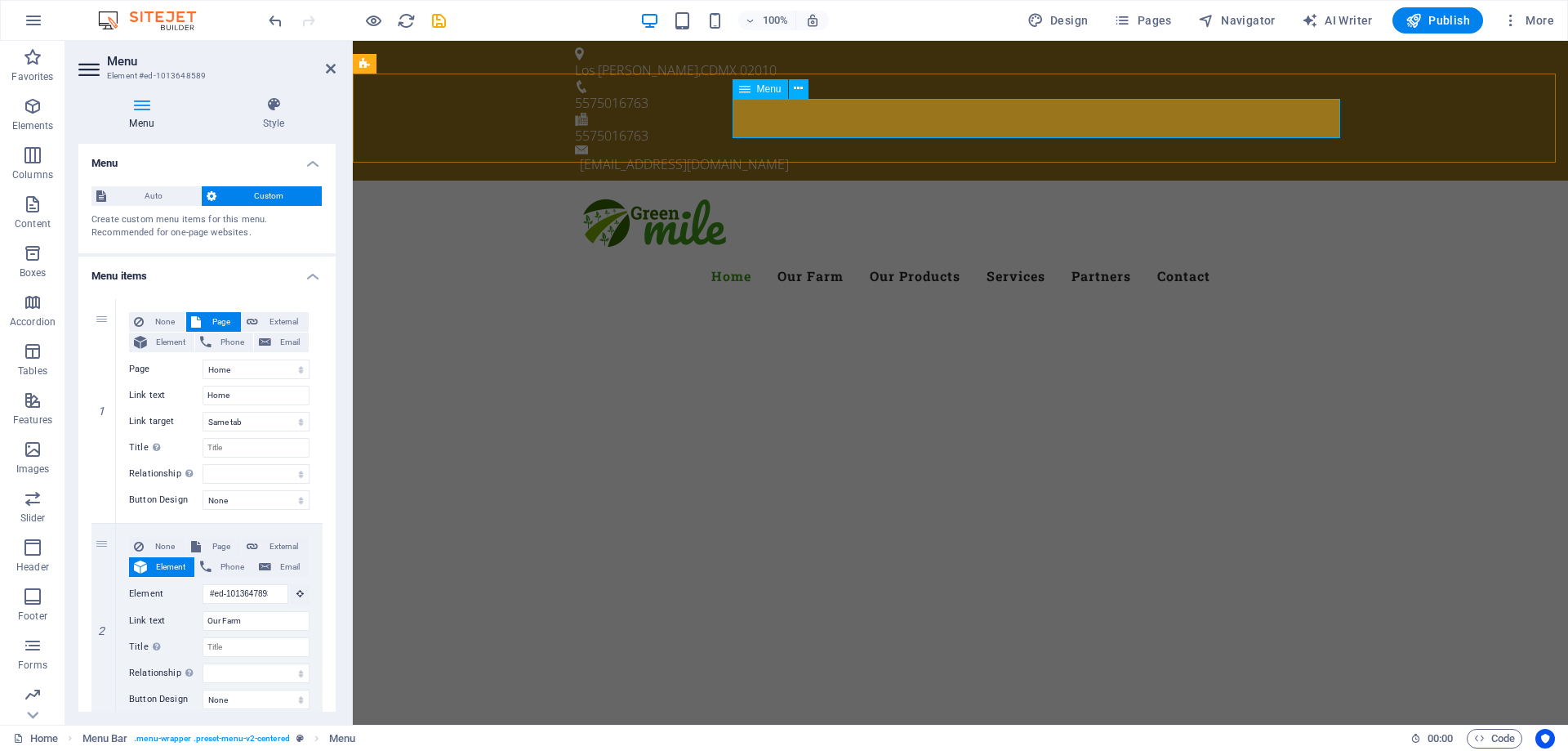
click at [807, 256] on nav "Home Our Farm Our Products Services Partners Contact" at bounding box center [960, 276] width 771 height 39
click at [805, 256] on nav "Home Our Farm Our Products Services Partners Contact" at bounding box center [960, 276] width 771 height 39
click at [159, 163] on h4 "Menu" at bounding box center [206, 159] width 257 height 30
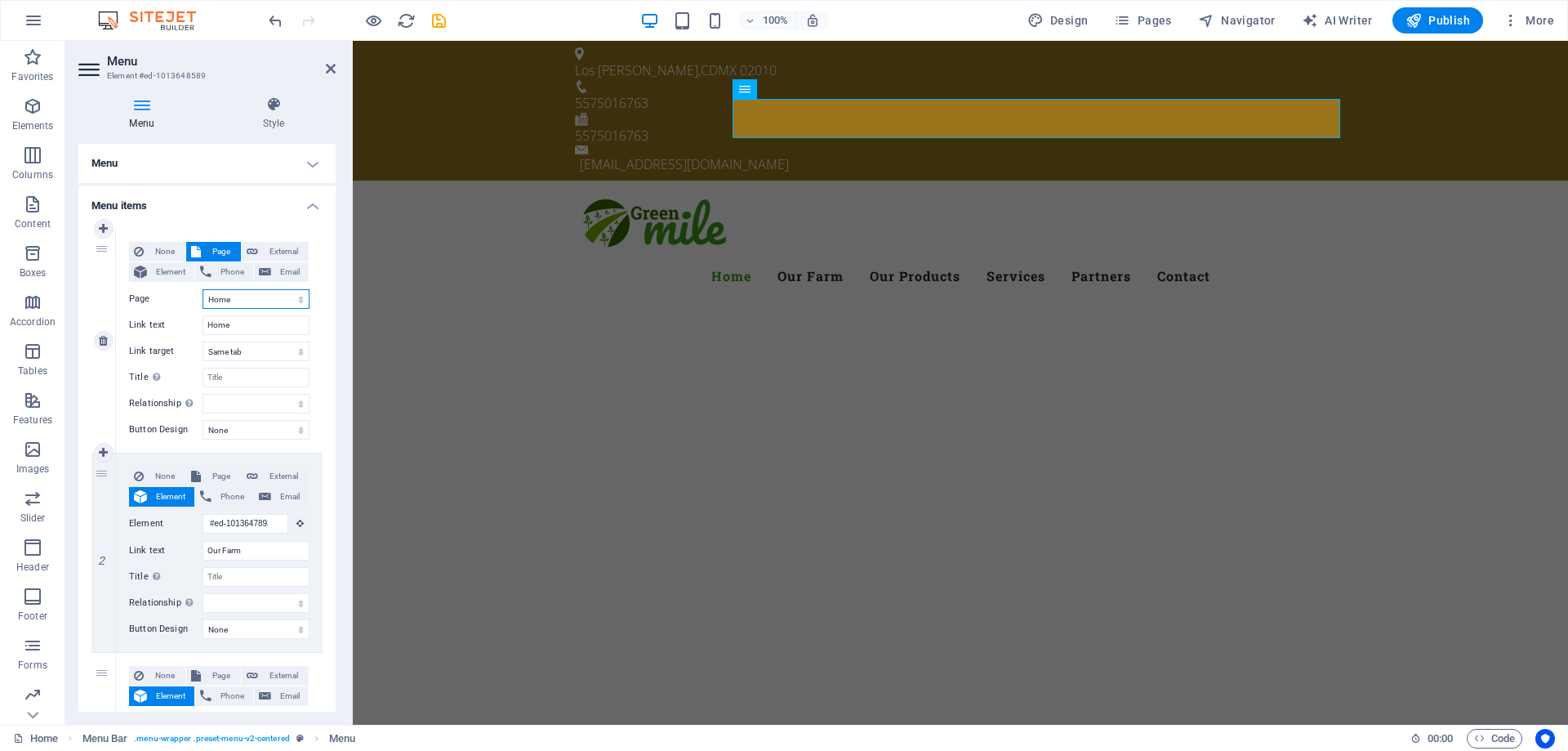
click at [249, 300] on select "Home Subpage Legal Notice Privacy" at bounding box center [256, 299] width 107 height 20
click at [244, 383] on input "Title Additional link description, should not be the same as the link text. The…" at bounding box center [256, 377] width 107 height 20
select select
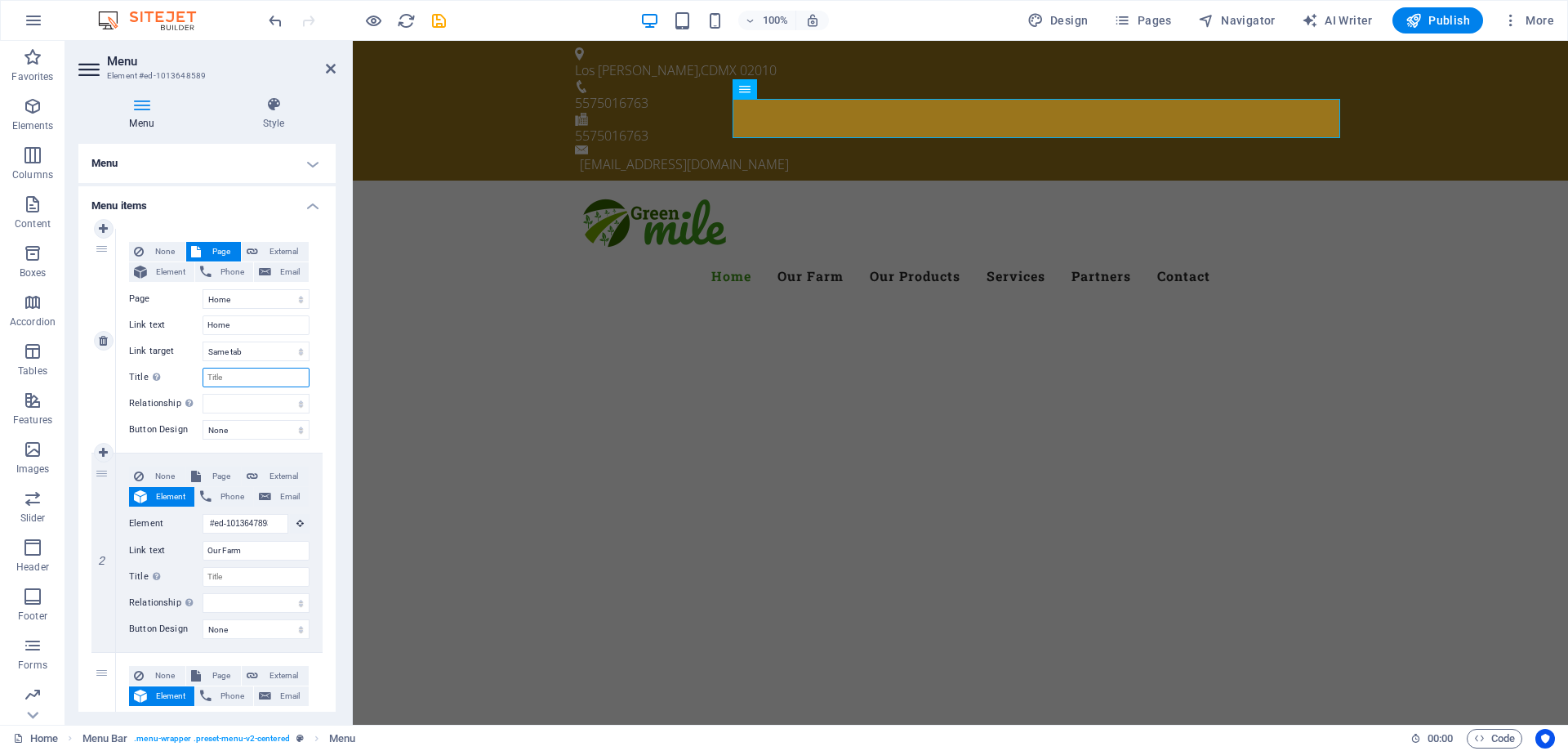
select select
type input "i"
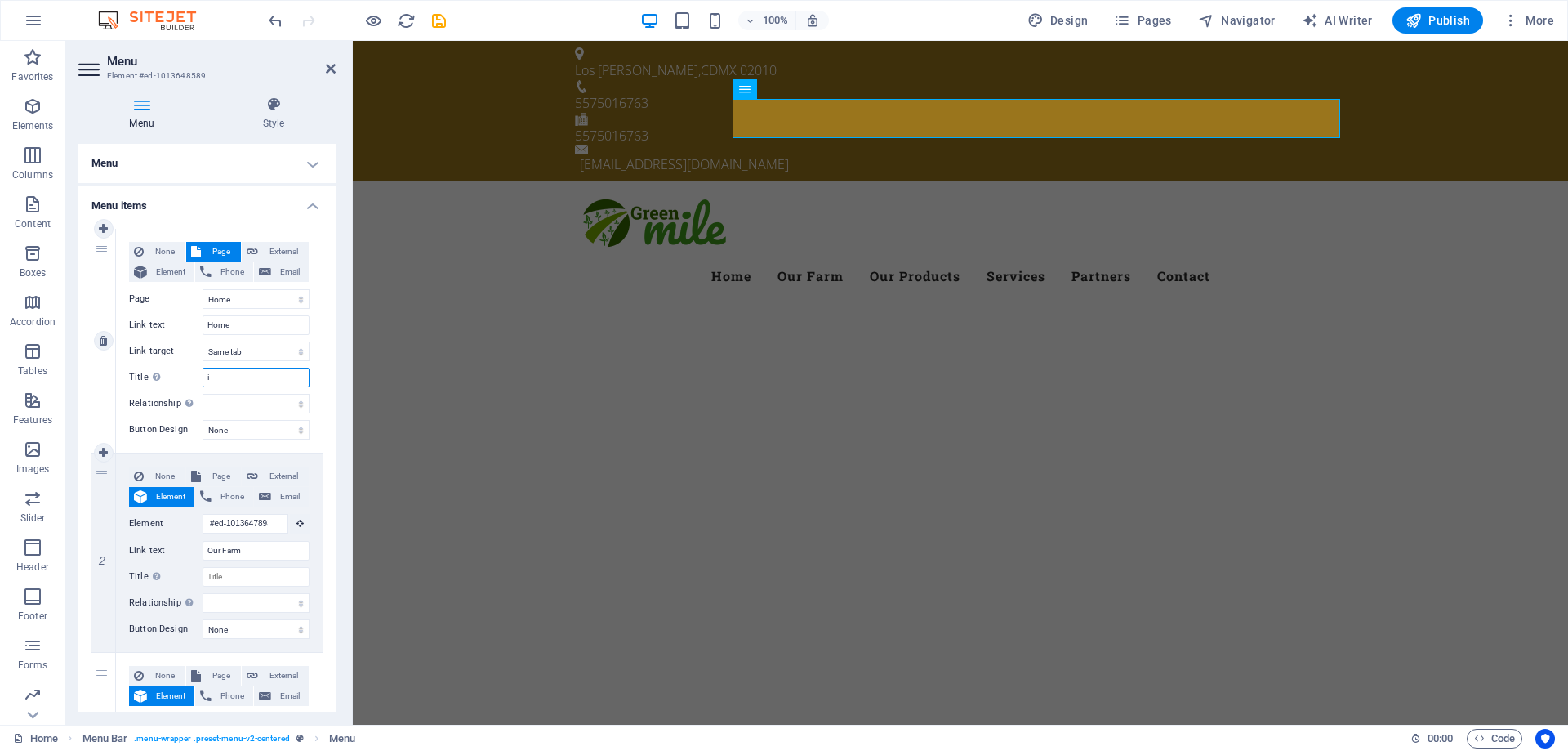
select select
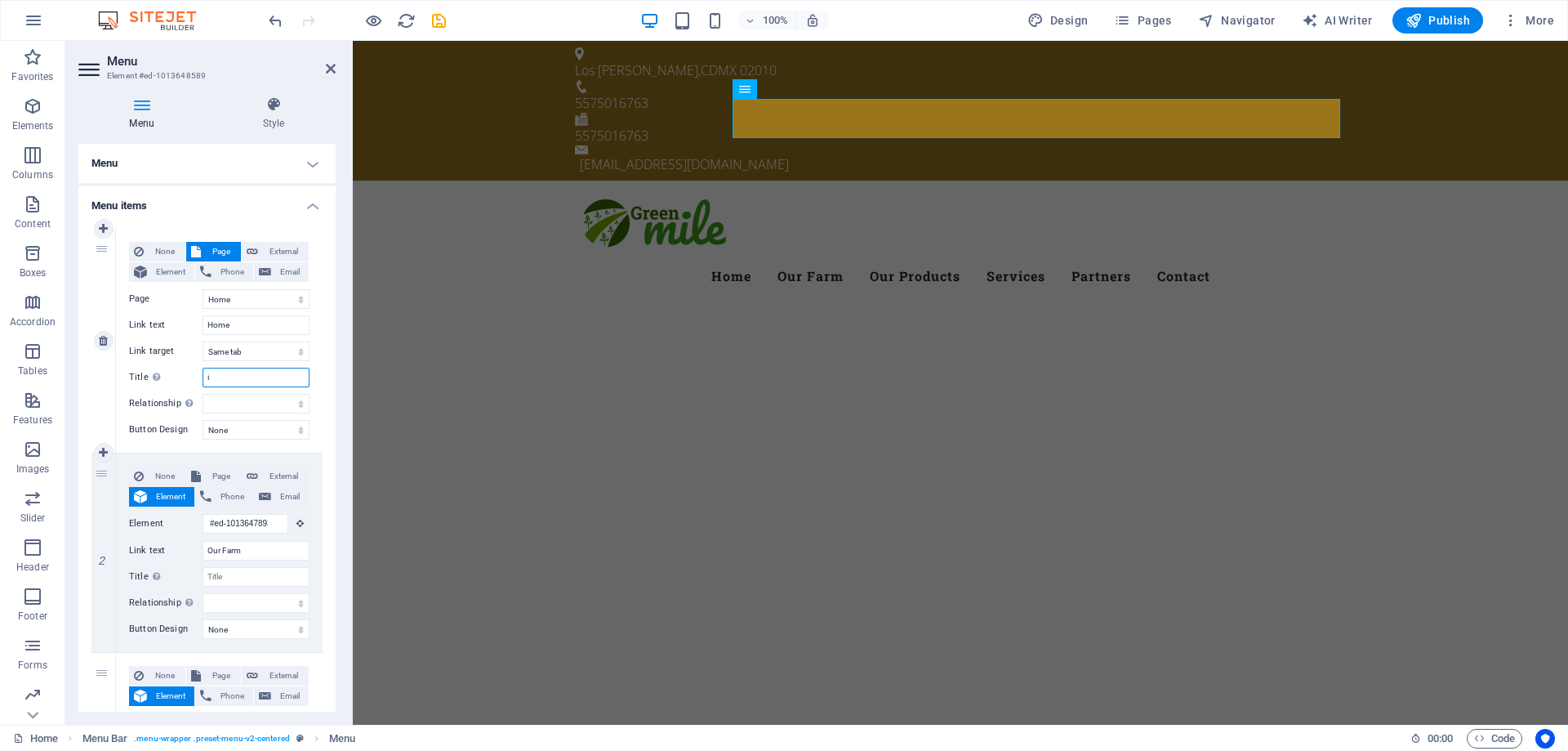
select select
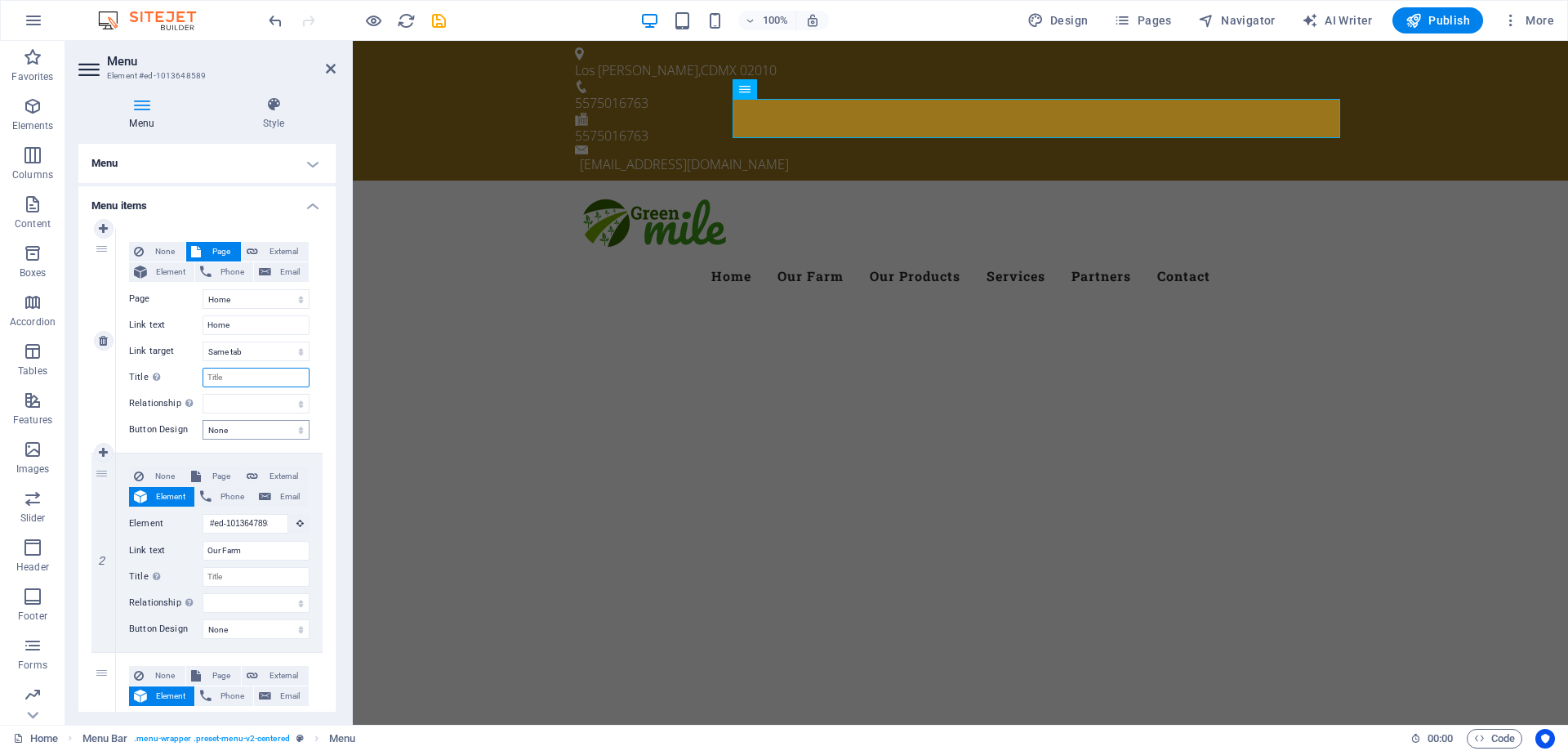
select select
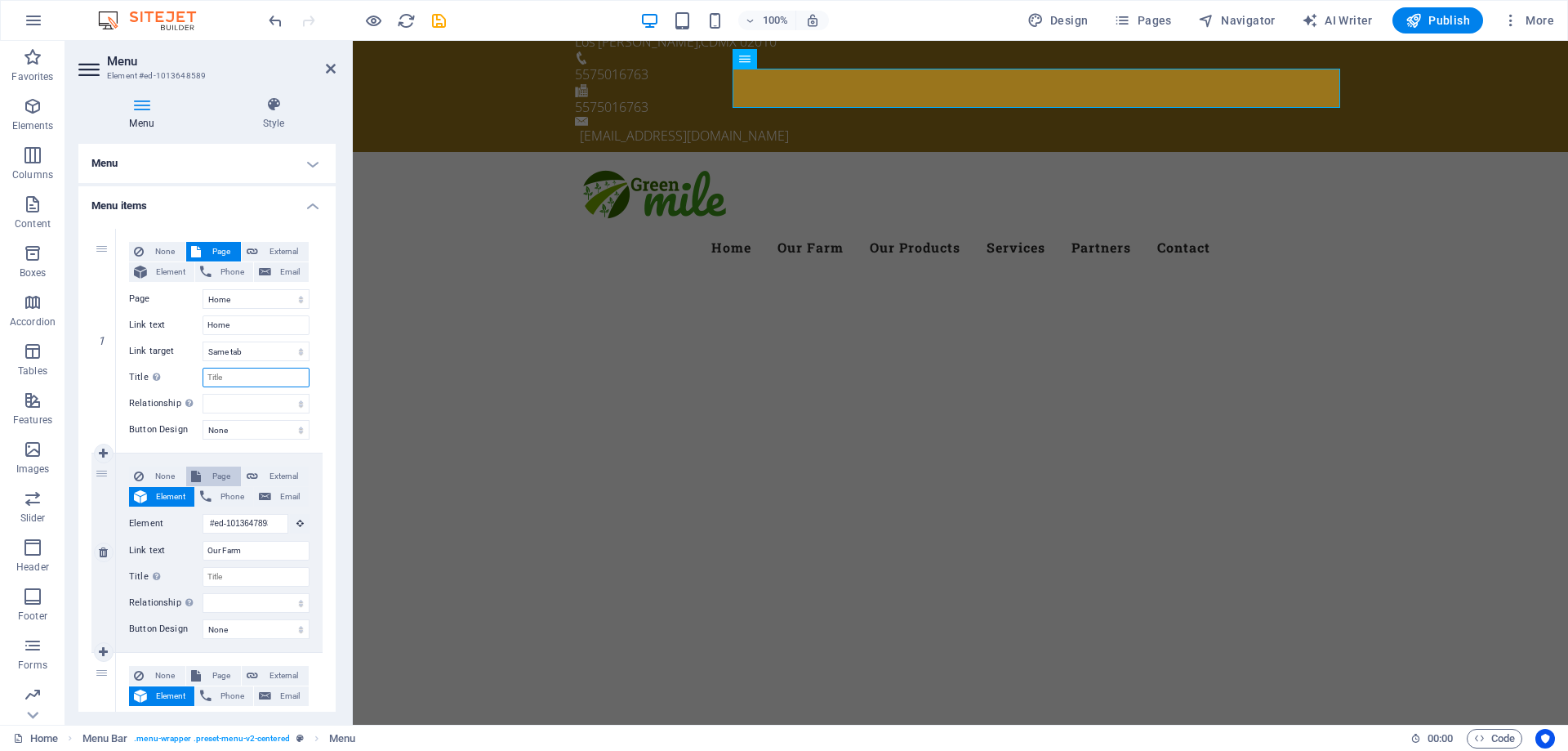
scroll to position [25, 0]
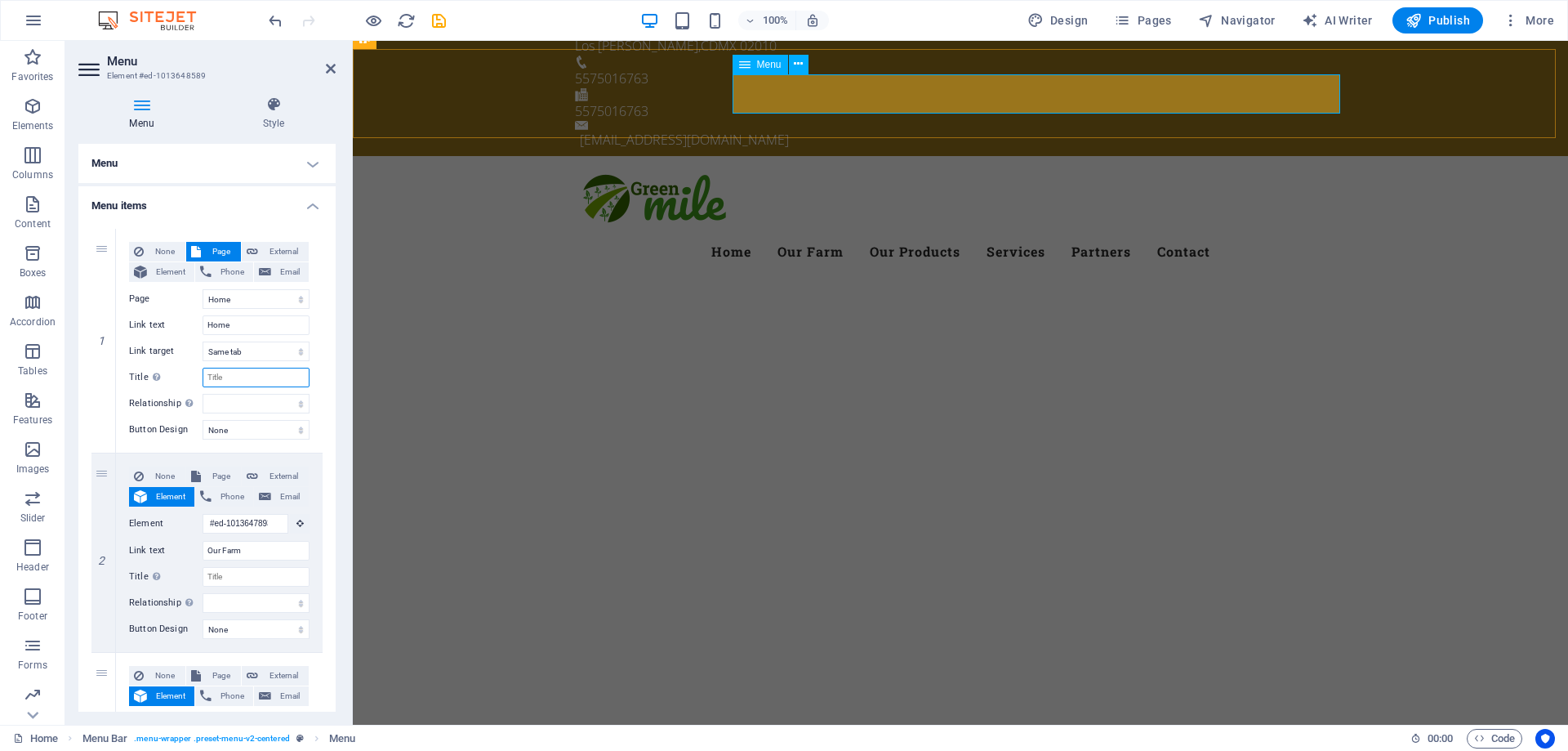
click at [765, 67] on span "Menu" at bounding box center [769, 64] width 25 height 10
click at [802, 65] on icon at bounding box center [798, 64] width 9 height 17
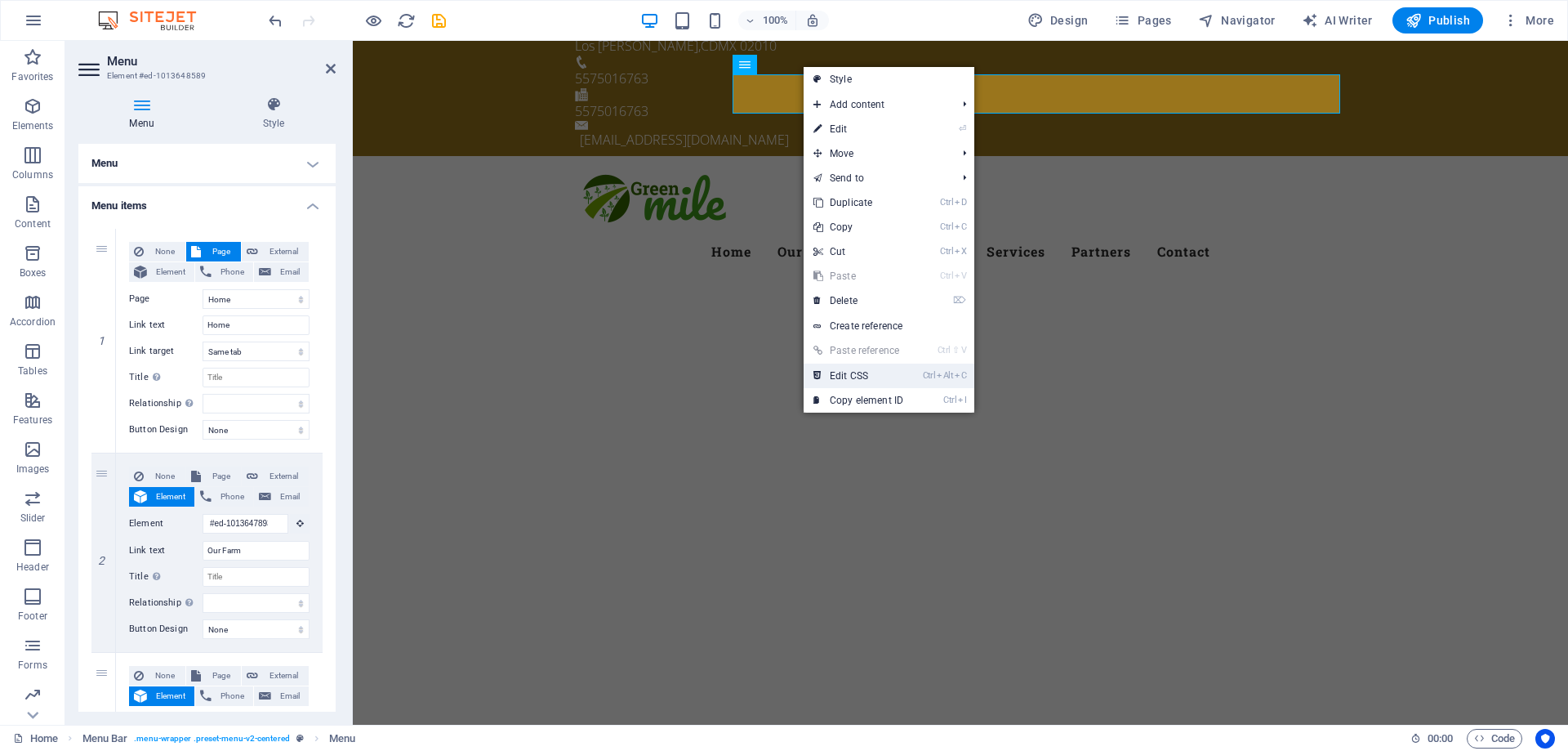
click at [878, 376] on link "Ctrl Alt C Edit CSS" at bounding box center [858, 376] width 109 height 25
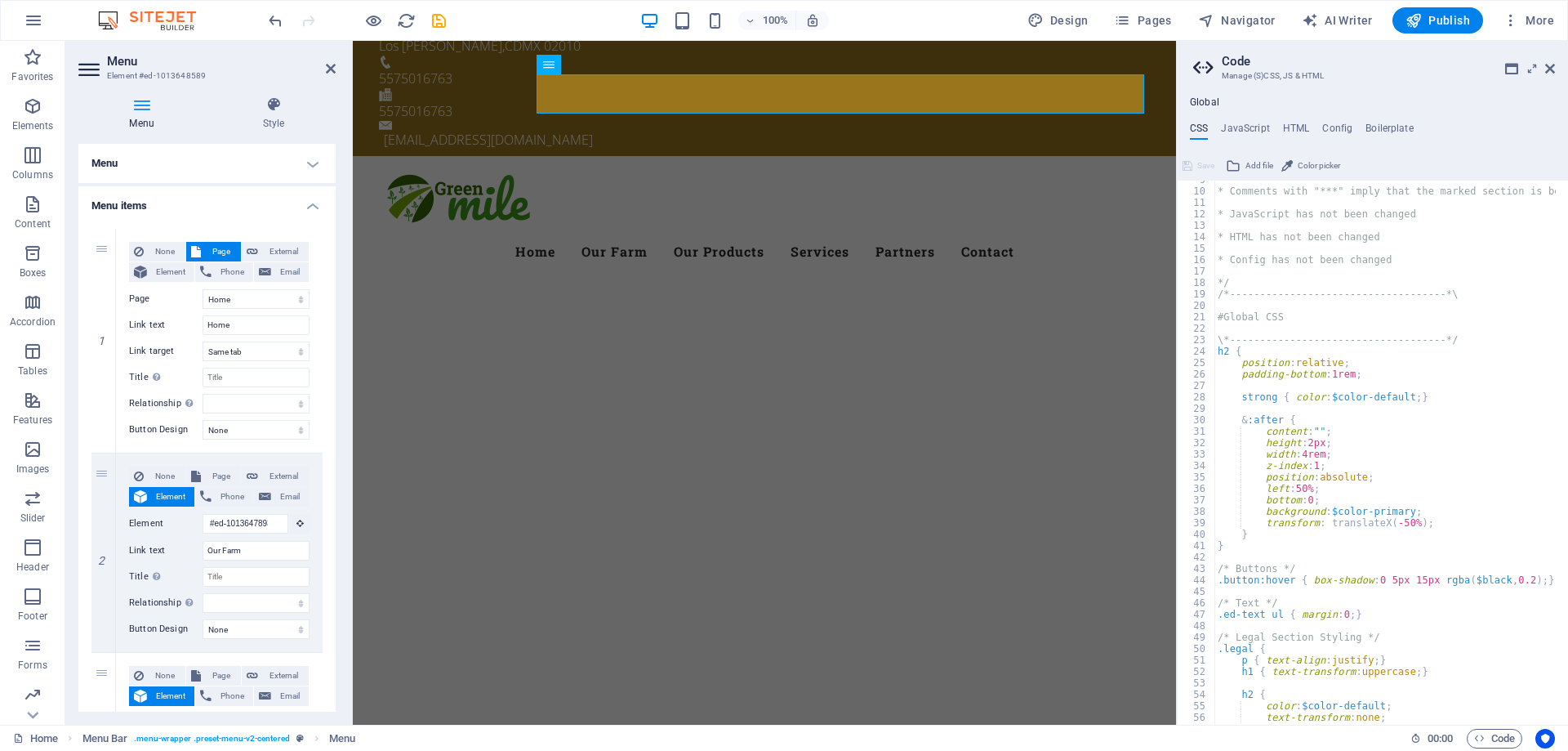
scroll to position [294, 0]
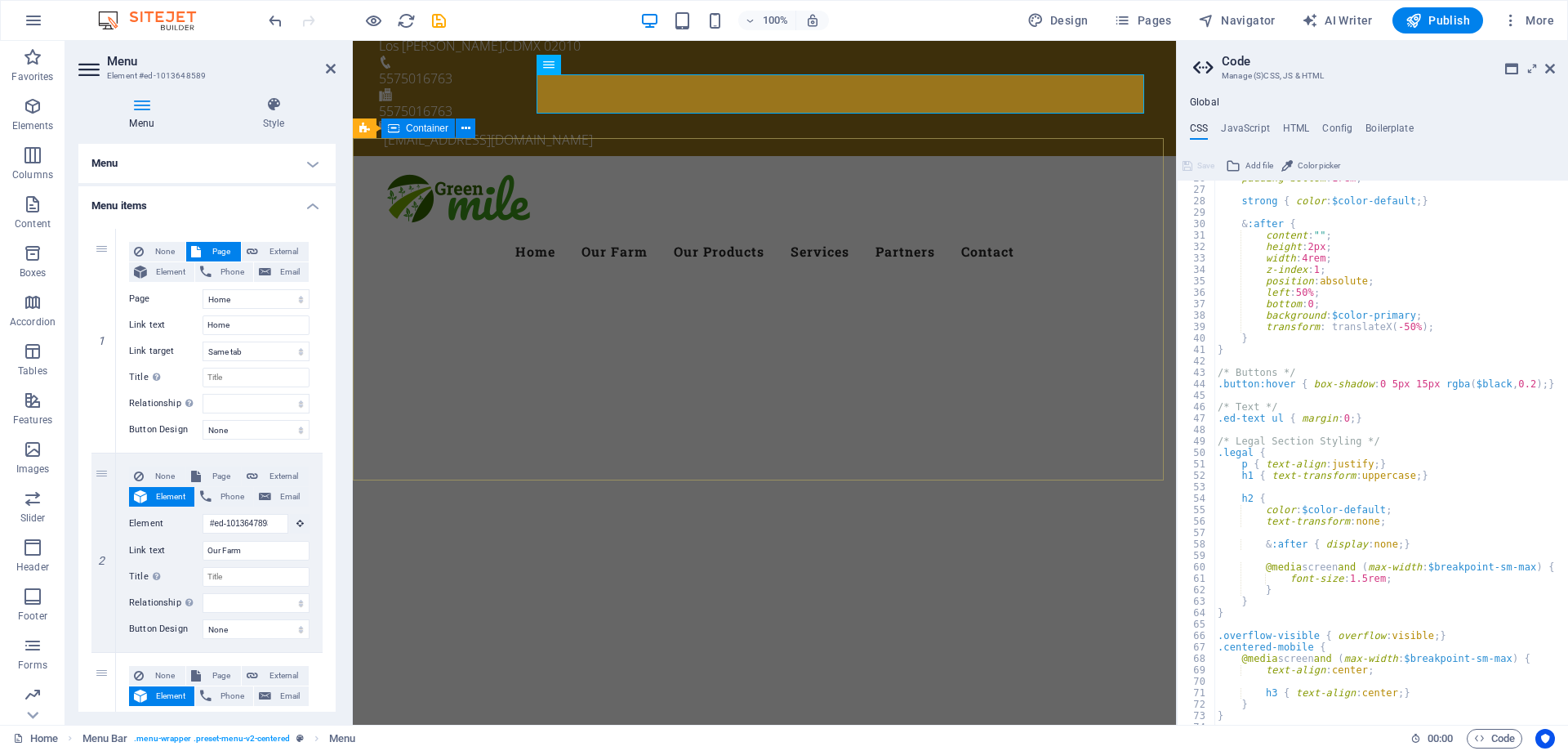
click at [1176, 627] on div at bounding box center [764, 692] width 823 height 131
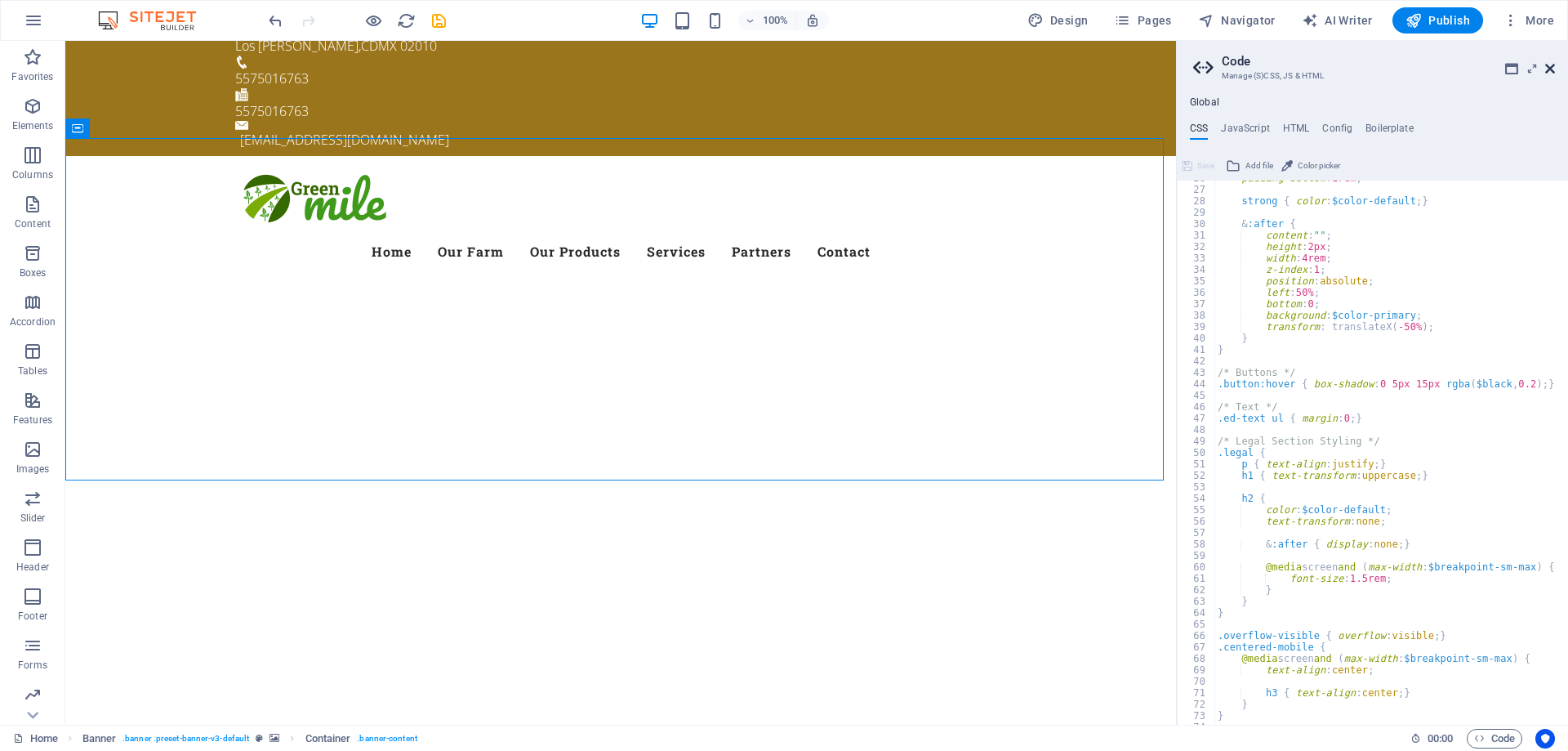
click at [1552, 66] on icon at bounding box center [1550, 68] width 10 height 13
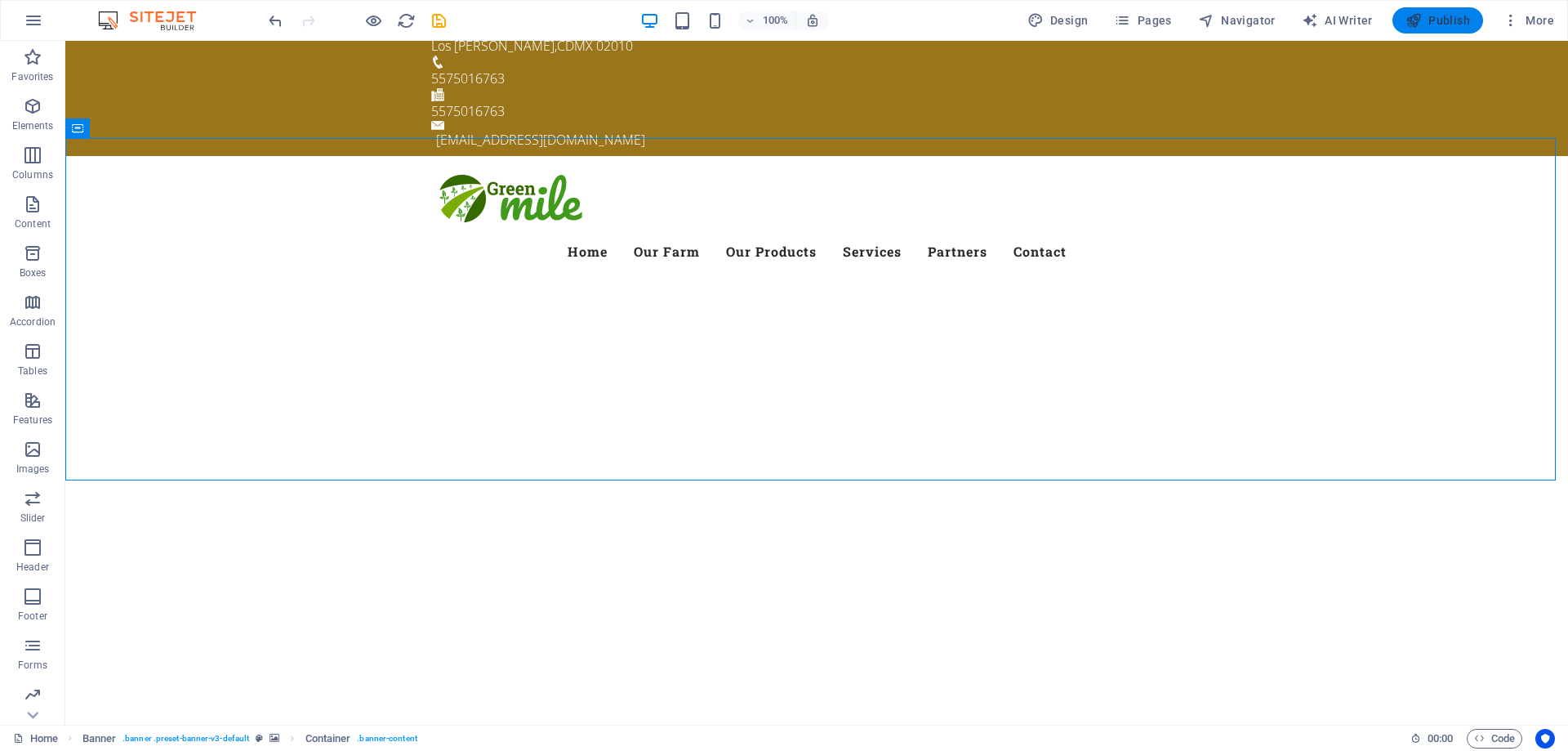
click at [1439, 17] on span "Publish" at bounding box center [1438, 20] width 64 height 16
checkbox input "false"
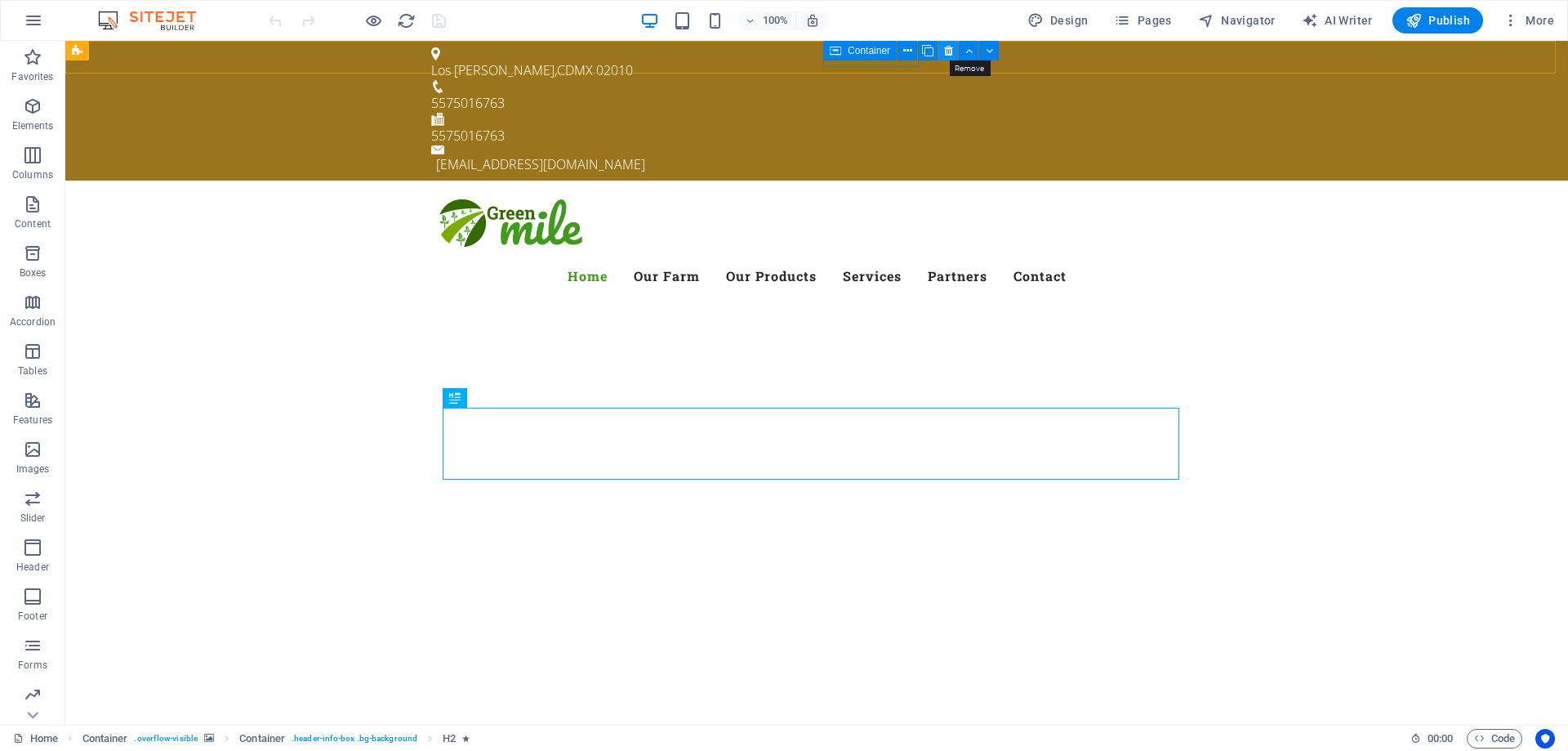
click at [948, 53] on icon at bounding box center [948, 51] width 9 height 17
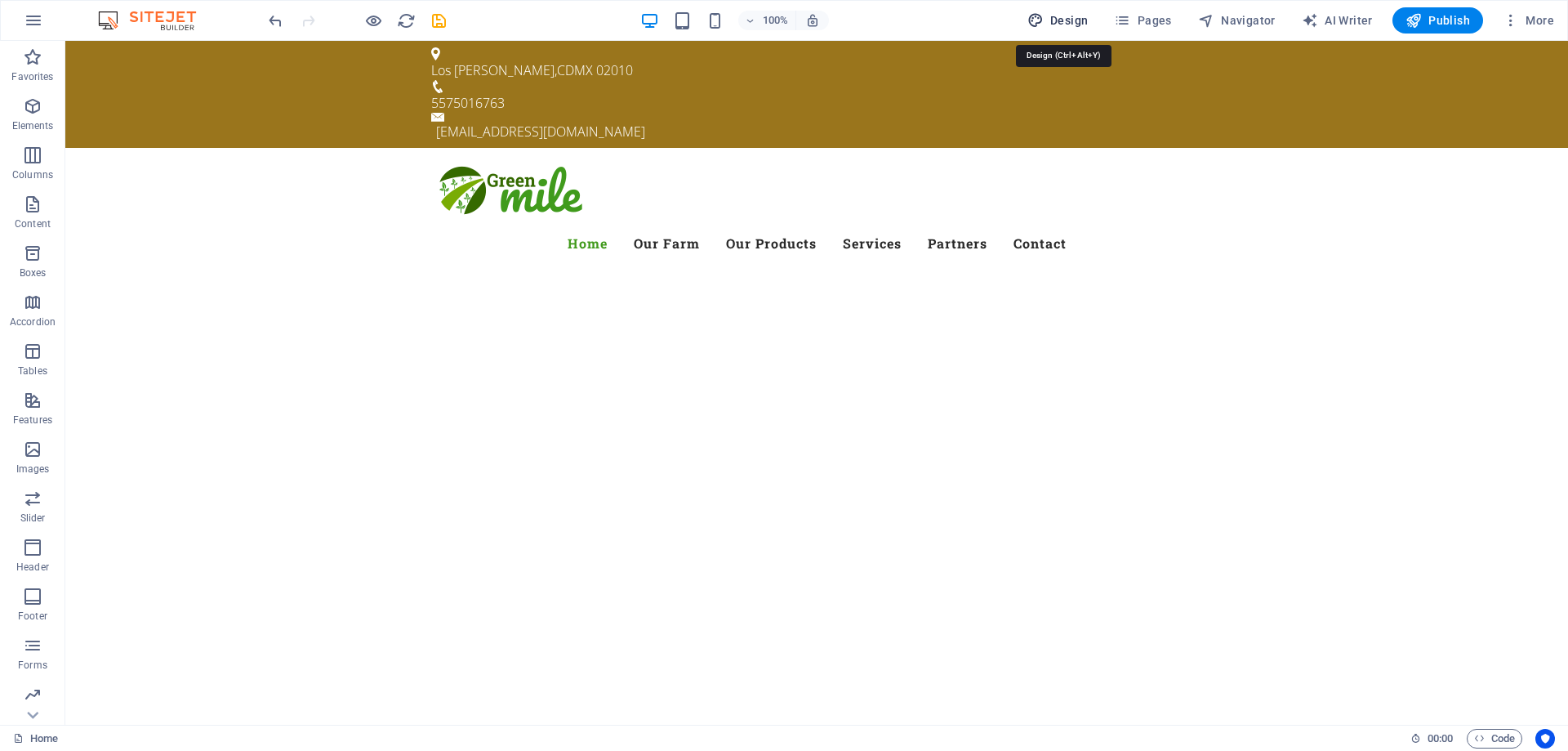
drag, startPoint x: 1069, startPoint y: 17, endPoint x: 1052, endPoint y: 392, distance: 375.4
click at [1069, 17] on span "Design" at bounding box center [1058, 20] width 61 height 16
select select "px"
select select "300"
select select "px"
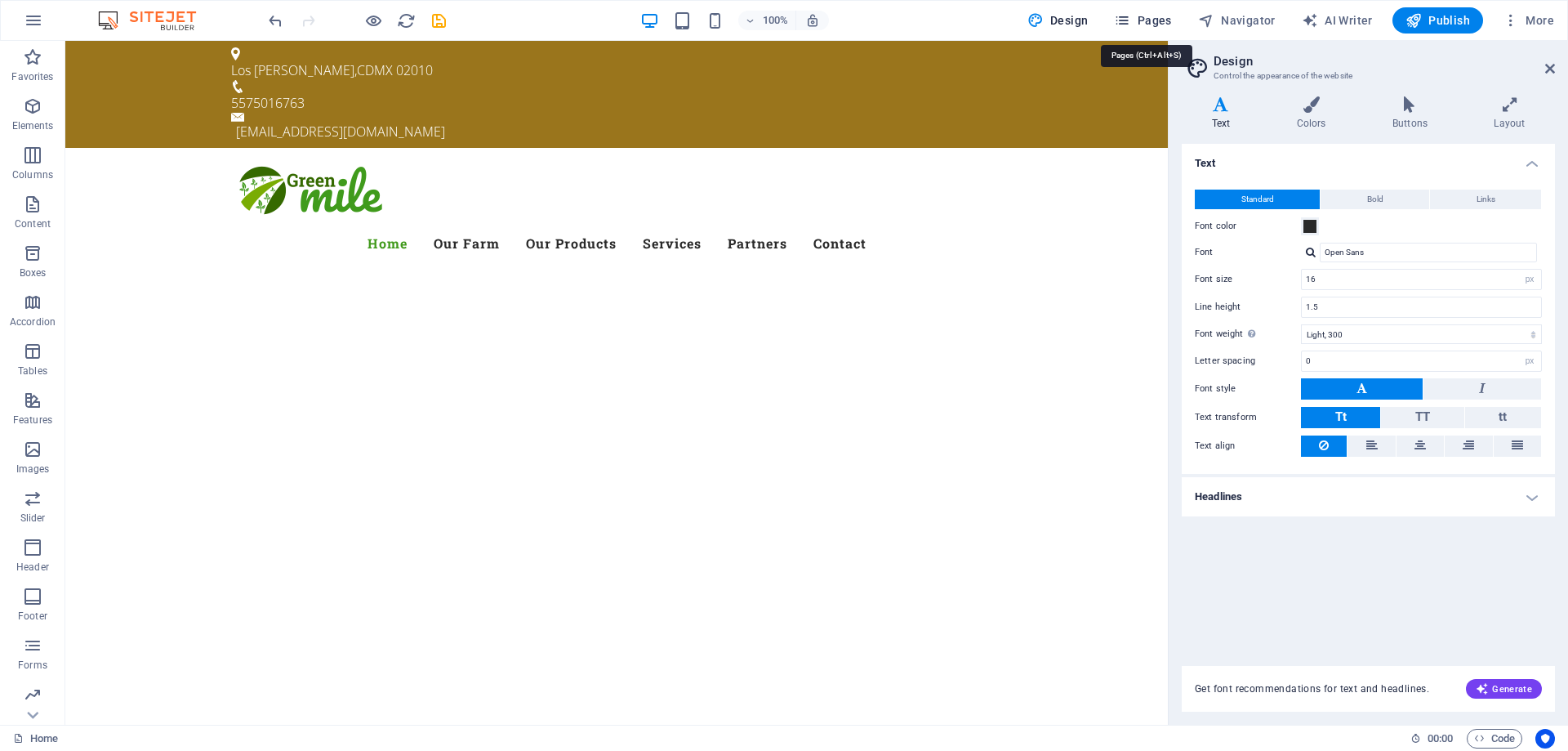
click at [1171, 22] on span "Pages" at bounding box center [1142, 20] width 57 height 16
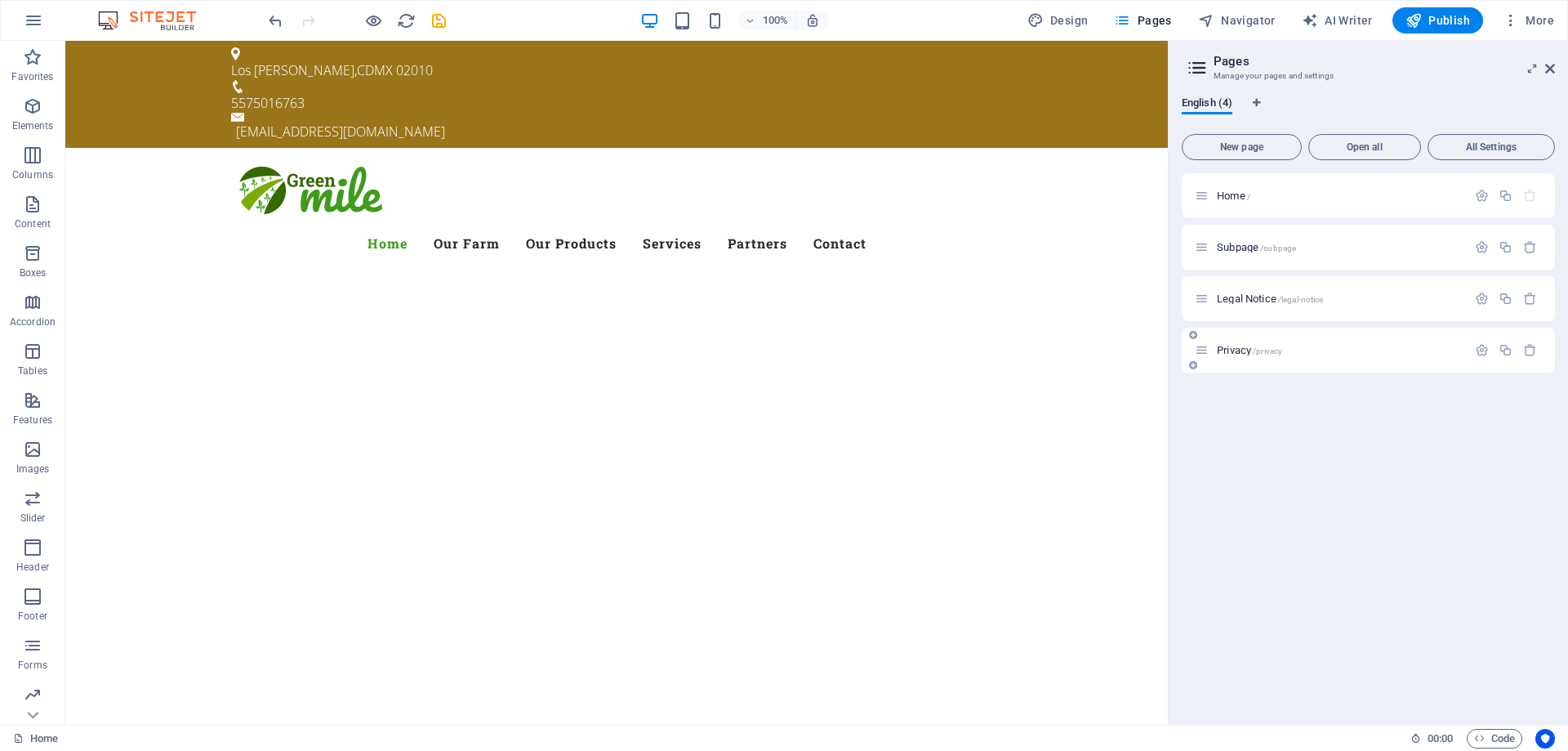
click at [1237, 349] on span "Privacy /privacy" at bounding box center [1249, 350] width 65 height 12
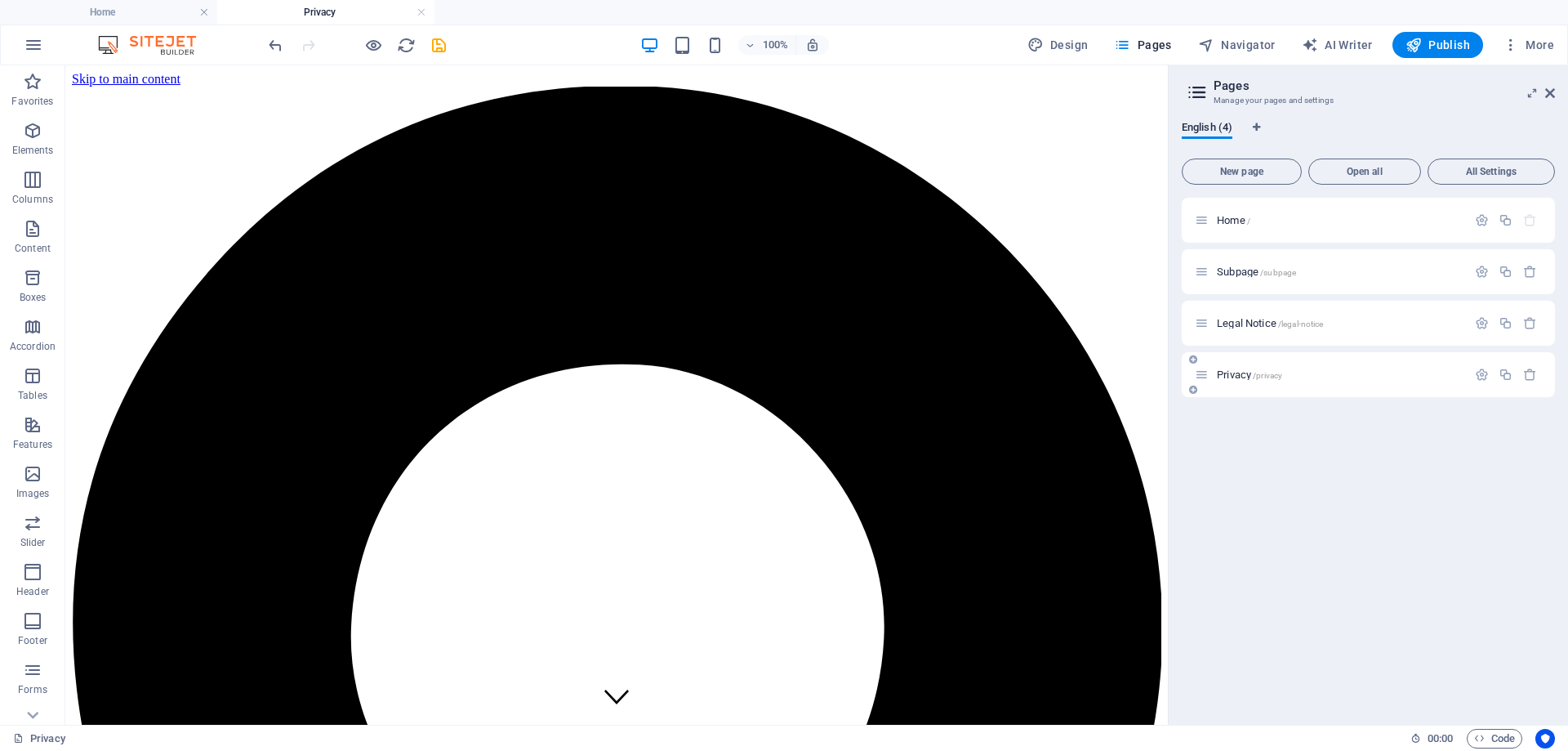
click at [1282, 377] on span "/privacy" at bounding box center [1267, 375] width 30 height 9
click at [1279, 374] on span "/privacy" at bounding box center [1267, 375] width 30 height 9
click at [1230, 374] on span "Privacy /privacy" at bounding box center [1249, 374] width 65 height 12
click at [1239, 218] on span "Home /" at bounding box center [1233, 220] width 33 height 12
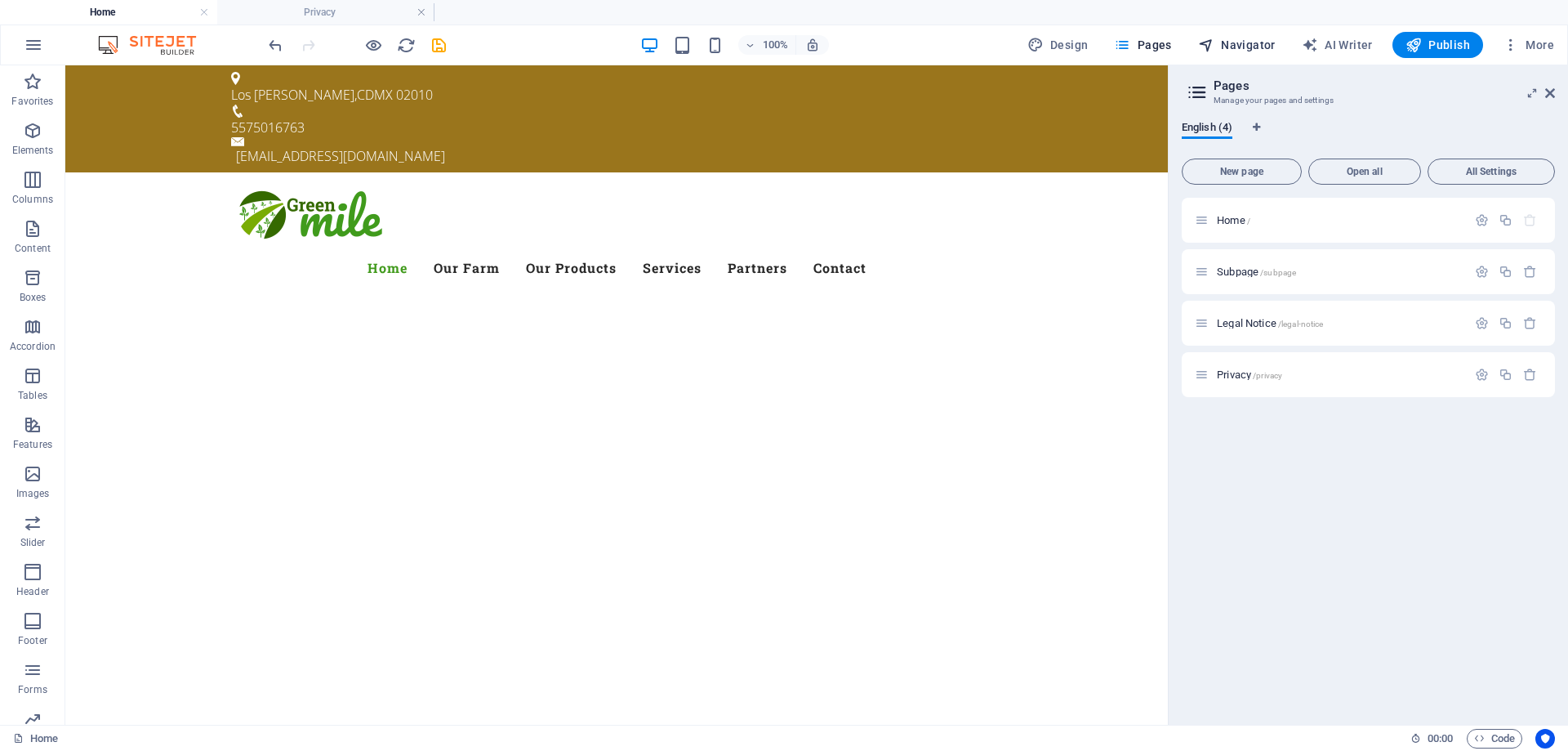
click at [1235, 42] on span "Navigator" at bounding box center [1236, 44] width 77 height 16
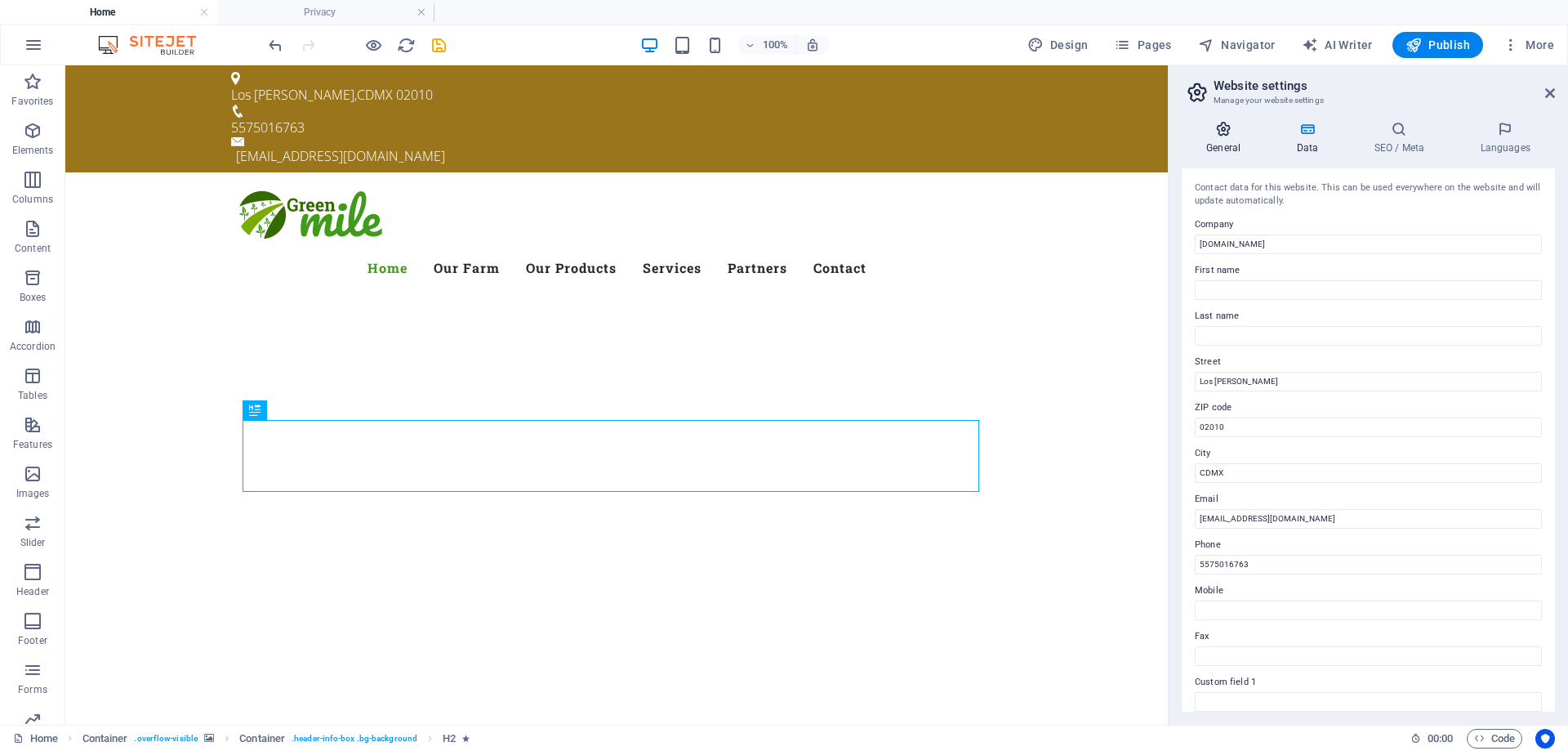
click at [1221, 137] on h4 "General" at bounding box center [1227, 138] width 90 height 34
